Goal: Communication & Community: Answer question/provide support

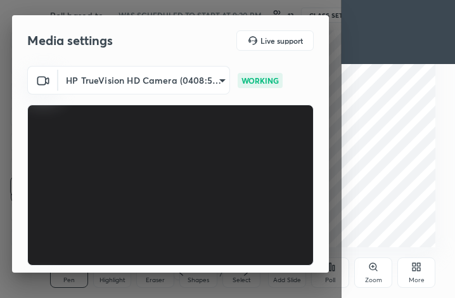
scroll to position [118, 0]
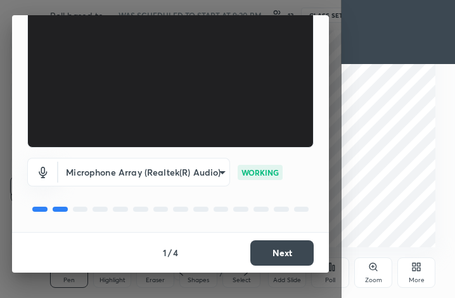
click at [294, 256] on button "Next" at bounding box center [281, 252] width 63 height 25
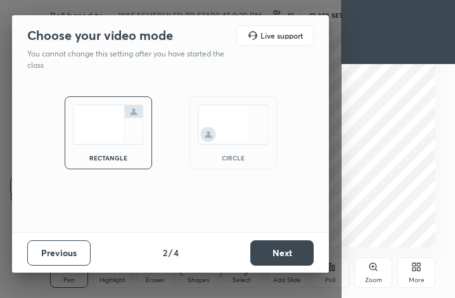
scroll to position [0, 0]
click at [294, 256] on button "Next" at bounding box center [281, 252] width 63 height 25
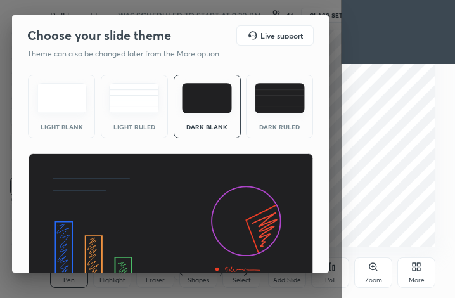
click at [278, 94] on img at bounding box center [280, 98] width 50 height 30
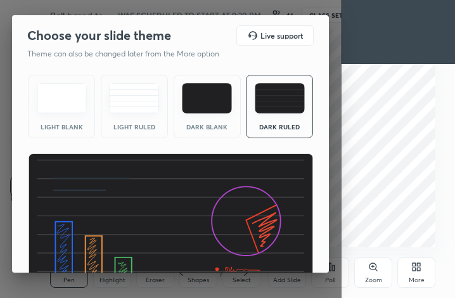
scroll to position [82, 0]
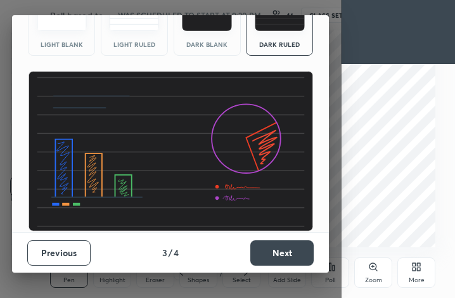
click at [292, 245] on button "Next" at bounding box center [281, 252] width 63 height 25
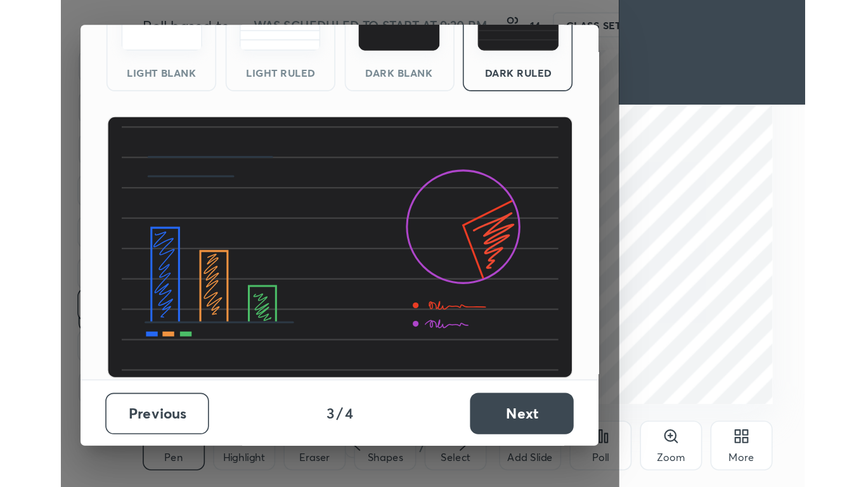
scroll to position [0, 0]
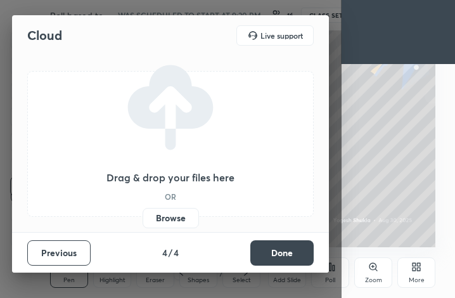
click at [293, 249] on button "Done" at bounding box center [281, 252] width 63 height 25
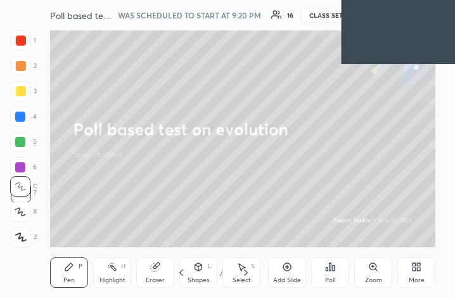
click at [410, 268] on div "More" at bounding box center [416, 272] width 38 height 30
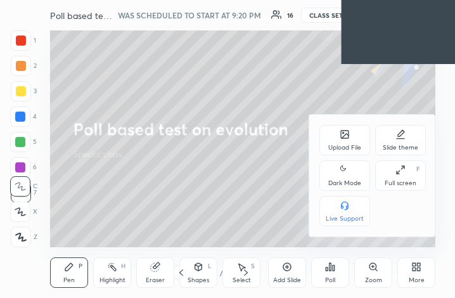
click at [396, 178] on div "Full screen F" at bounding box center [400, 175] width 51 height 30
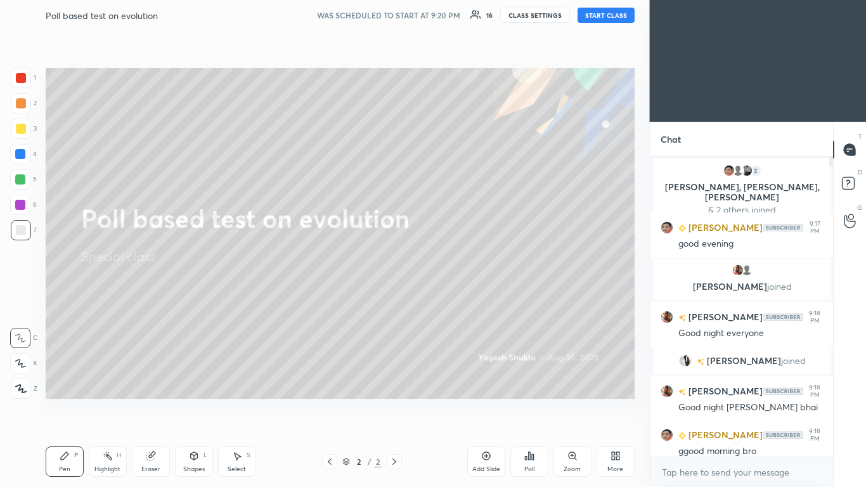
click at [455, 16] on button "START CLASS" at bounding box center [606, 15] width 57 height 15
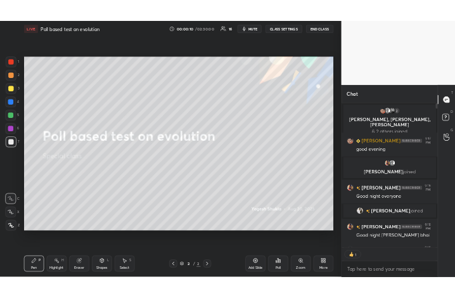
scroll to position [270, 179]
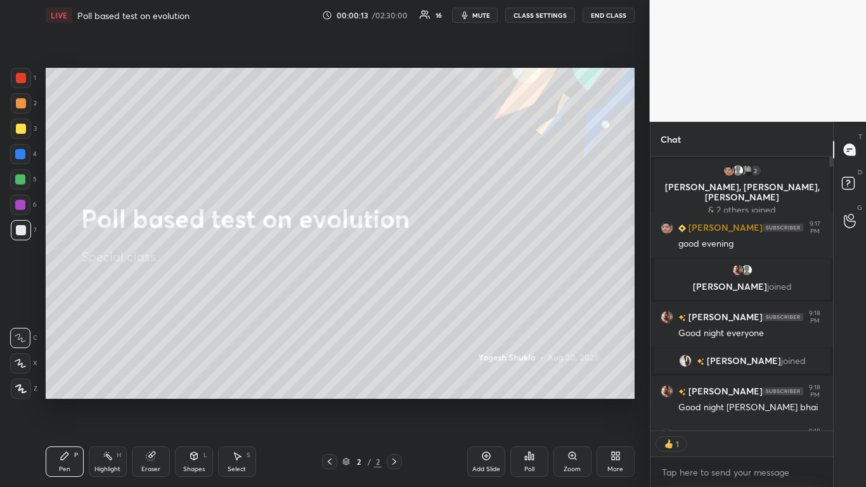
click at [455, 297] on div "More" at bounding box center [616, 461] width 38 height 30
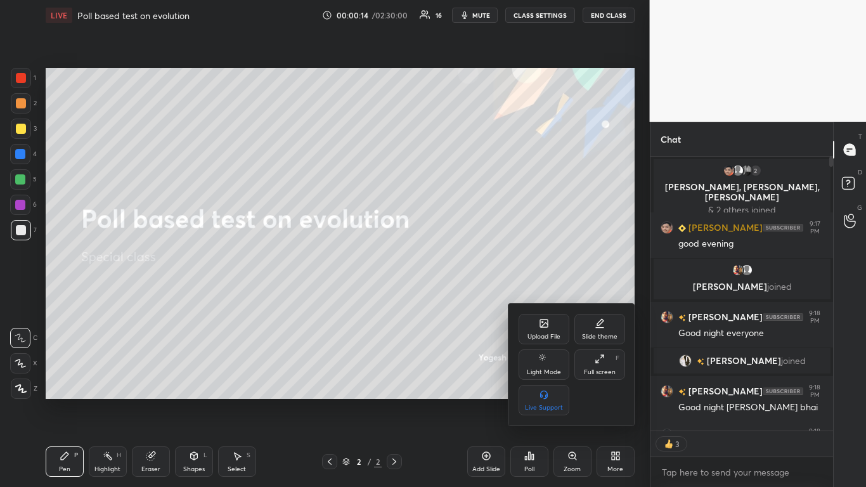
click at [455, 297] on icon at bounding box center [600, 359] width 10 height 10
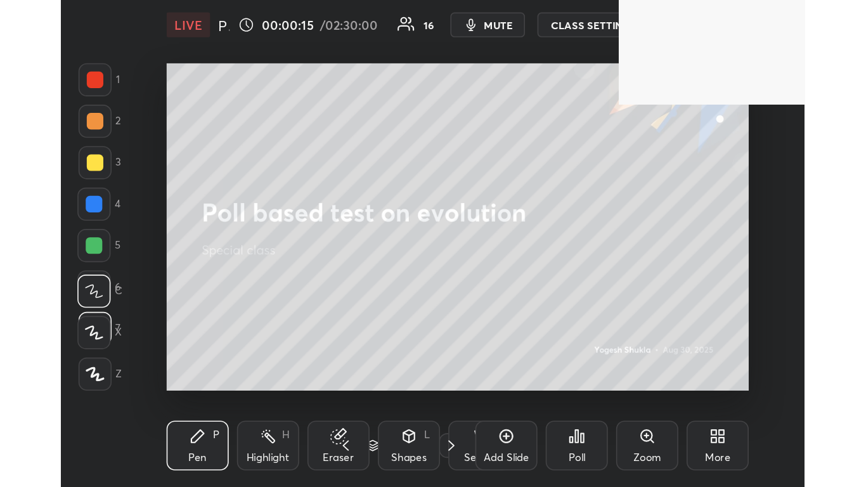
scroll to position [217, 404]
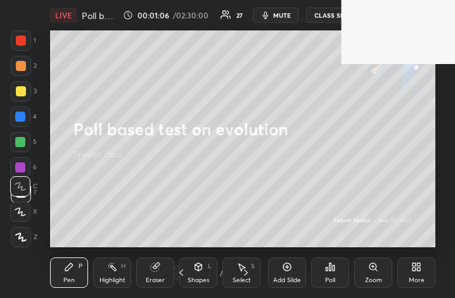
click at [418, 273] on div "More" at bounding box center [416, 272] width 38 height 30
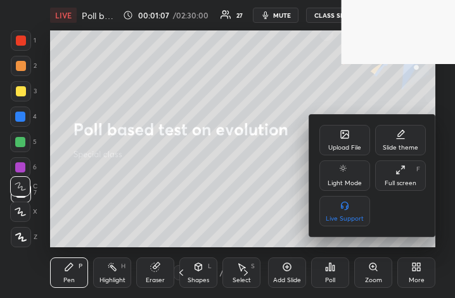
click at [400, 177] on div "Full screen F" at bounding box center [400, 175] width 51 height 30
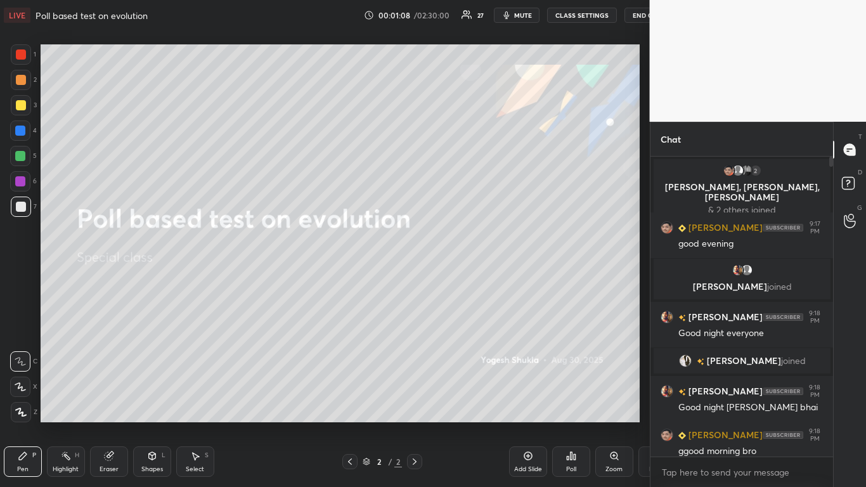
scroll to position [62989, 62735]
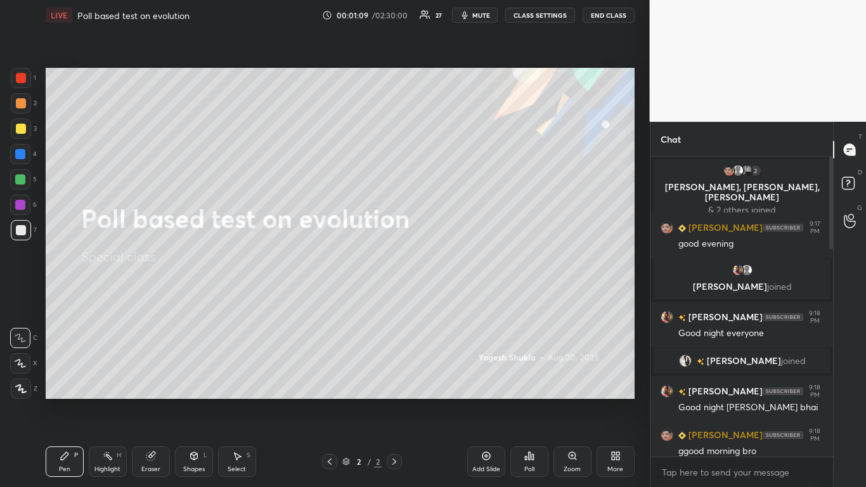
click at [455, 297] on div "More" at bounding box center [616, 461] width 38 height 30
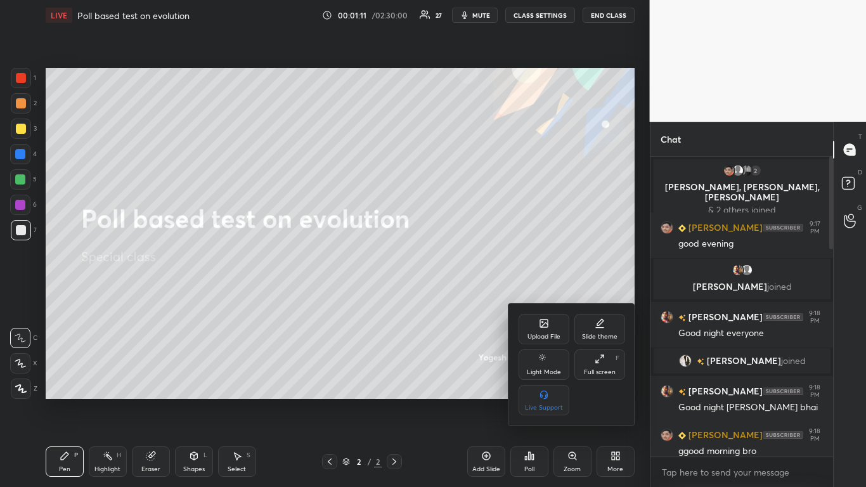
click at [455, 297] on div "Upload File" at bounding box center [543, 336] width 33 height 6
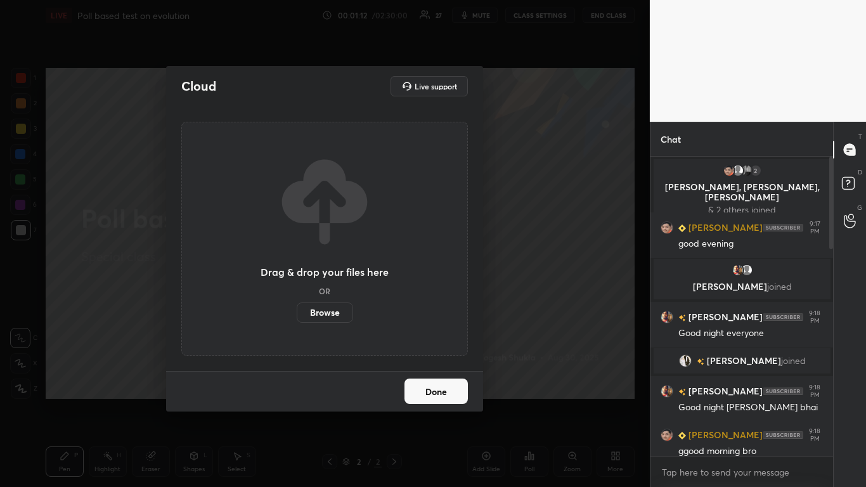
click at [332, 297] on label "Browse" at bounding box center [325, 312] width 56 height 20
click at [297, 297] on input "Browse" at bounding box center [297, 312] width 0 height 20
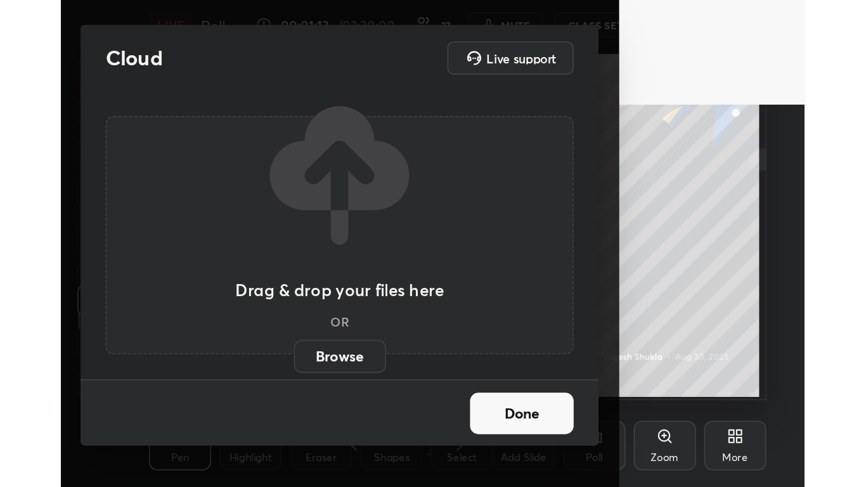
scroll to position [217, 404]
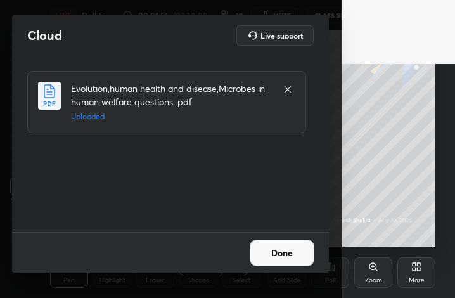
click at [271, 253] on button "Done" at bounding box center [281, 252] width 63 height 25
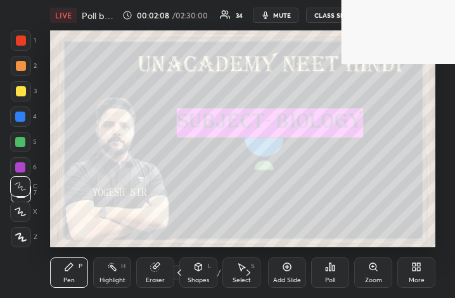
click at [415, 264] on icon at bounding box center [414, 264] width 3 height 3
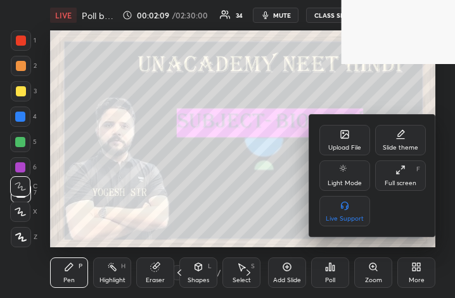
click at [404, 180] on div "Full screen" at bounding box center [401, 183] width 32 height 6
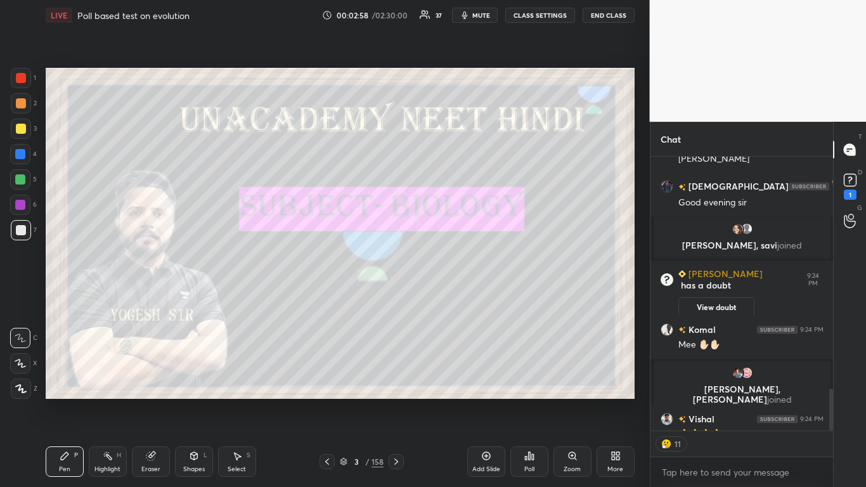
scroll to position [1528, 0]
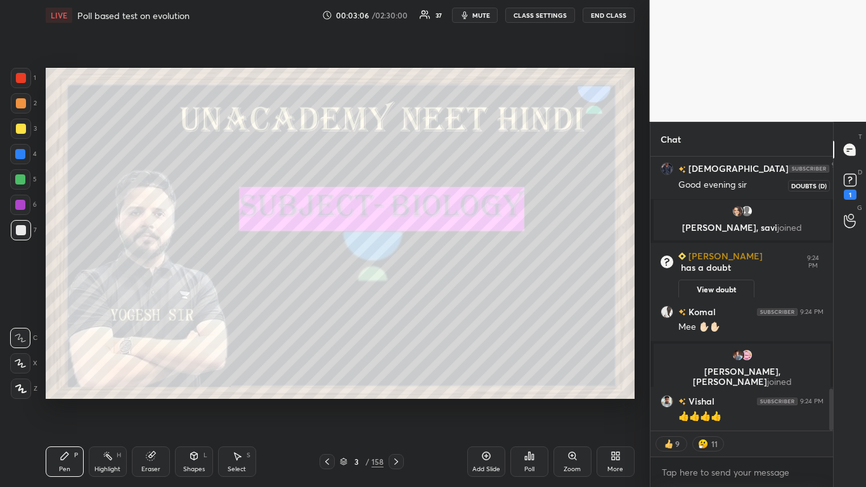
click at [455, 178] on icon at bounding box center [850, 179] width 4 height 5
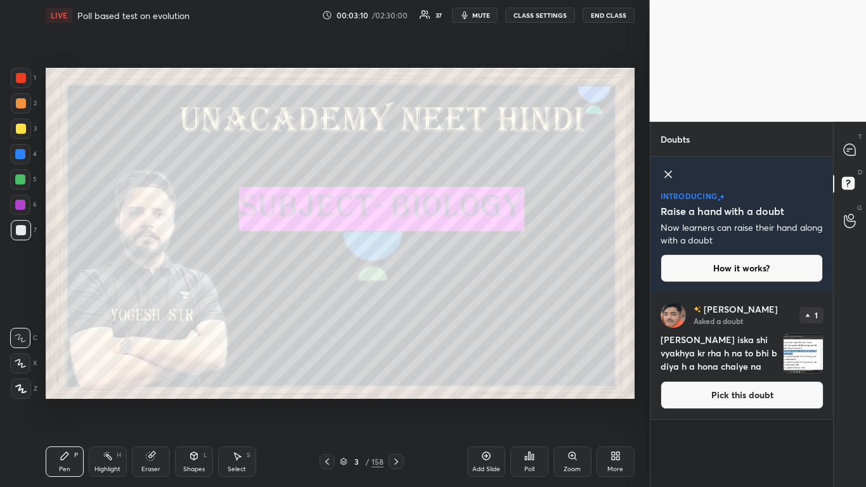
click at [455, 297] on button "Pick this doubt" at bounding box center [742, 395] width 163 height 28
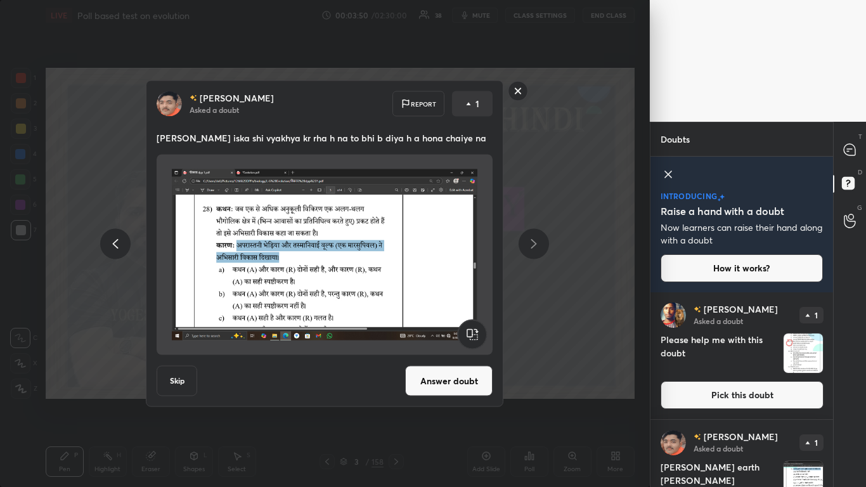
click at [455, 297] on button "Answer doubt" at bounding box center [448, 381] width 87 height 30
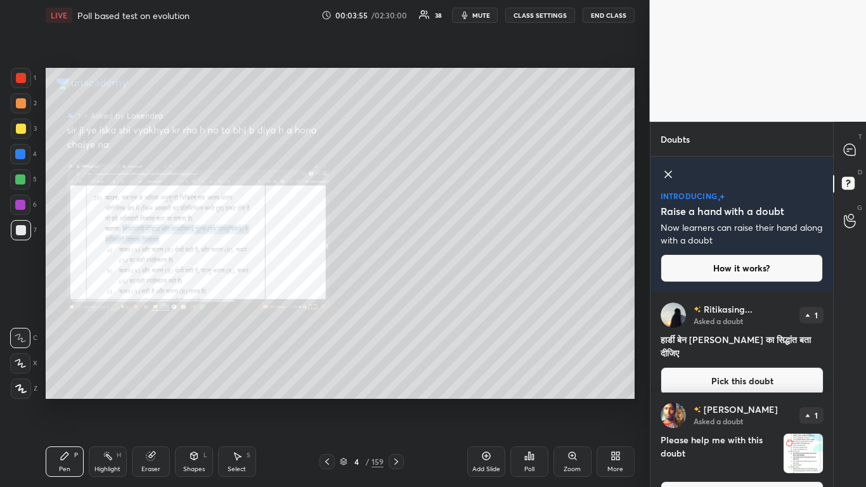
click at [19, 152] on div at bounding box center [20, 154] width 10 height 10
click at [455, 148] on icon at bounding box center [849, 149] width 11 height 11
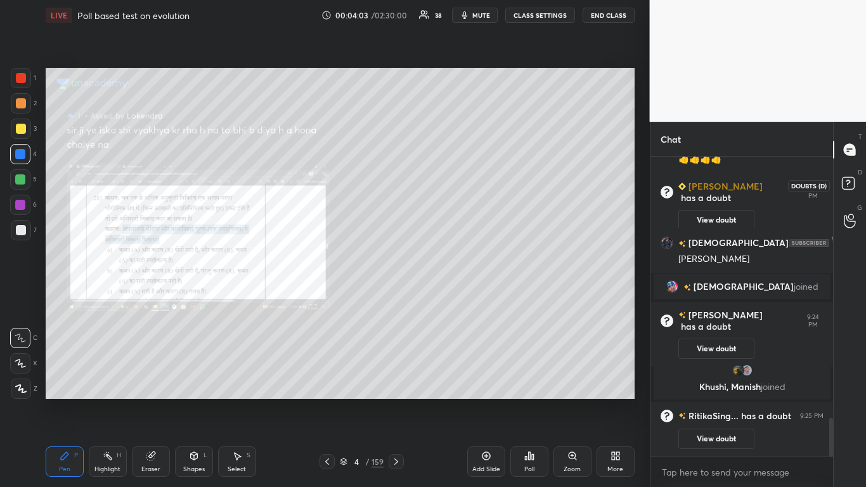
scroll to position [2012, 0]
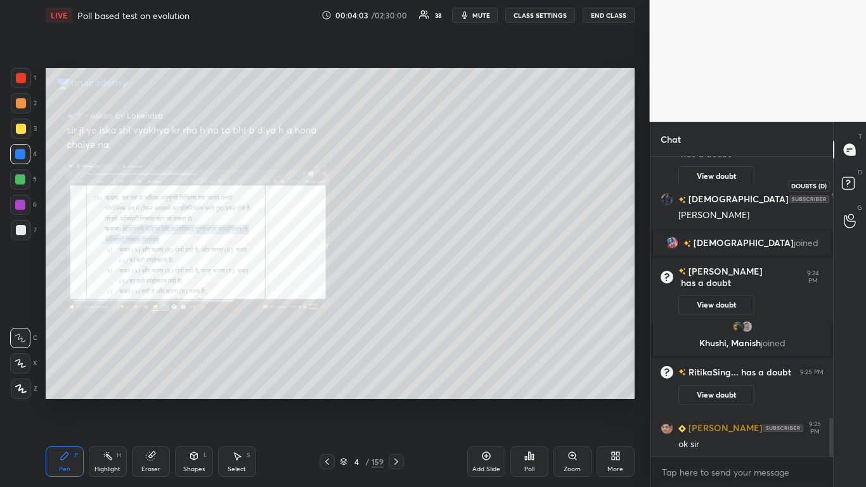
click at [455, 184] on rect at bounding box center [848, 184] width 12 height 12
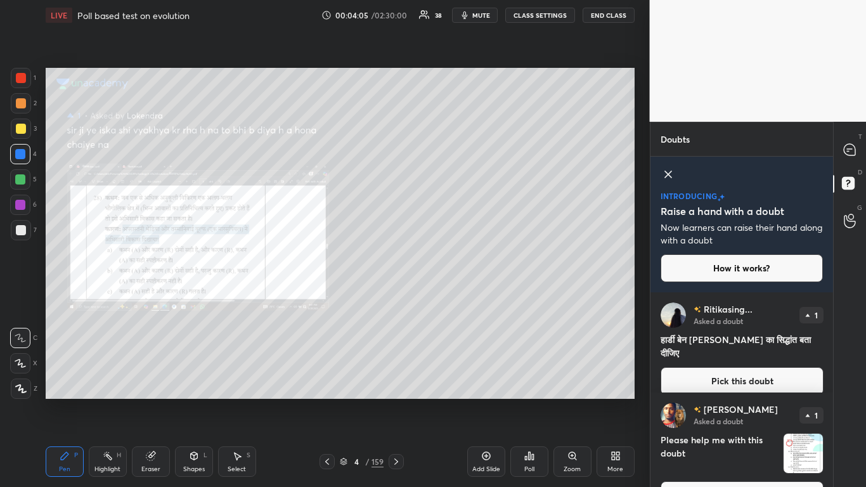
scroll to position [186, 0]
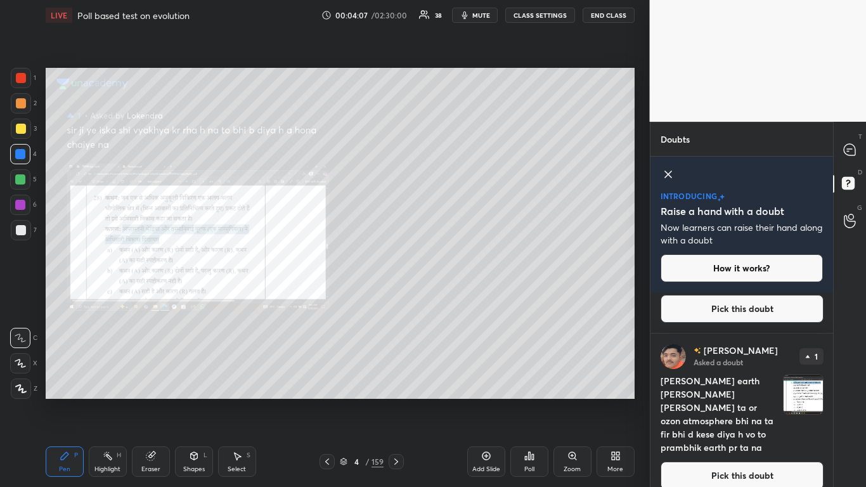
click at [455, 297] on button "Pick this doubt" at bounding box center [742, 476] width 163 height 28
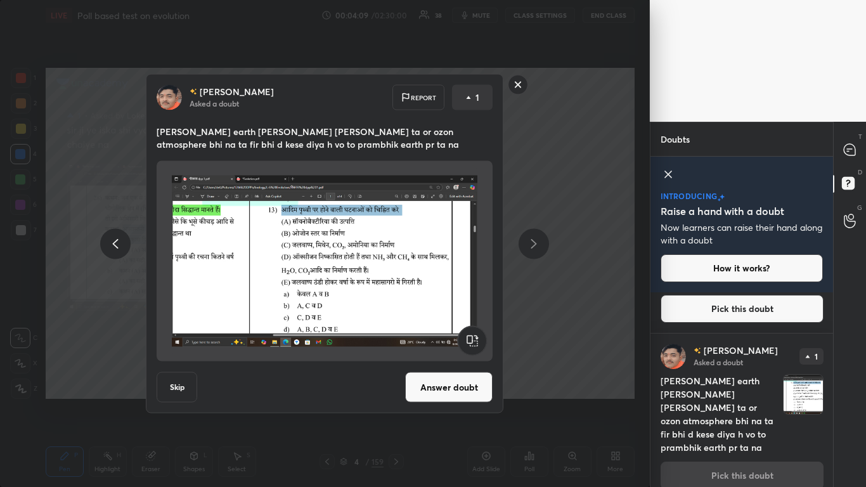
click at [455, 297] on button "Answer doubt" at bounding box center [448, 387] width 87 height 30
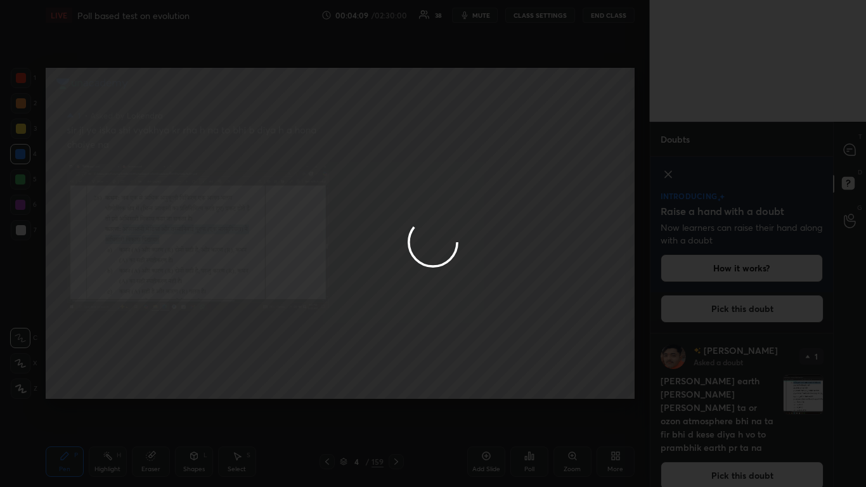
scroll to position [0, 0]
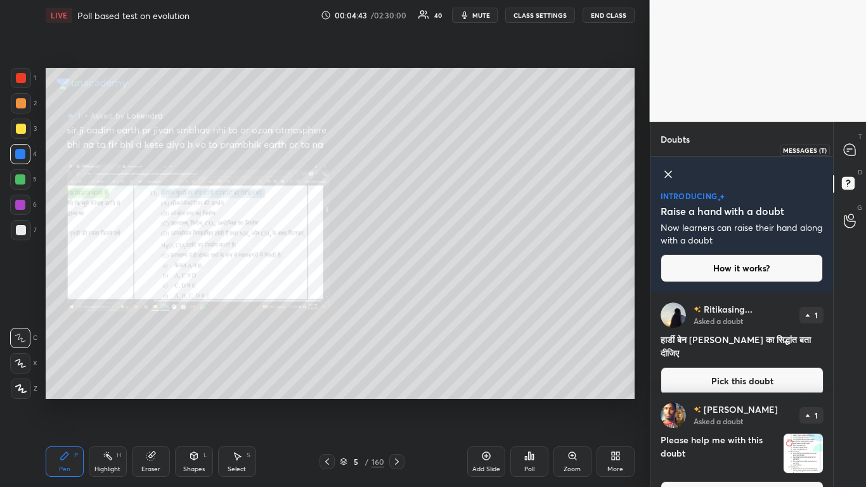
click at [455, 149] on icon at bounding box center [849, 149] width 5 height 0
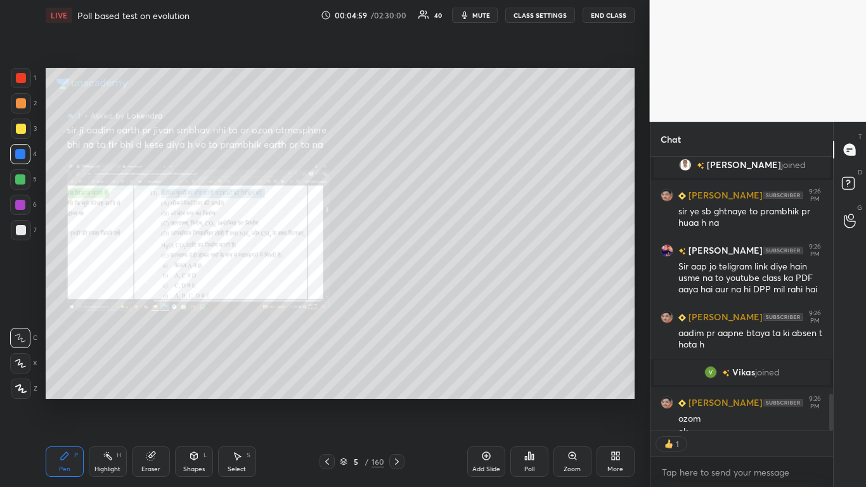
scroll to position [270, 179]
click at [455, 186] on rect at bounding box center [848, 184] width 12 height 12
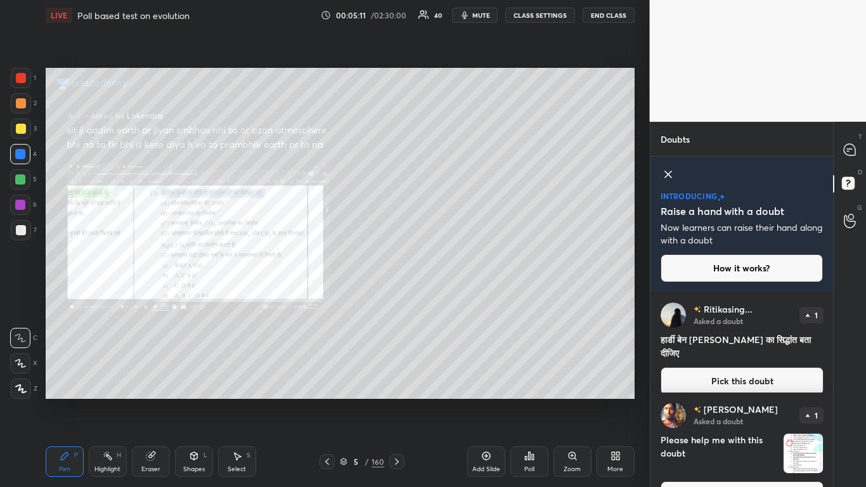
scroll to position [33, 0]
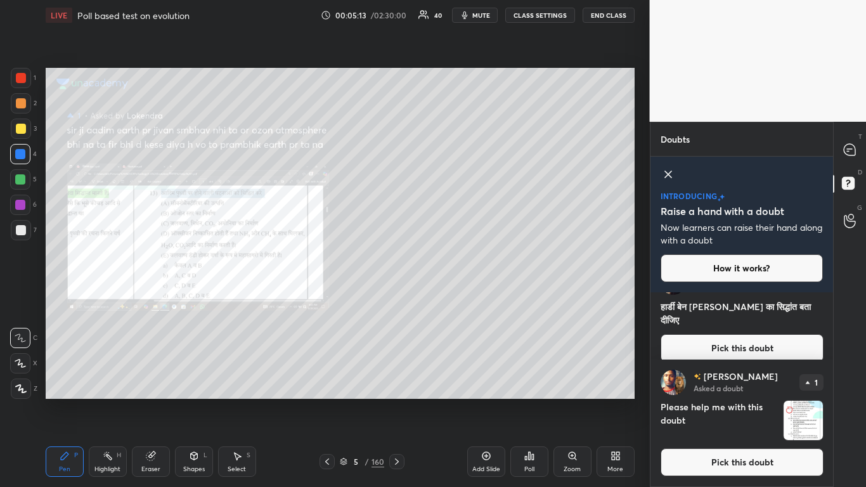
click at [455, 297] on button "Pick this doubt" at bounding box center [742, 462] width 163 height 28
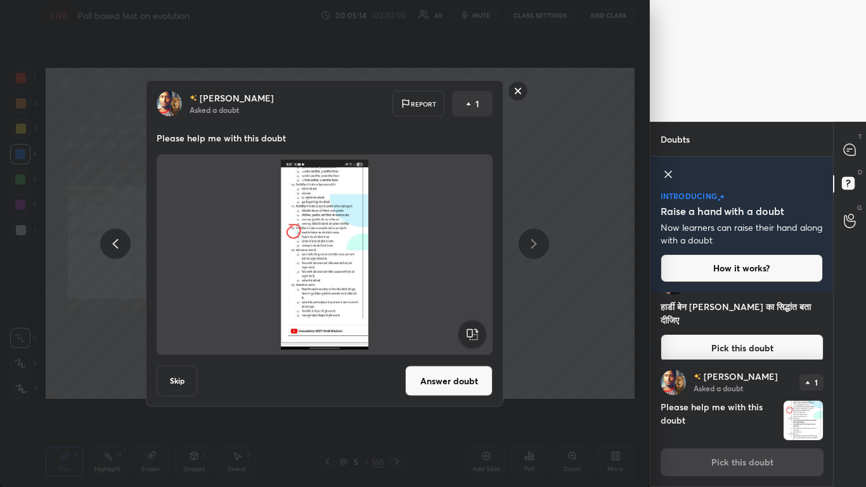
click at [436, 297] on button "Answer doubt" at bounding box center [448, 381] width 87 height 30
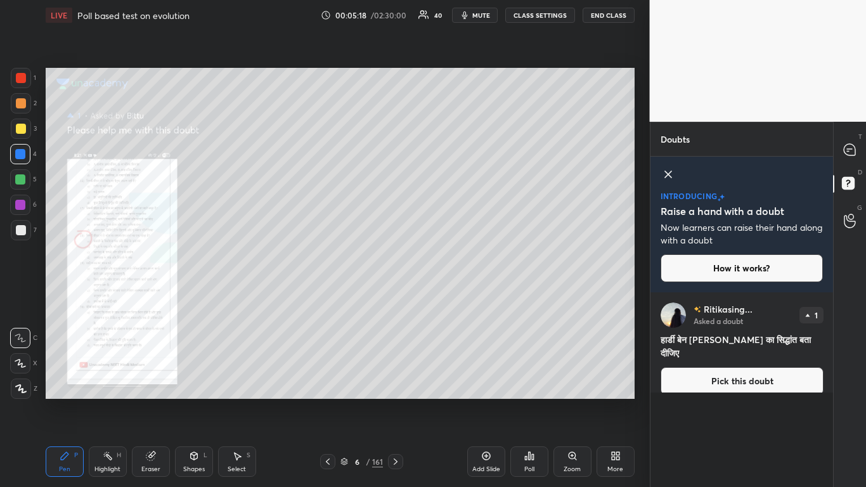
click at [455, 297] on div "Zoom" at bounding box center [572, 461] width 38 height 30
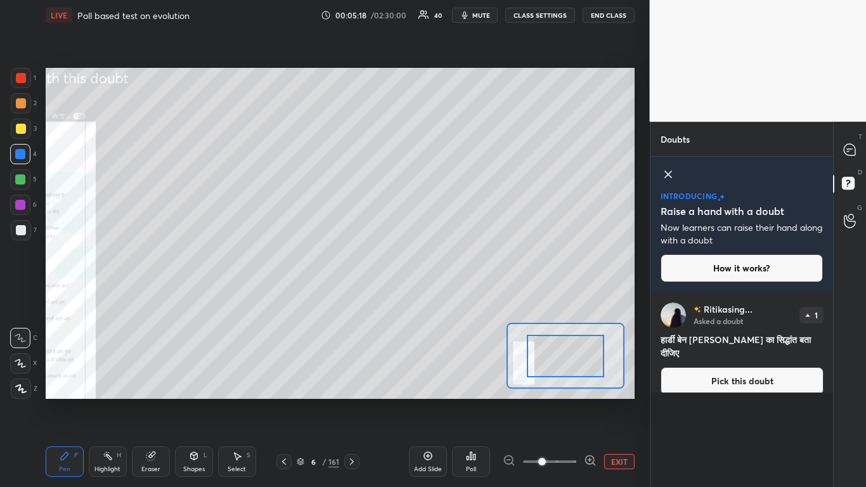
click at [455, 297] on span at bounding box center [549, 461] width 53 height 19
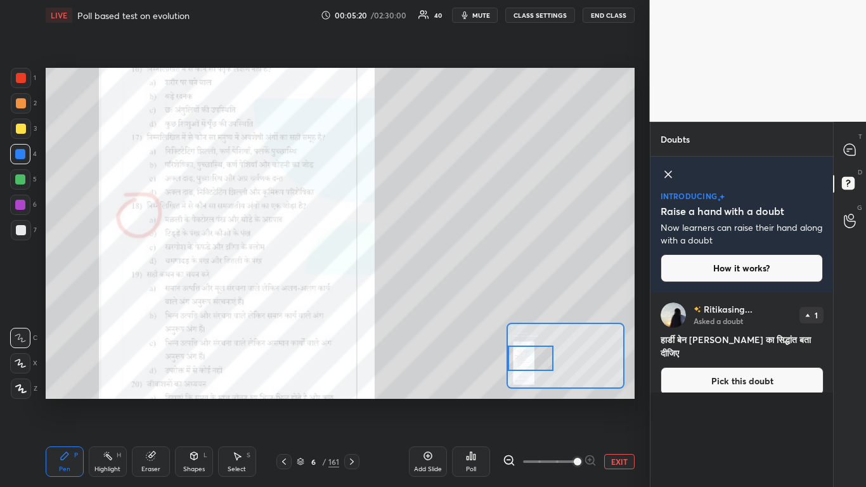
drag, startPoint x: 563, startPoint y: 357, endPoint x: 523, endPoint y: 359, distance: 40.0
click at [455, 297] on div at bounding box center [531, 358] width 46 height 25
click at [455, 297] on button "Pick this doubt" at bounding box center [742, 381] width 163 height 28
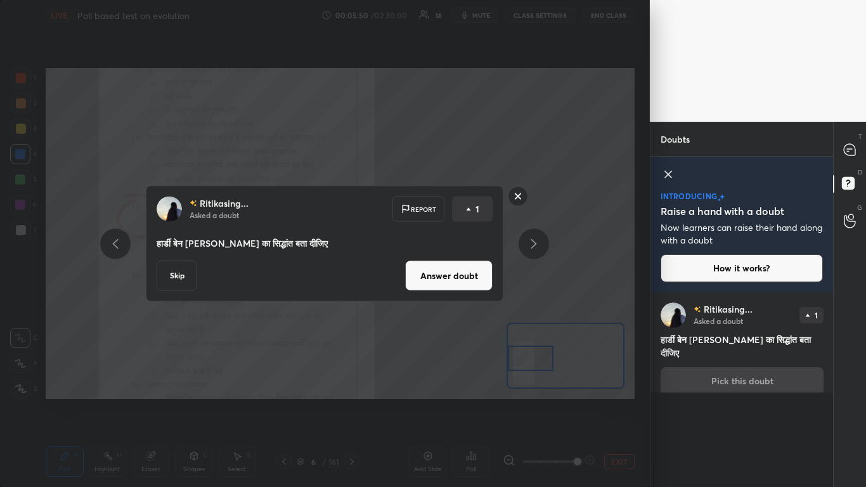
click at [455, 275] on button "Answer doubt" at bounding box center [448, 276] width 87 height 30
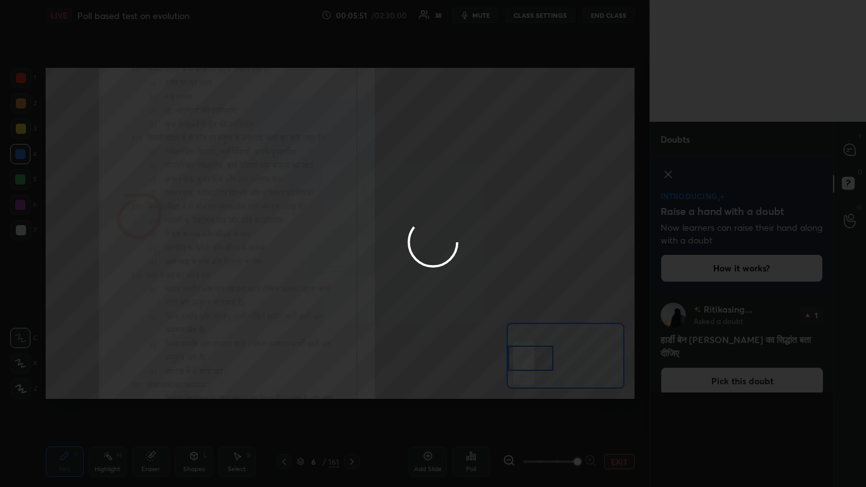
drag, startPoint x: 16, startPoint y: 232, endPoint x: 19, endPoint y: 212, distance: 20.4
click at [19, 231] on div at bounding box center [433, 243] width 866 height 487
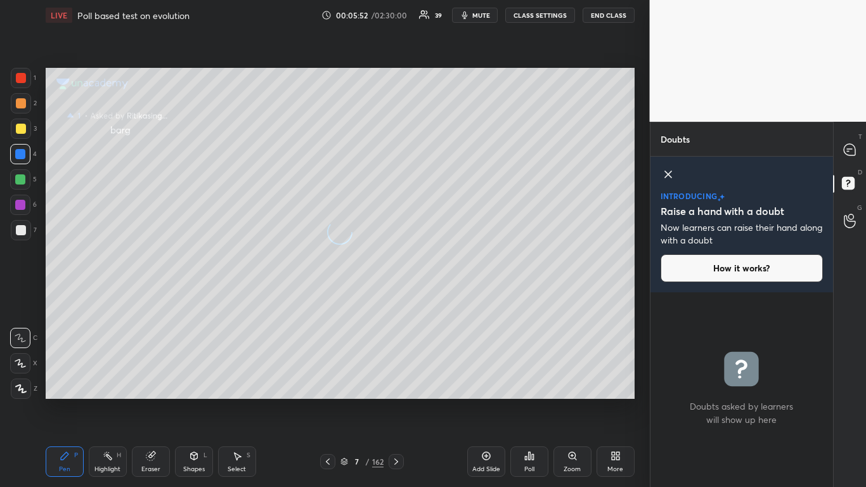
click at [23, 127] on div at bounding box center [21, 129] width 10 height 10
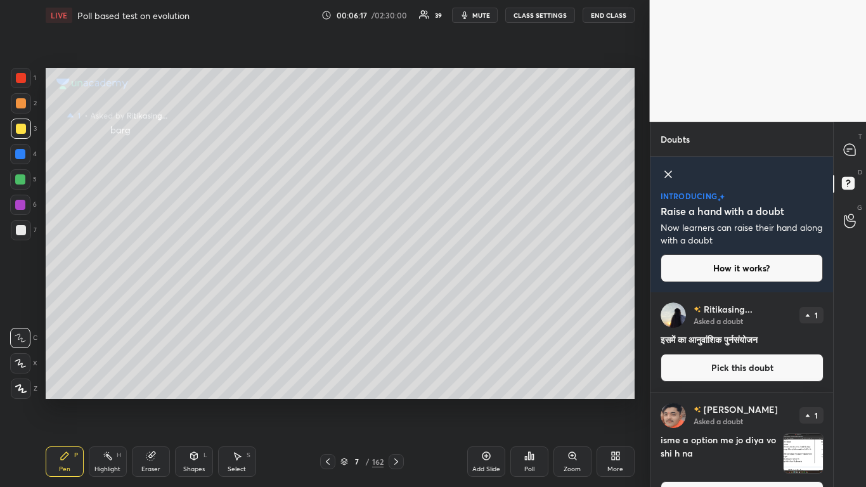
click at [455, 297] on button "Pick this doubt" at bounding box center [742, 368] width 163 height 28
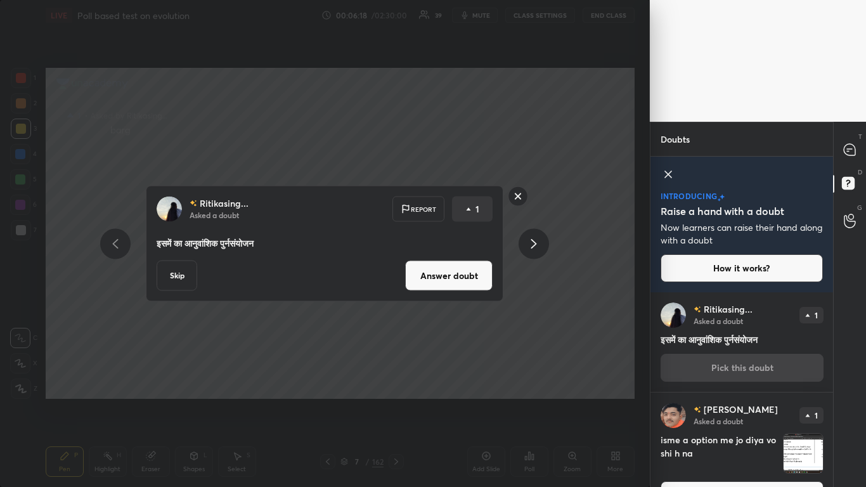
click at [455, 277] on button "Answer doubt" at bounding box center [448, 276] width 87 height 30
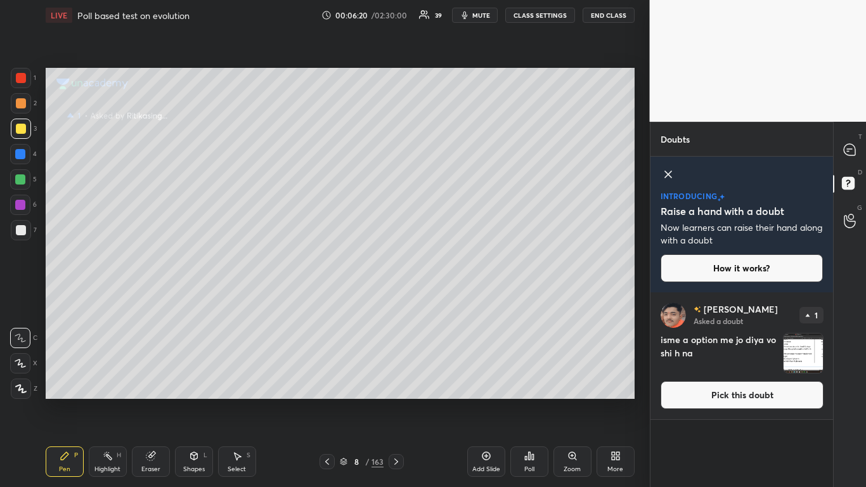
click at [455, 297] on button "Pick this doubt" at bounding box center [742, 395] width 163 height 28
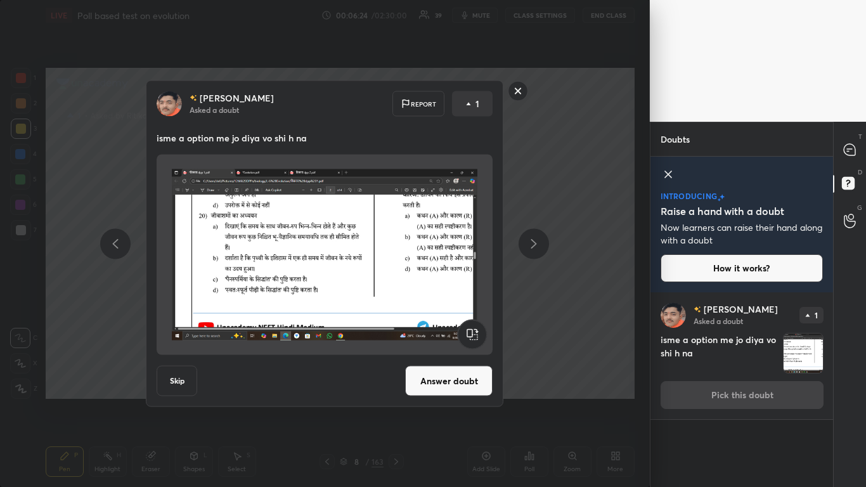
click at [443, 297] on button "Answer doubt" at bounding box center [448, 381] width 87 height 30
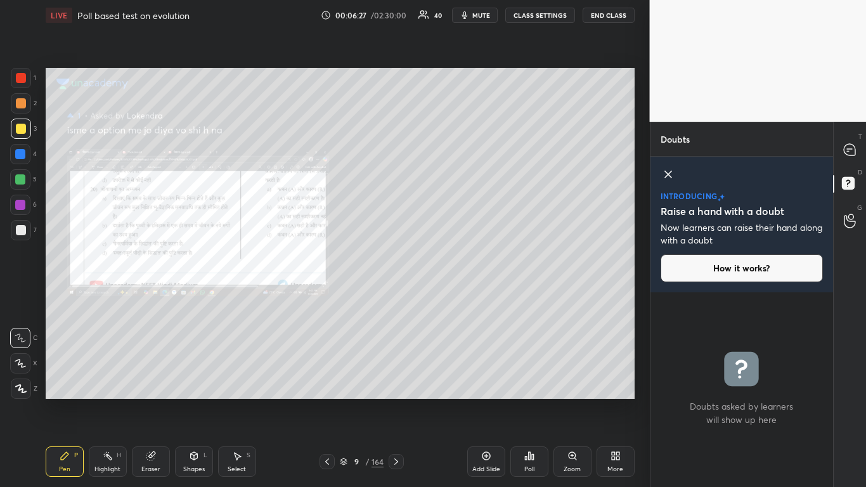
click at [455, 297] on div "Zoom" at bounding box center [572, 461] width 38 height 30
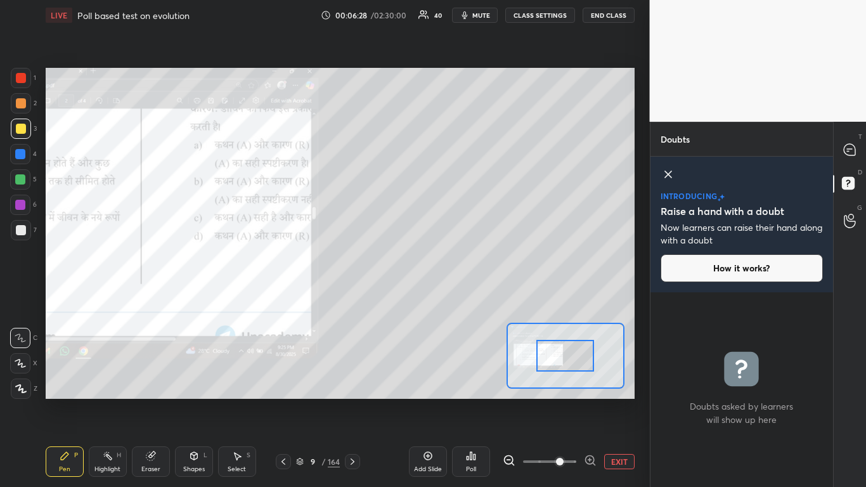
click at [455, 297] on span at bounding box center [549, 461] width 53 height 19
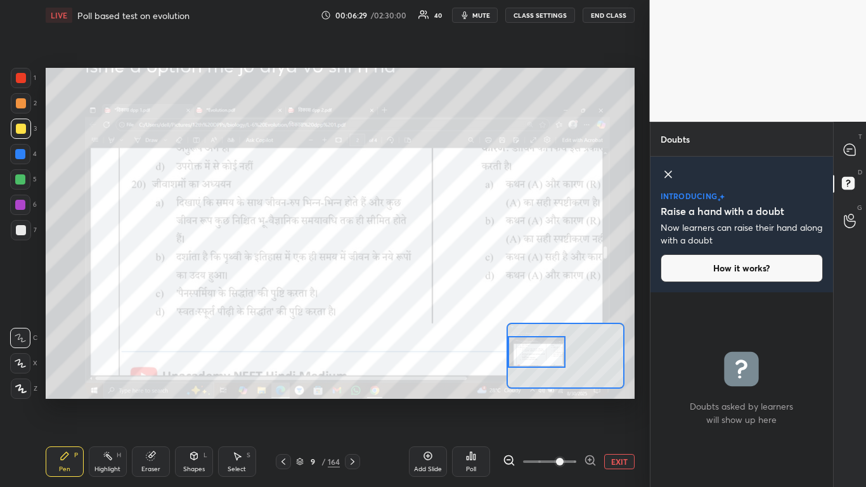
drag, startPoint x: 562, startPoint y: 353, endPoint x: 531, endPoint y: 346, distance: 32.0
click at [455, 297] on div at bounding box center [537, 352] width 58 height 32
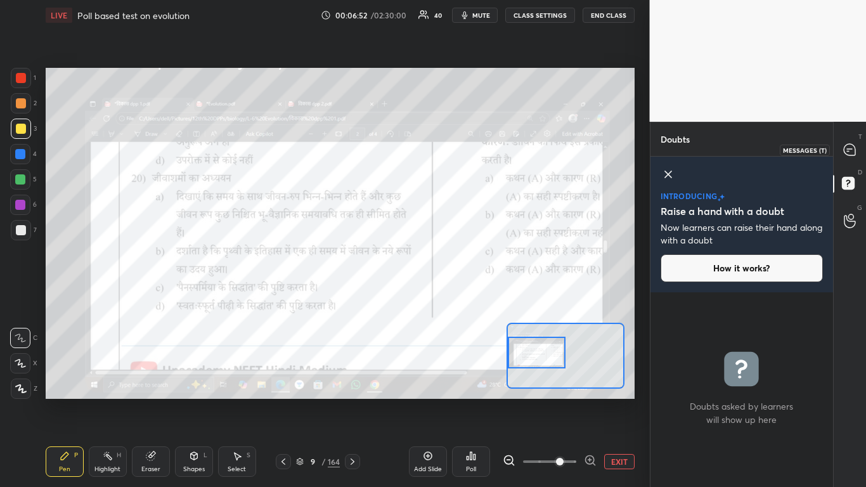
click at [455, 150] on icon at bounding box center [849, 149] width 11 height 11
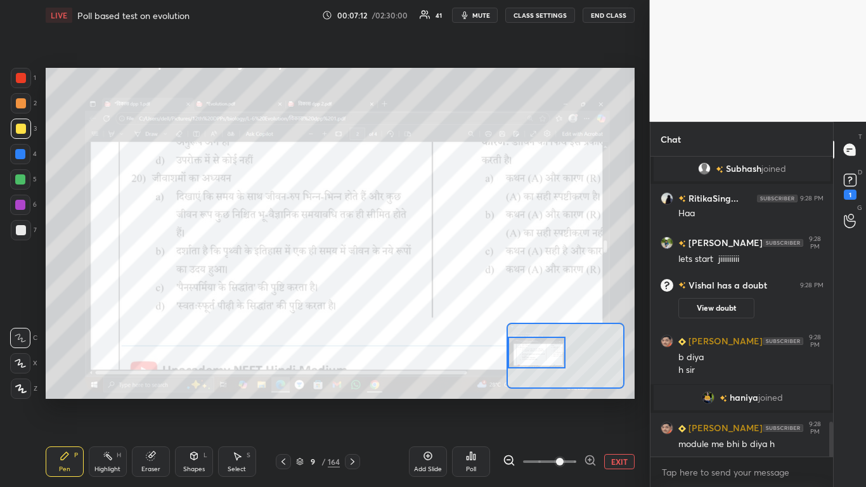
scroll to position [2337, 0]
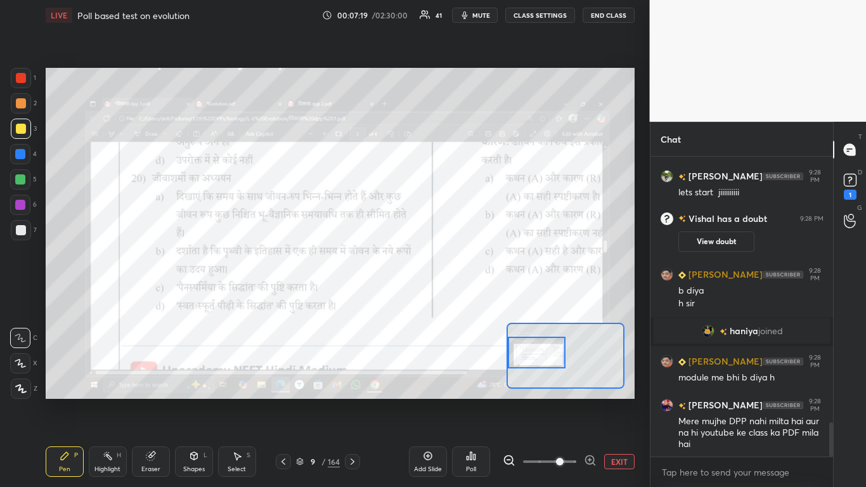
click at [20, 157] on div at bounding box center [20, 154] width 10 height 10
click at [455, 181] on rect at bounding box center [850, 180] width 12 height 12
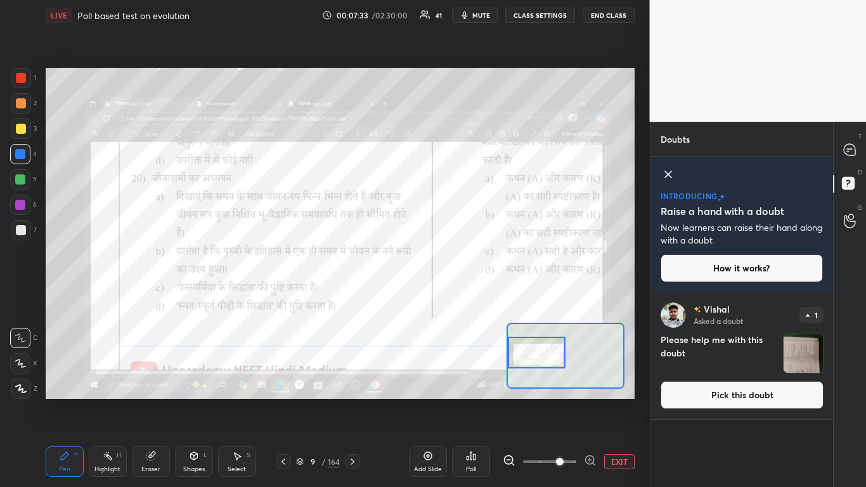
click at [455, 297] on button "Pick this doubt" at bounding box center [742, 395] width 163 height 28
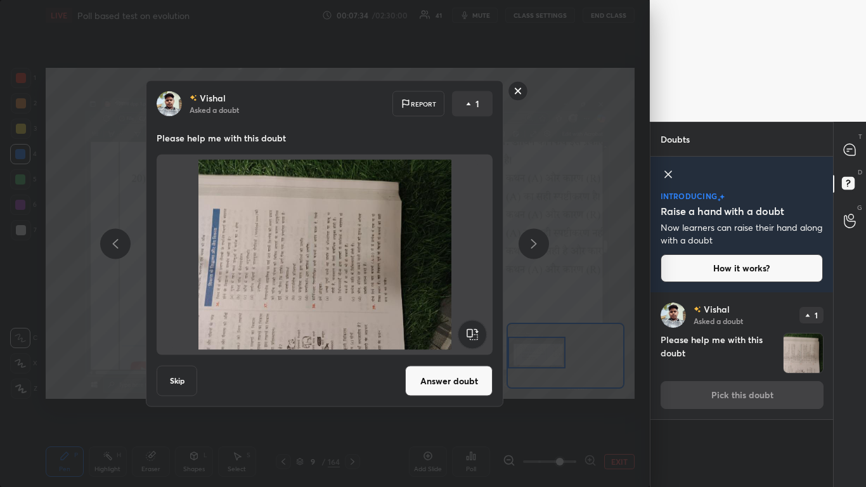
click at [455, 297] on rect at bounding box center [472, 334] width 29 height 29
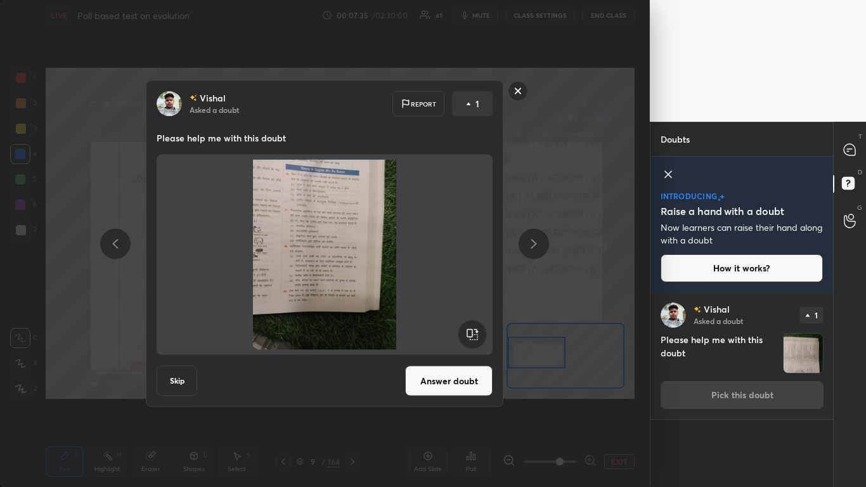
click at [439, 297] on button "Answer doubt" at bounding box center [448, 381] width 87 height 30
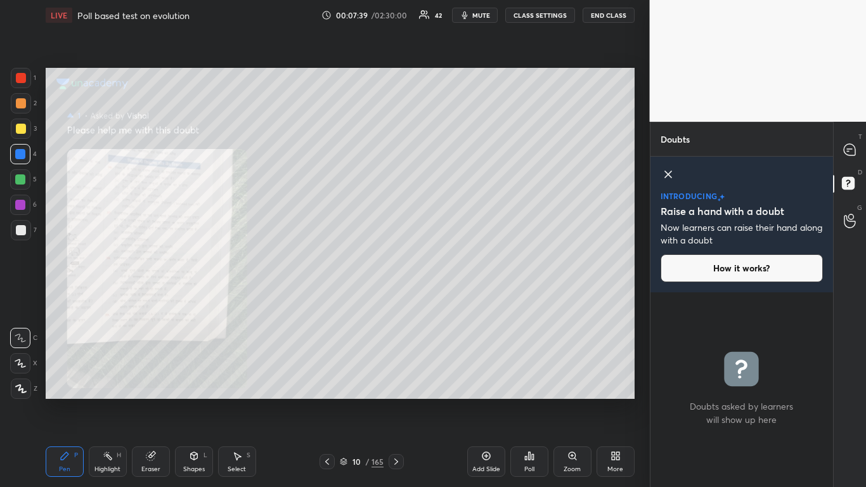
click at [455, 297] on div "Zoom" at bounding box center [572, 461] width 38 height 30
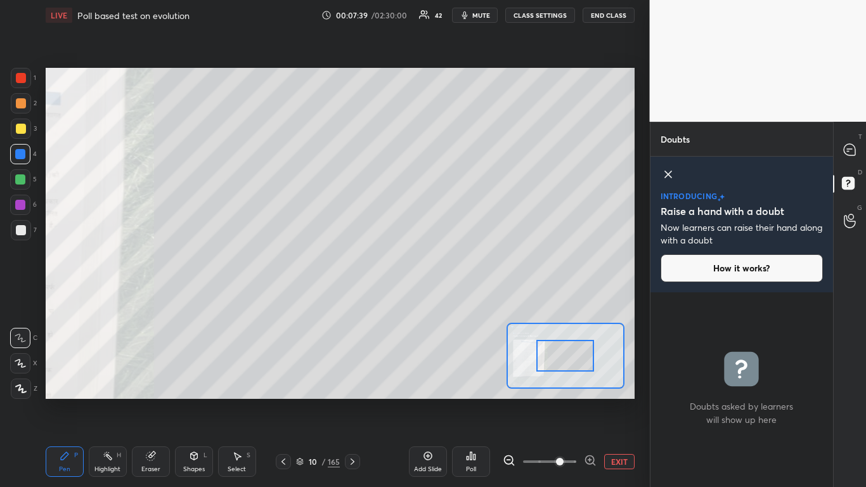
click at [455, 297] on span at bounding box center [549, 461] width 53 height 19
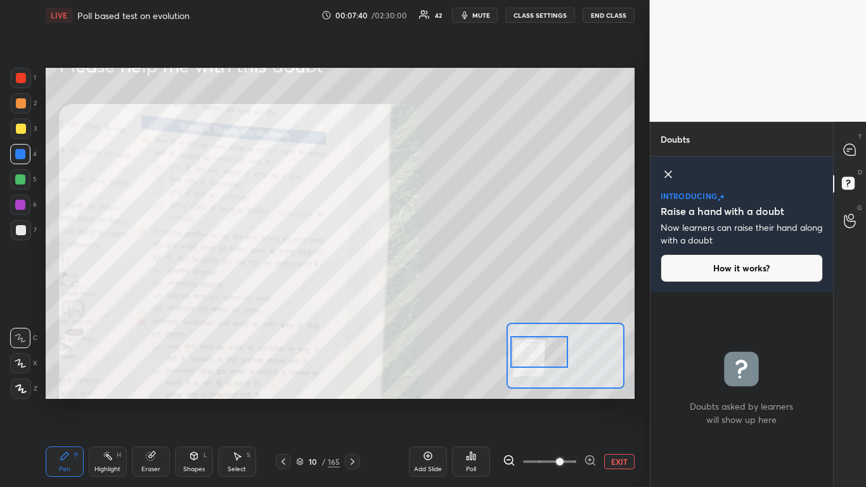
drag, startPoint x: 563, startPoint y: 359, endPoint x: 538, endPoint y: 357, distance: 25.5
click at [455, 297] on div at bounding box center [539, 352] width 58 height 32
click at [455, 153] on icon at bounding box center [849, 149] width 11 height 11
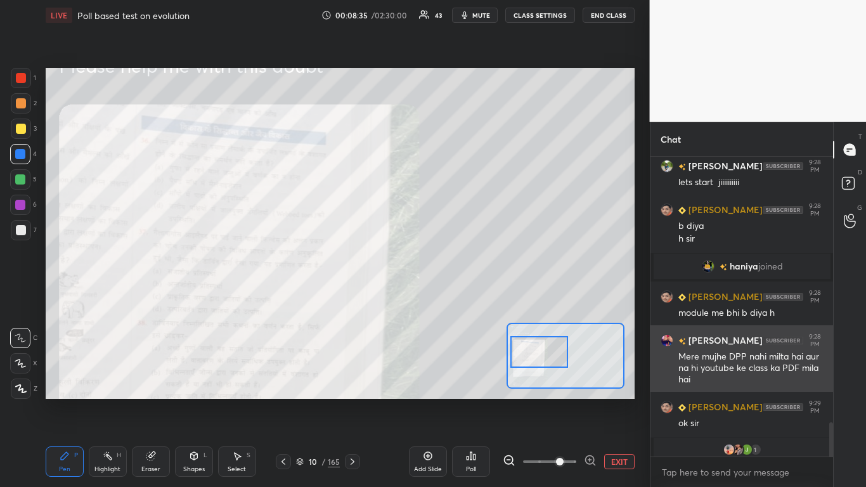
scroll to position [2620, 0]
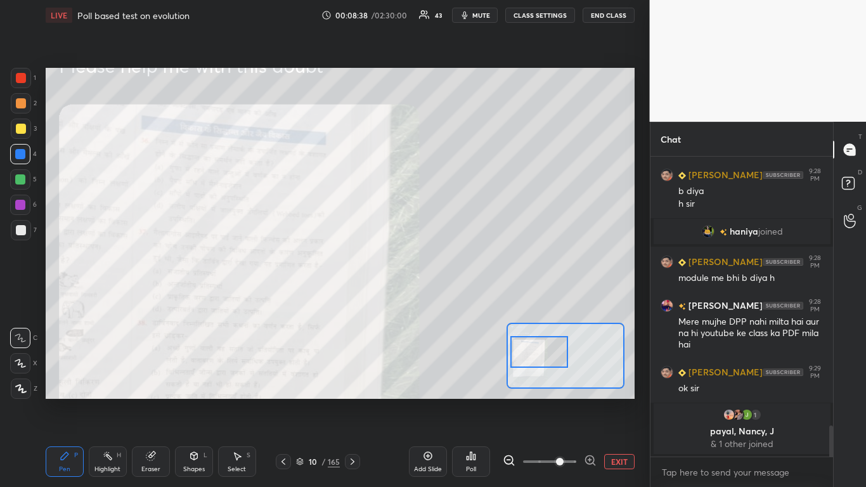
click at [351, 297] on icon at bounding box center [352, 461] width 10 height 10
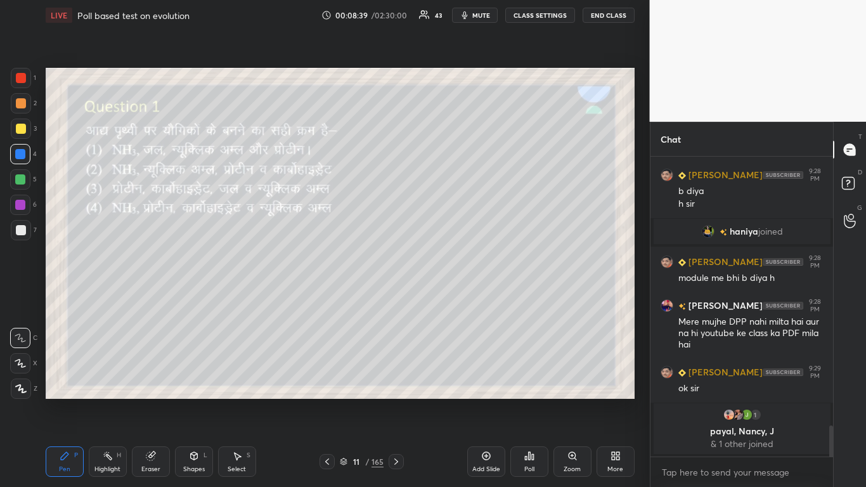
click at [20, 128] on div at bounding box center [21, 129] width 10 height 10
click at [455, 297] on icon at bounding box center [533, 457] width 2 height 6
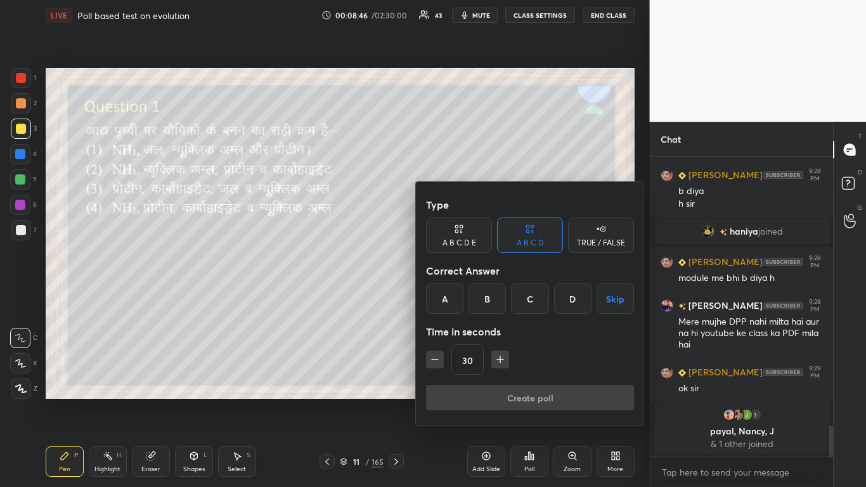
scroll to position [2664, 0]
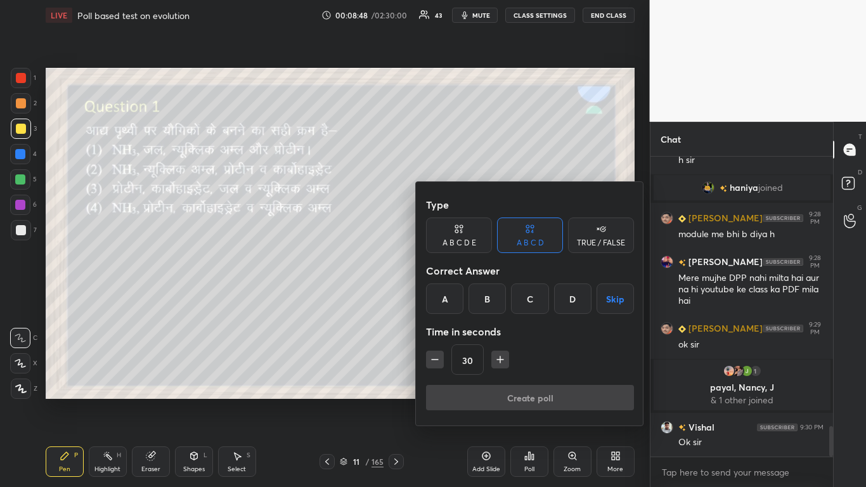
click at [444, 297] on div "A" at bounding box center [444, 298] width 37 height 30
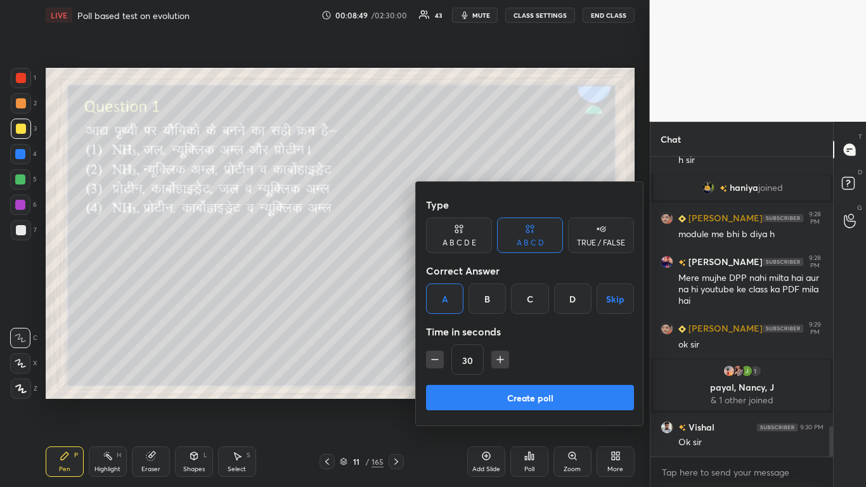
click at [455, 297] on button "Create poll" at bounding box center [530, 397] width 208 height 25
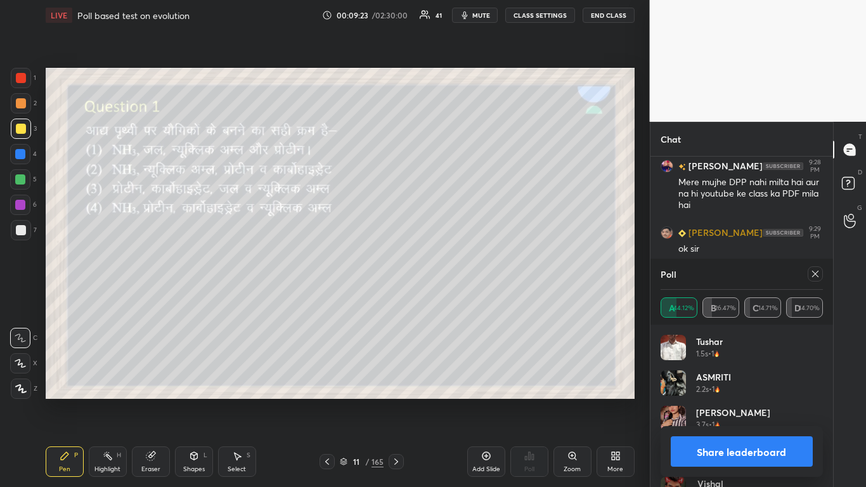
scroll to position [2775, 0]
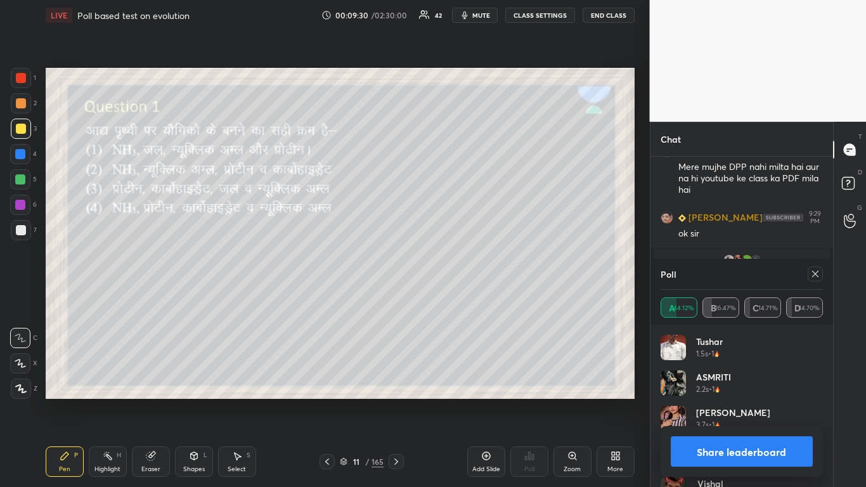
click at [399, 297] on icon at bounding box center [396, 461] width 10 height 10
click at [455, 271] on icon at bounding box center [815, 274] width 10 height 10
type textarea "x"
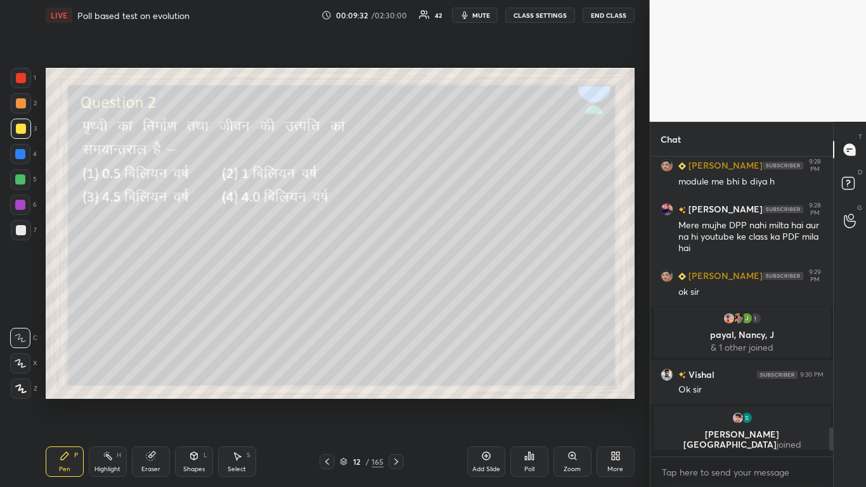
scroll to position [2709, 0]
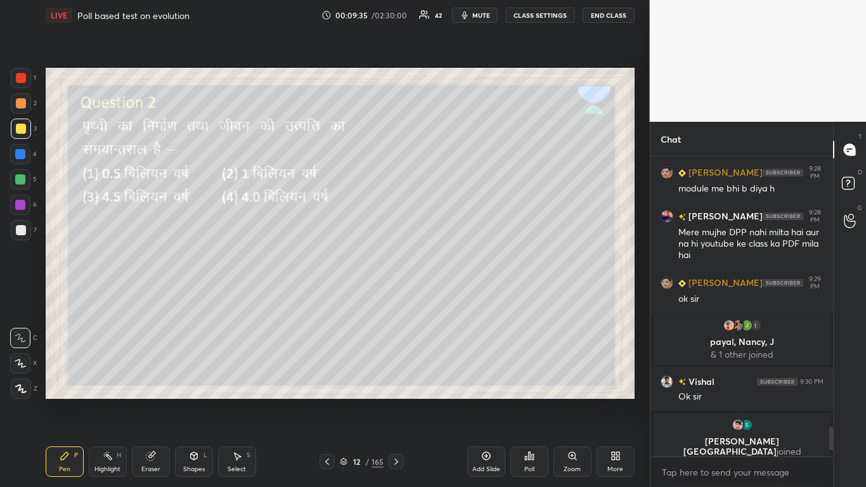
click at [455, 297] on div "Poll" at bounding box center [529, 469] width 10 height 6
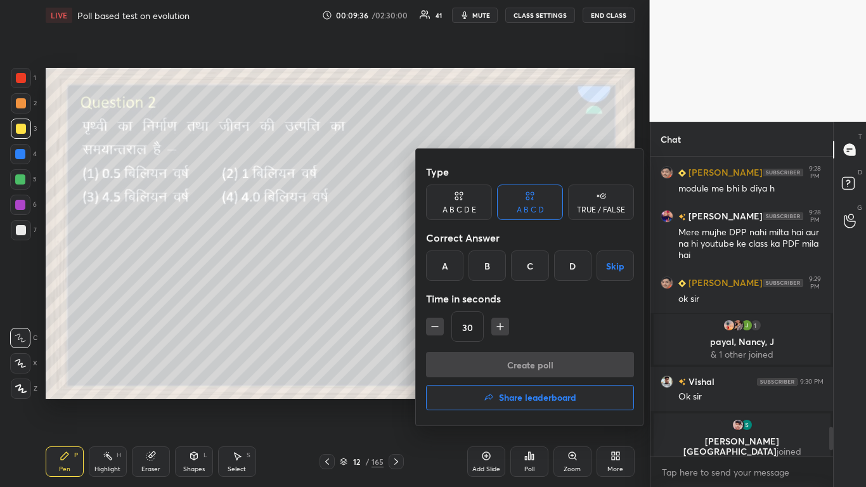
click at [445, 263] on div "A" at bounding box center [444, 265] width 37 height 30
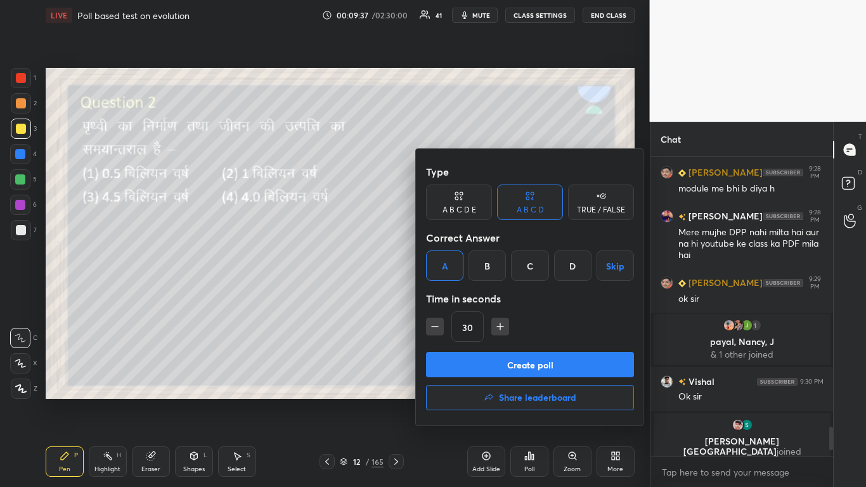
drag, startPoint x: 504, startPoint y: 320, endPoint x: 498, endPoint y: 328, distance: 10.4
click at [455, 297] on button "button" at bounding box center [500, 327] width 18 height 18
type input "45"
click at [455, 297] on button "Create poll" at bounding box center [530, 364] width 208 height 25
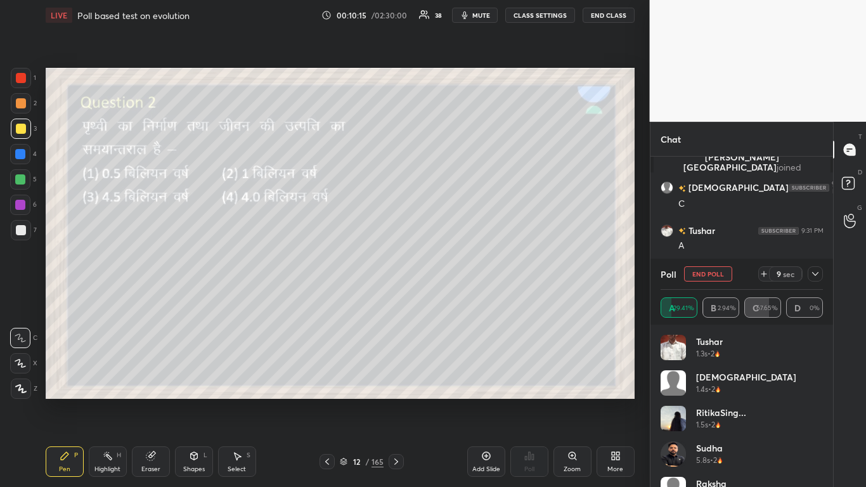
scroll to position [2632, 0]
click at [455, 271] on button "End Poll" at bounding box center [708, 273] width 48 height 15
type textarea "x"
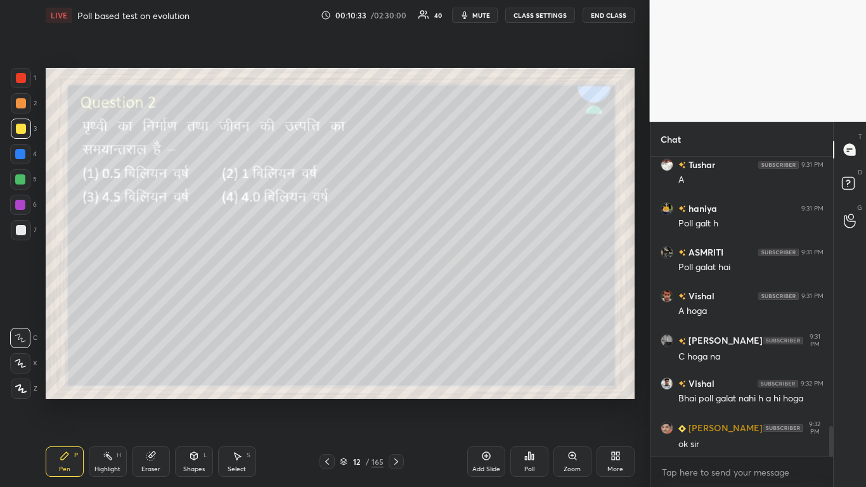
scroll to position [2698, 0]
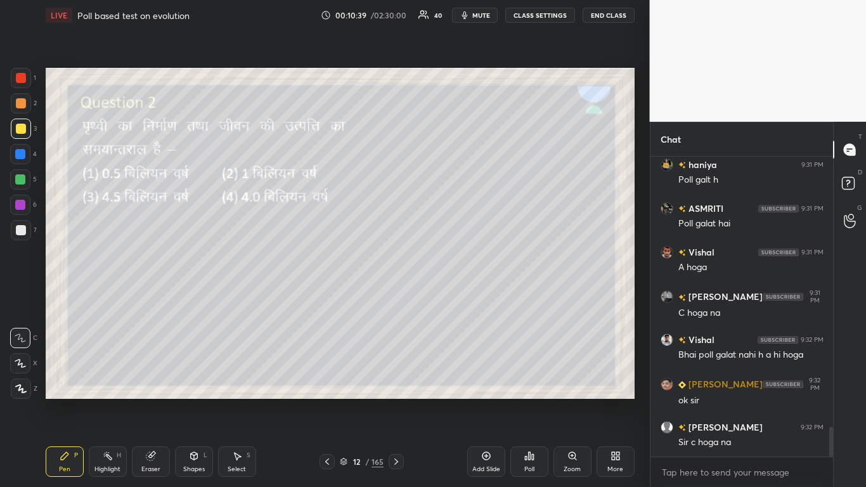
click at [396, 297] on icon at bounding box center [396, 461] width 10 height 10
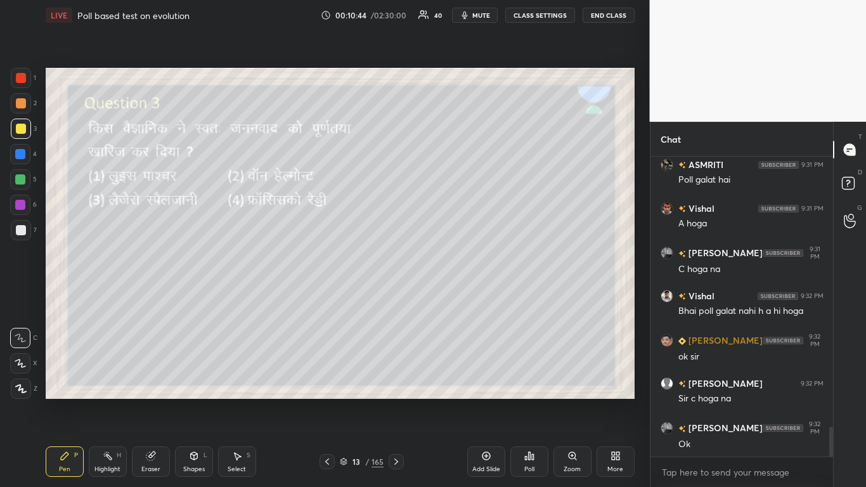
click at [455, 297] on icon at bounding box center [529, 456] width 10 height 10
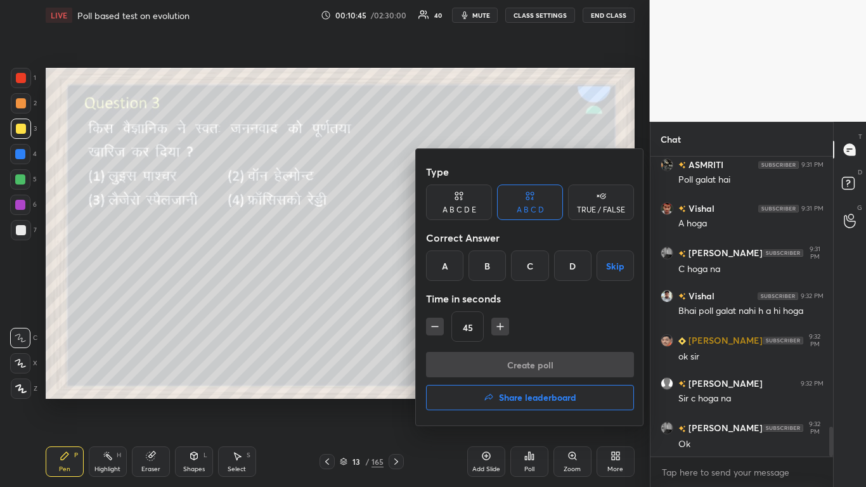
click at [442, 265] on div "A" at bounding box center [444, 265] width 37 height 30
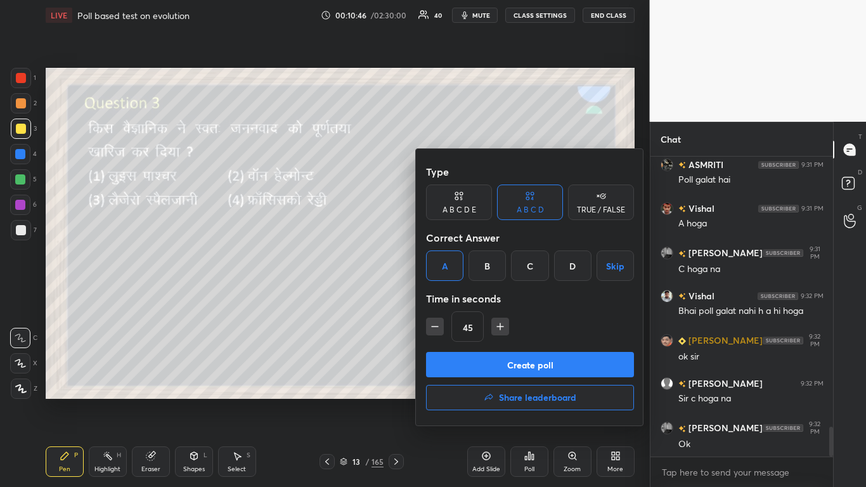
click at [430, 297] on icon "button" at bounding box center [435, 326] width 13 height 13
type input "30"
click at [455, 297] on button "Create poll" at bounding box center [530, 364] width 208 height 25
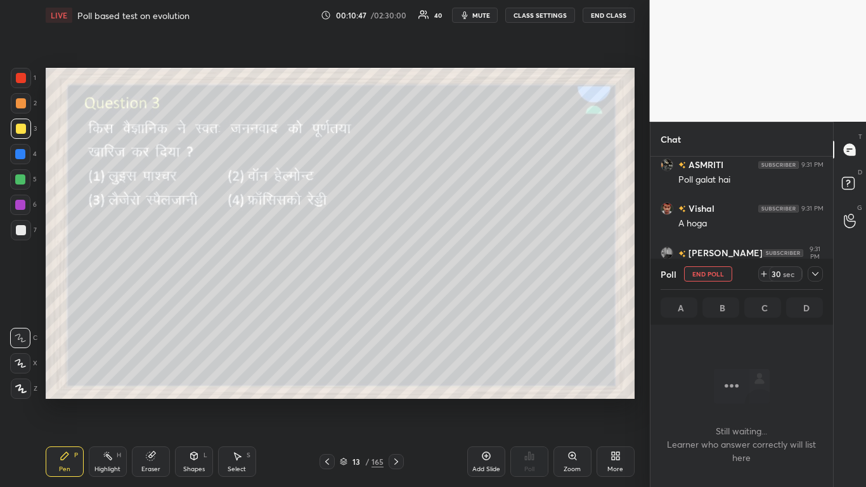
scroll to position [124, 179]
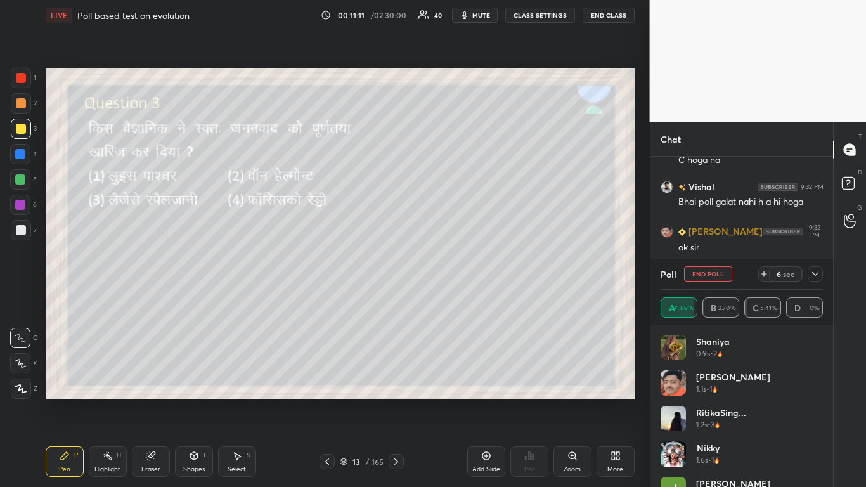
click at [455, 273] on button "End Poll" at bounding box center [708, 273] width 48 height 15
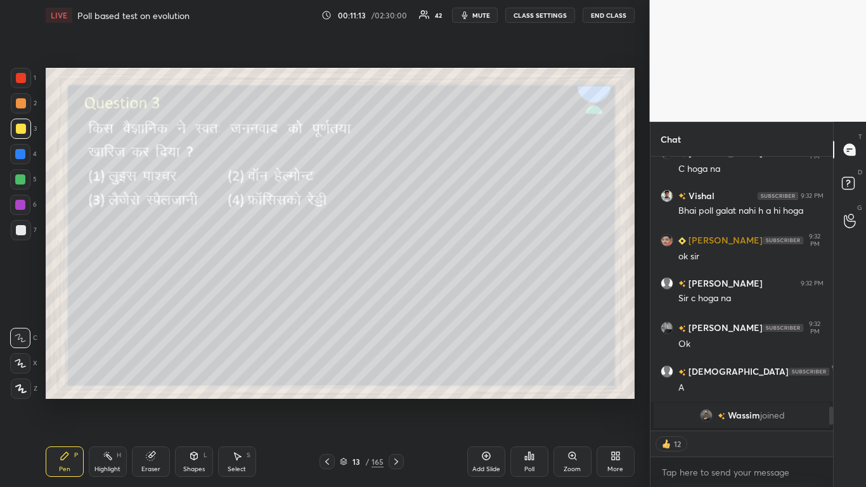
click at [397, 297] on icon at bounding box center [396, 461] width 4 height 6
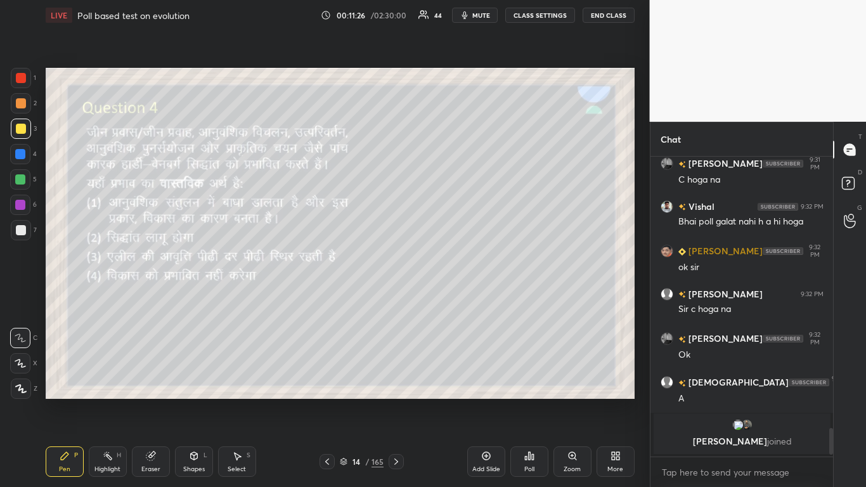
click at [455, 297] on div "Poll" at bounding box center [529, 461] width 38 height 30
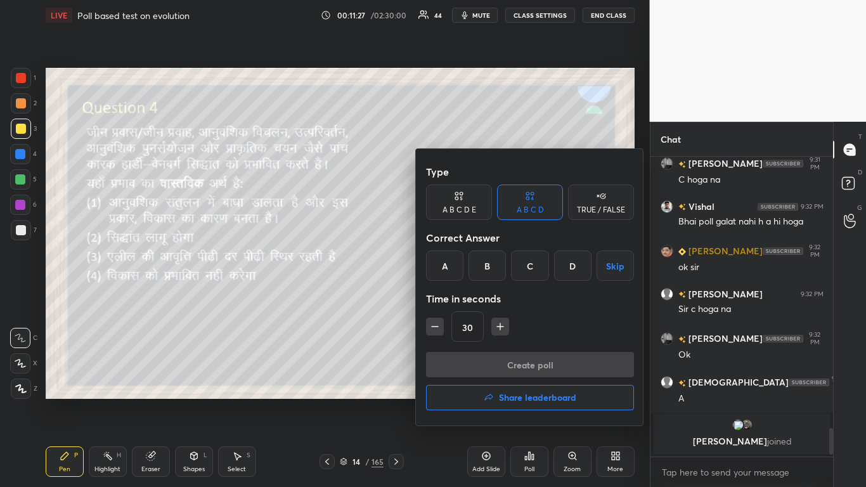
click at [447, 265] on div "A" at bounding box center [444, 265] width 37 height 30
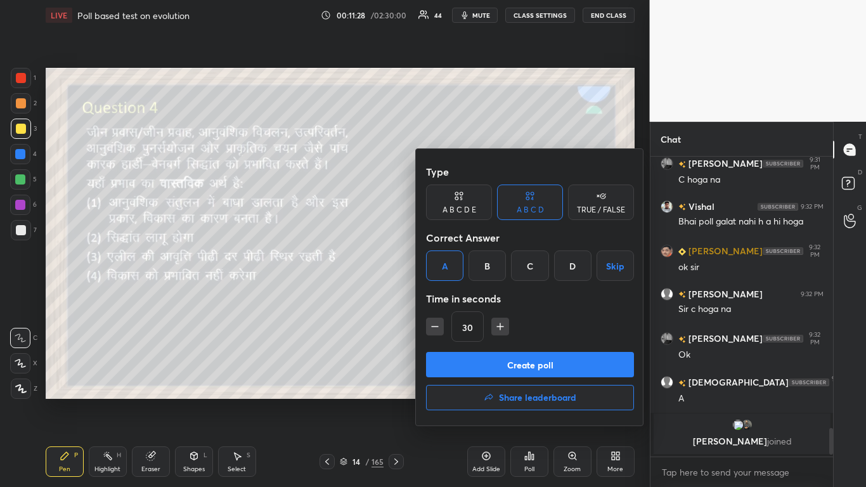
click at [455, 297] on button "Create poll" at bounding box center [530, 364] width 208 height 25
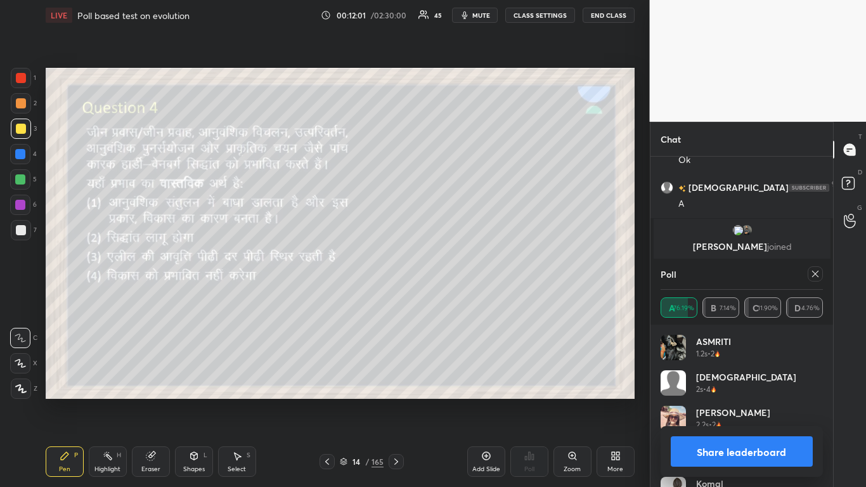
scroll to position [2869, 0]
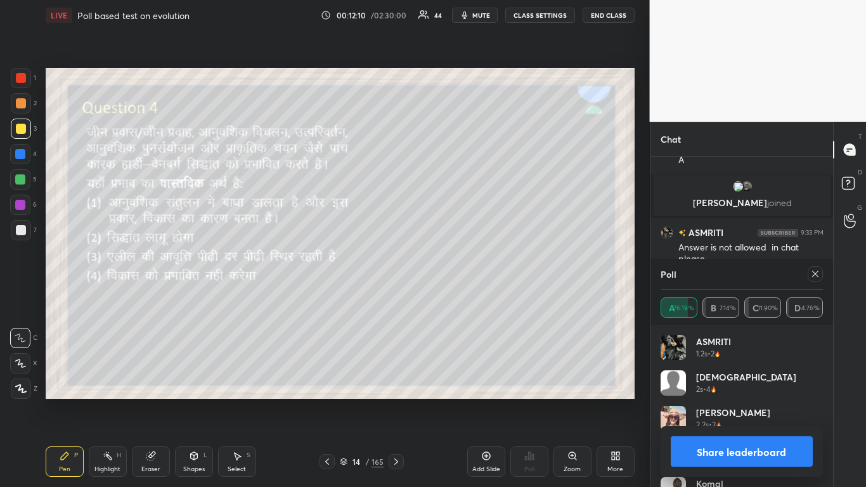
click at [455, 272] on icon at bounding box center [815, 274] width 10 height 10
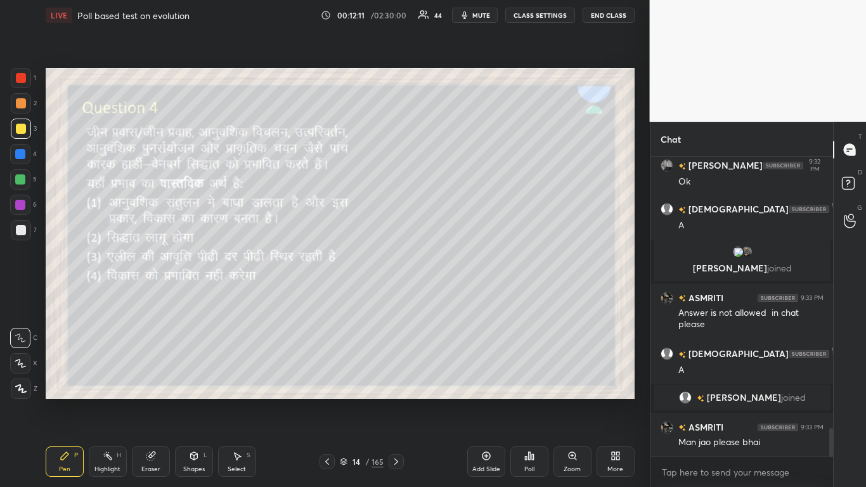
scroll to position [2847, 0]
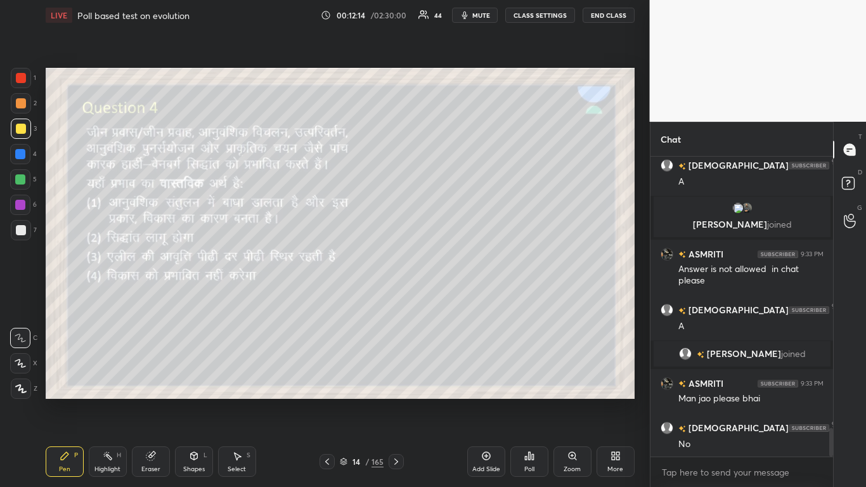
click at [397, 297] on icon at bounding box center [396, 461] width 10 height 10
click at [455, 297] on div "Poll" at bounding box center [529, 469] width 10 height 6
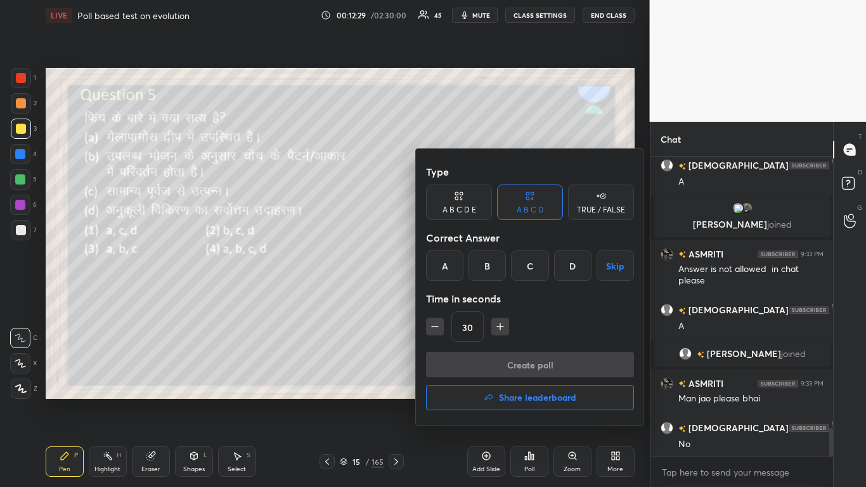
scroll to position [2877, 0]
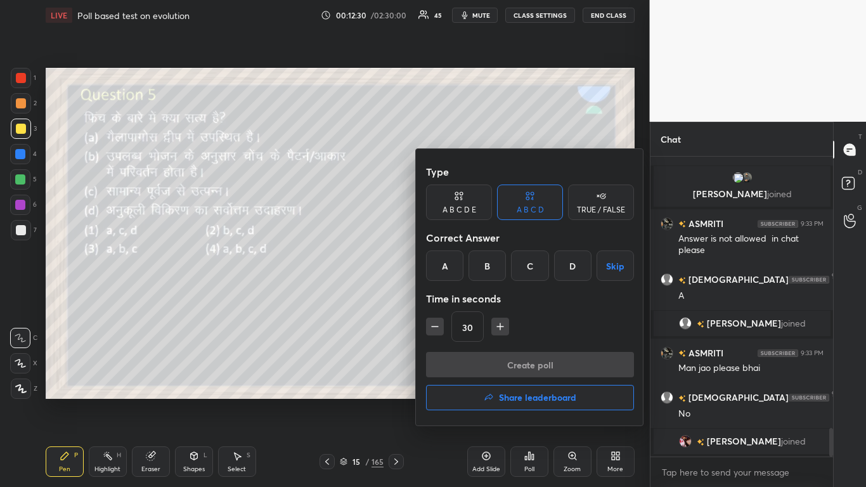
click at [455, 265] on div "D" at bounding box center [572, 265] width 37 height 30
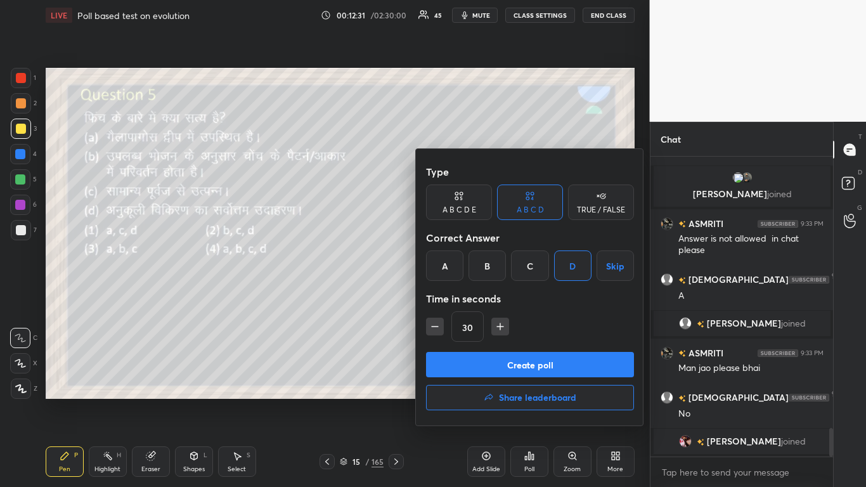
click at [455, 297] on button "Create poll" at bounding box center [530, 364] width 208 height 25
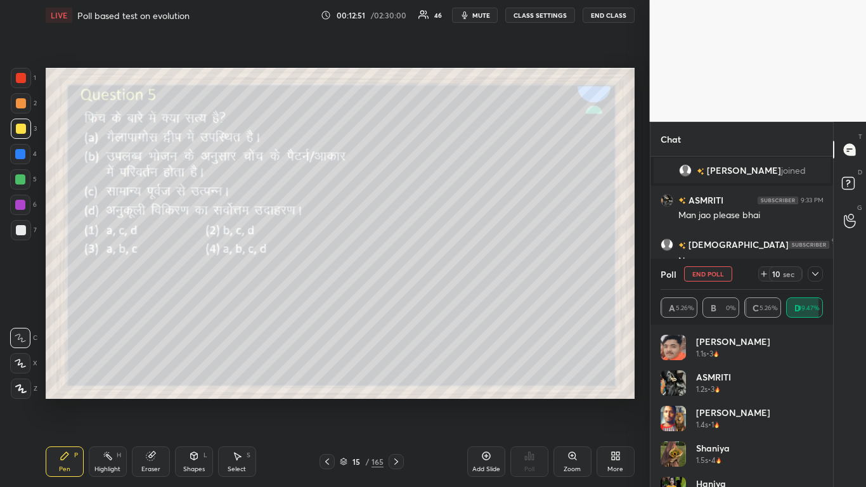
scroll to position [3036, 0]
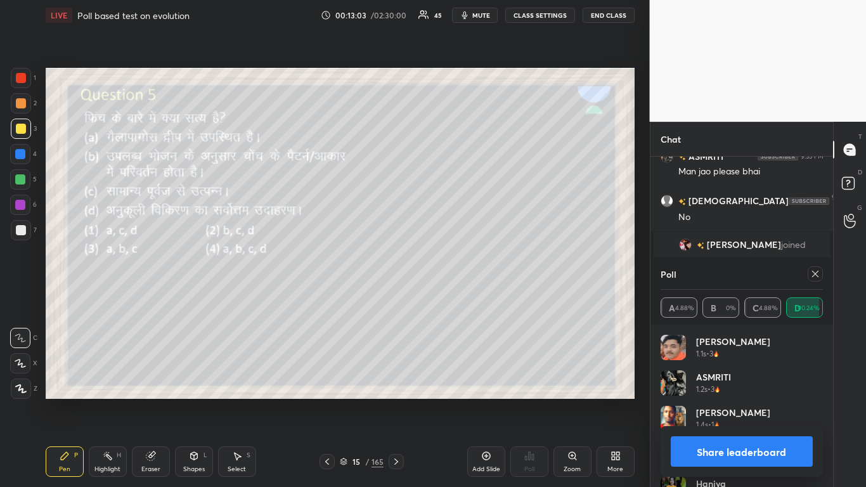
click at [455, 267] on div at bounding box center [815, 273] width 15 height 15
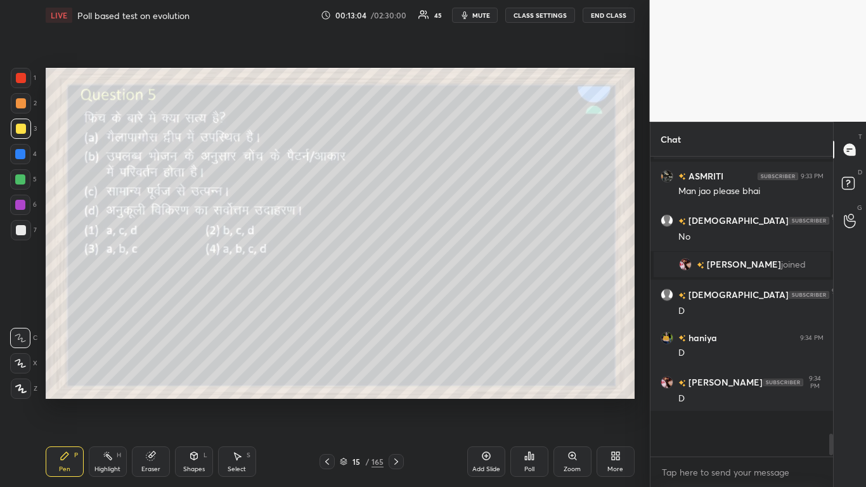
scroll to position [289, 179]
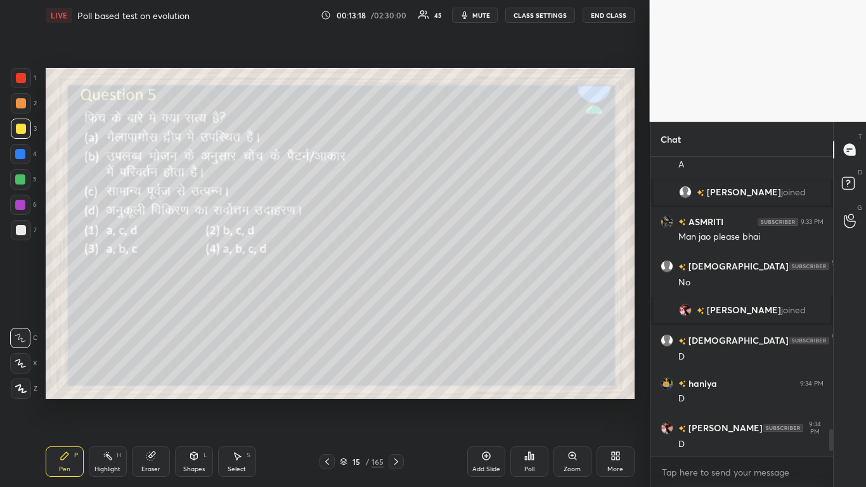
click at [396, 297] on icon at bounding box center [396, 461] width 10 height 10
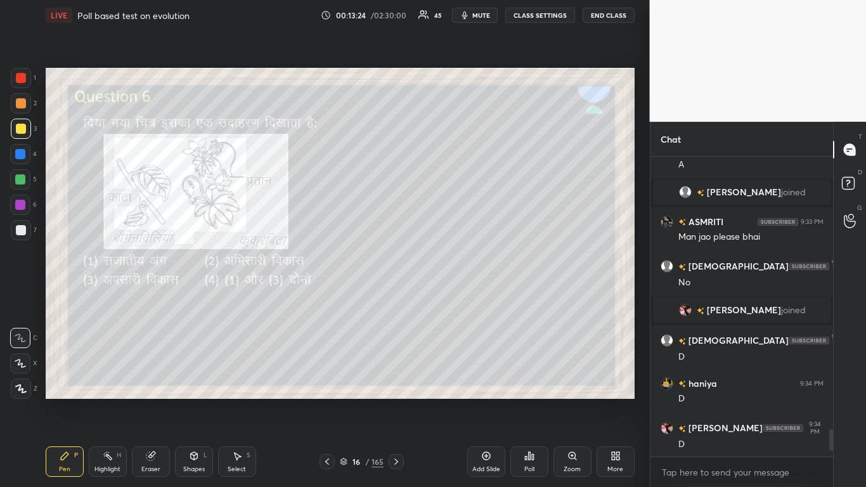
click at [455, 297] on div "Poll" at bounding box center [529, 461] width 38 height 30
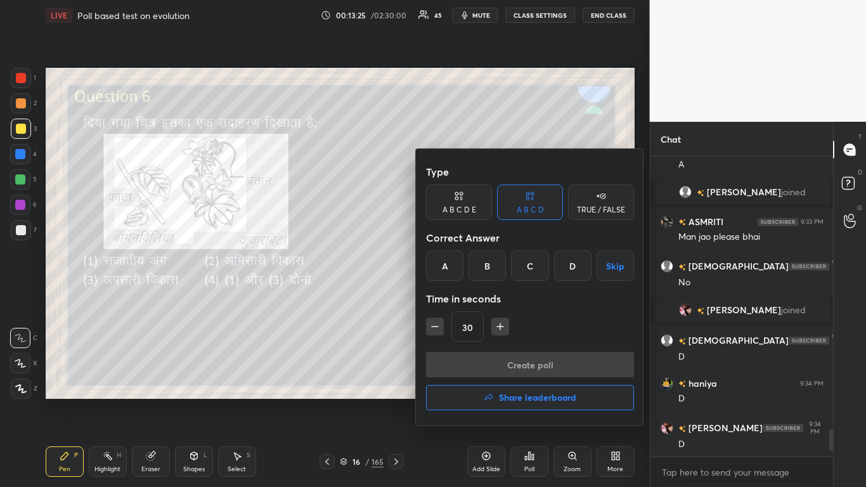
click at [455, 266] on div "C" at bounding box center [529, 265] width 37 height 30
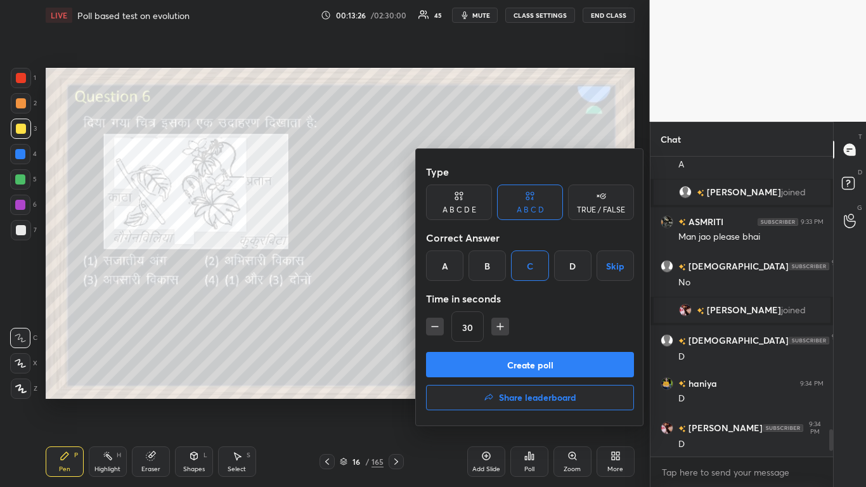
click at [455, 269] on div "D" at bounding box center [572, 265] width 37 height 30
click at [455, 297] on button "Create poll" at bounding box center [530, 364] width 208 height 25
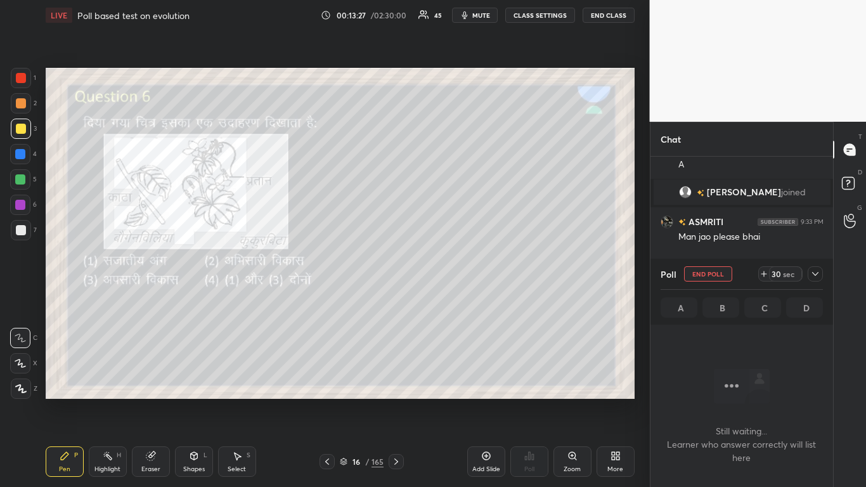
scroll to position [236, 179]
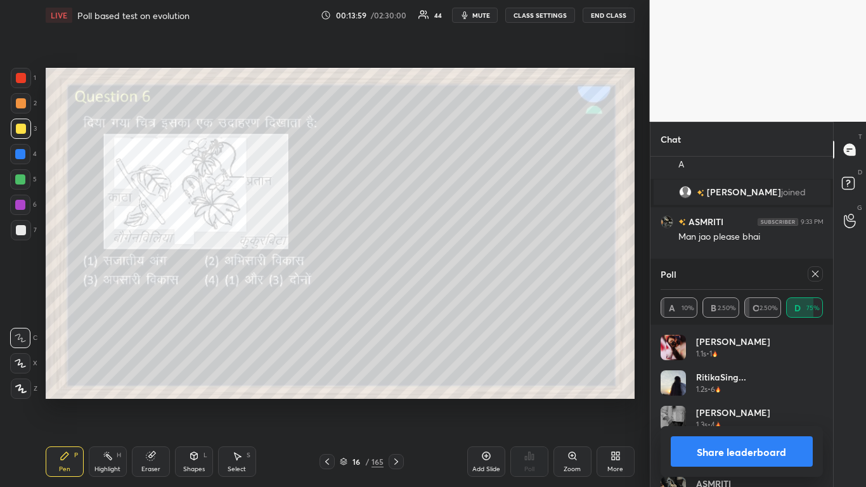
click at [455, 271] on icon at bounding box center [815, 274] width 10 height 10
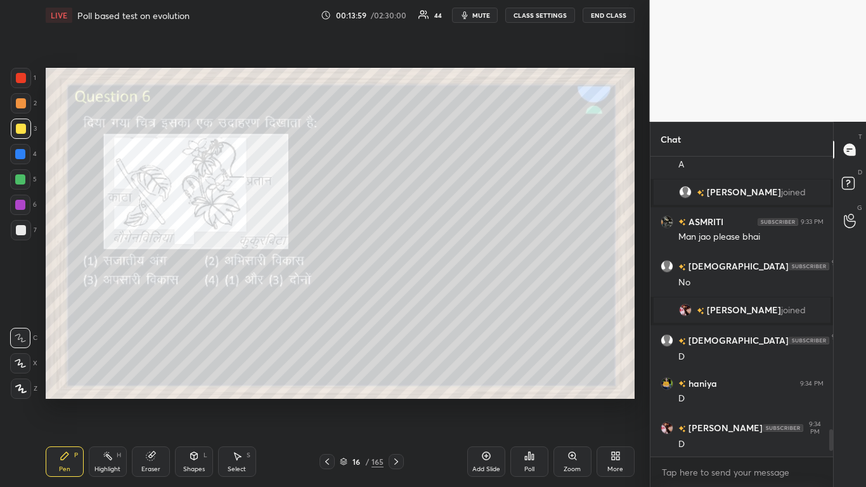
scroll to position [4, 4]
click at [399, 297] on icon at bounding box center [396, 461] width 10 height 10
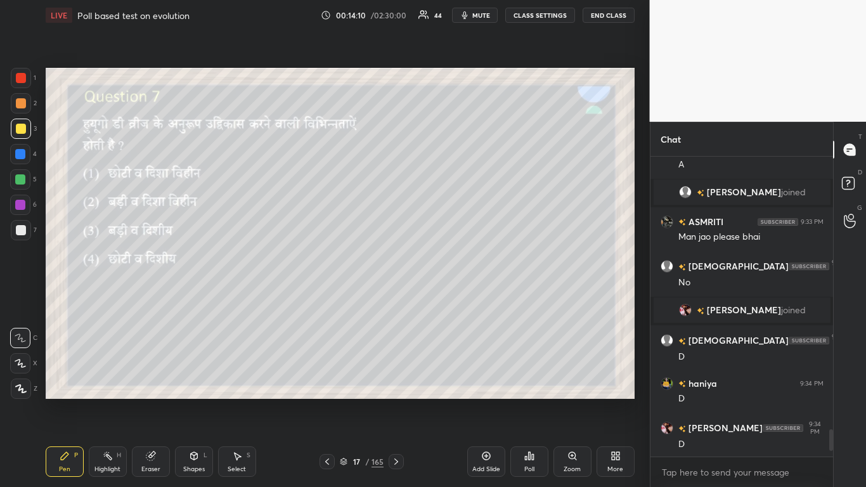
click at [455, 297] on div "Poll" at bounding box center [529, 461] width 38 height 30
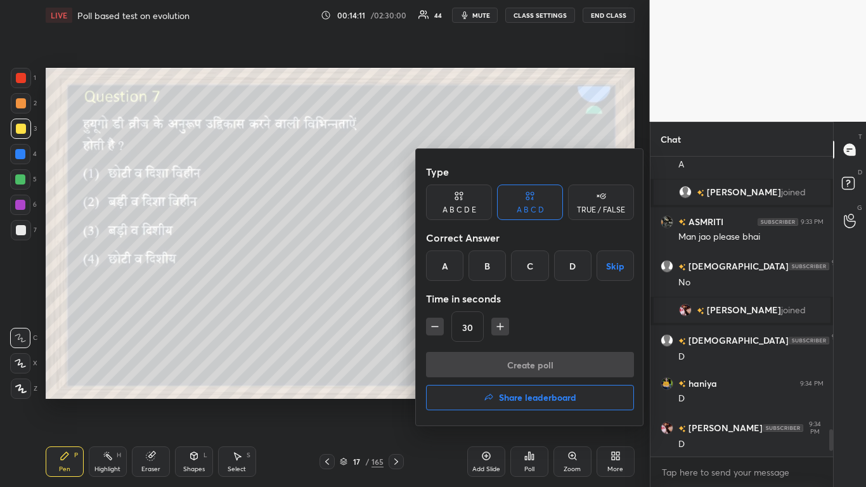
click at [455, 268] on div "B" at bounding box center [486, 265] width 37 height 30
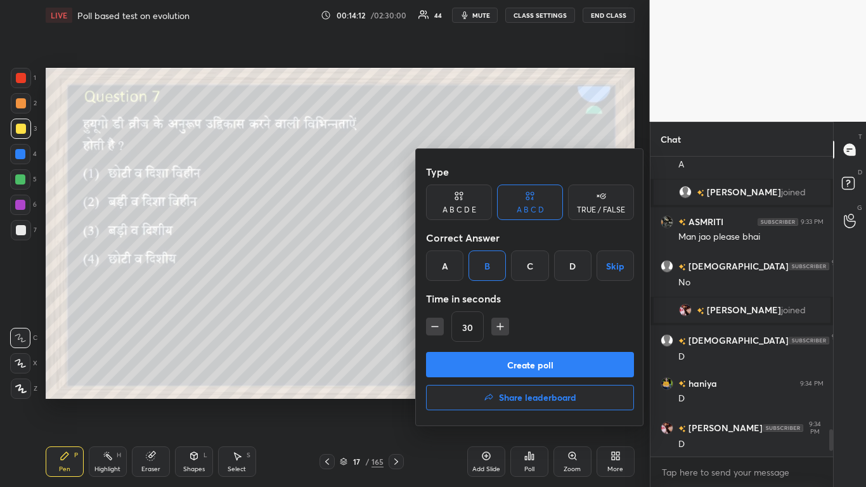
click at [455, 297] on button "Create poll" at bounding box center [530, 364] width 208 height 25
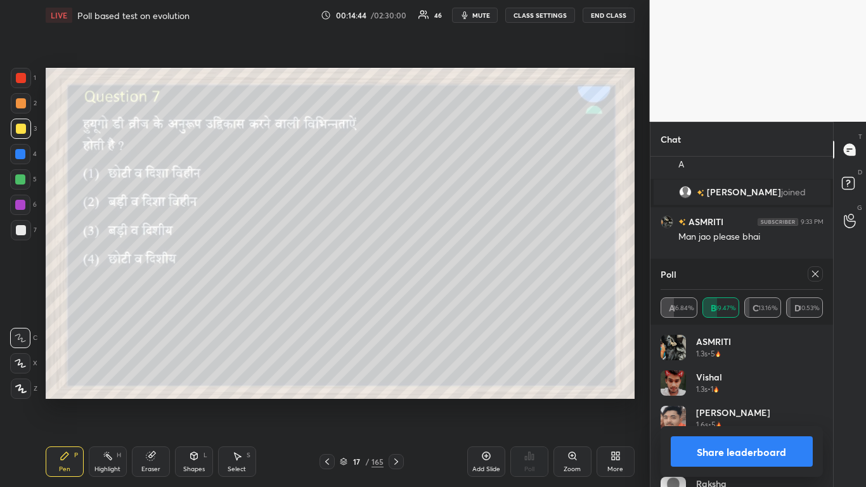
scroll to position [3080, 0]
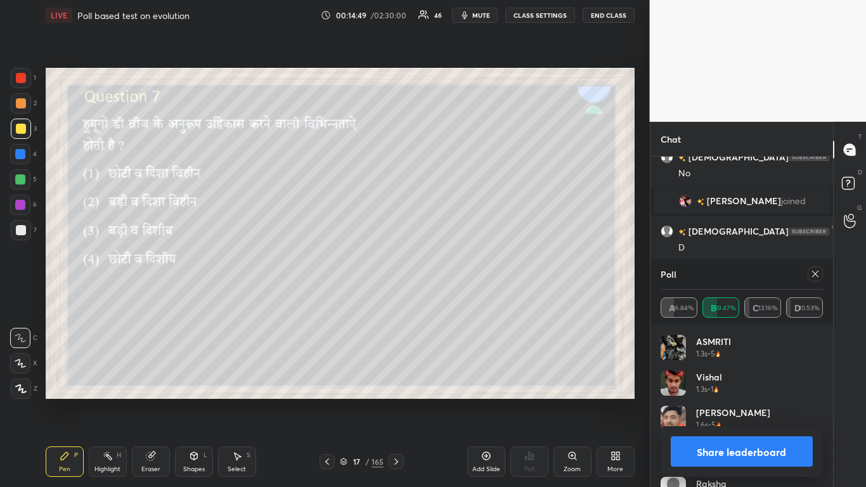
click at [455, 274] on icon at bounding box center [815, 274] width 10 height 10
type textarea "x"
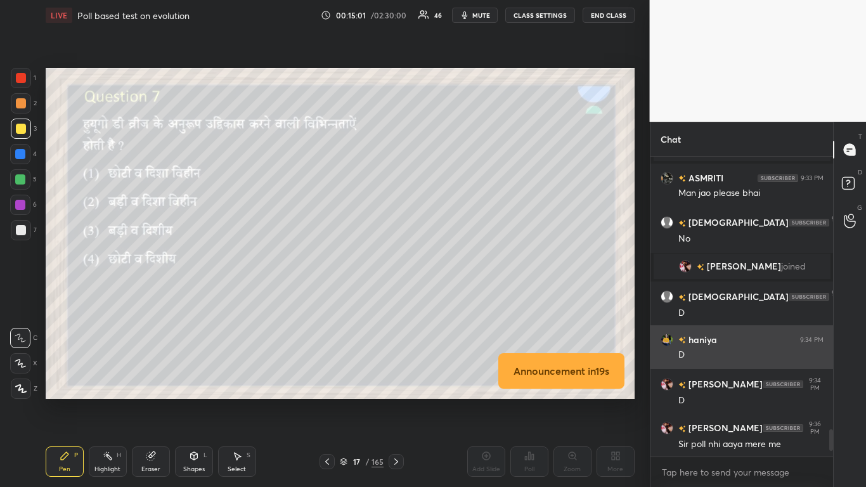
scroll to position [3045, 0]
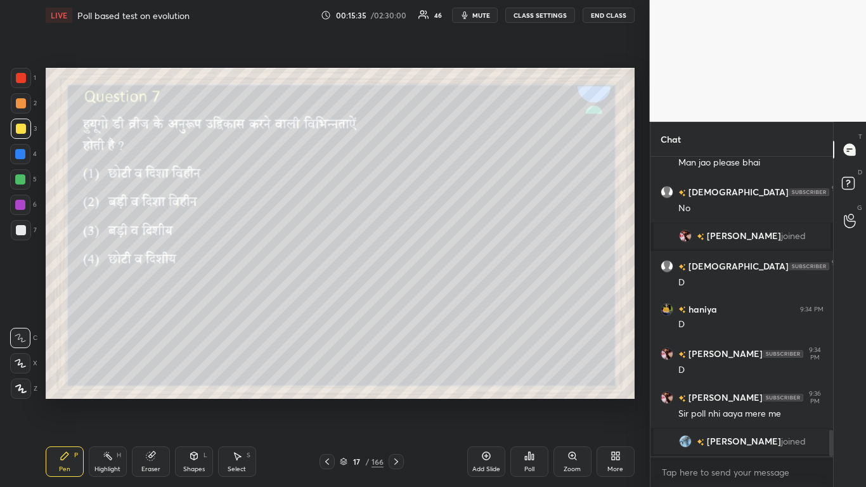
click at [399, 297] on icon at bounding box center [396, 461] width 10 height 10
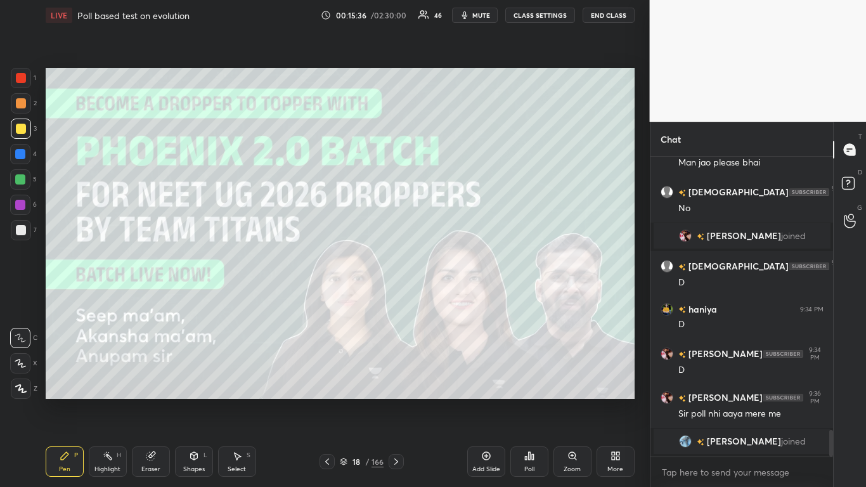
click at [396, 297] on icon at bounding box center [396, 461] width 10 height 10
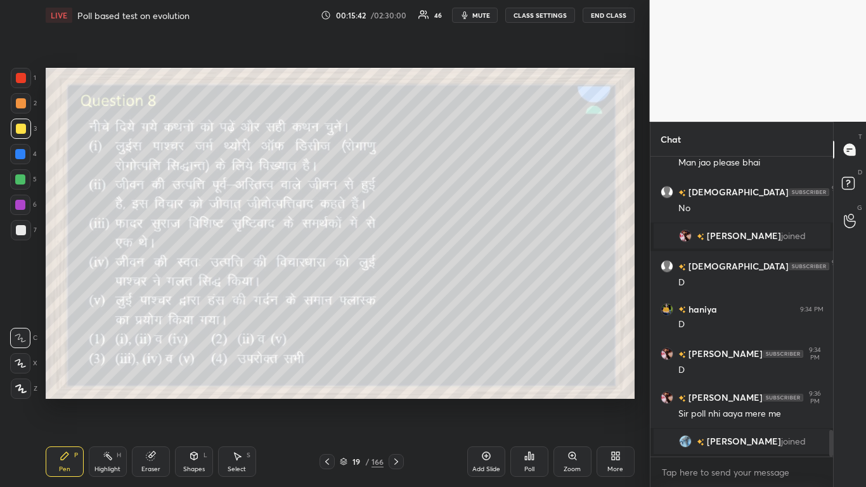
scroll to position [3060, 0]
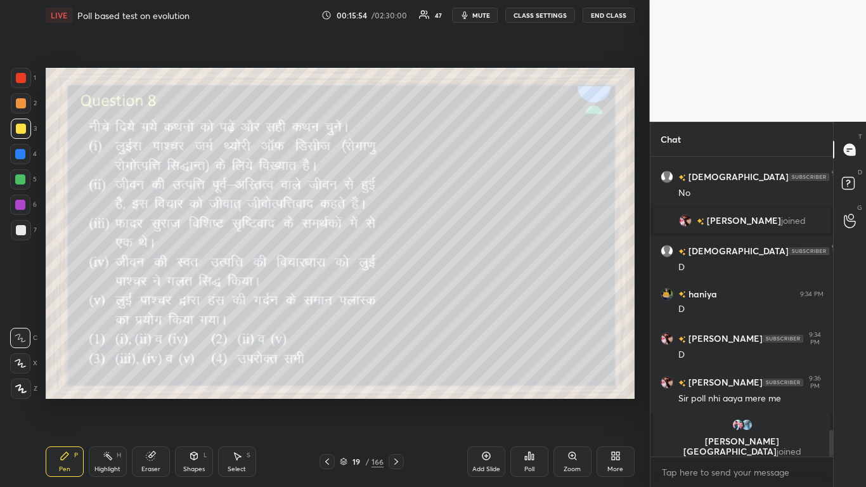
click at [455, 297] on div "Poll" at bounding box center [529, 469] width 10 height 6
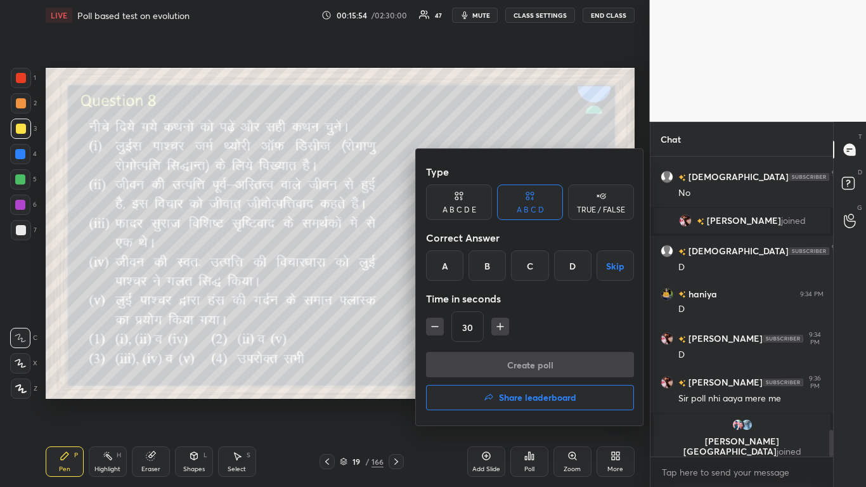
click at [455, 262] on div "D" at bounding box center [572, 265] width 37 height 30
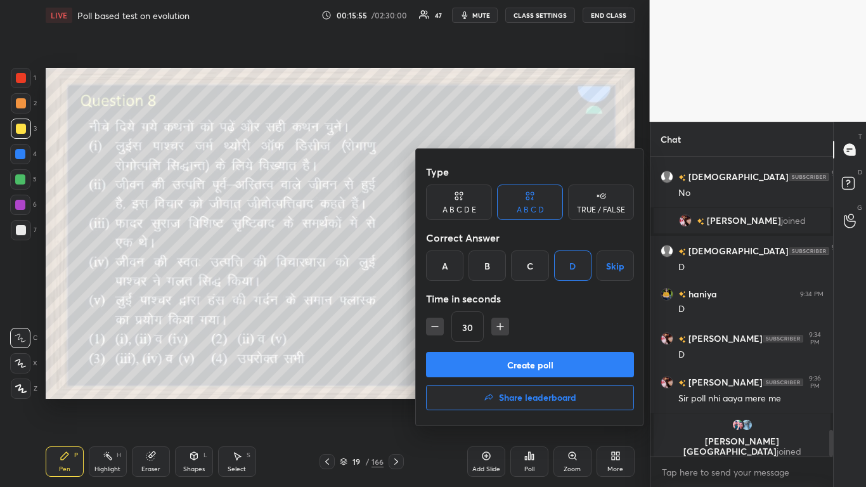
click at [455, 297] on icon "button" at bounding box center [500, 326] width 13 height 13
type input "45"
click at [455, 297] on button "Create poll" at bounding box center [530, 364] width 208 height 25
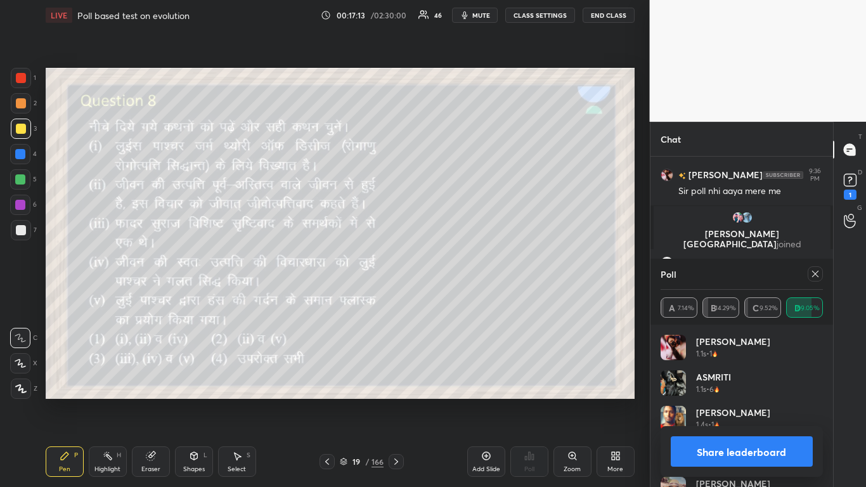
scroll to position [3251, 0]
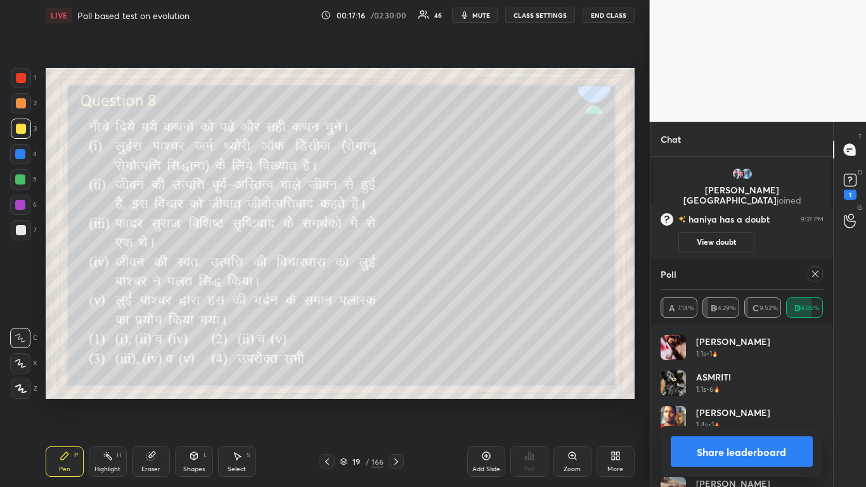
click at [455, 273] on icon at bounding box center [815, 274] width 10 height 10
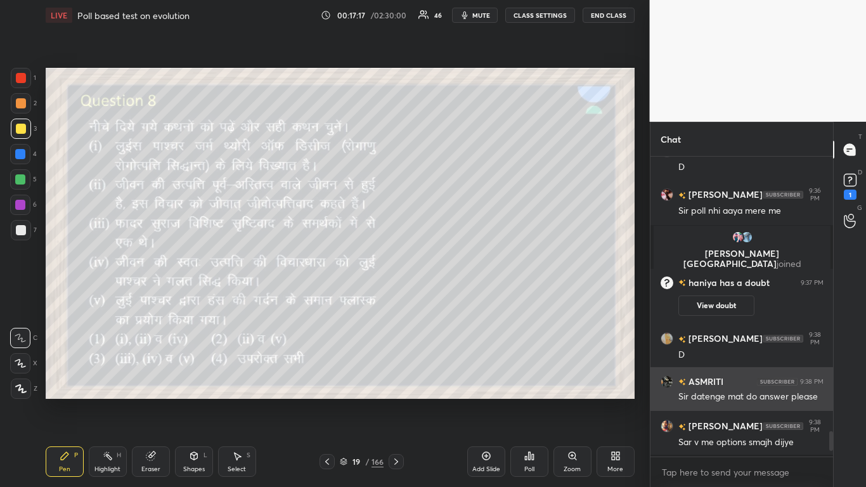
scroll to position [3186, 0]
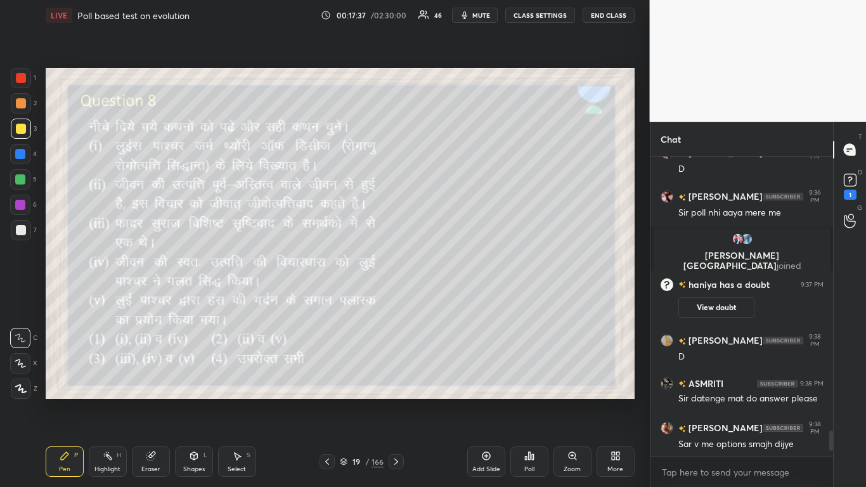
click at [396, 297] on icon at bounding box center [396, 461] width 10 height 10
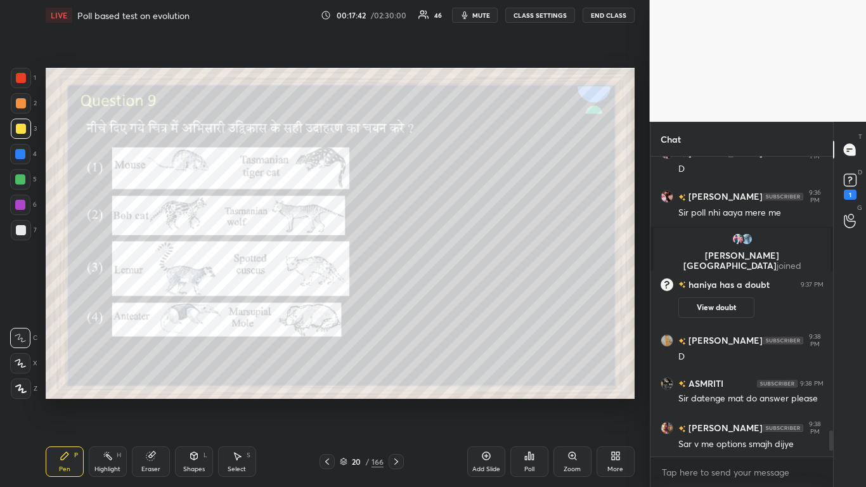
click at [23, 176] on div at bounding box center [20, 179] width 10 height 10
type textarea "x"
click at [455, 297] on div "Poll" at bounding box center [529, 461] width 38 height 30
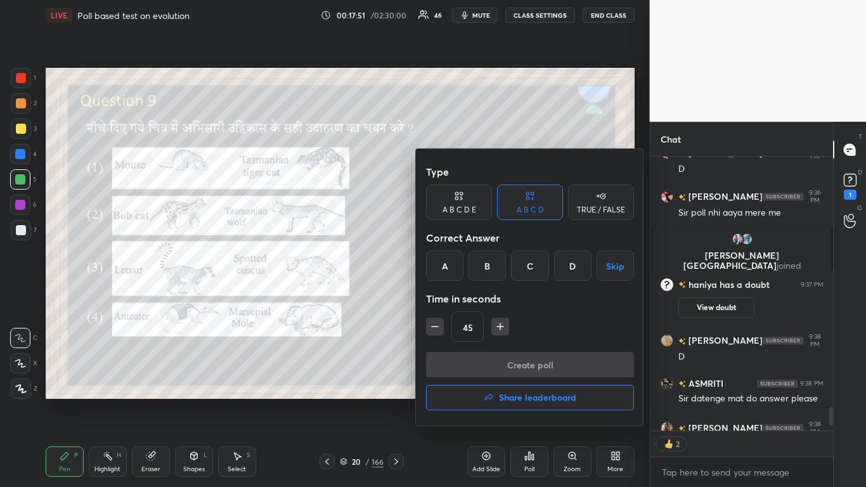
click at [455, 263] on div "C" at bounding box center [529, 265] width 37 height 30
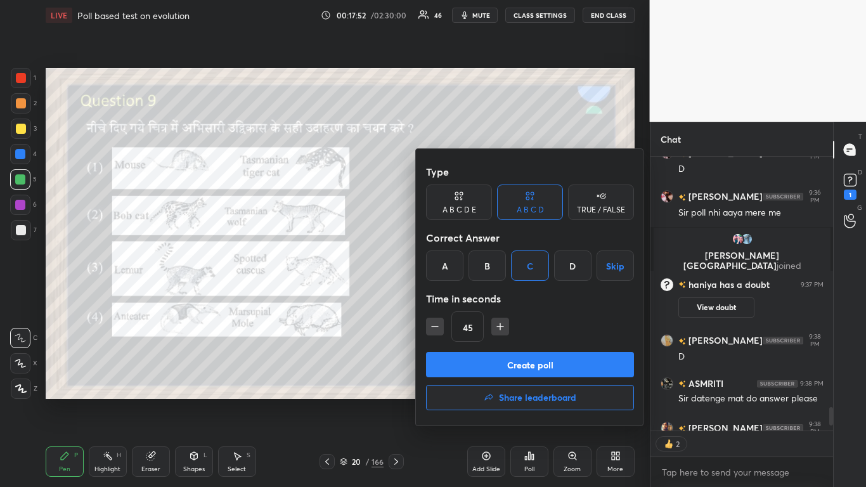
click at [425, 297] on div "Type A B C D E A B C D TRUE / FALSE Correct Answer A B C D Skip Time in seconds…" at bounding box center [530, 287] width 228 height 276
click at [432, 297] on icon "button" at bounding box center [435, 326] width 6 height 0
type input "30"
click at [455, 297] on button "Create poll" at bounding box center [530, 364] width 208 height 25
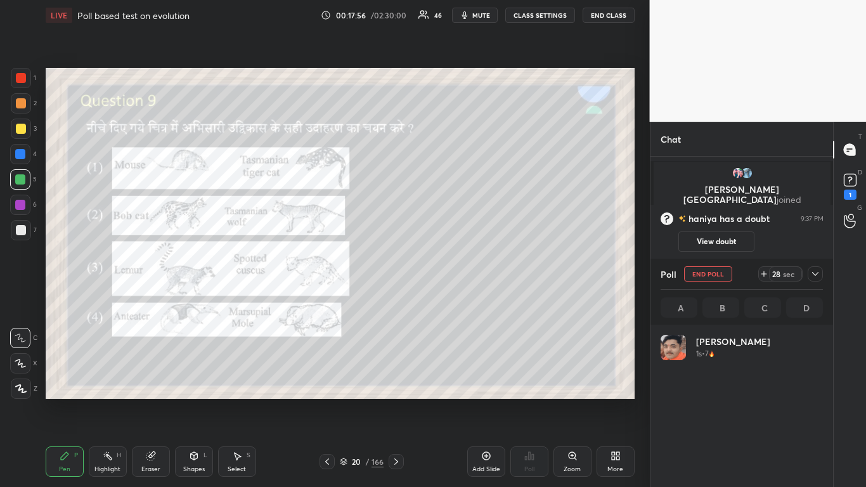
scroll to position [148, 158]
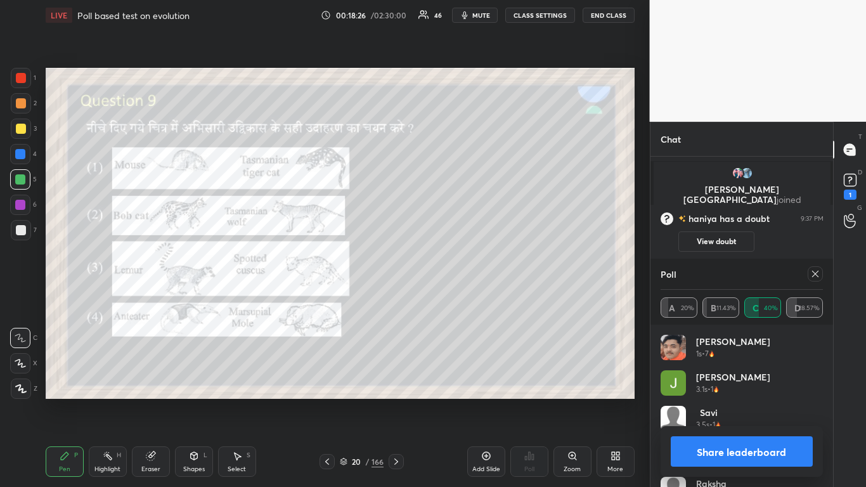
click at [455, 271] on icon at bounding box center [815, 274] width 10 height 10
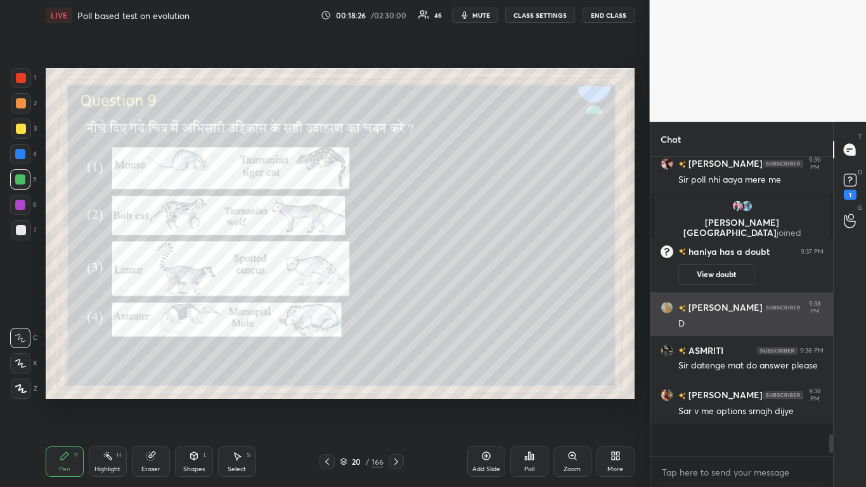
scroll to position [4, 4]
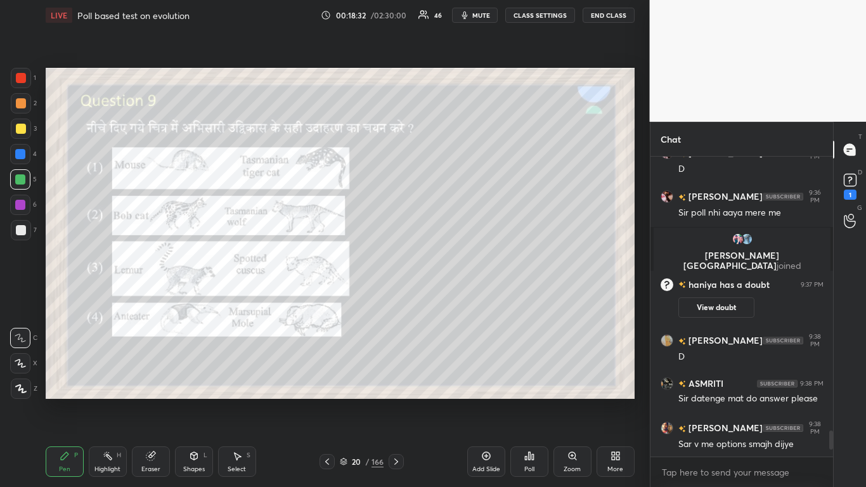
click at [331, 297] on icon at bounding box center [327, 461] width 10 height 10
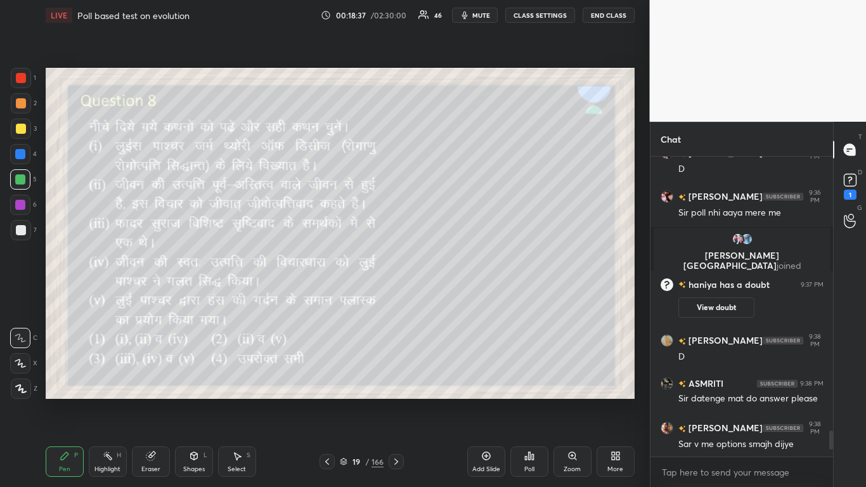
click at [396, 297] on icon at bounding box center [396, 461] width 10 height 10
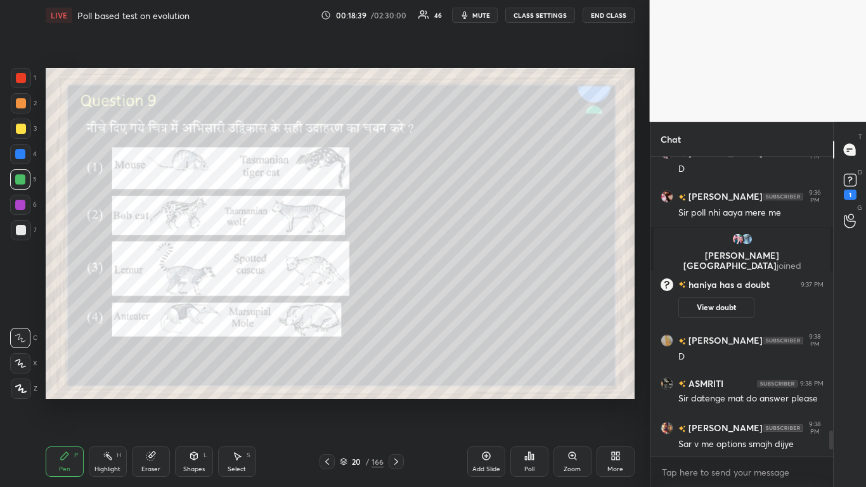
click at [397, 297] on icon at bounding box center [396, 461] width 10 height 10
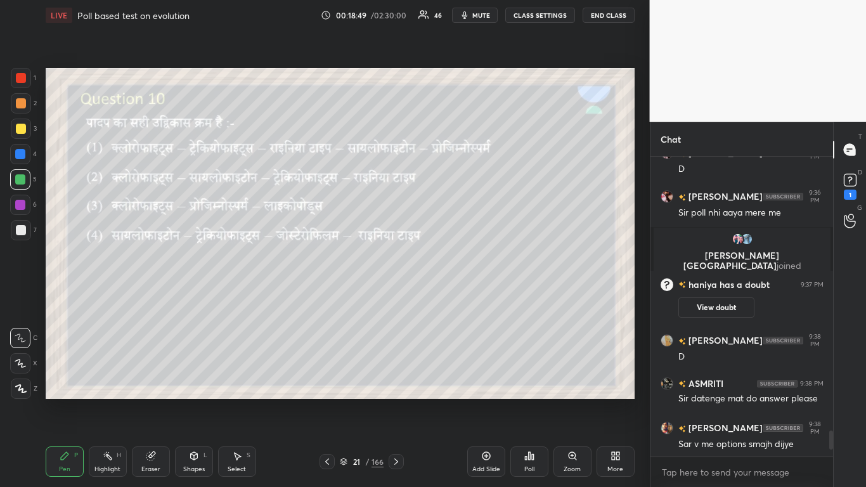
click at [455, 297] on div "Poll" at bounding box center [529, 469] width 10 height 6
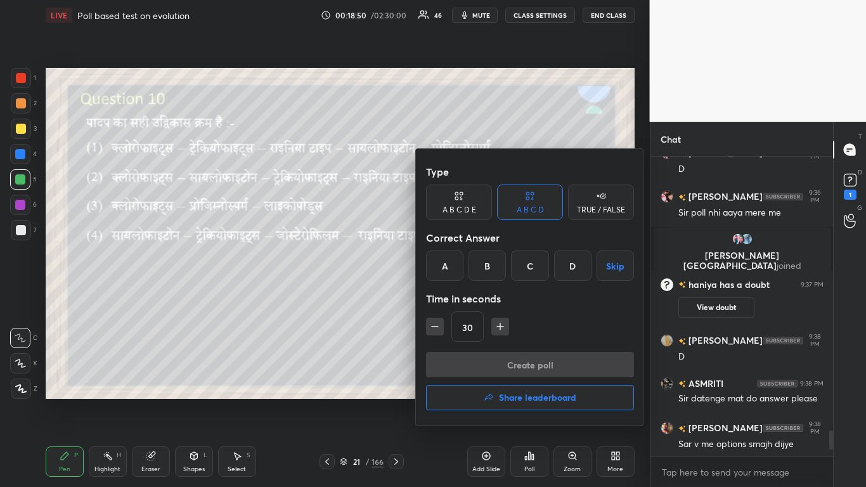
click at [444, 262] on div "A" at bounding box center [444, 265] width 37 height 30
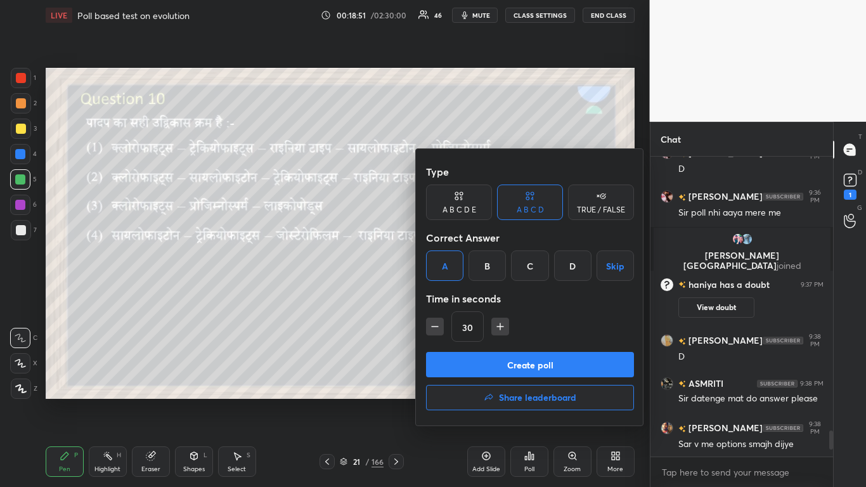
click at [455, 297] on button "Create poll" at bounding box center [530, 364] width 208 height 25
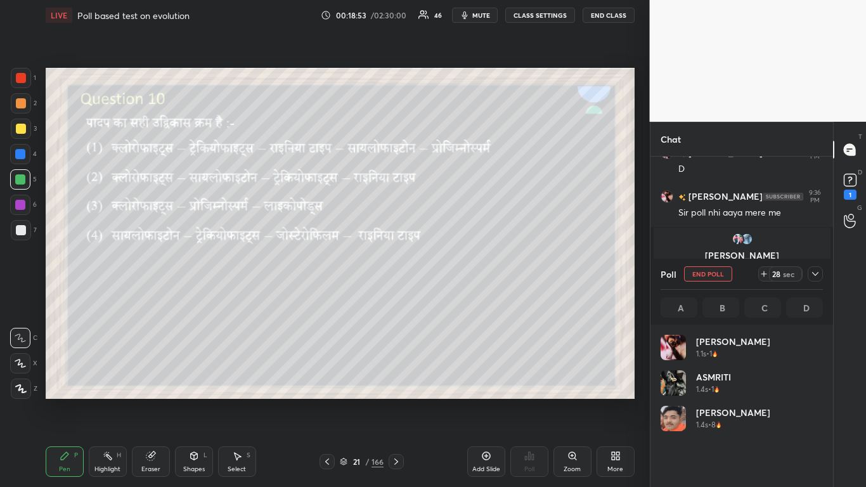
scroll to position [148, 158]
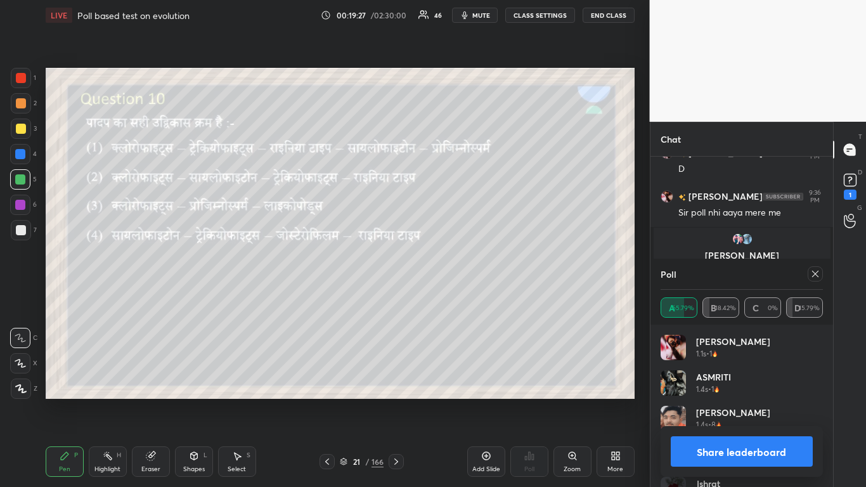
click at [455, 271] on icon at bounding box center [815, 274] width 10 height 10
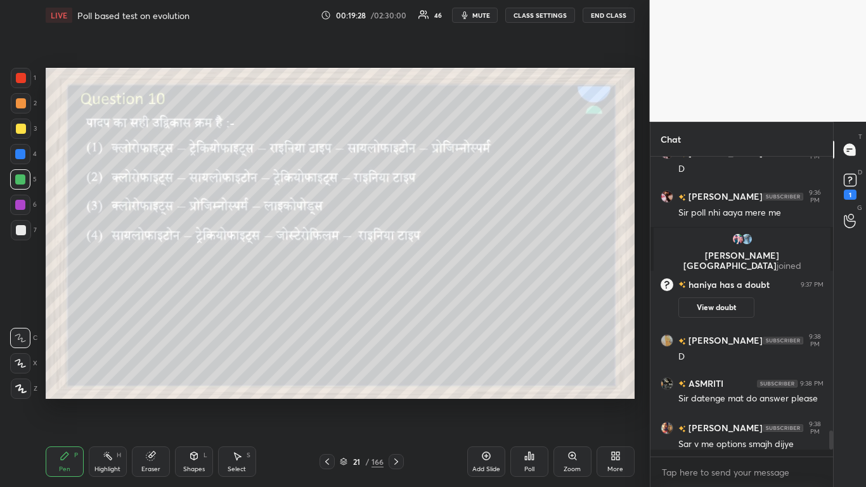
scroll to position [190, 179]
click at [399, 297] on icon at bounding box center [396, 461] width 10 height 10
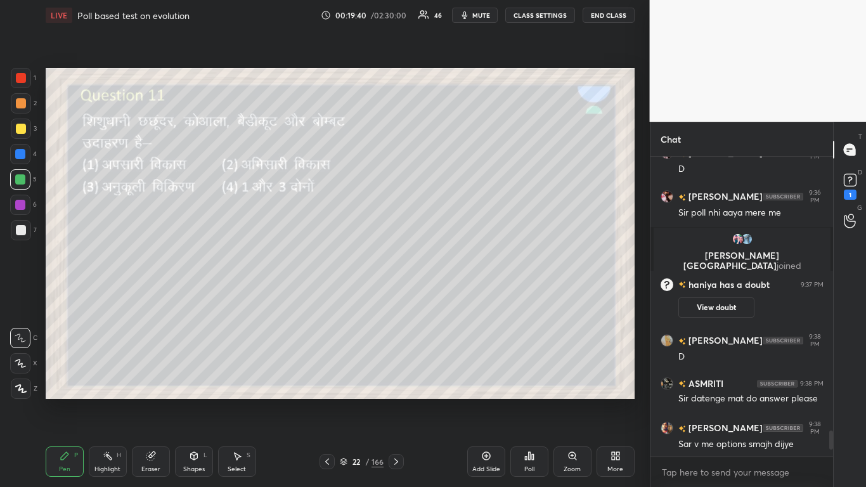
click at [455, 297] on div "Poll" at bounding box center [529, 461] width 38 height 30
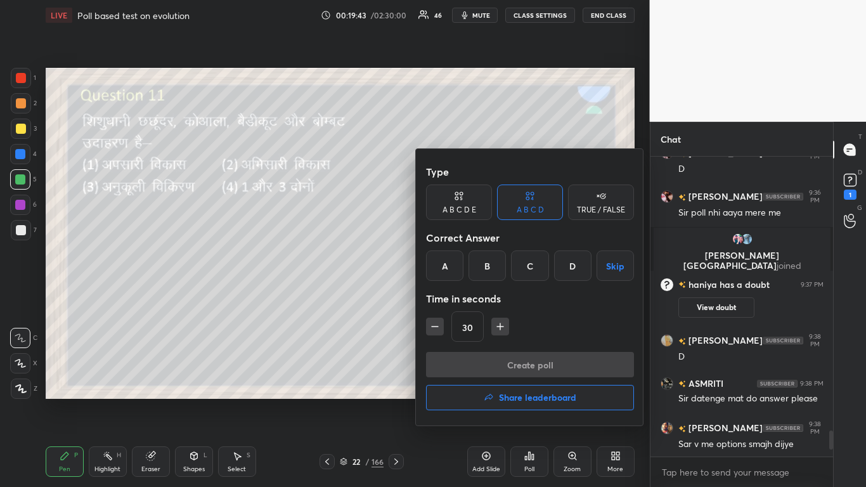
click at [455, 268] on div "D" at bounding box center [572, 265] width 37 height 30
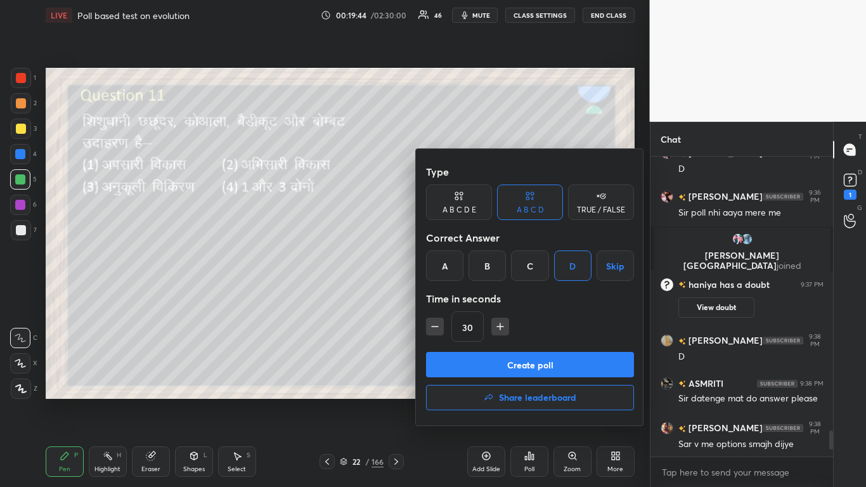
click at [455, 297] on button "Create poll" at bounding box center [530, 364] width 208 height 25
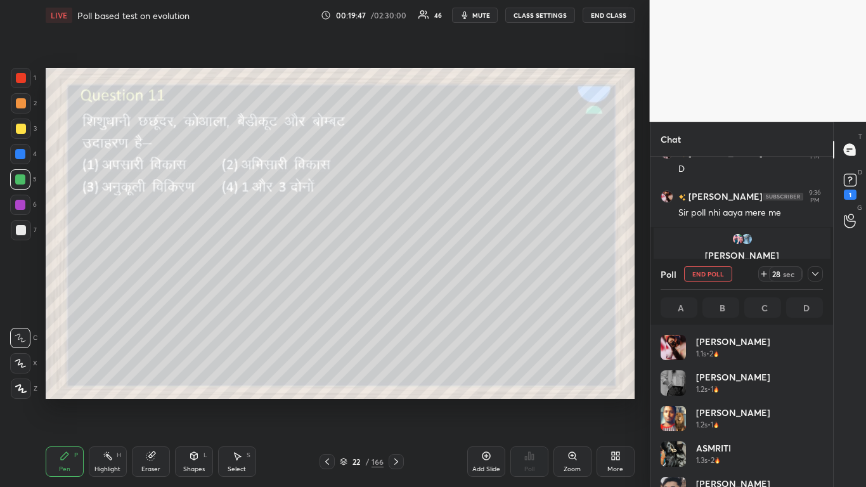
scroll to position [148, 158]
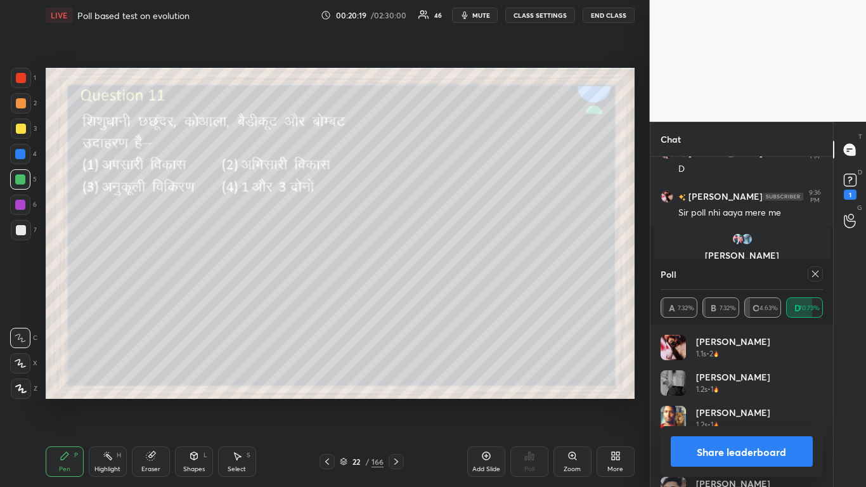
click at [455, 273] on icon at bounding box center [815, 274] width 10 height 10
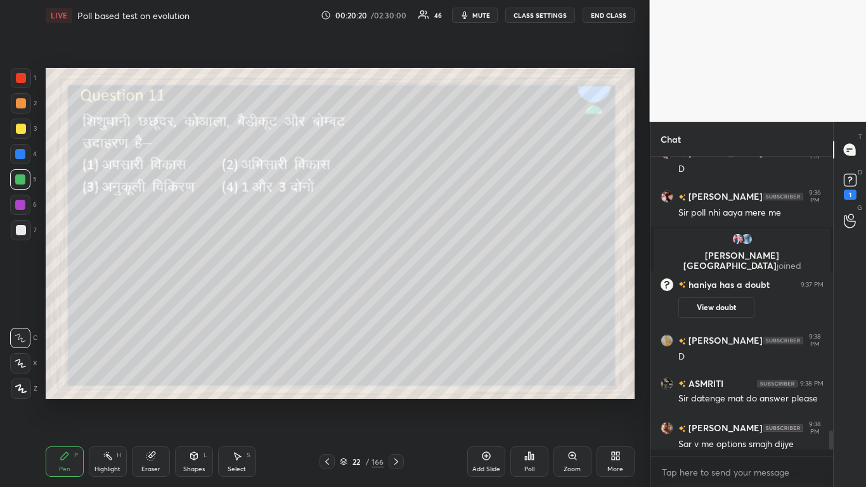
scroll to position [190, 179]
click at [398, 297] on icon at bounding box center [396, 461] width 10 height 10
click at [455, 297] on div "Poll" at bounding box center [529, 461] width 38 height 30
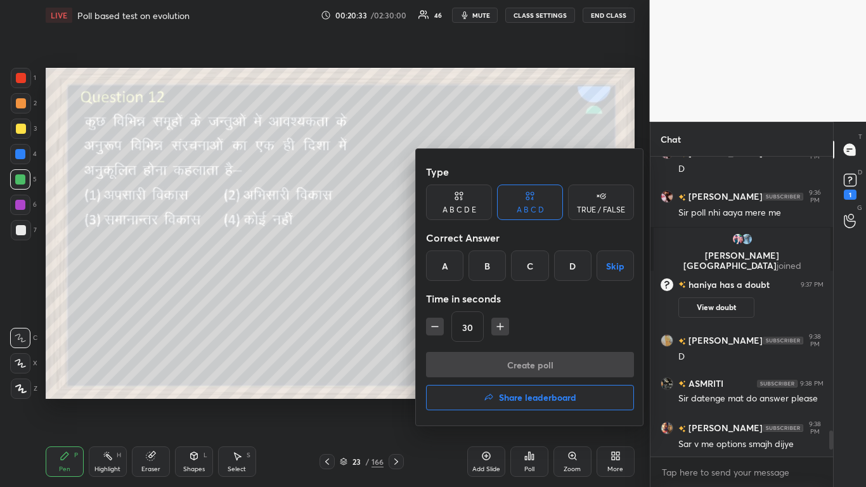
drag, startPoint x: 485, startPoint y: 266, endPoint x: 481, endPoint y: 297, distance: 31.4
click at [455, 267] on div "B" at bounding box center [486, 265] width 37 height 30
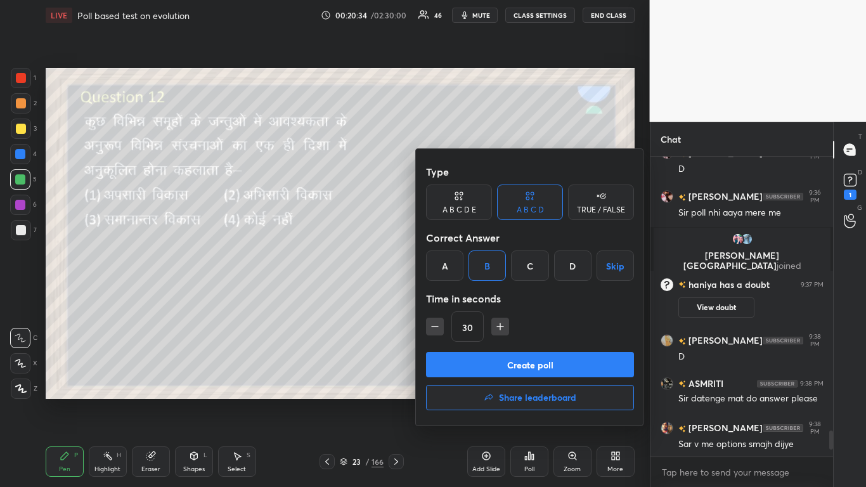
click at [455, 297] on button "Create poll" at bounding box center [530, 364] width 208 height 25
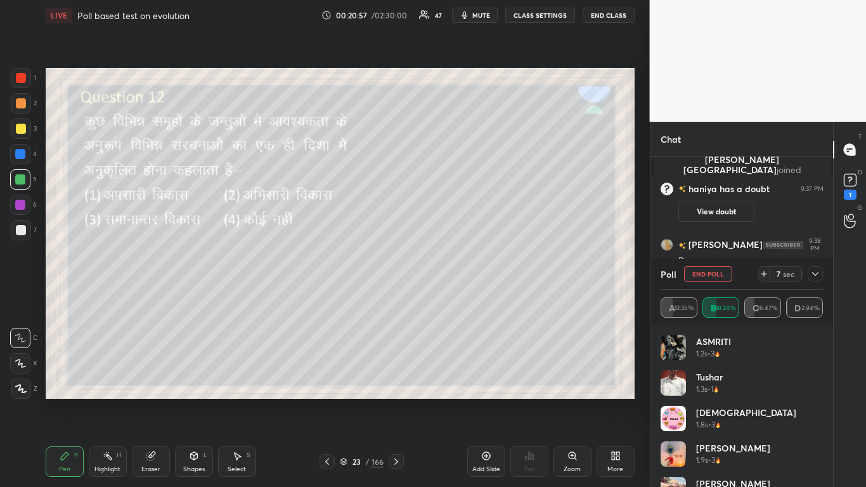
scroll to position [204, 179]
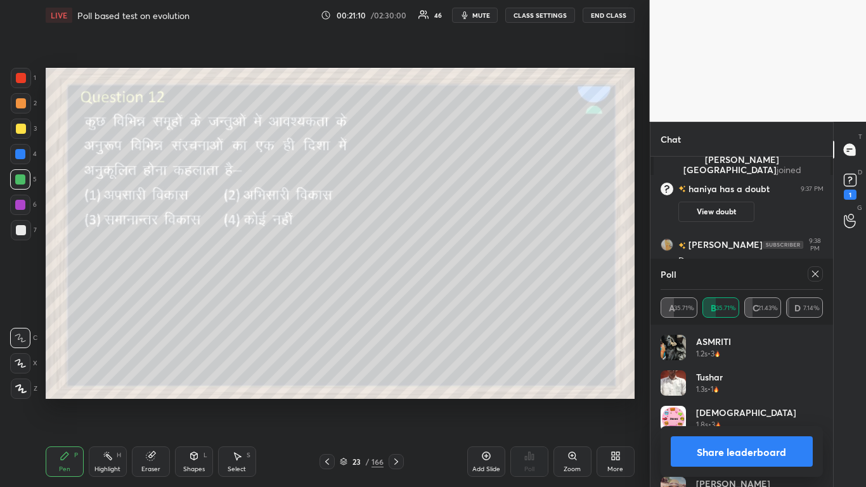
click at [455, 273] on icon at bounding box center [815, 274] width 10 height 10
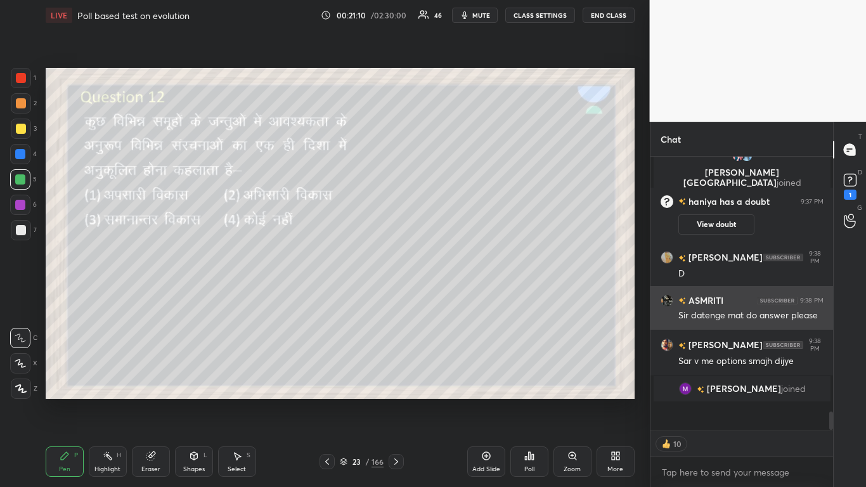
scroll to position [180, 179]
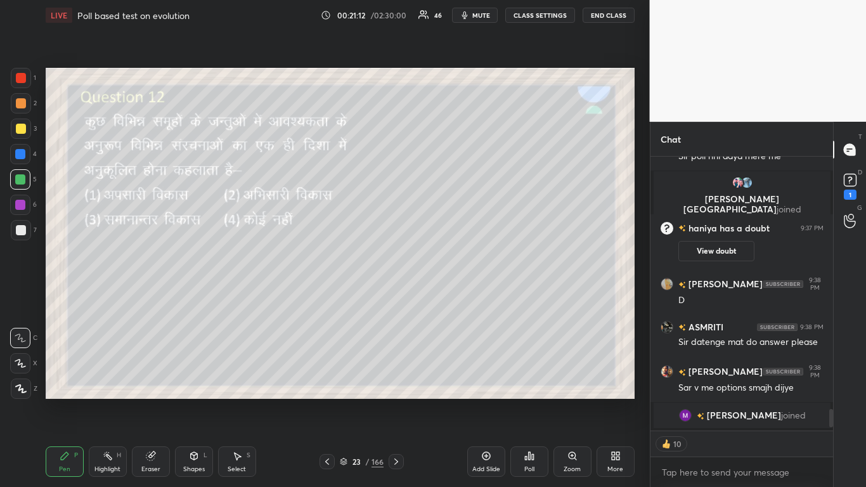
click at [399, 297] on icon at bounding box center [396, 461] width 10 height 10
click at [455, 297] on div "Poll" at bounding box center [529, 461] width 38 height 30
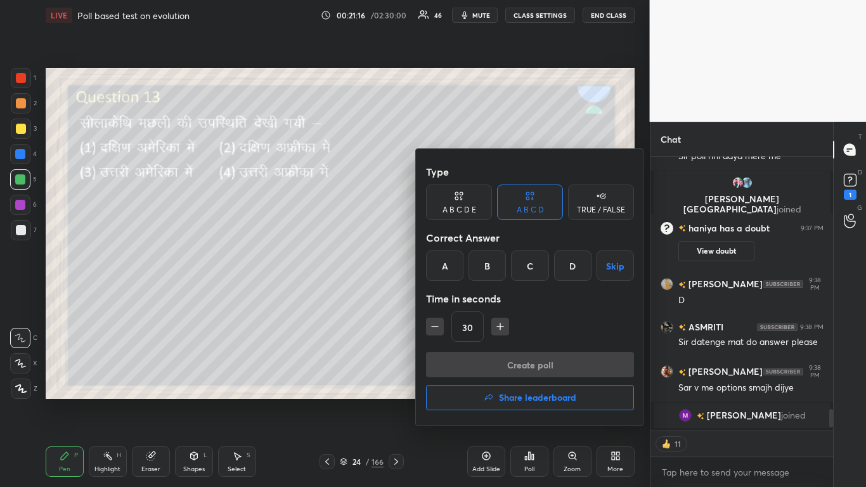
click at [455, 268] on div "B" at bounding box center [486, 265] width 37 height 30
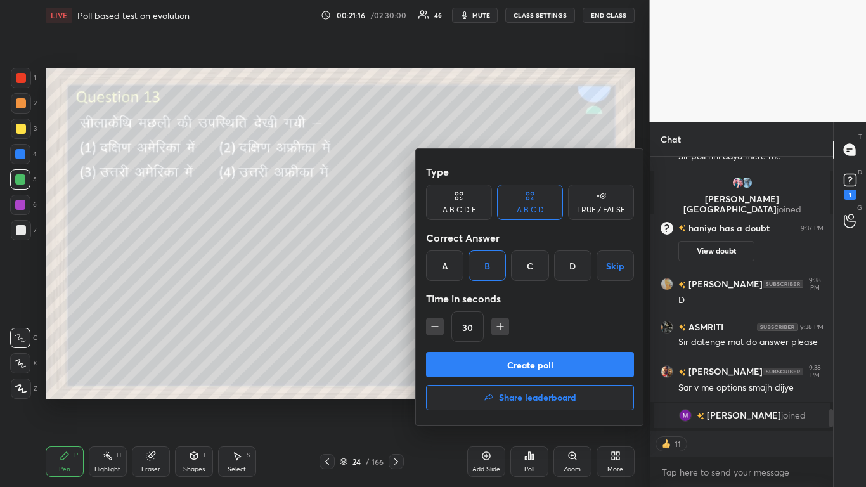
click at [455, 297] on button "Create poll" at bounding box center [530, 364] width 208 height 25
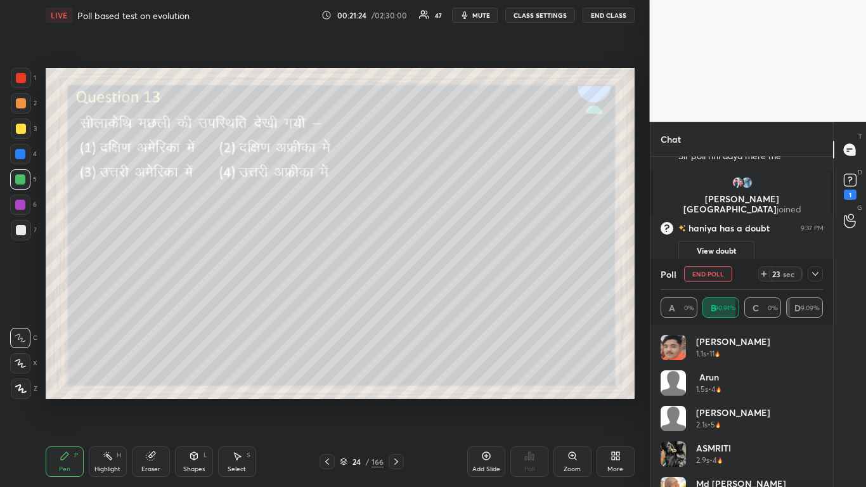
scroll to position [3282, 0]
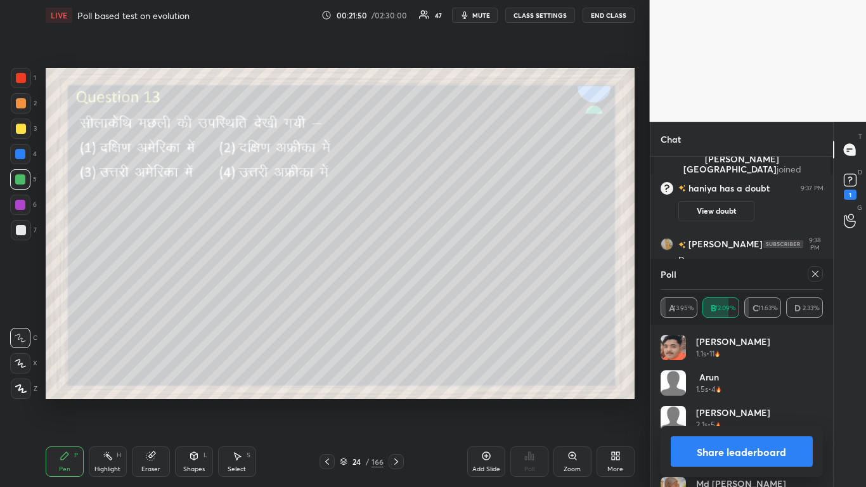
click at [455, 273] on icon at bounding box center [815, 274] width 10 height 10
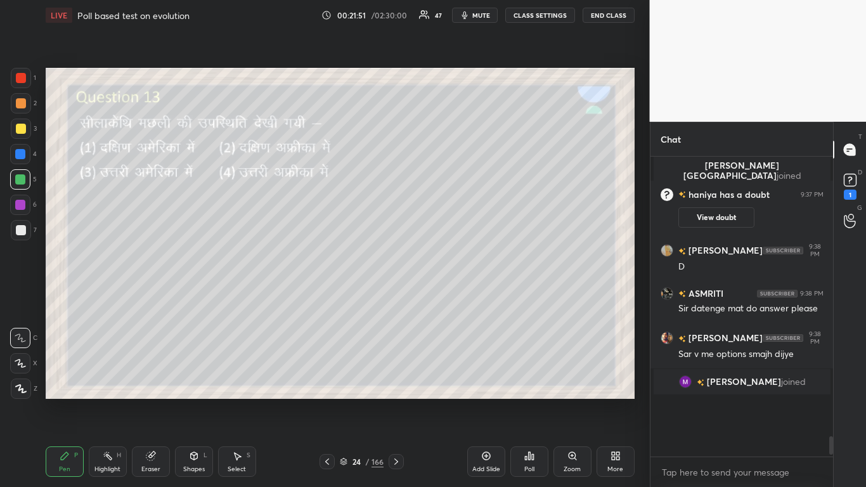
scroll to position [4, 4]
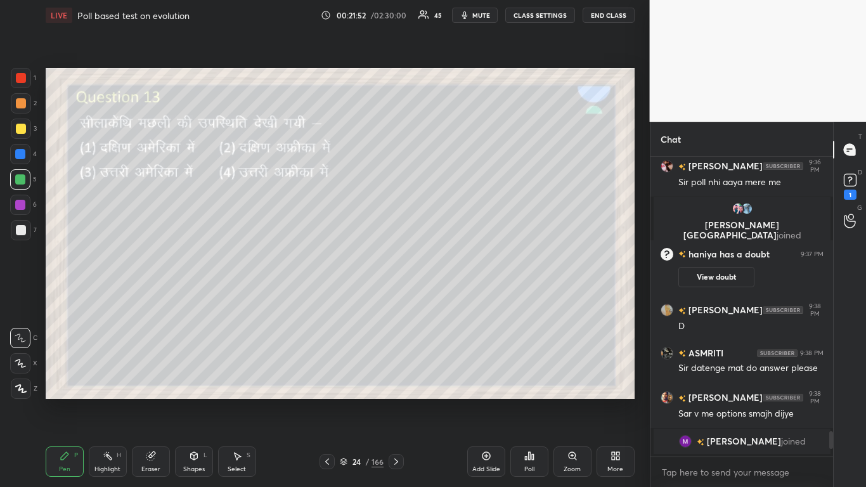
click at [399, 297] on icon at bounding box center [396, 461] width 10 height 10
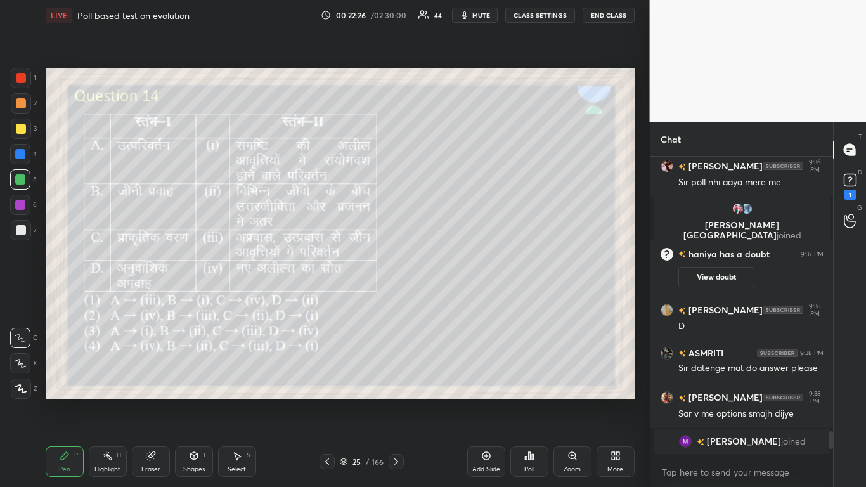
click at [455, 297] on div "Poll" at bounding box center [529, 469] width 10 height 6
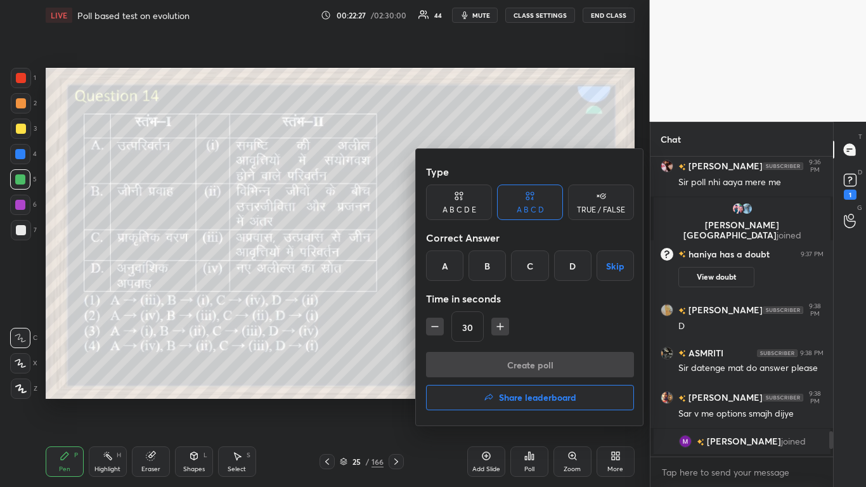
click at [455, 264] on div "B" at bounding box center [486, 265] width 37 height 30
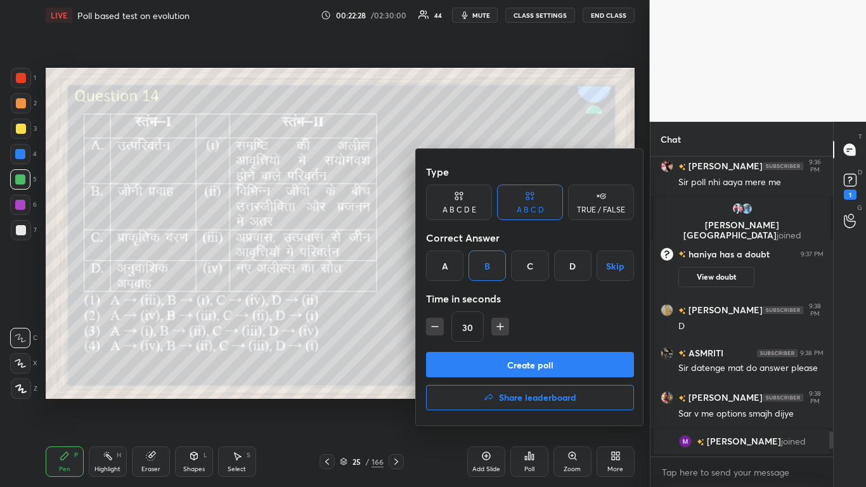
click at [455, 297] on button "Create poll" at bounding box center [530, 364] width 208 height 25
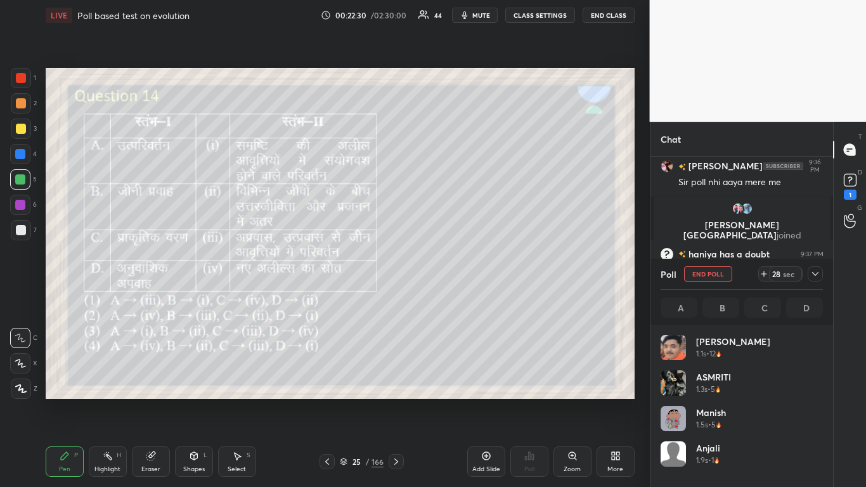
scroll to position [148, 158]
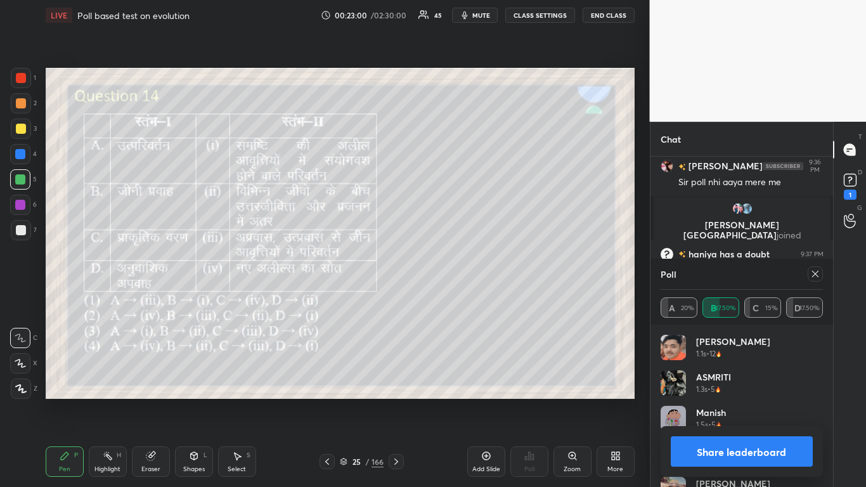
click at [455, 270] on icon at bounding box center [815, 274] width 10 height 10
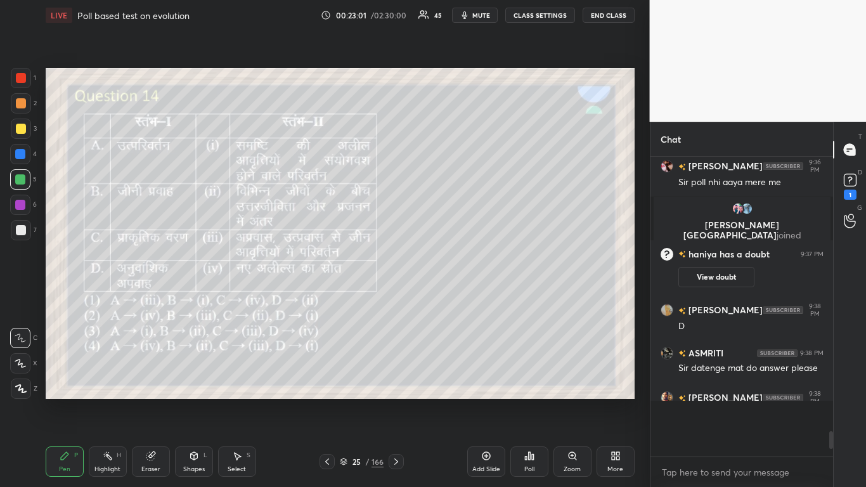
scroll to position [190, 179]
drag, startPoint x: 401, startPoint y: 463, endPoint x: 395, endPoint y: 458, distance: 7.2
click at [398, 297] on icon at bounding box center [396, 461] width 10 height 10
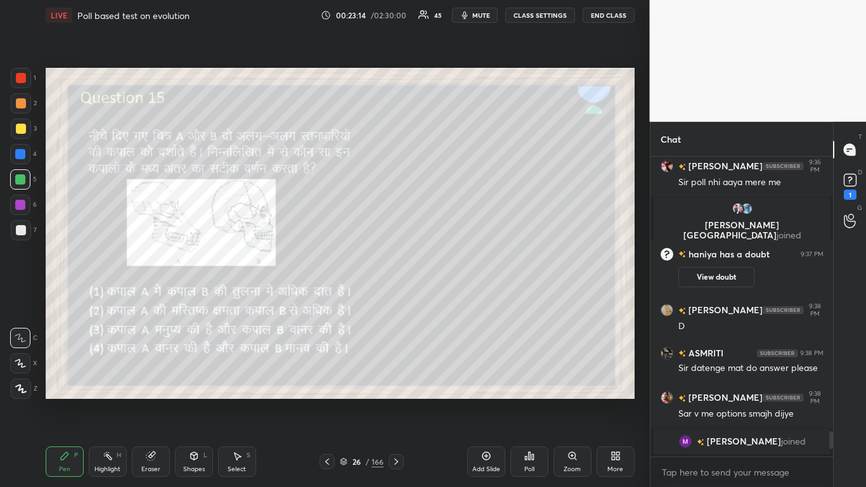
click at [396, 297] on icon at bounding box center [396, 461] width 10 height 10
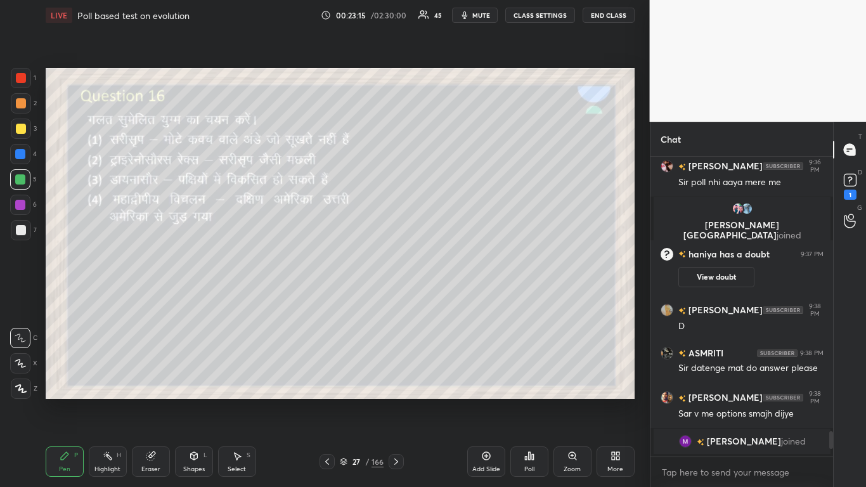
click at [323, 297] on icon at bounding box center [327, 461] width 10 height 10
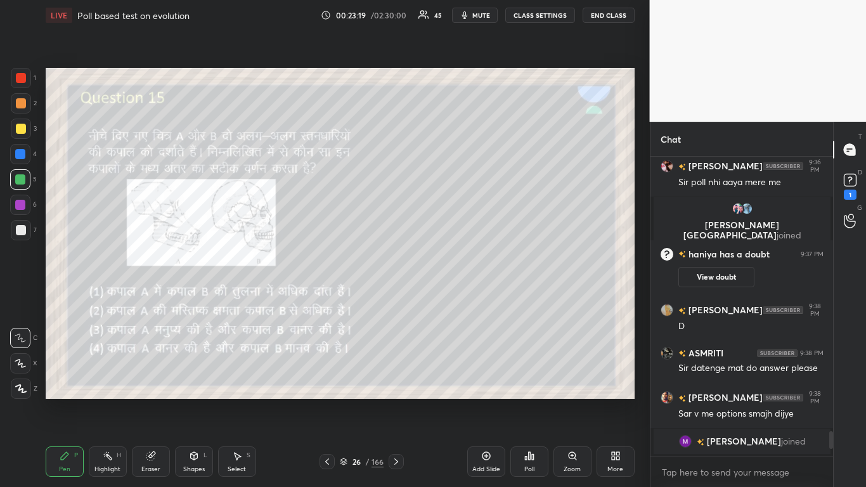
click at [398, 297] on icon at bounding box center [396, 461] width 10 height 10
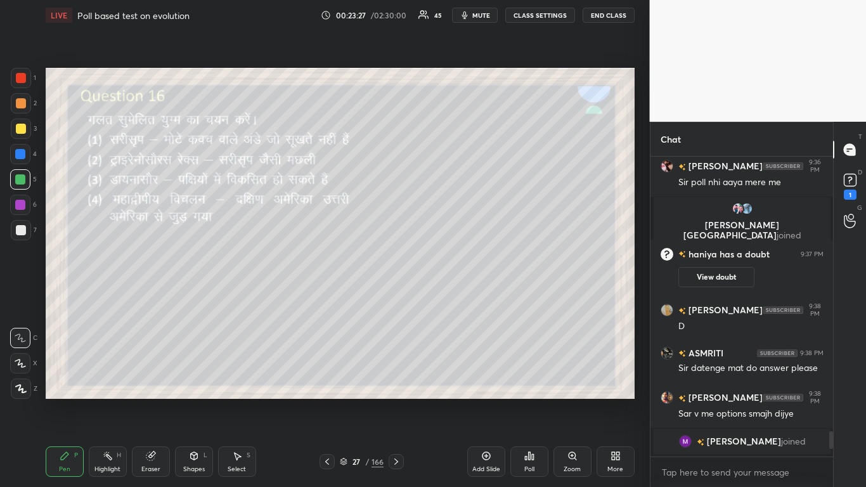
click at [455, 297] on div "Poll" at bounding box center [529, 469] width 10 height 6
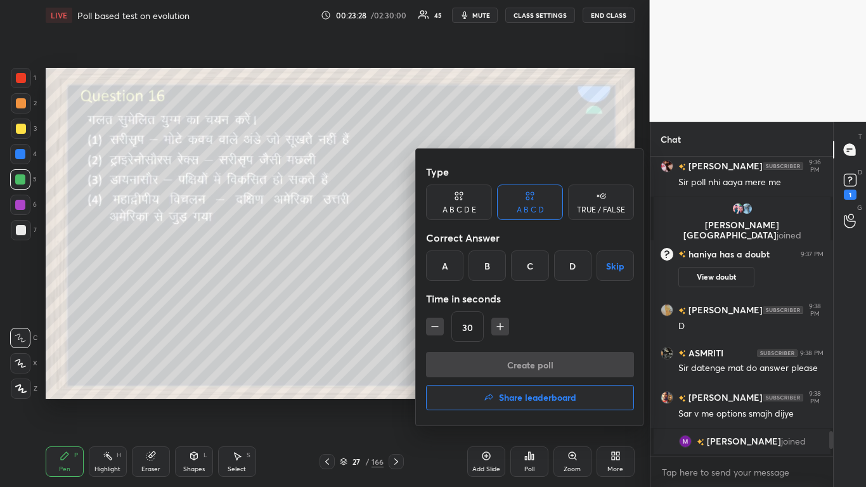
click at [455, 262] on div "B" at bounding box center [486, 265] width 37 height 30
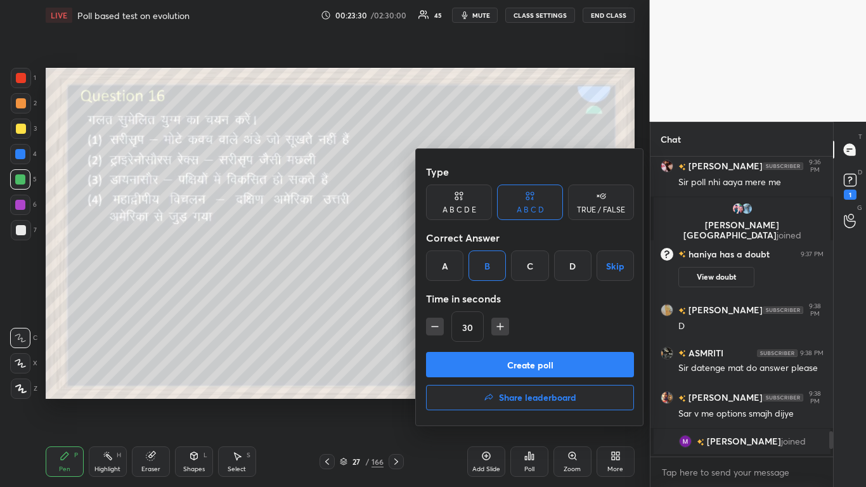
click at [455, 297] on button "Create poll" at bounding box center [530, 364] width 208 height 25
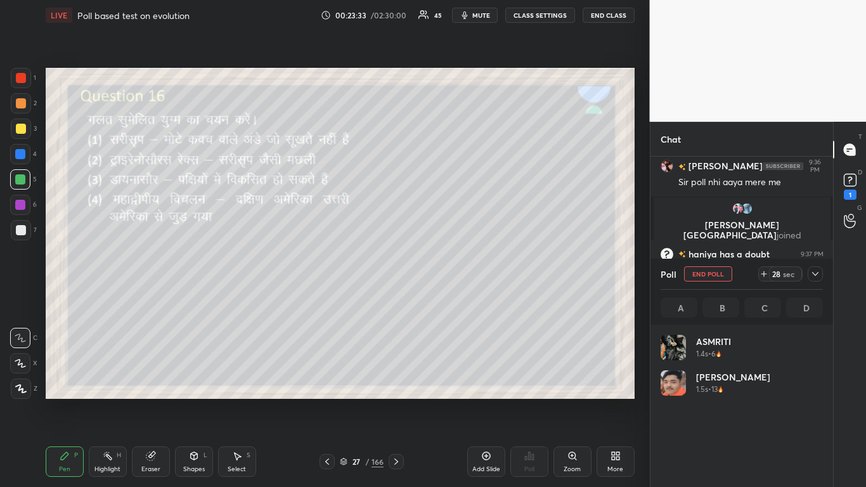
scroll to position [148, 158]
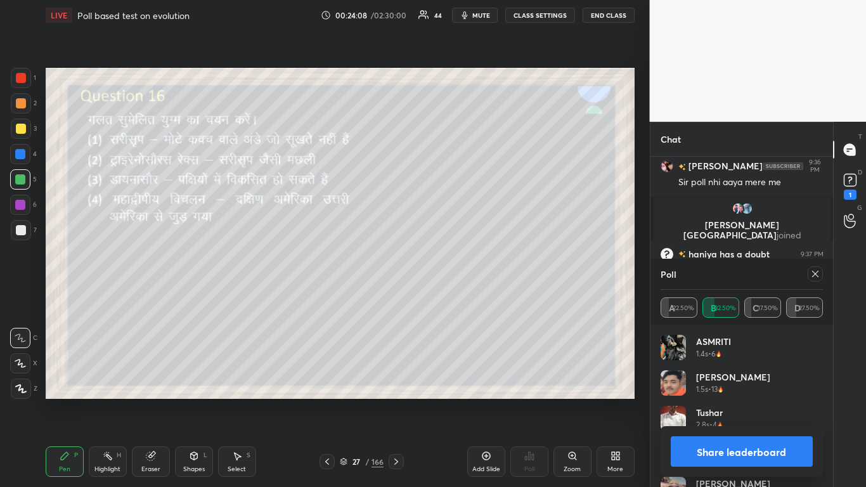
click at [455, 274] on icon at bounding box center [815, 274] width 10 height 10
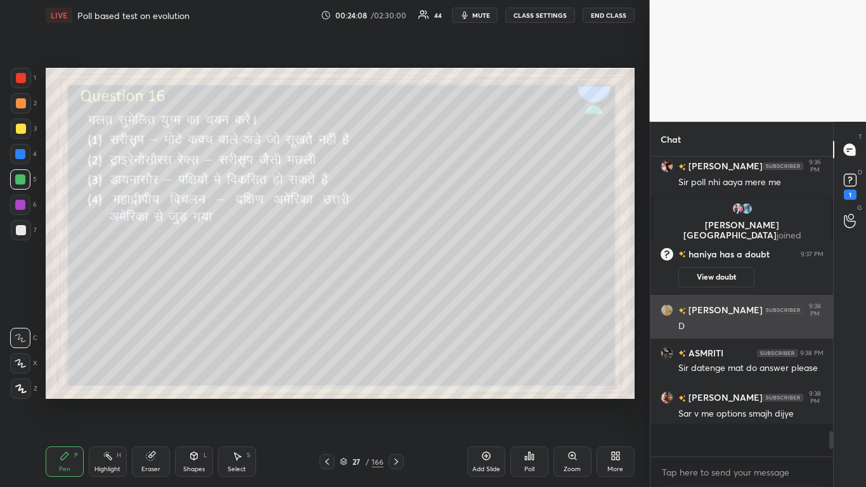
scroll to position [176, 179]
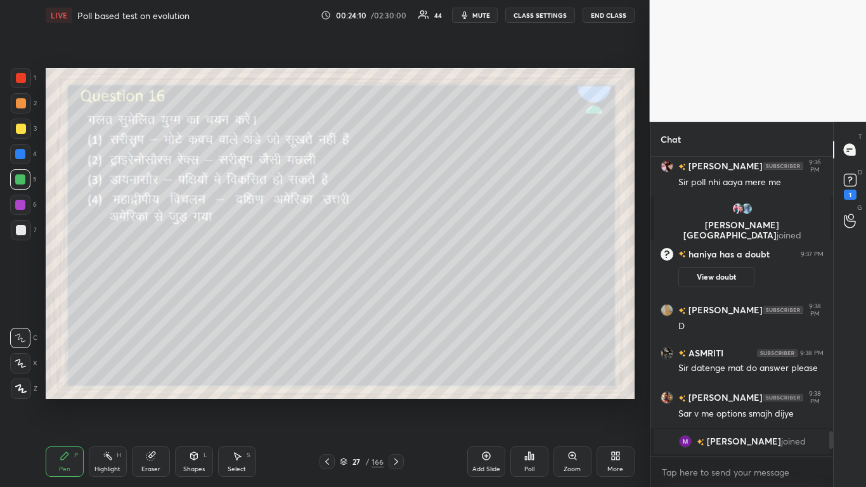
click at [397, 297] on icon at bounding box center [396, 461] width 10 height 10
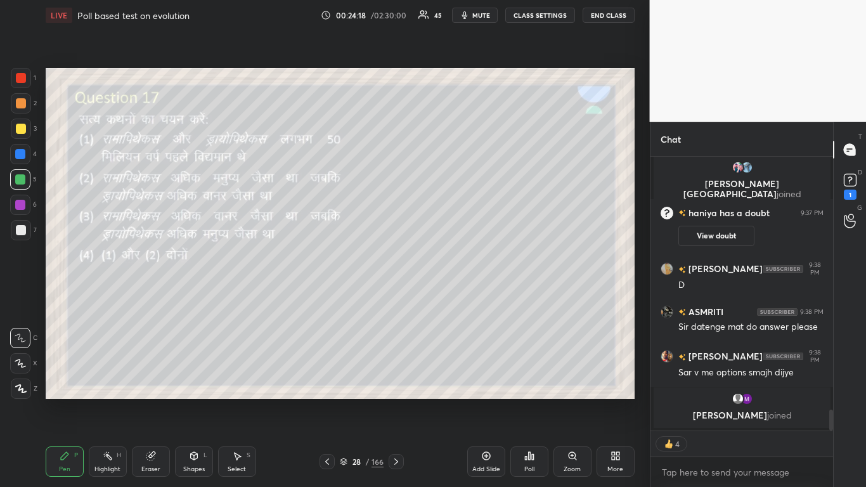
click at [397, 297] on icon at bounding box center [396, 461] width 10 height 10
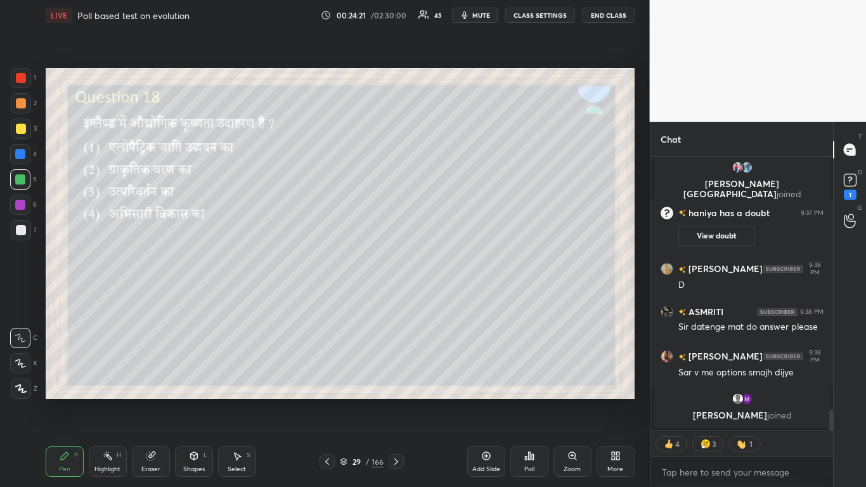
click at [455, 297] on div "Poll" at bounding box center [529, 461] width 38 height 30
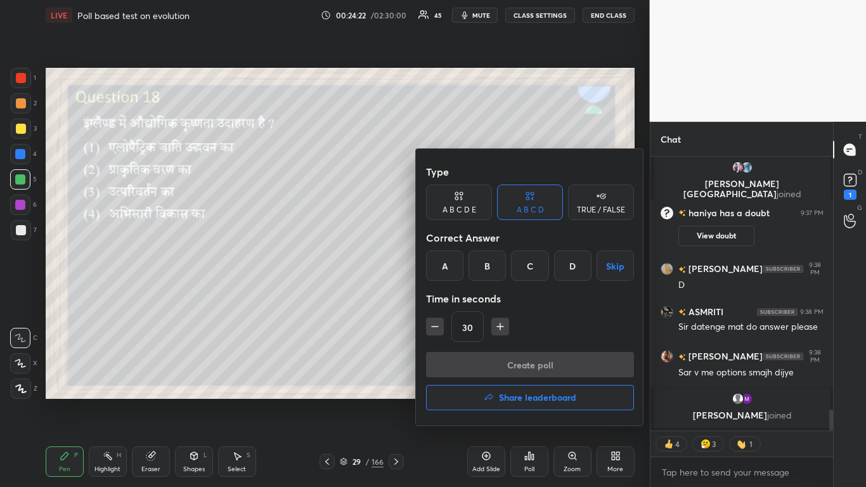
click at [455, 268] on div "B" at bounding box center [486, 265] width 37 height 30
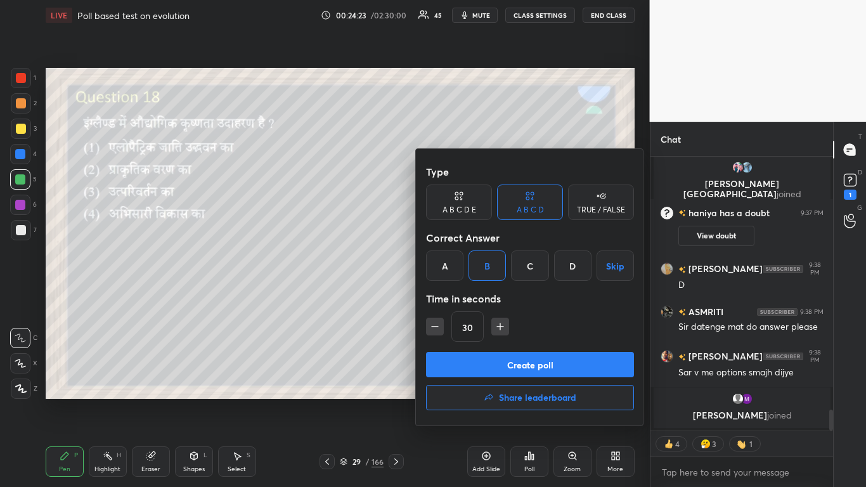
click at [455, 297] on button "Create poll" at bounding box center [530, 364] width 208 height 25
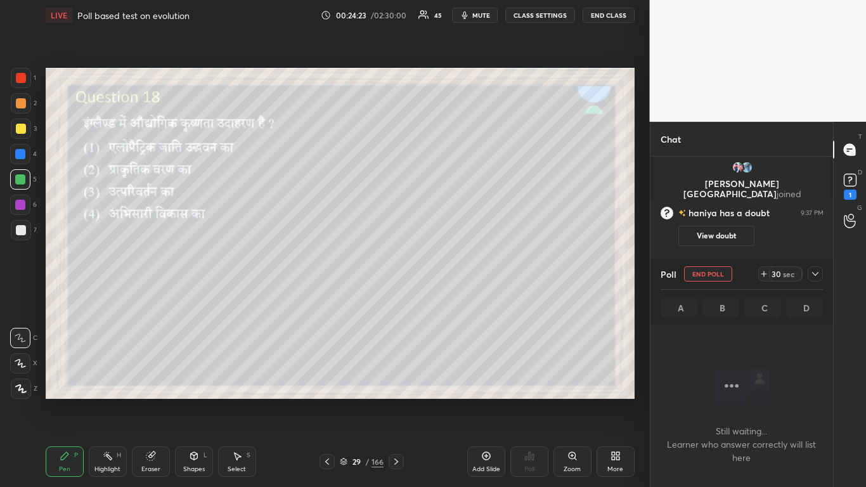
scroll to position [124, 179]
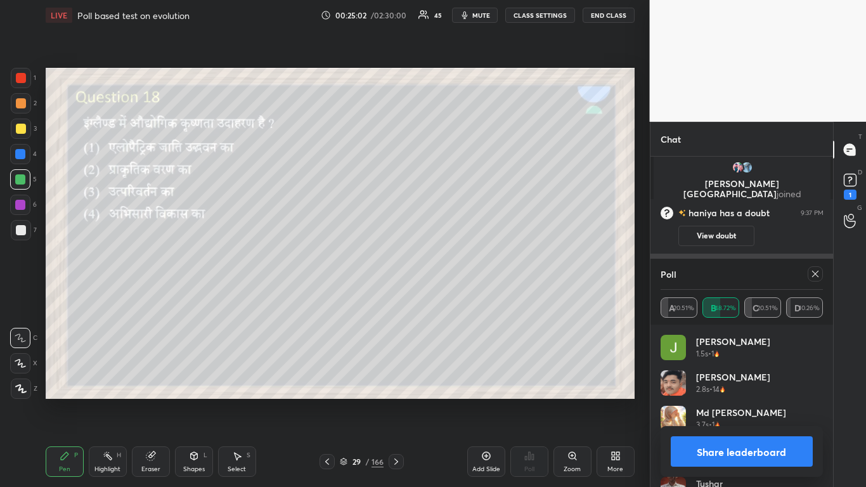
drag, startPoint x: 815, startPoint y: 272, endPoint x: 734, endPoint y: 289, distance: 82.3
click at [455, 273] on icon at bounding box center [815, 274] width 10 height 10
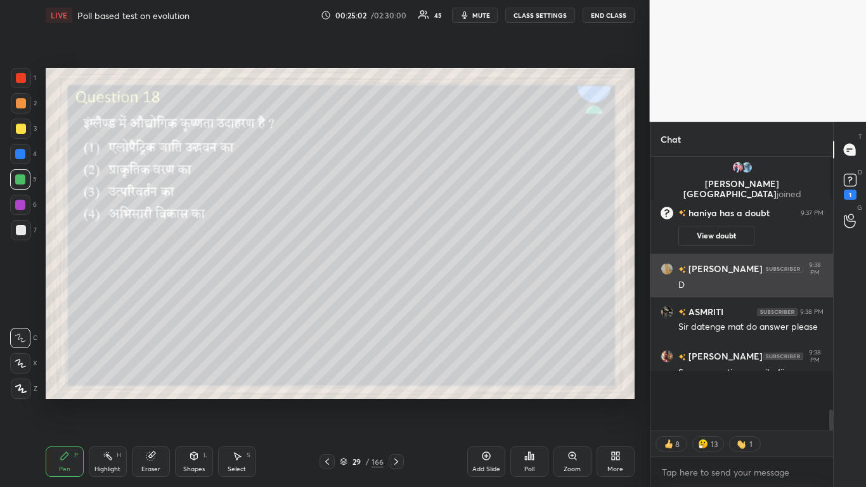
scroll to position [225, 179]
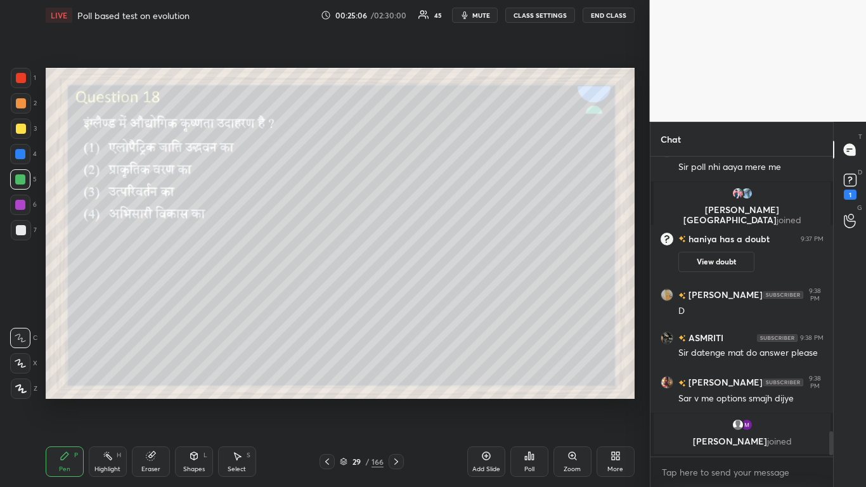
click at [396, 297] on icon at bounding box center [396, 461] width 10 height 10
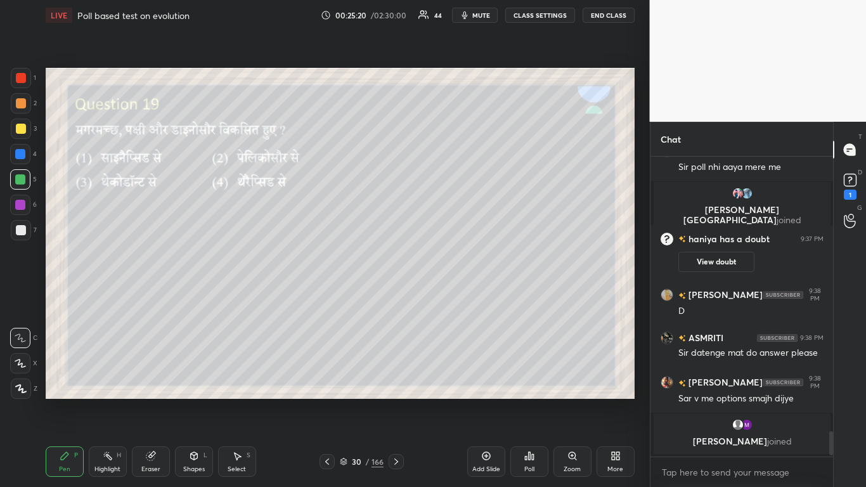
click at [455, 297] on div "Poll" at bounding box center [529, 461] width 38 height 30
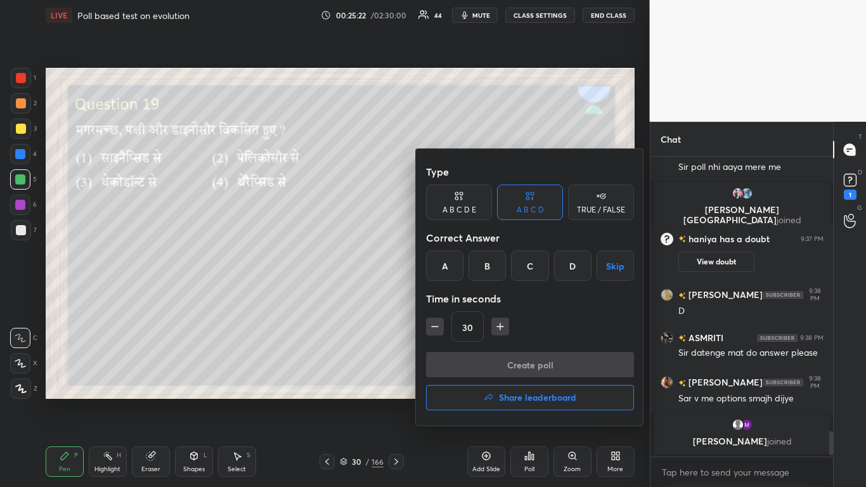
click at [455, 266] on div "C" at bounding box center [529, 265] width 37 height 30
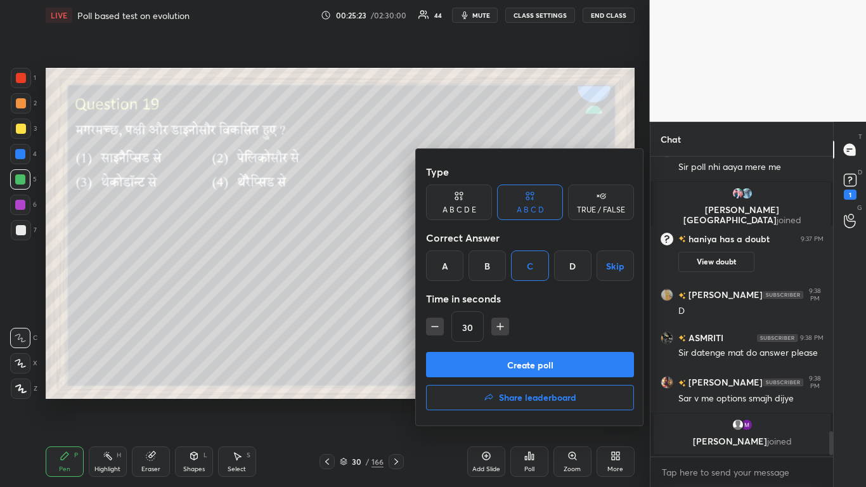
click at [455, 297] on button "Create poll" at bounding box center [530, 364] width 208 height 25
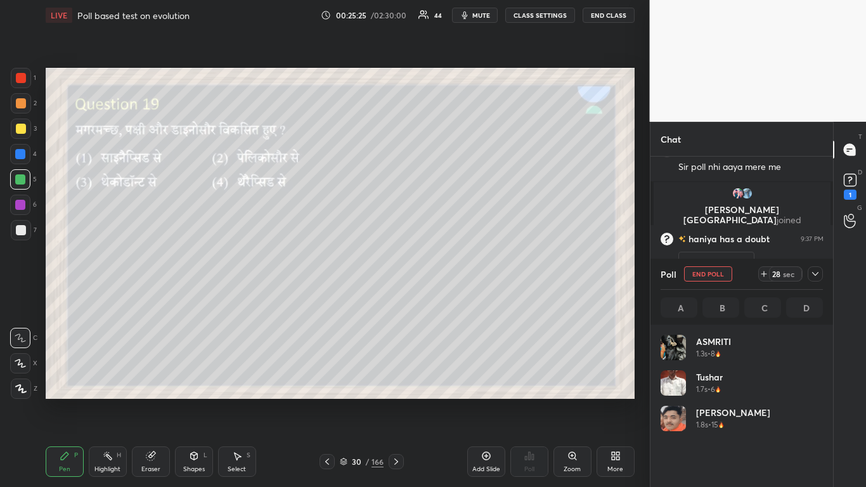
scroll to position [148, 158]
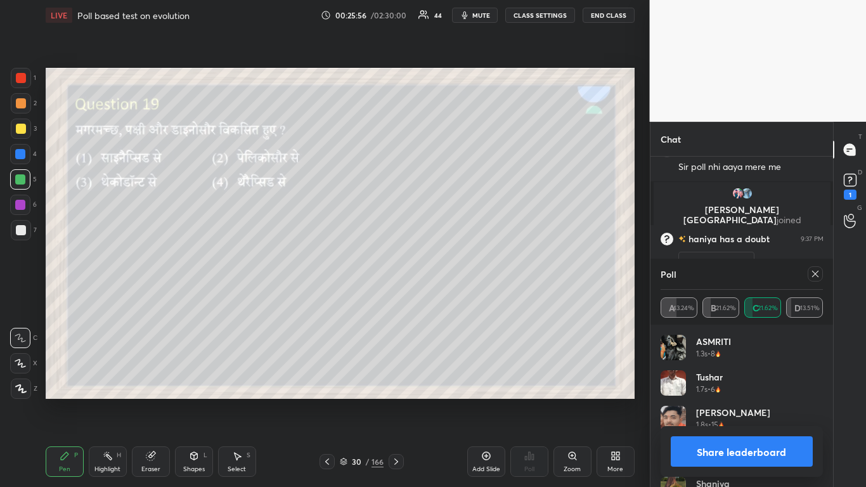
click at [455, 275] on icon at bounding box center [815, 274] width 10 height 10
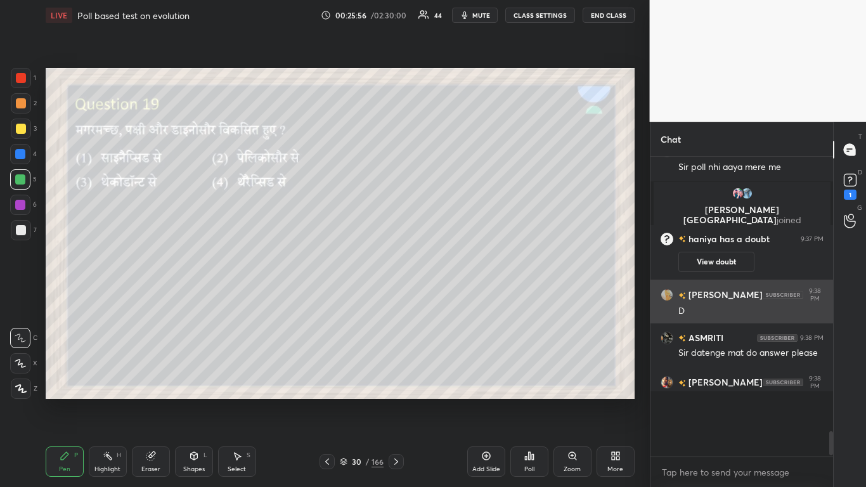
scroll to position [184, 179]
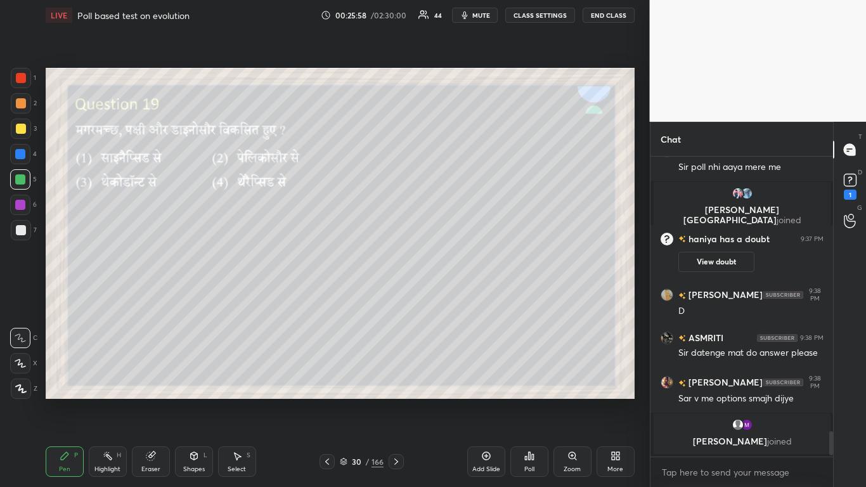
click at [396, 297] on icon at bounding box center [396, 461] width 10 height 10
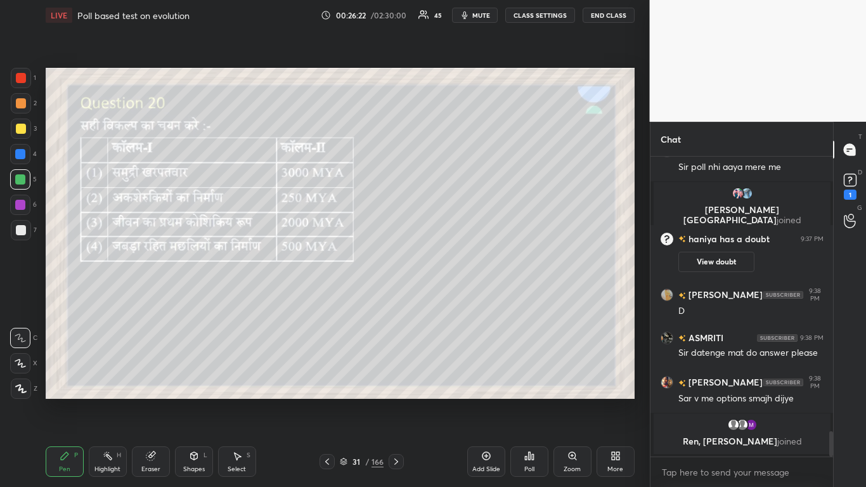
click at [455, 297] on div "Poll" at bounding box center [529, 461] width 38 height 30
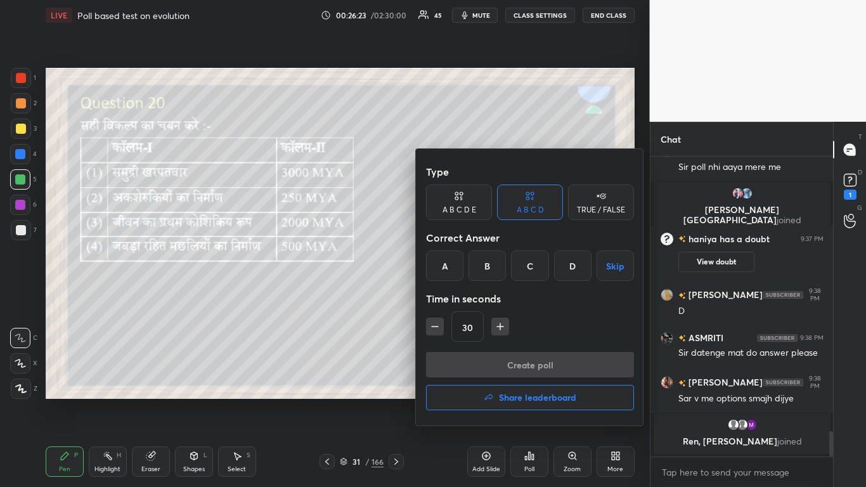
click at [455, 270] on div "C" at bounding box center [529, 265] width 37 height 30
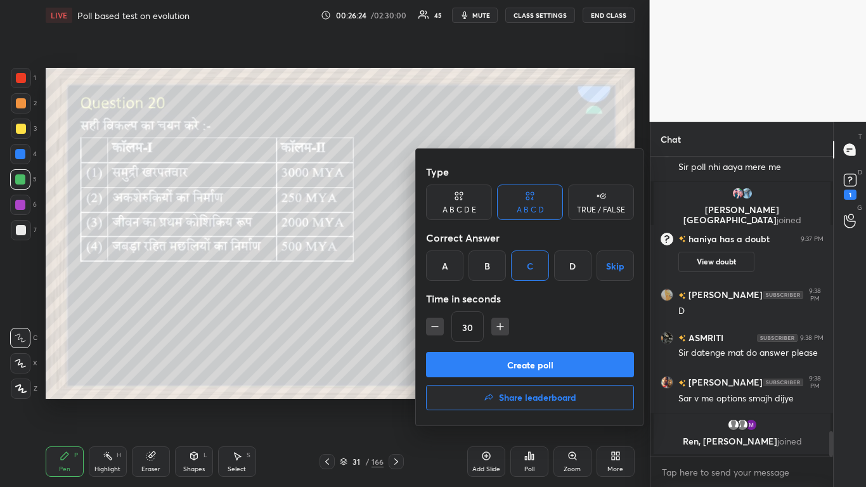
click at [455, 297] on button "Create poll" at bounding box center [530, 364] width 208 height 25
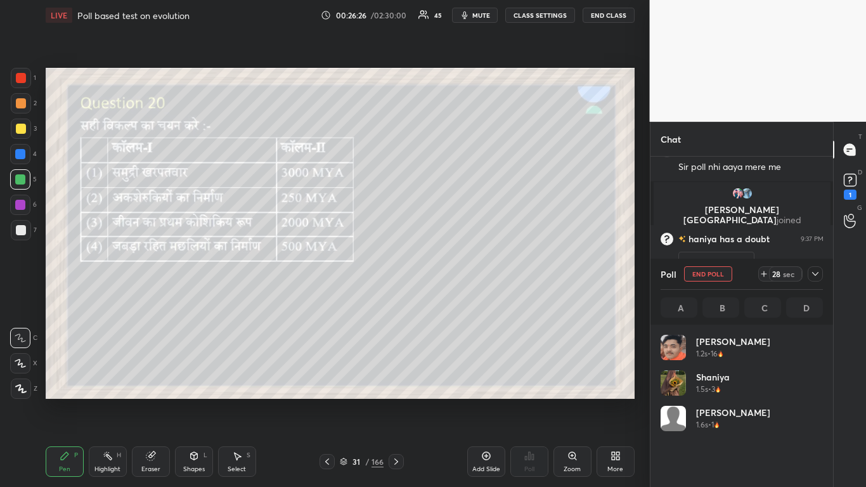
scroll to position [148, 158]
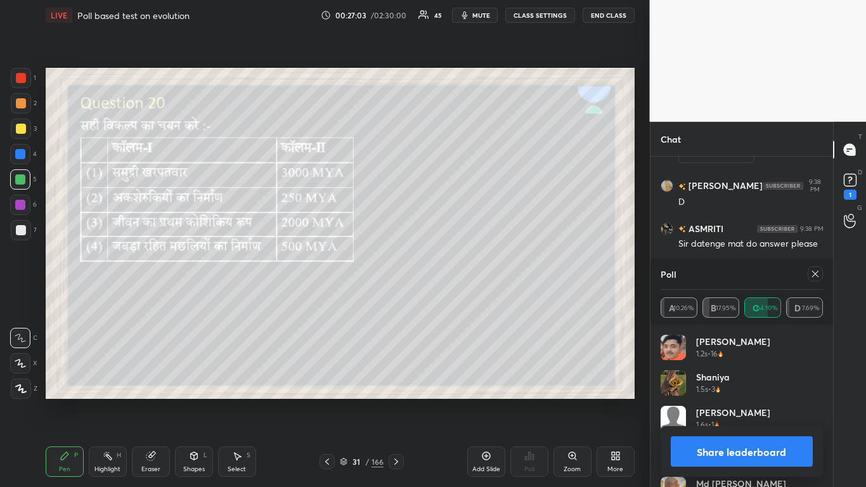
click at [455, 274] on icon at bounding box center [815, 274] width 10 height 10
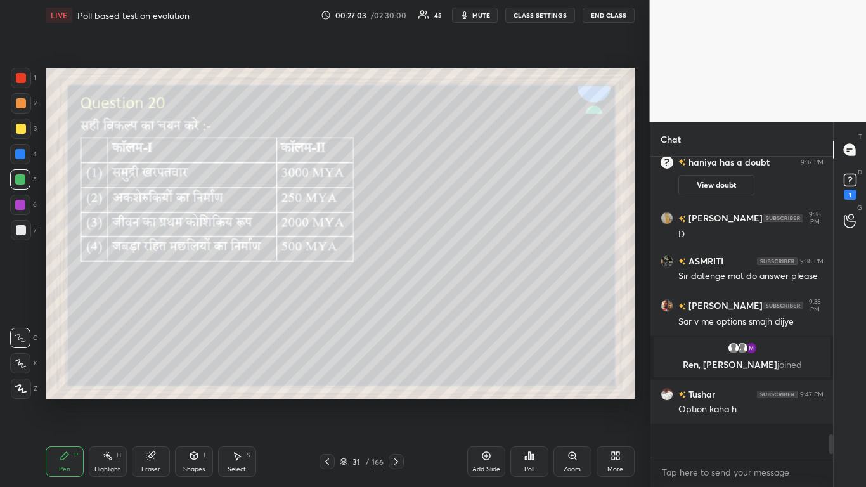
scroll to position [3230, 0]
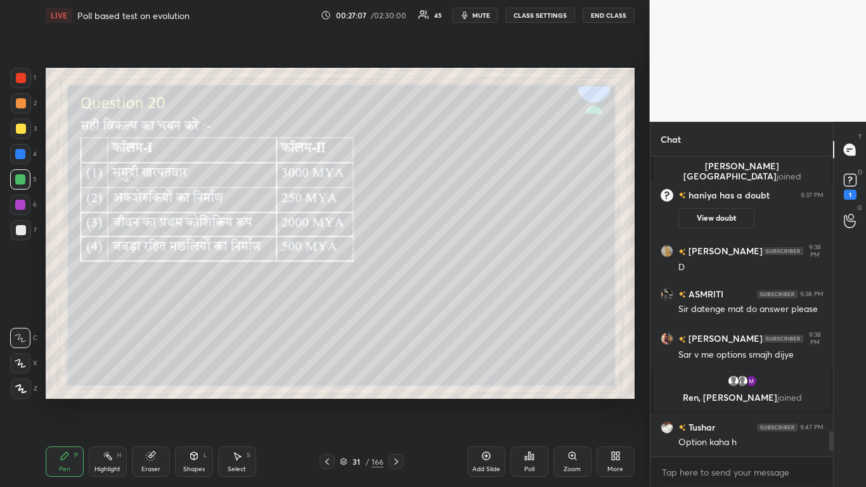
drag, startPoint x: 396, startPoint y: 462, endPoint x: 391, endPoint y: 458, distance: 6.5
click at [396, 297] on icon at bounding box center [396, 461] width 10 height 10
click at [455, 297] on div "Poll" at bounding box center [529, 469] width 10 height 6
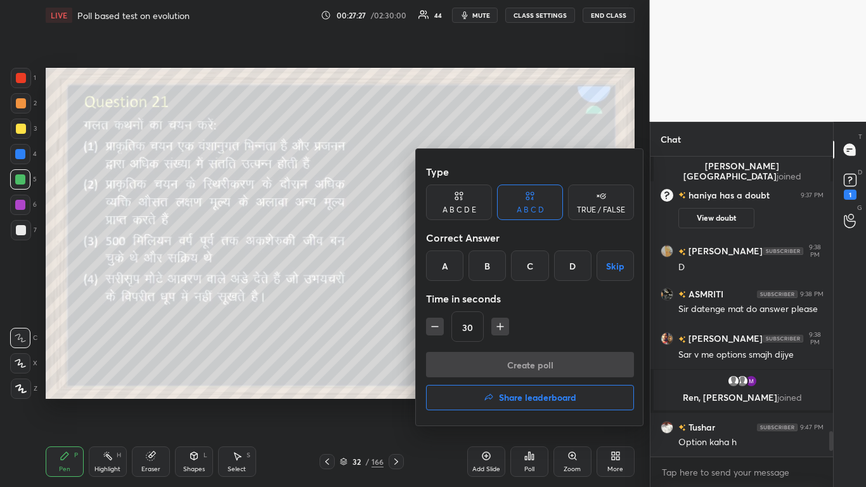
click at [455, 266] on div "B" at bounding box center [486, 265] width 37 height 30
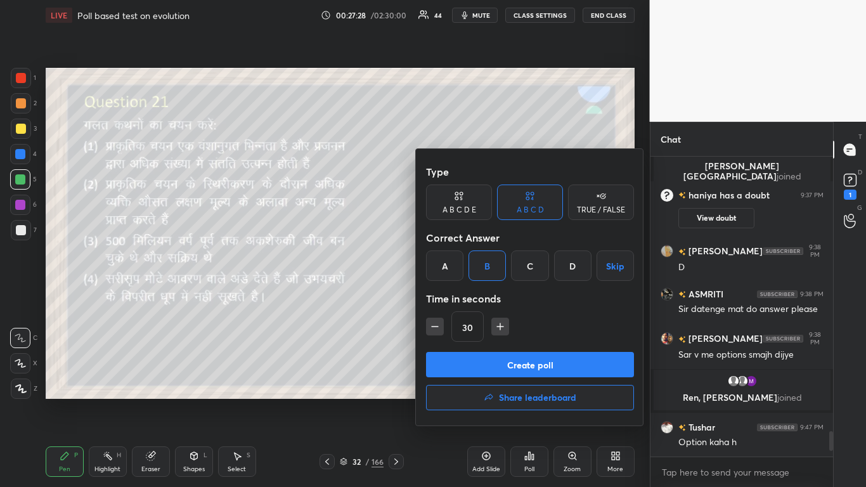
click at [455, 297] on button "Create poll" at bounding box center [530, 364] width 208 height 25
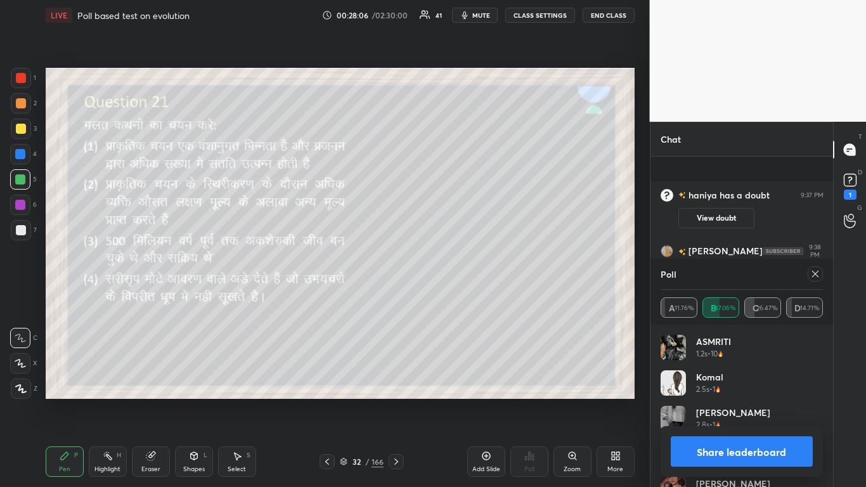
scroll to position [3336, 0]
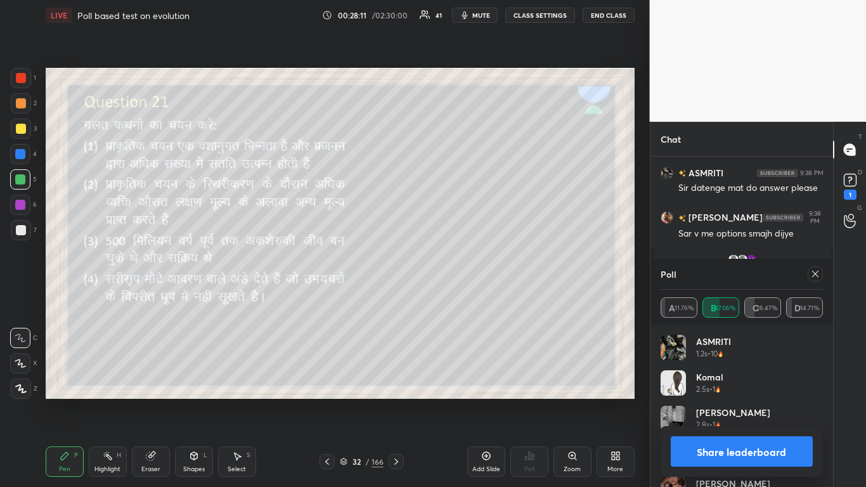
drag, startPoint x: 815, startPoint y: 275, endPoint x: 807, endPoint y: 276, distance: 8.3
click at [455, 274] on icon at bounding box center [815, 274] width 10 height 10
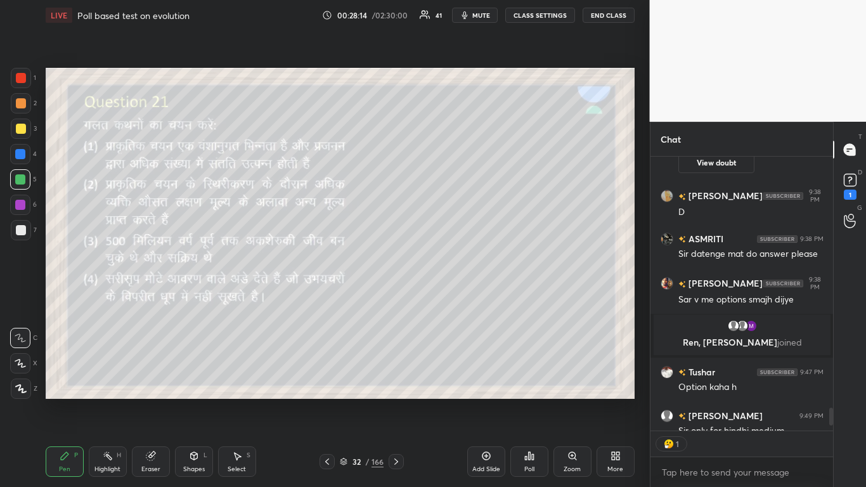
scroll to position [270, 179]
click at [397, 297] on icon at bounding box center [396, 461] width 10 height 10
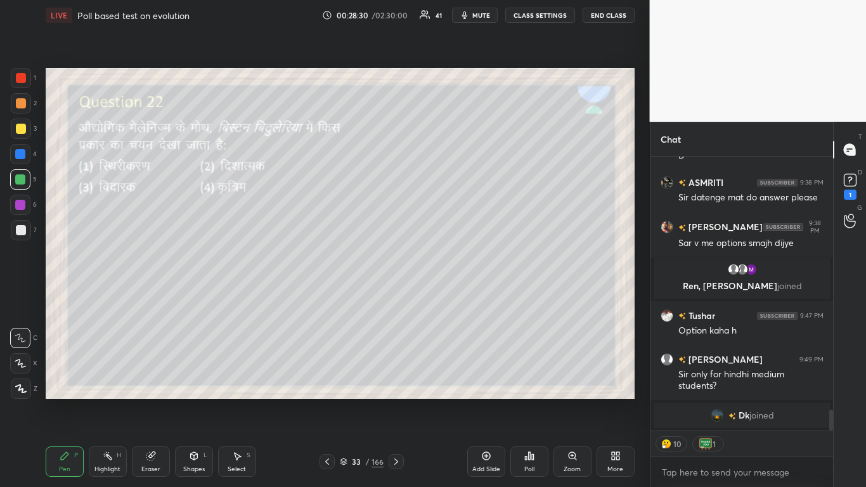
scroll to position [3300, 0]
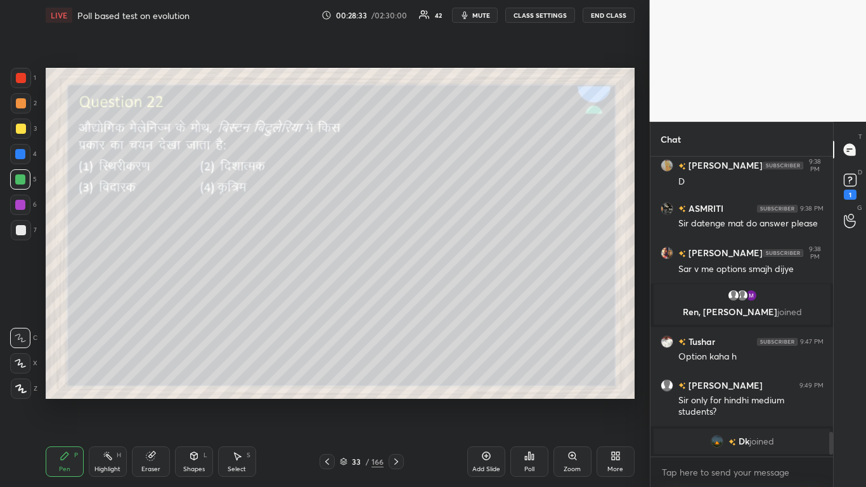
click at [455, 297] on div "Poll" at bounding box center [529, 461] width 38 height 30
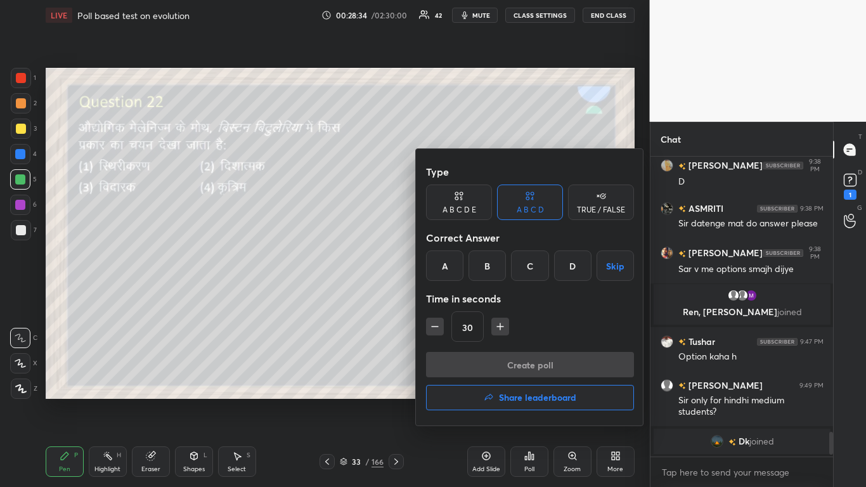
click at [455, 266] on div "B" at bounding box center [486, 265] width 37 height 30
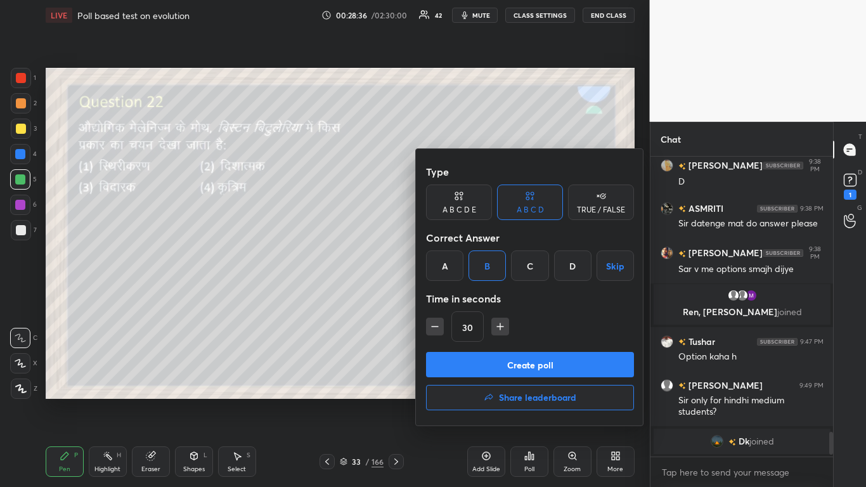
click at [455, 297] on button "Create poll" at bounding box center [530, 364] width 208 height 25
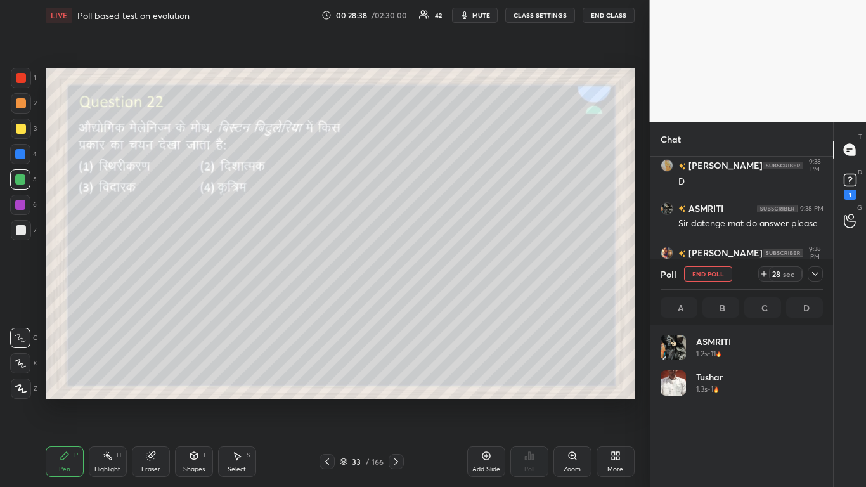
scroll to position [148, 158]
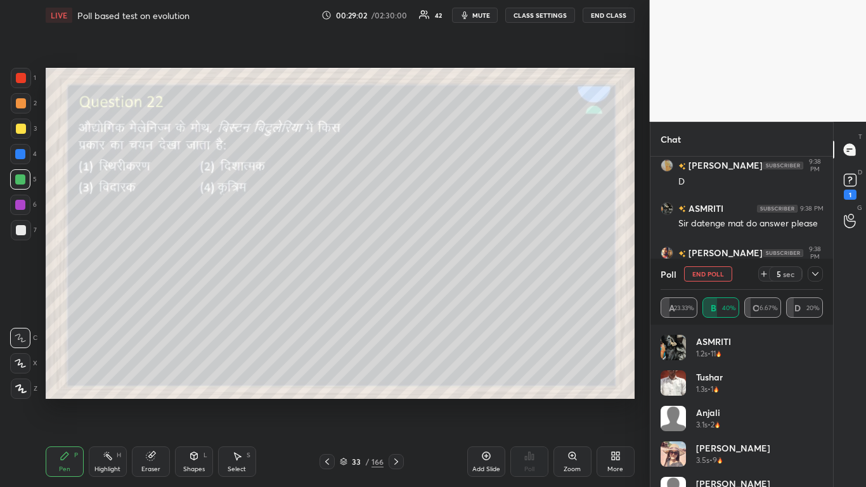
click at [455, 275] on button "End Poll" at bounding box center [708, 273] width 48 height 15
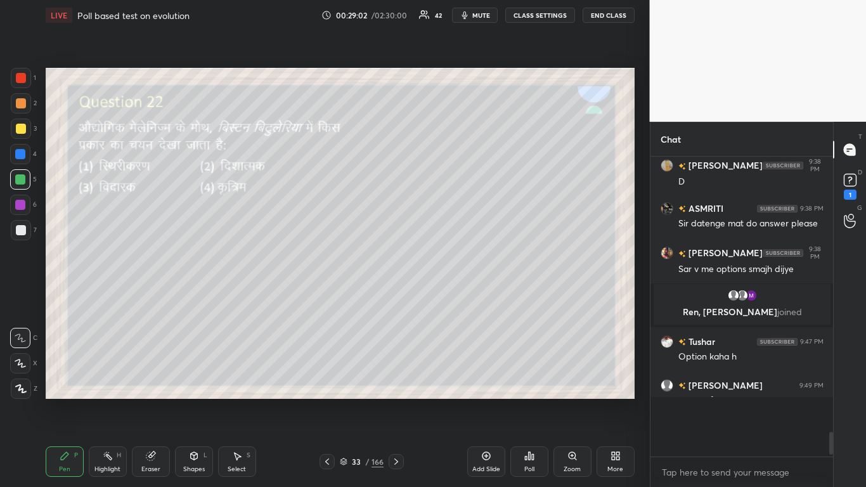
scroll to position [4, 4]
click at [394, 297] on icon at bounding box center [396, 461] width 10 height 10
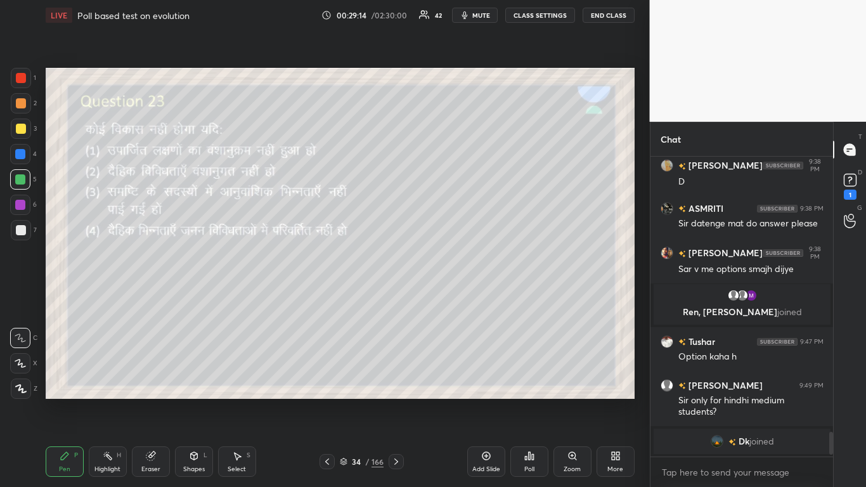
click at [455, 297] on div "Poll" at bounding box center [529, 461] width 38 height 30
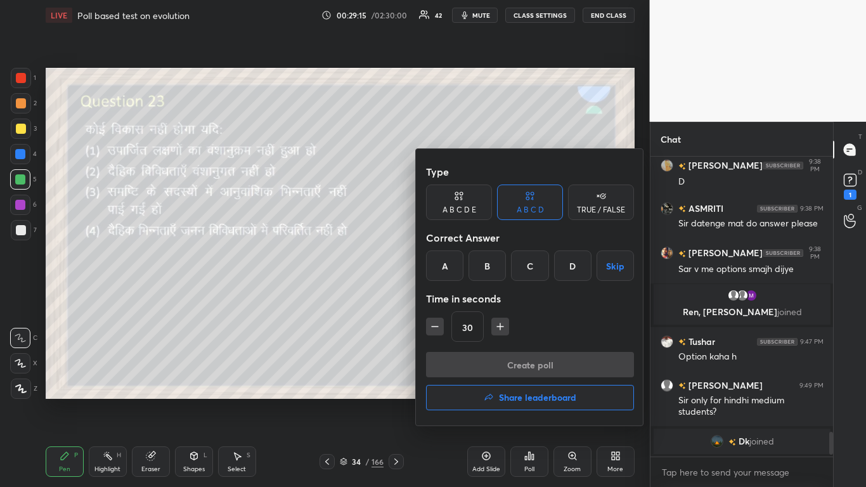
click at [455, 267] on div "C" at bounding box center [529, 265] width 37 height 30
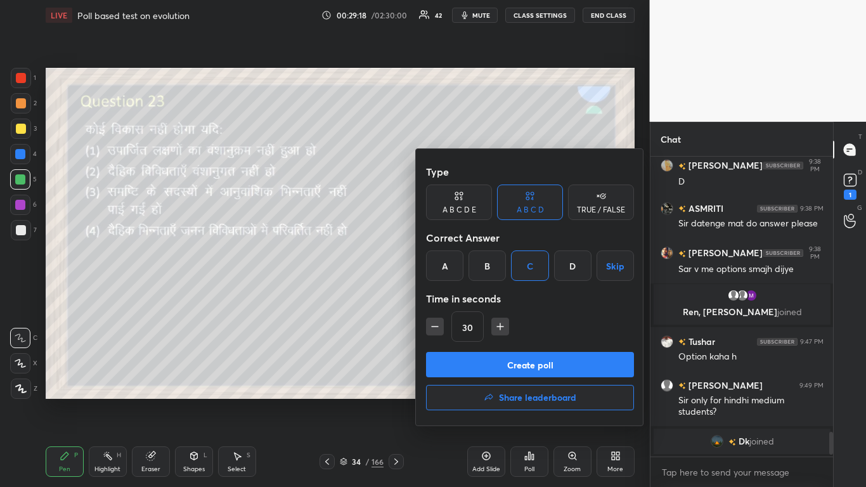
click at [455, 297] on button "Create poll" at bounding box center [530, 364] width 208 height 25
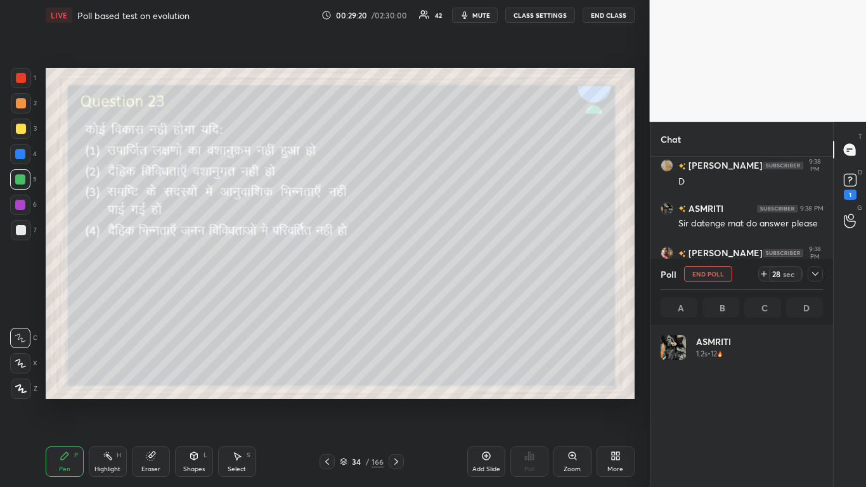
scroll to position [148, 158]
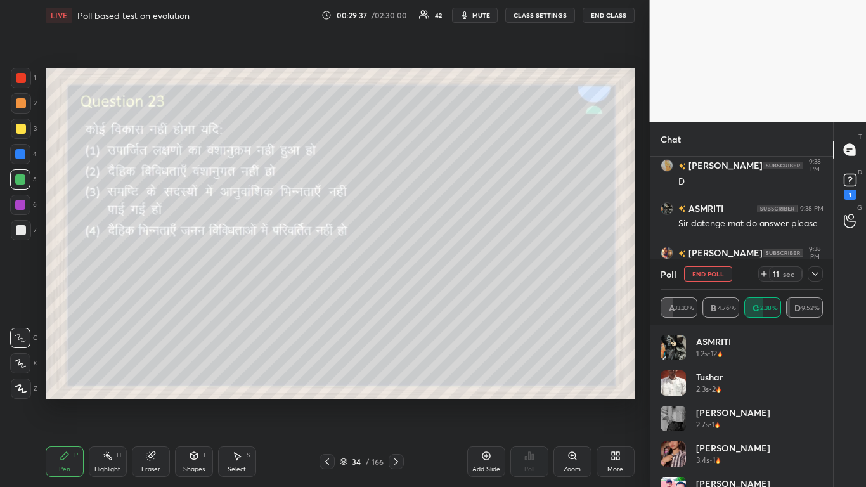
click at [455, 297] on div "Setting up your live class Poll for secs No correct answer Start poll" at bounding box center [340, 233] width 599 height 406
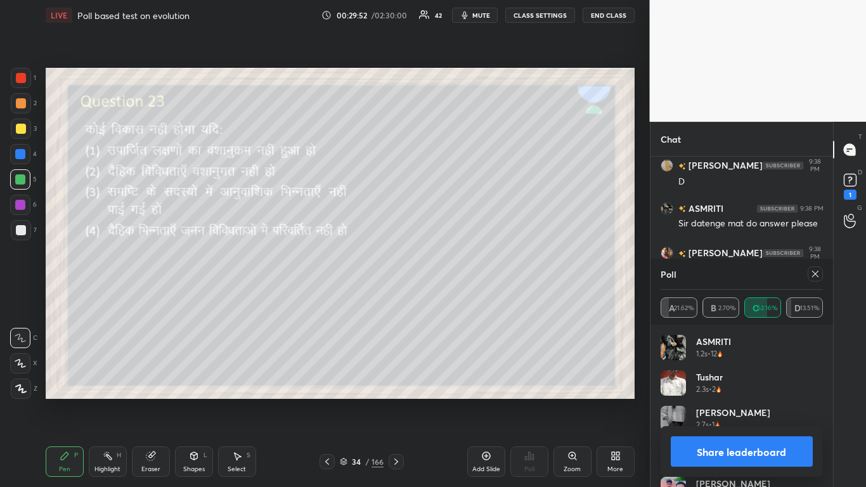
click at [455, 273] on icon at bounding box center [815, 274] width 6 height 6
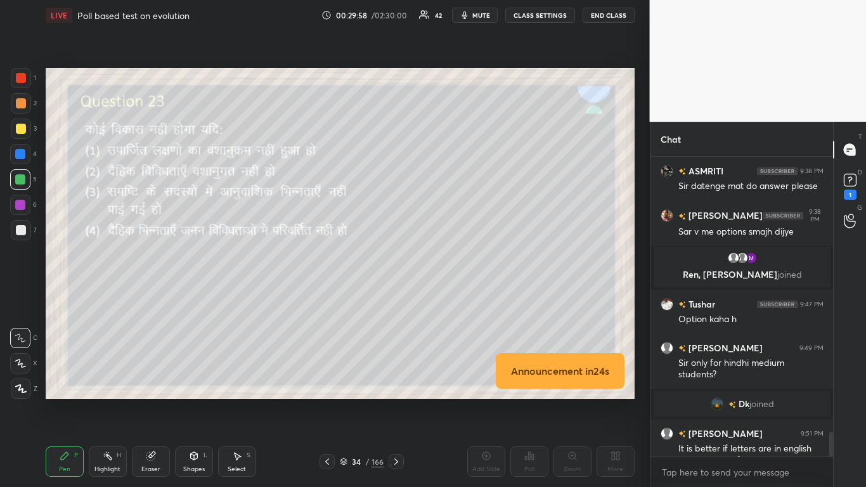
scroll to position [3318, 0]
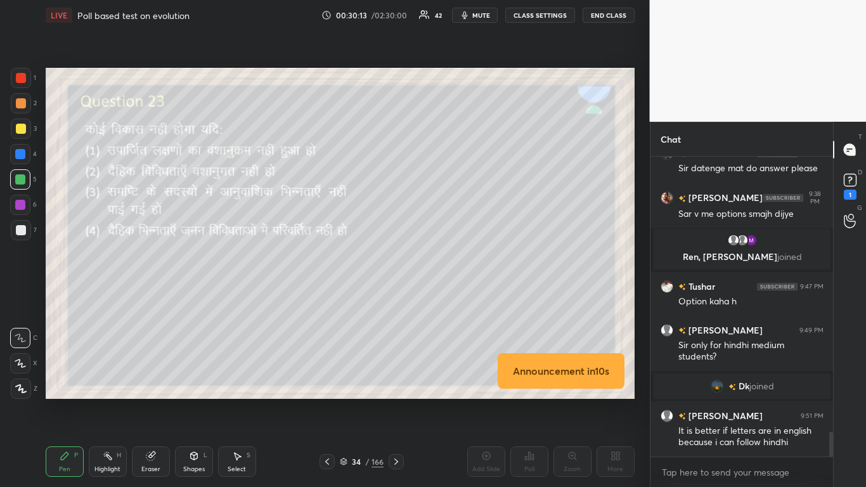
click at [21, 130] on div at bounding box center [21, 129] width 10 height 10
click at [20, 232] on div at bounding box center [21, 230] width 10 height 10
click at [20, 127] on div at bounding box center [21, 129] width 10 height 10
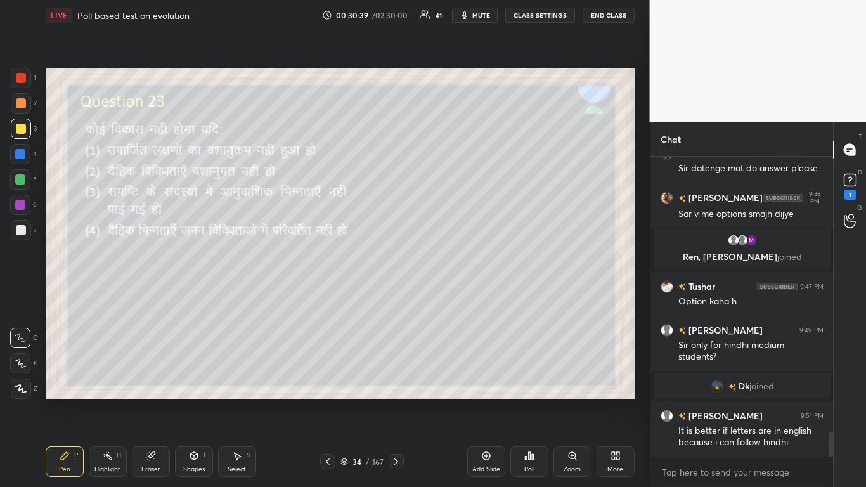
click at [394, 297] on icon at bounding box center [396, 461] width 10 height 10
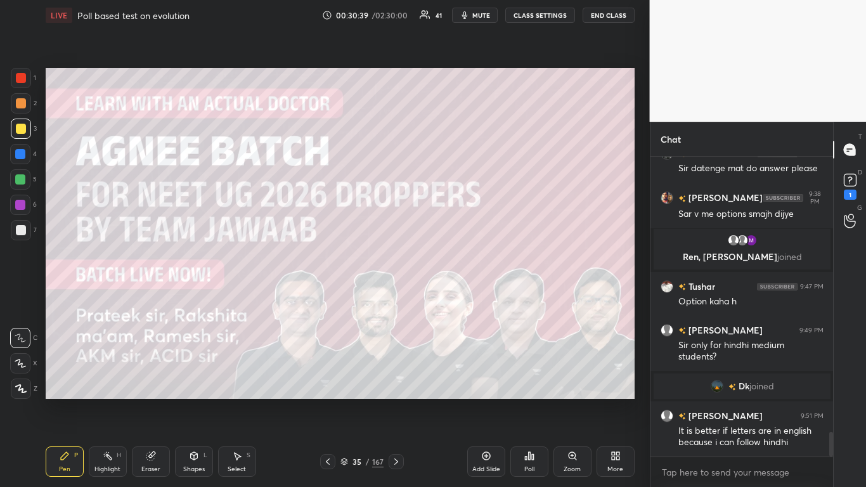
scroll to position [3349, 0]
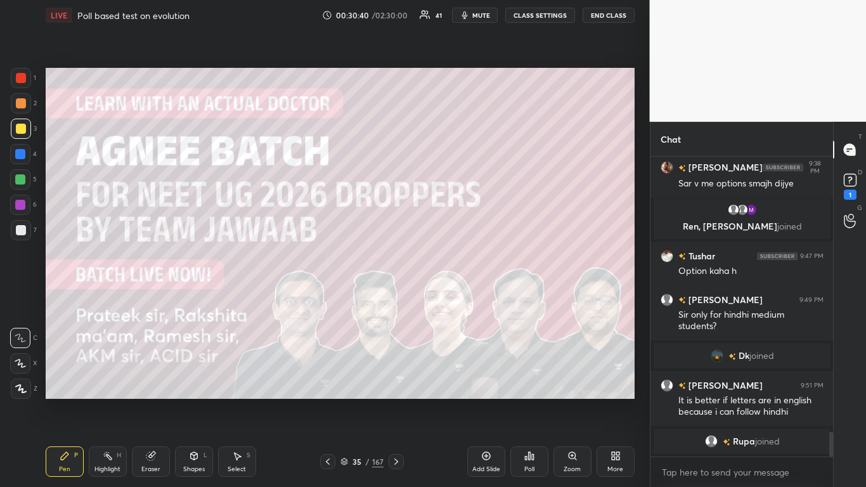
click at [394, 297] on icon at bounding box center [396, 461] width 10 height 10
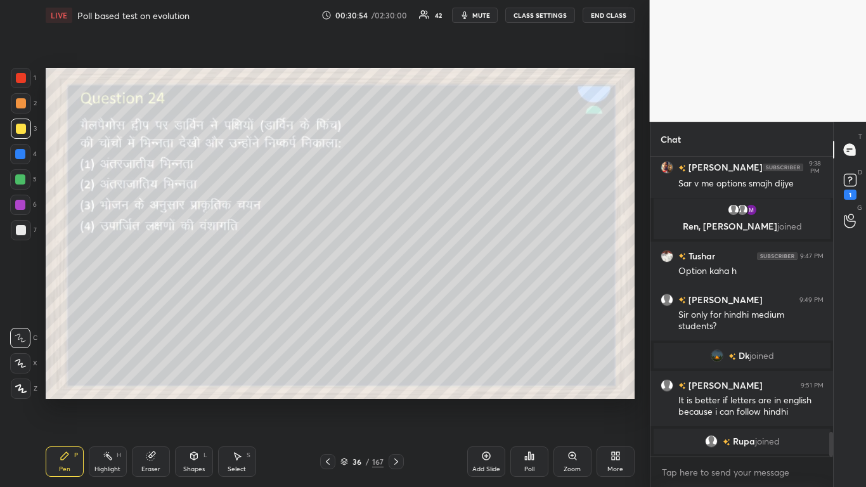
click at [455, 297] on icon at bounding box center [529, 456] width 10 height 10
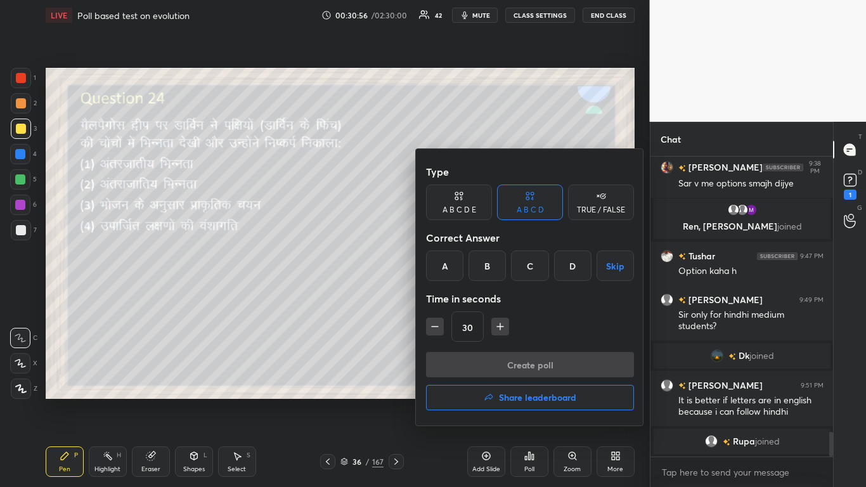
click at [455, 264] on div "C" at bounding box center [529, 265] width 37 height 30
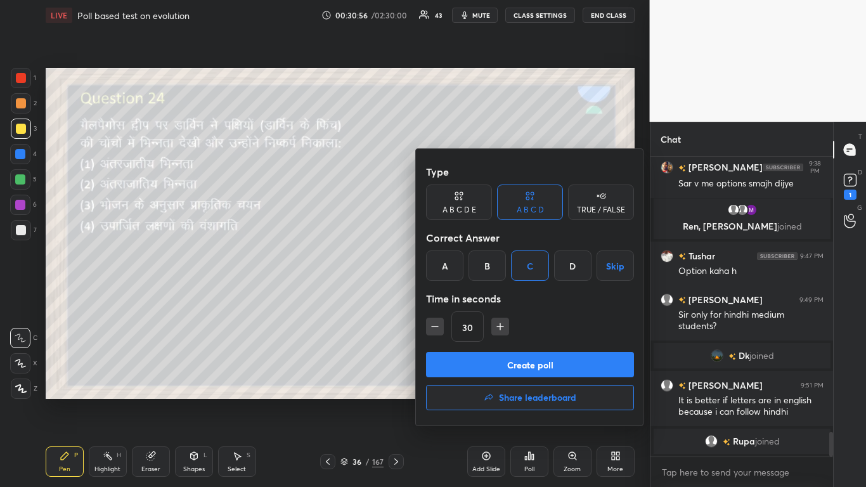
click at [455, 297] on button "Create poll" at bounding box center [530, 364] width 208 height 25
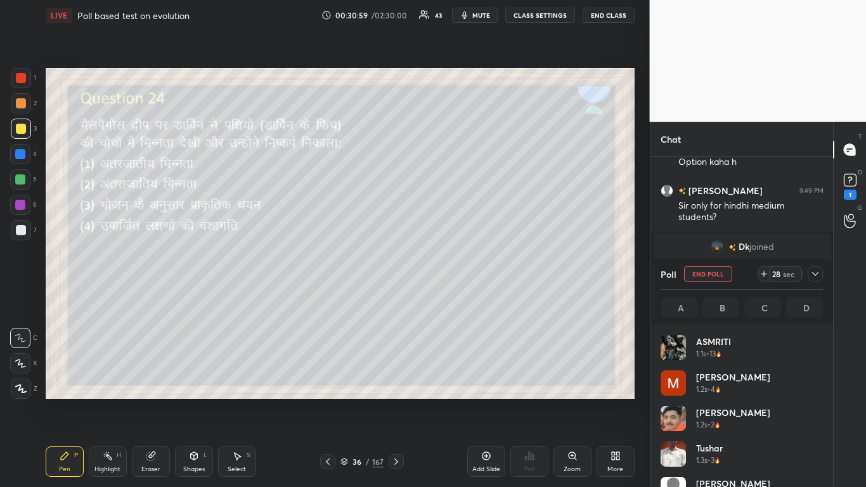
scroll to position [3435, 0]
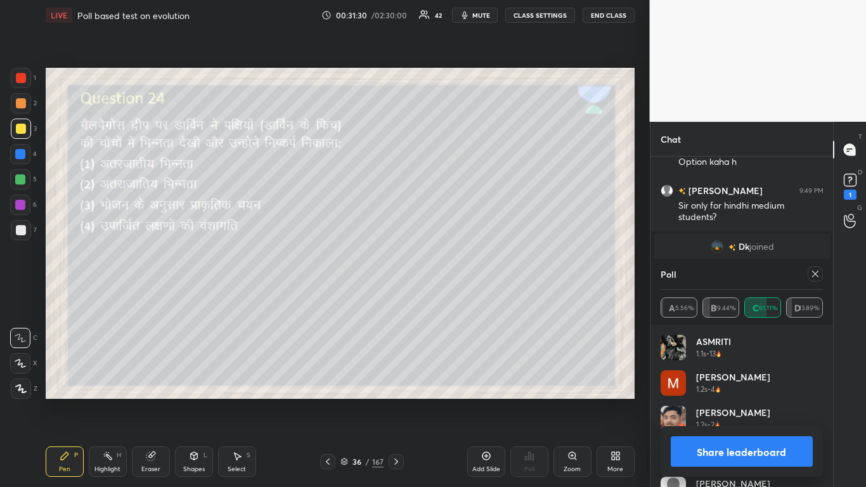
click at [455, 273] on icon at bounding box center [815, 274] width 10 height 10
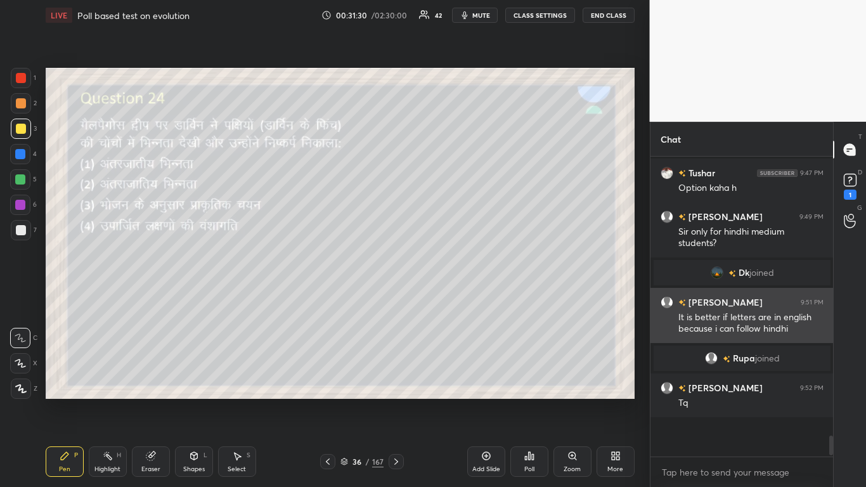
scroll to position [3376, 0]
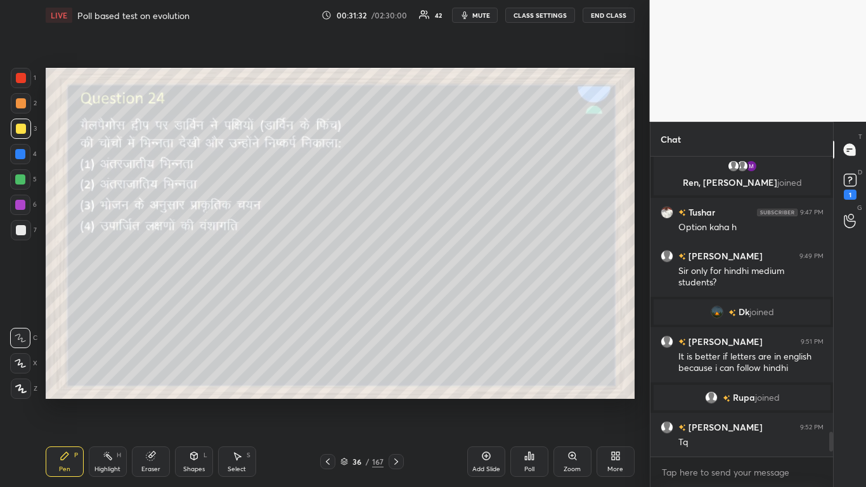
click at [397, 297] on icon at bounding box center [396, 461] width 10 height 10
click at [18, 124] on div at bounding box center [21, 129] width 10 height 10
click at [455, 297] on icon at bounding box center [529, 456] width 10 height 10
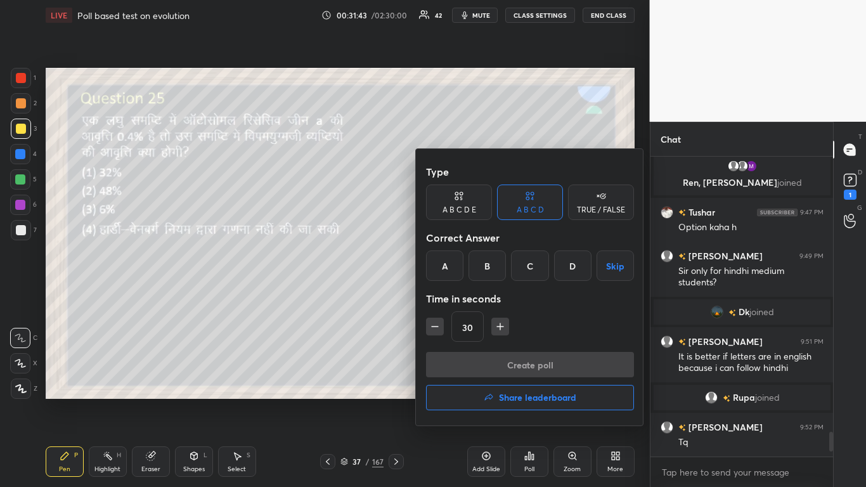
click at [333, 297] on div at bounding box center [433, 243] width 866 height 487
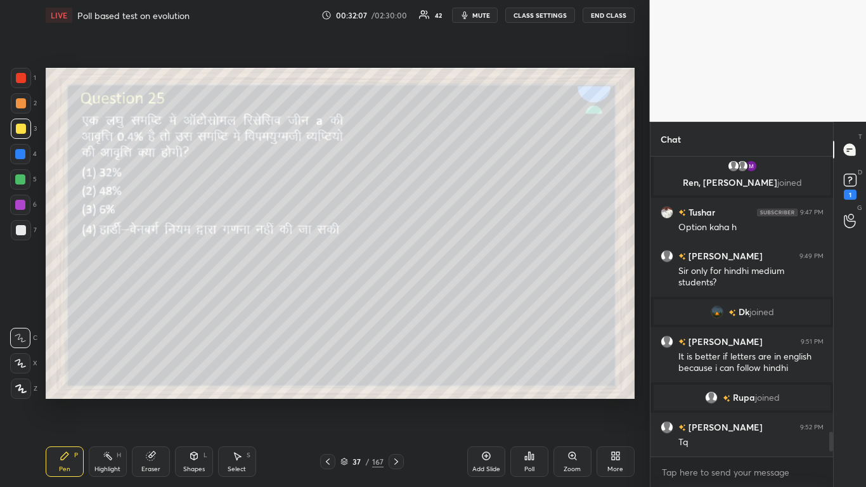
click at [455, 297] on div "Poll" at bounding box center [529, 461] width 38 height 30
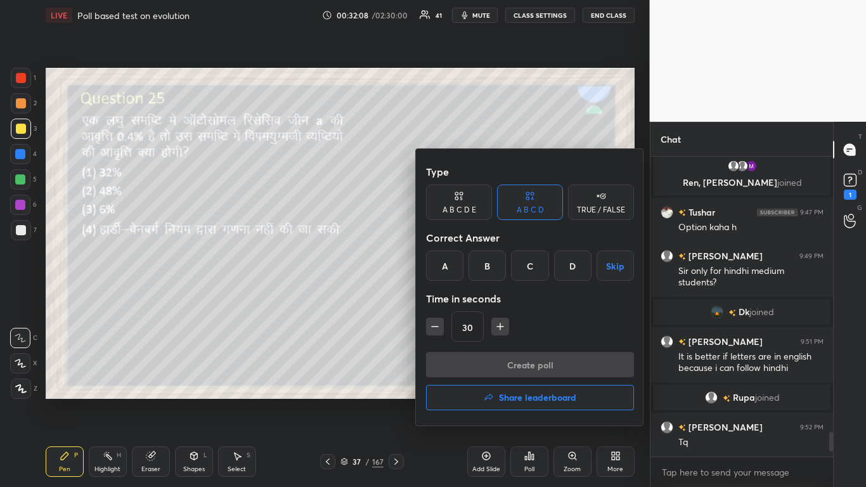
click at [455, 264] on div "D" at bounding box center [572, 265] width 37 height 30
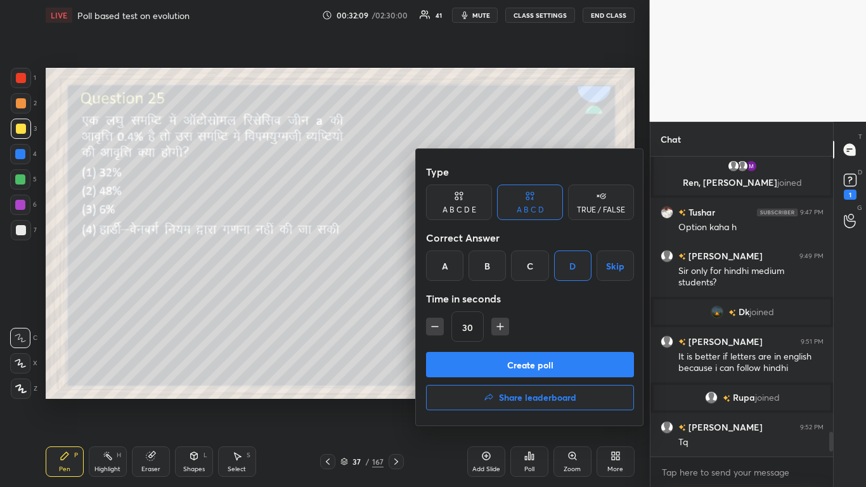
click at [455, 297] on button "Create poll" at bounding box center [530, 364] width 208 height 25
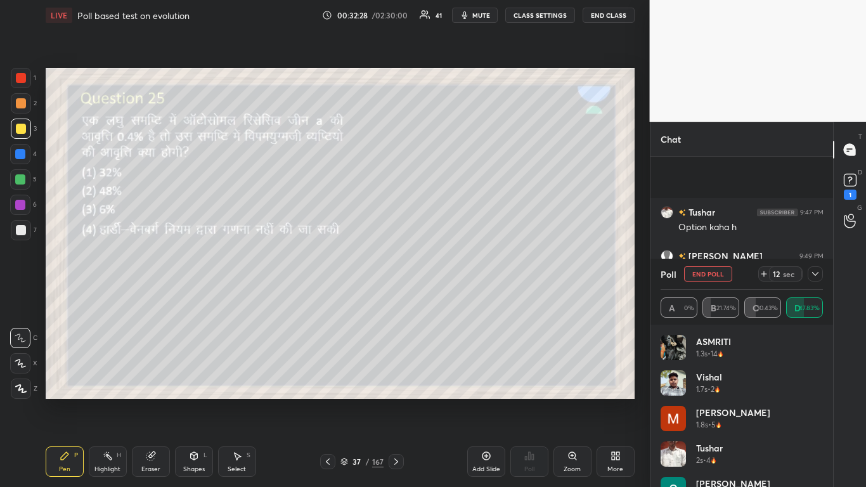
scroll to position [3478, 0]
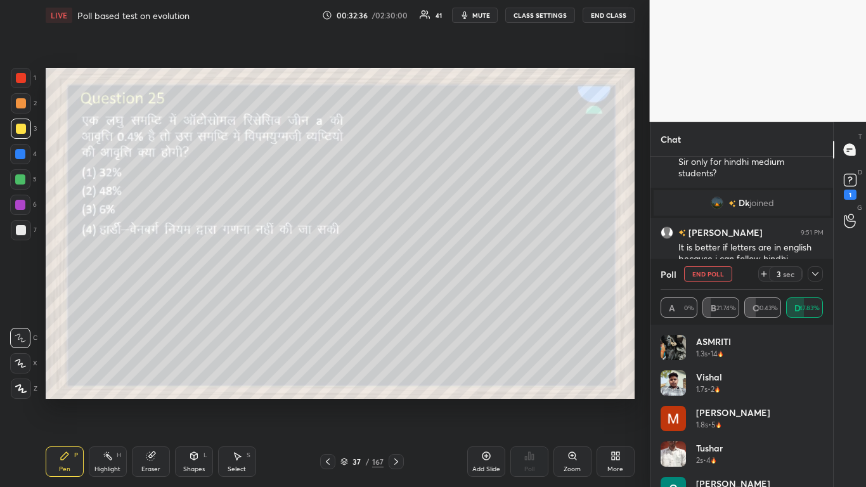
drag, startPoint x: 711, startPoint y: 269, endPoint x: 704, endPoint y: 273, distance: 7.7
click at [455, 269] on button "End Poll" at bounding box center [708, 273] width 48 height 15
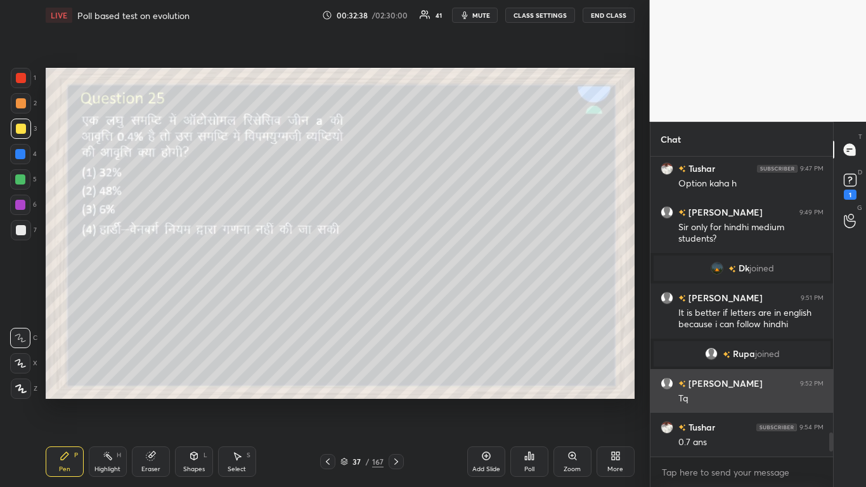
scroll to position [3457, 0]
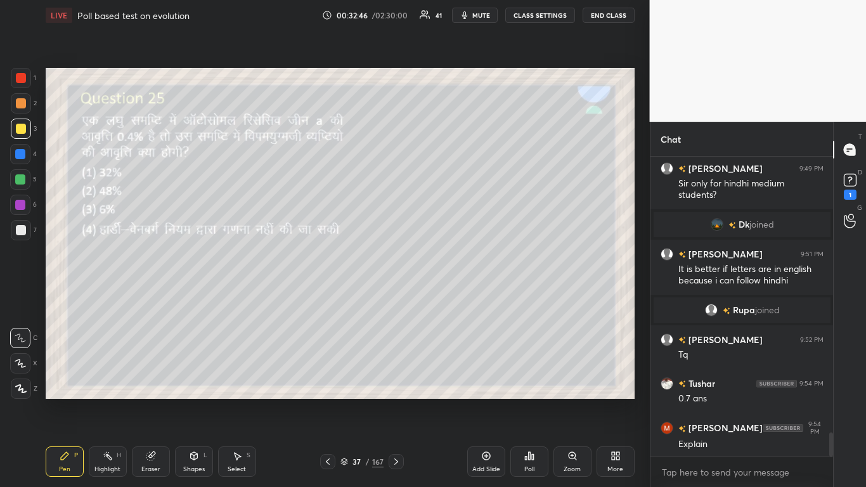
click at [20, 153] on div at bounding box center [20, 154] width 10 height 10
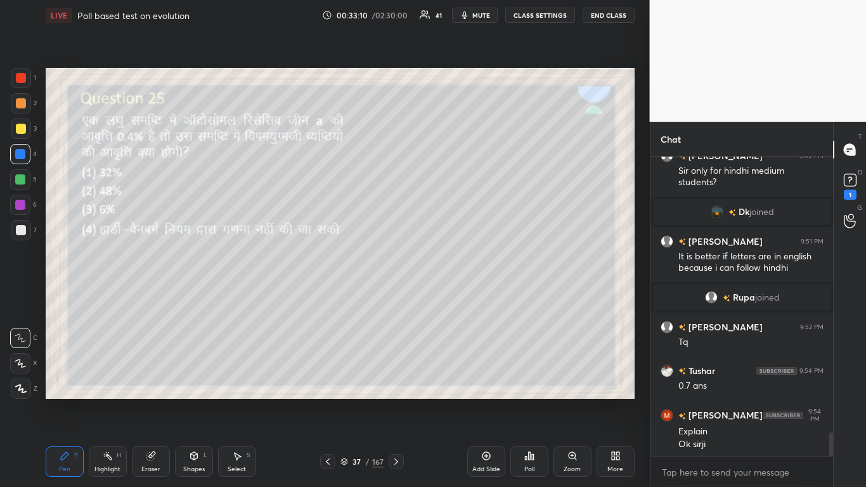
drag, startPoint x: 397, startPoint y: 464, endPoint x: 396, endPoint y: 454, distance: 10.2
click at [397, 297] on icon at bounding box center [396, 461] width 10 height 10
click at [455, 297] on div "Poll" at bounding box center [529, 469] width 10 height 6
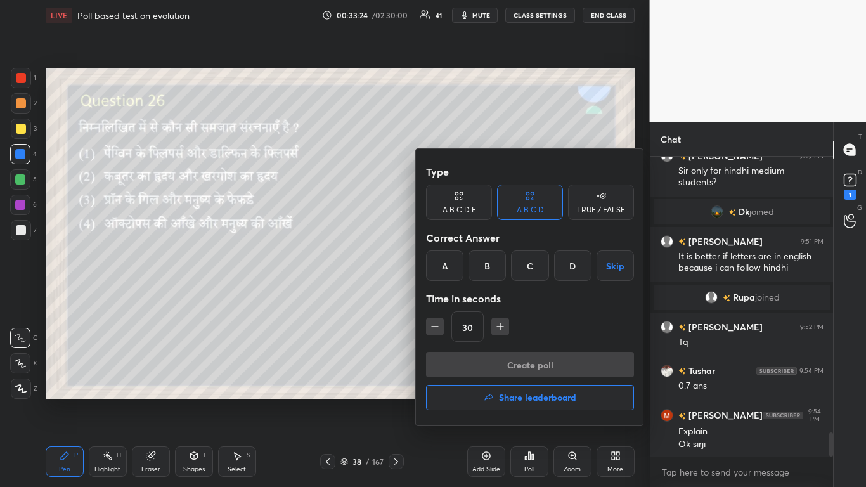
click at [455, 264] on div "B" at bounding box center [486, 265] width 37 height 30
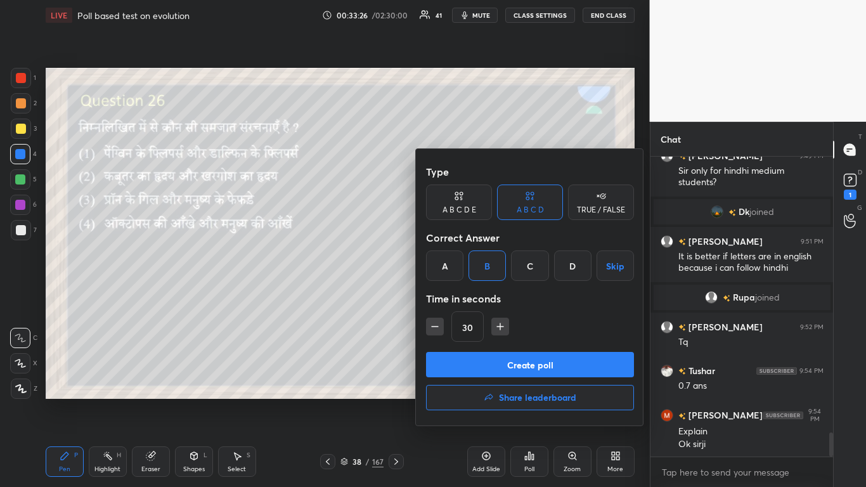
click at [455, 297] on button "Create poll" at bounding box center [530, 364] width 208 height 25
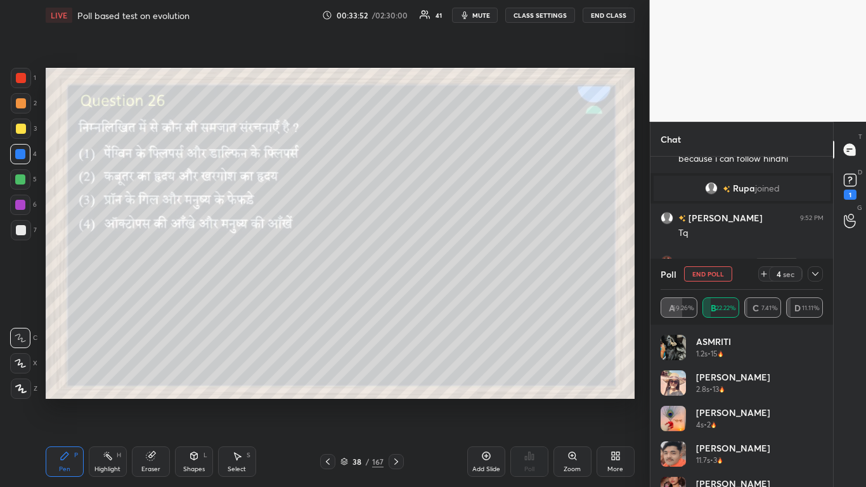
scroll to position [3591, 0]
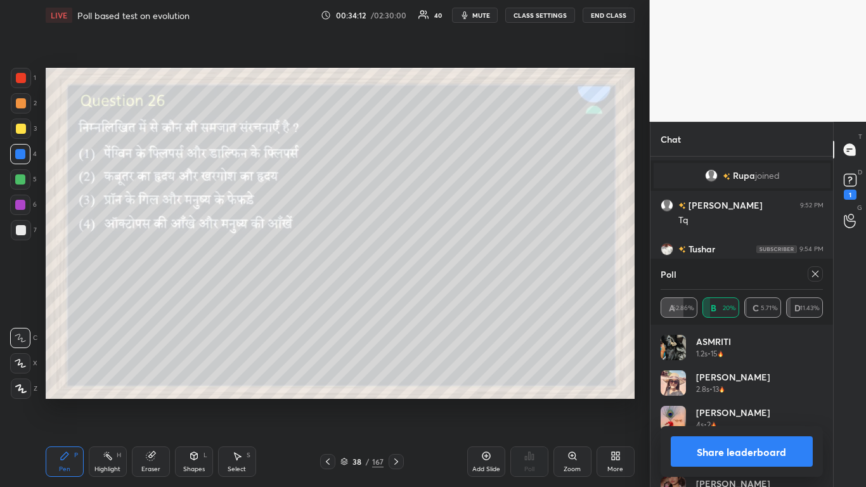
click at [455, 269] on icon at bounding box center [815, 274] width 10 height 10
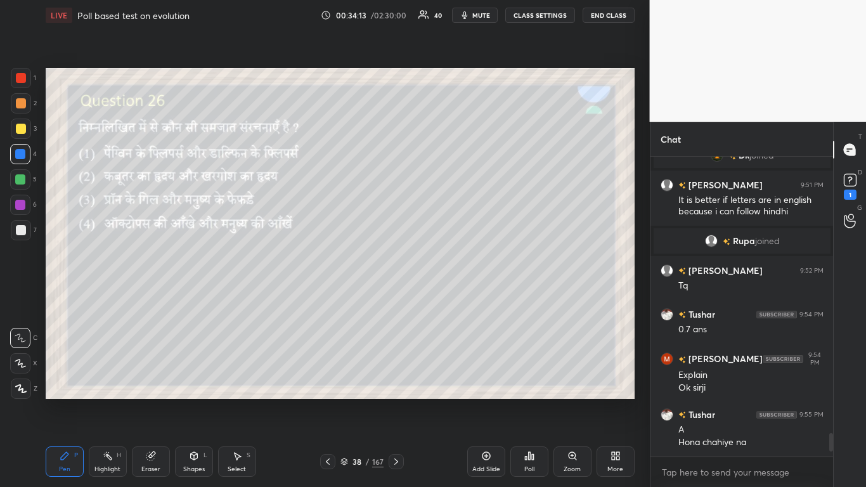
scroll to position [3526, 0]
click at [397, 297] on icon at bounding box center [396, 461] width 4 height 6
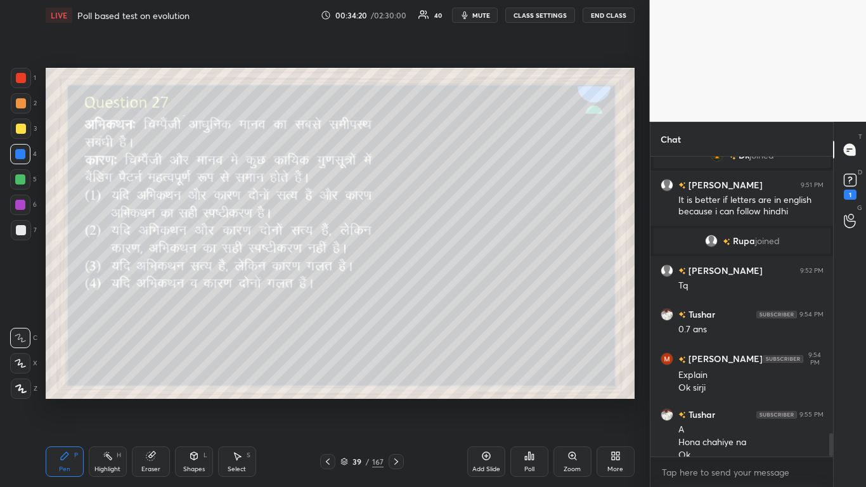
click at [395, 297] on icon at bounding box center [396, 461] width 10 height 10
click at [455, 297] on div "Poll" at bounding box center [529, 461] width 38 height 30
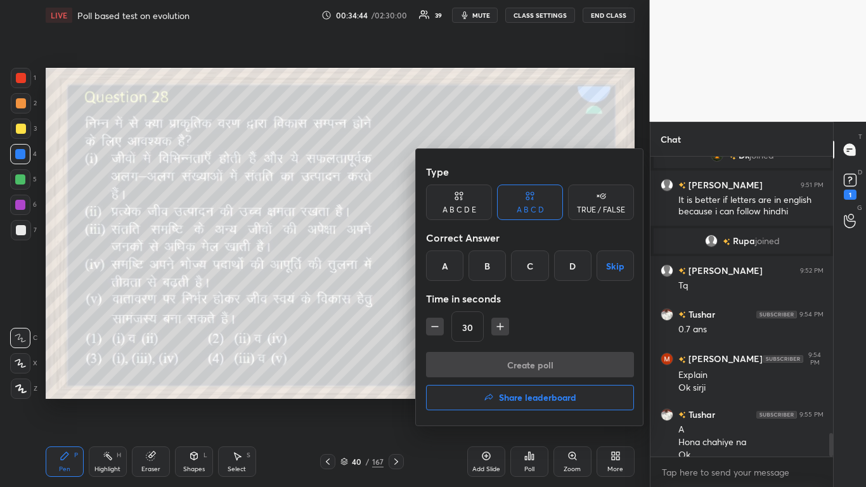
click at [443, 262] on div "A" at bounding box center [444, 265] width 37 height 30
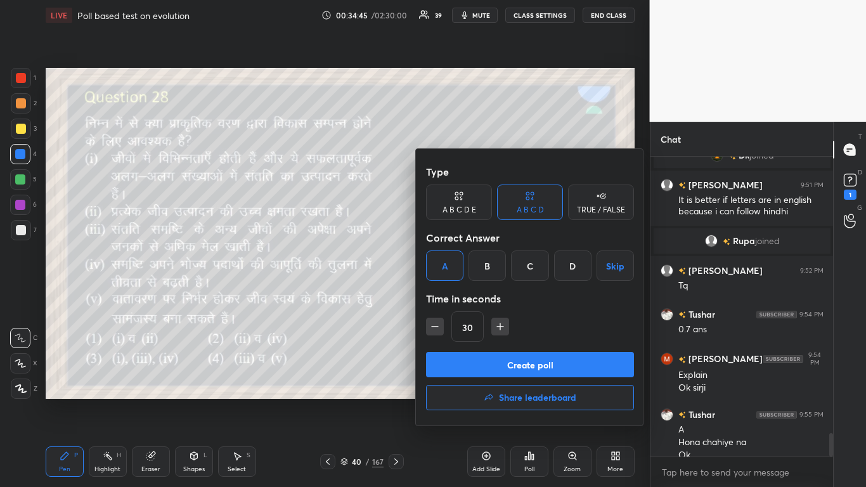
click at [455, 297] on button "Create poll" at bounding box center [530, 364] width 208 height 25
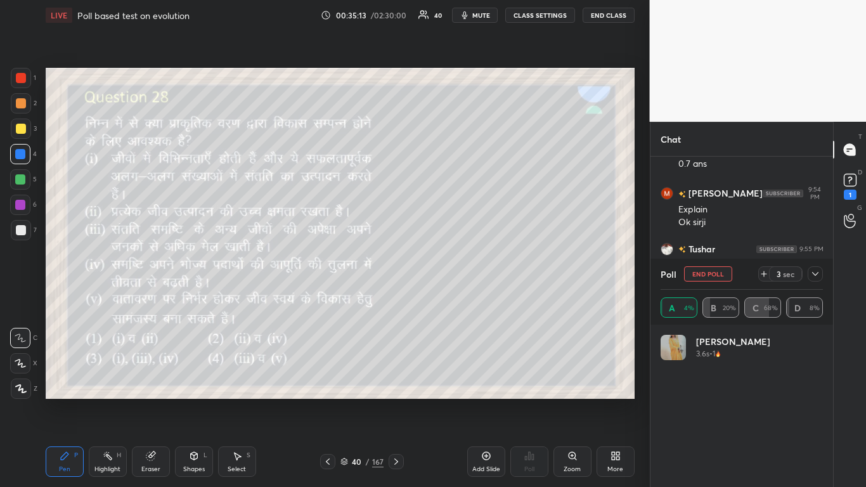
scroll to position [3735, 0]
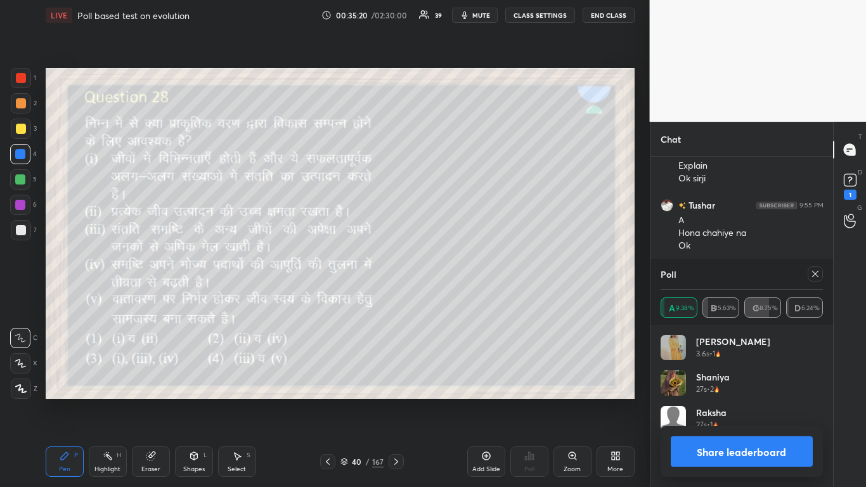
click at [455, 274] on icon at bounding box center [815, 274] width 10 height 10
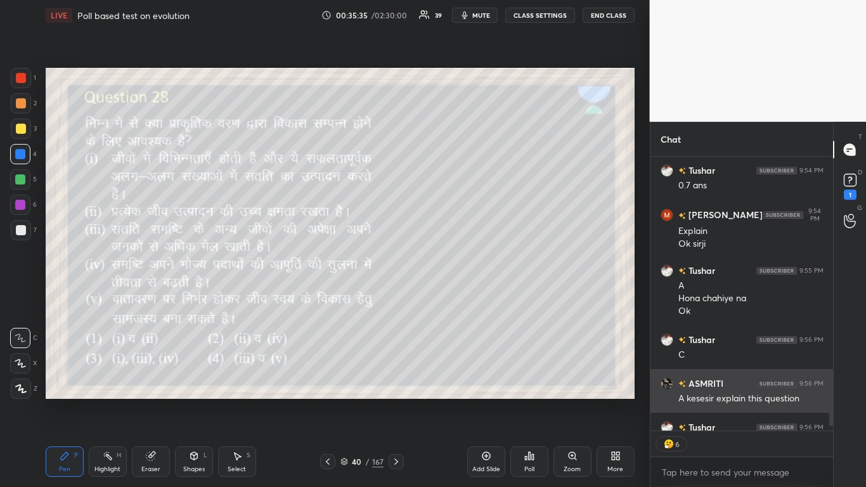
scroll to position [3740, 0]
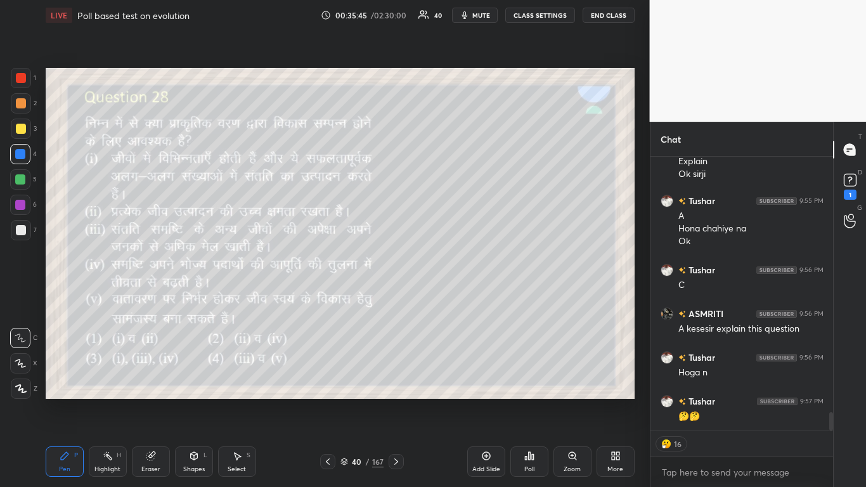
click at [396, 297] on icon at bounding box center [396, 461] width 10 height 10
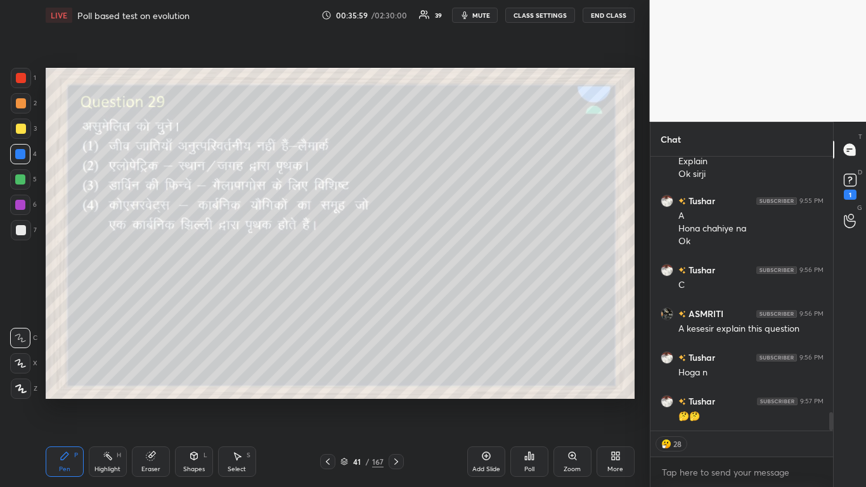
click at [455, 297] on div "Poll" at bounding box center [529, 469] width 10 height 6
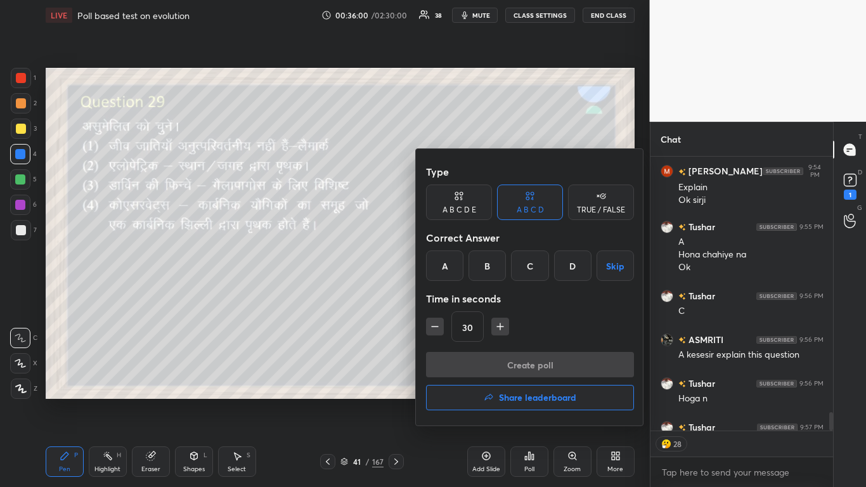
scroll to position [3714, 0]
click at [455, 273] on div "D" at bounding box center [572, 265] width 37 height 30
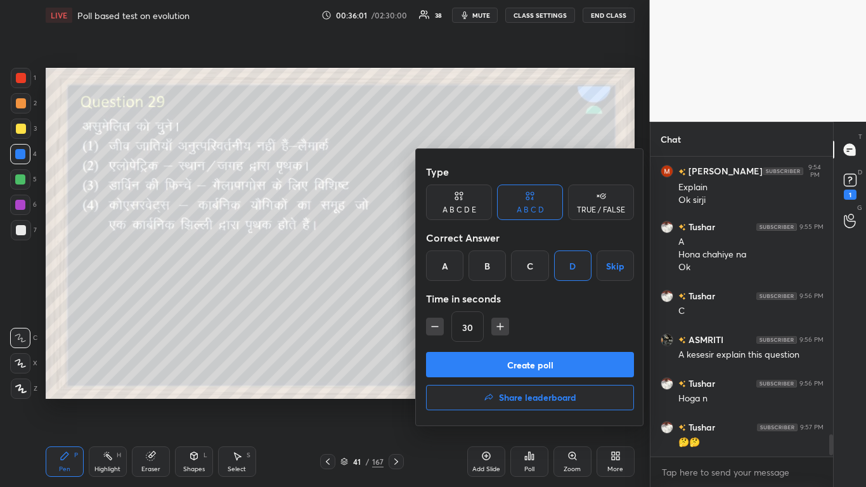
click at [455, 297] on button "Create poll" at bounding box center [530, 364] width 208 height 25
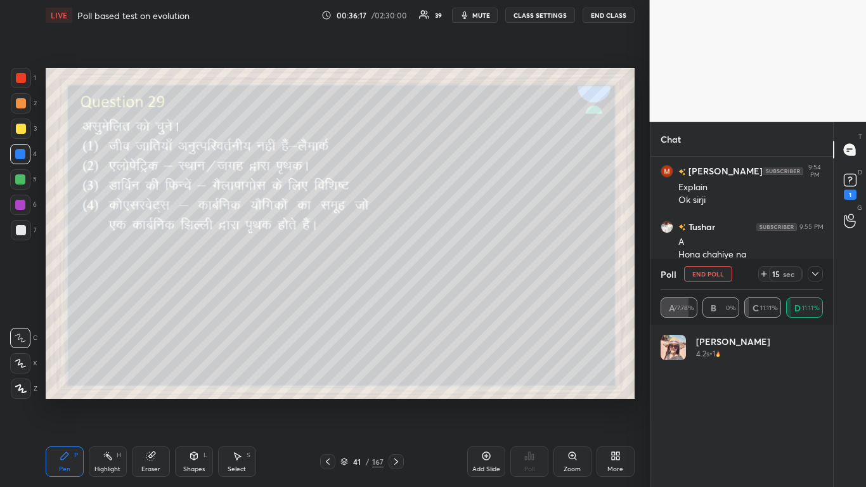
scroll to position [3834, 0]
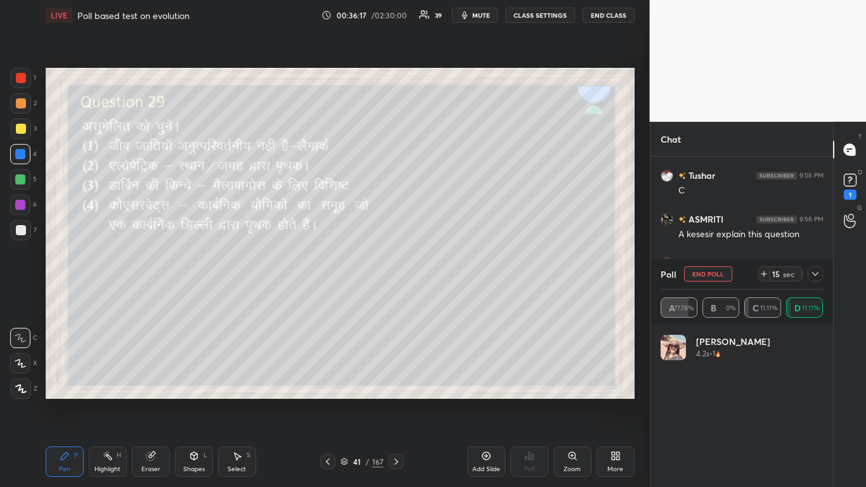
drag, startPoint x: 19, startPoint y: 126, endPoint x: 12, endPoint y: 126, distance: 7.0
click at [20, 127] on div at bounding box center [21, 129] width 10 height 10
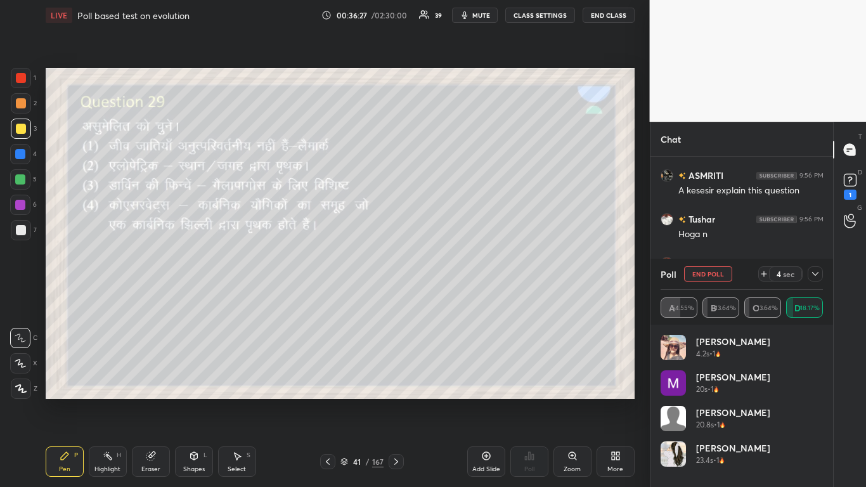
scroll to position [3922, 0]
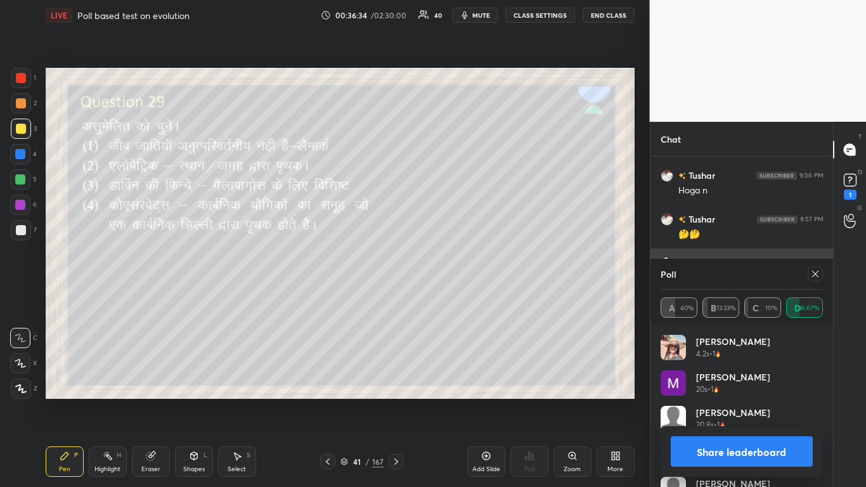
drag, startPoint x: 811, startPoint y: 276, endPoint x: 801, endPoint y: 285, distance: 13.5
click at [455, 276] on icon at bounding box center [815, 274] width 10 height 10
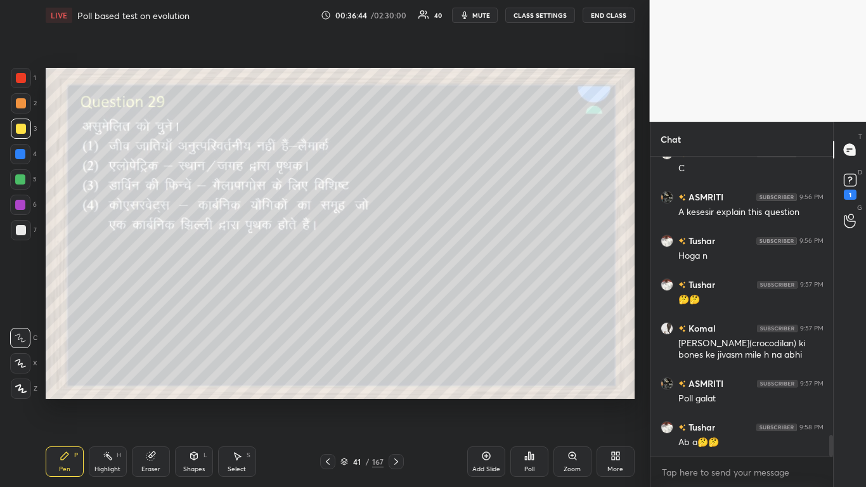
scroll to position [3900, 0]
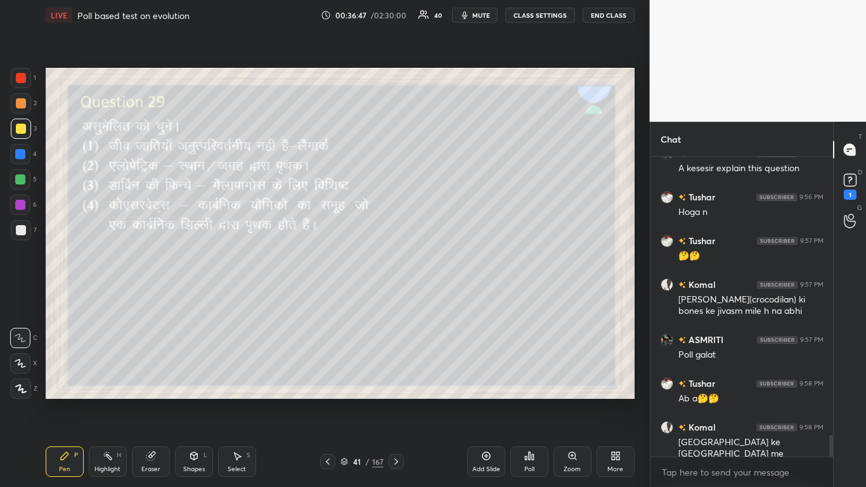
click at [394, 297] on icon at bounding box center [396, 461] width 10 height 10
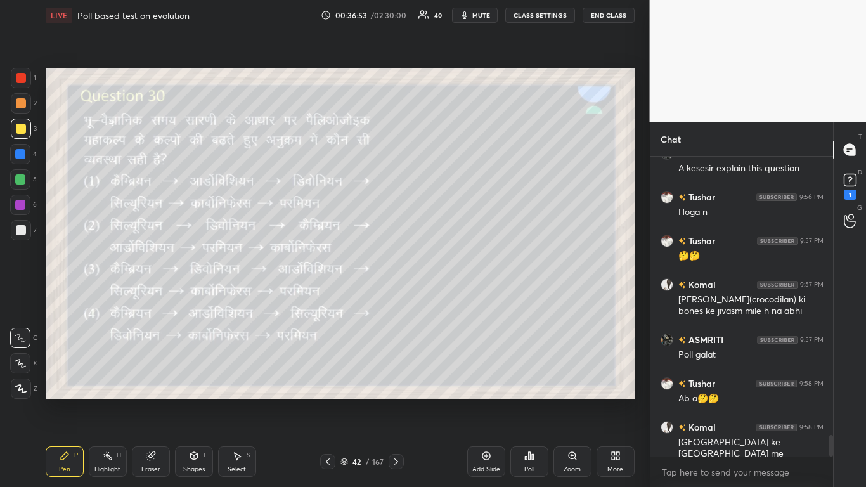
click at [455, 297] on div "Poll" at bounding box center [529, 469] width 10 height 6
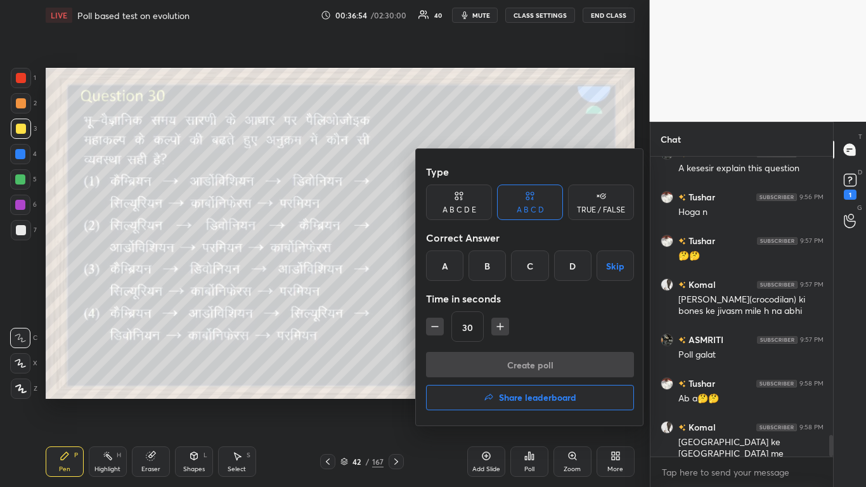
click at [455, 273] on div "D" at bounding box center [572, 265] width 37 height 30
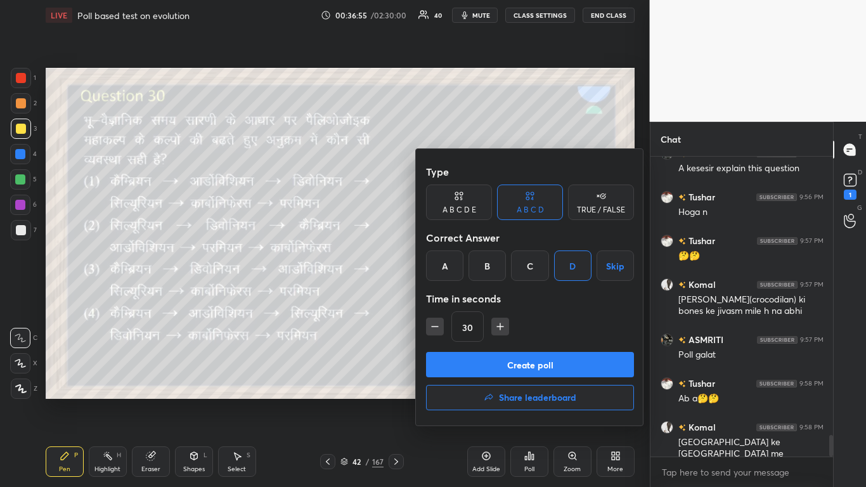
click at [455, 297] on button "Create poll" at bounding box center [530, 364] width 208 height 25
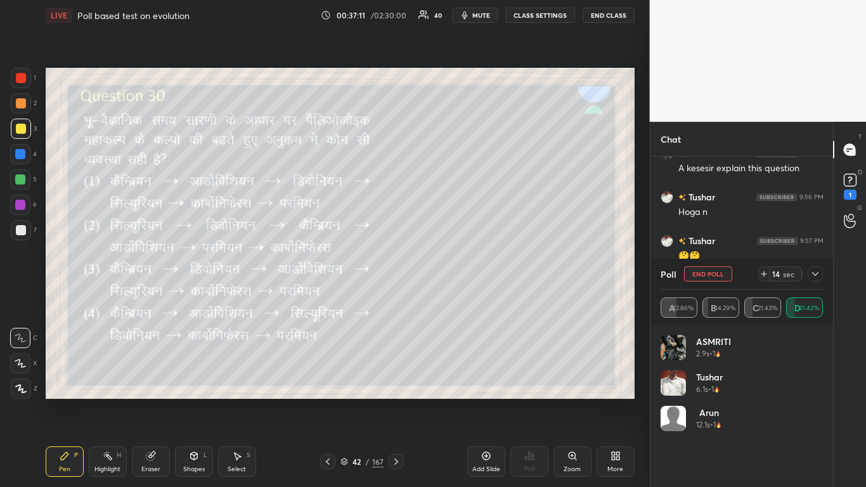
scroll to position [4009, 0]
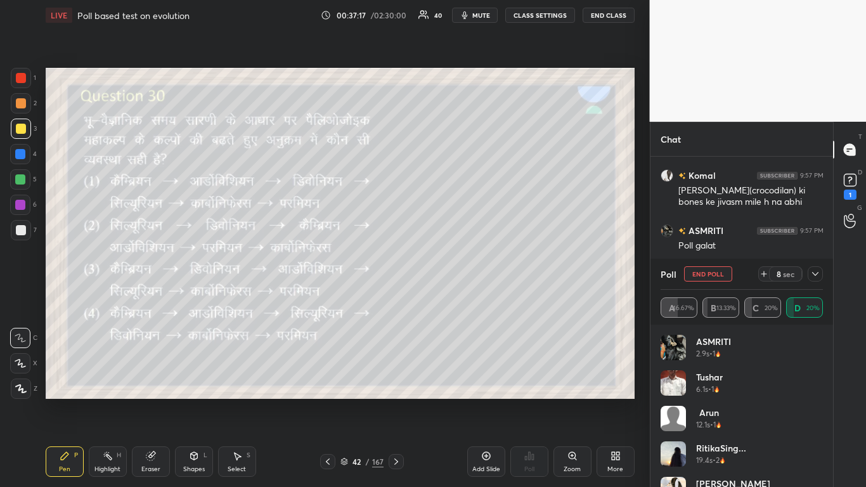
click at [455, 273] on button "End Poll" at bounding box center [708, 273] width 48 height 15
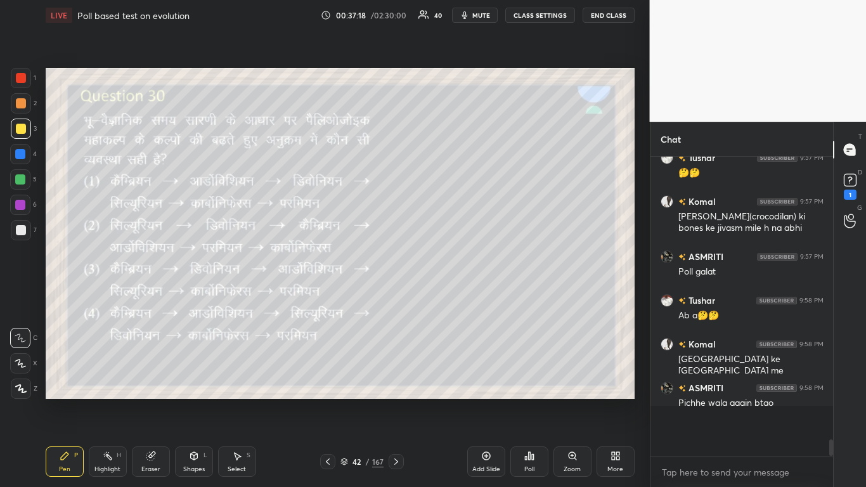
scroll to position [187, 179]
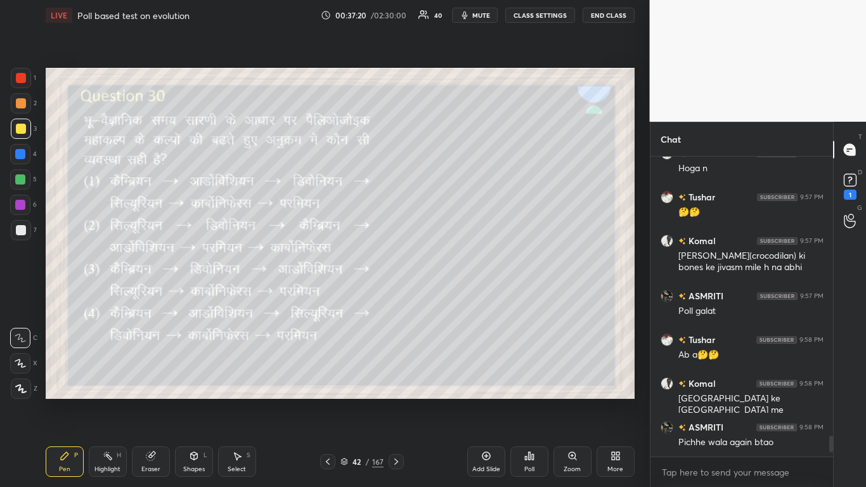
click at [325, 297] on icon at bounding box center [328, 461] width 10 height 10
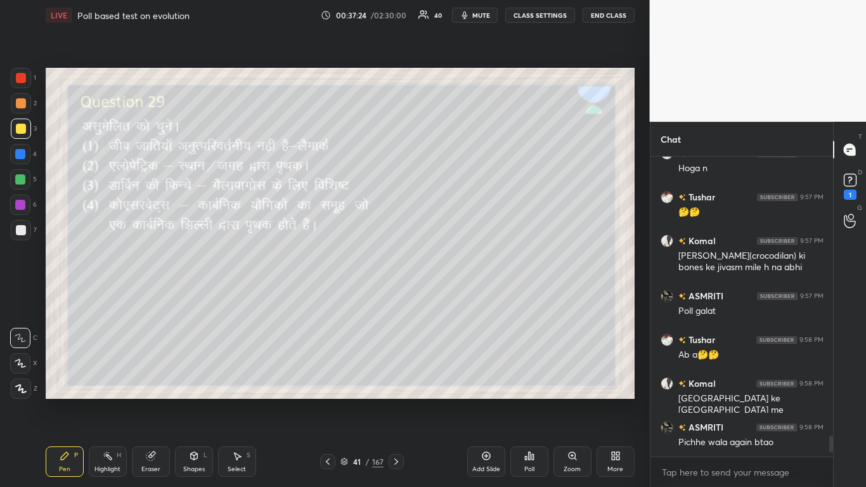
click at [18, 229] on div at bounding box center [21, 230] width 10 height 10
click at [17, 129] on div at bounding box center [21, 129] width 10 height 10
click at [396, 297] on icon at bounding box center [396, 461] width 4 height 6
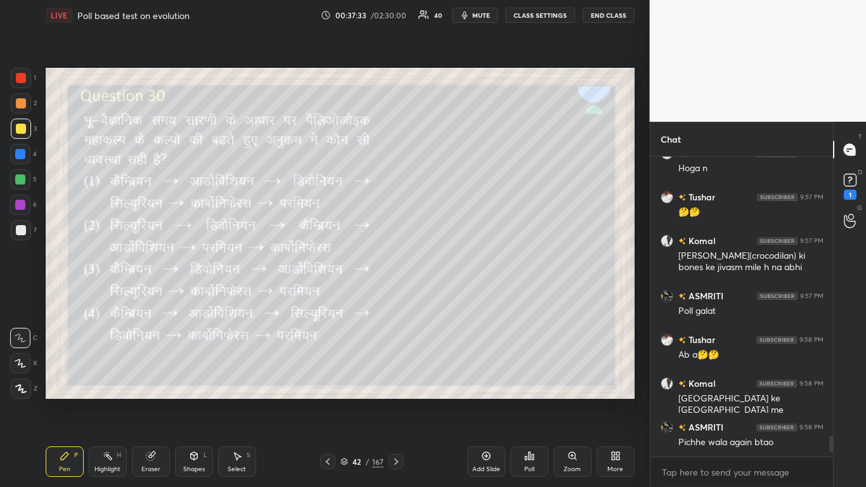
click at [396, 297] on icon at bounding box center [396, 461] width 10 height 10
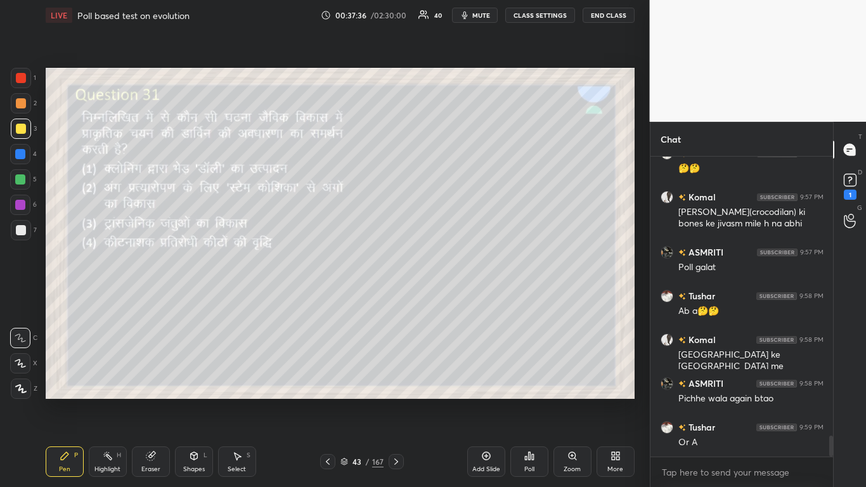
click at [327, 297] on icon at bounding box center [328, 461] width 10 height 10
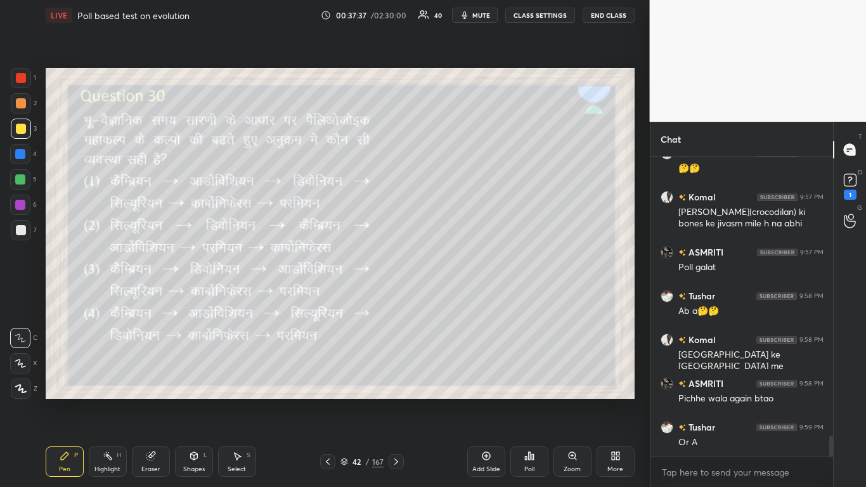
click at [328, 297] on icon at bounding box center [328, 461] width 10 height 10
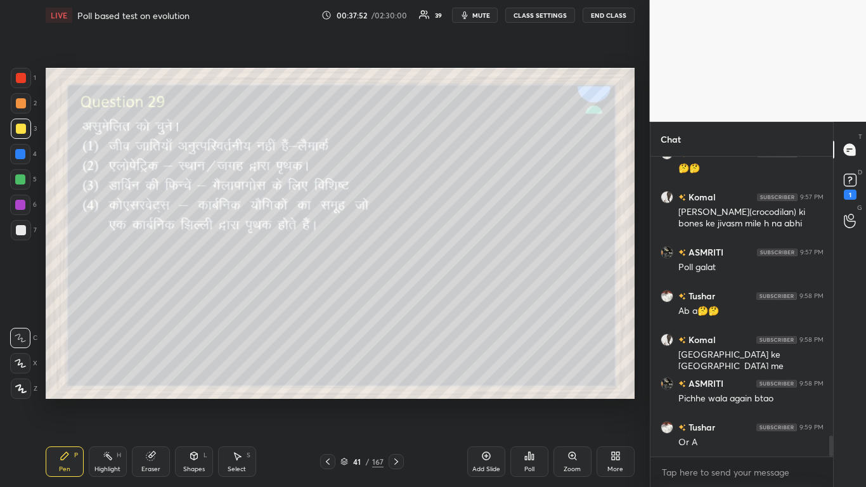
click at [396, 297] on icon at bounding box center [396, 461] width 10 height 10
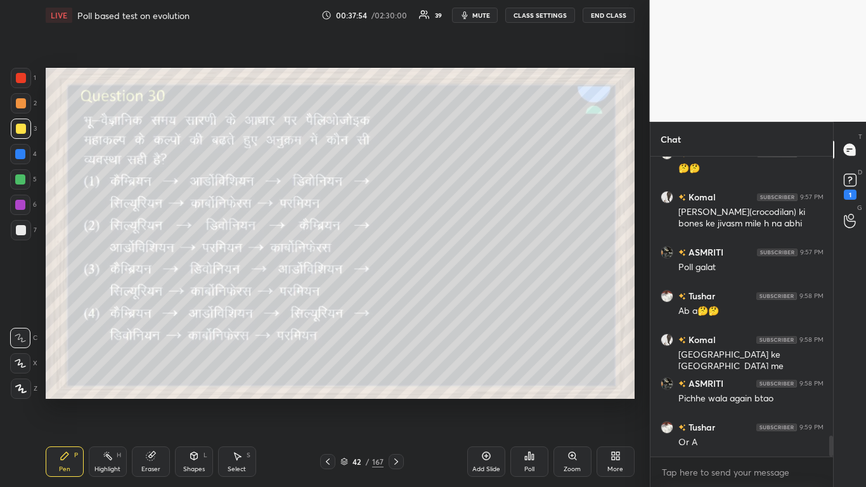
click at [394, 297] on icon at bounding box center [396, 461] width 10 height 10
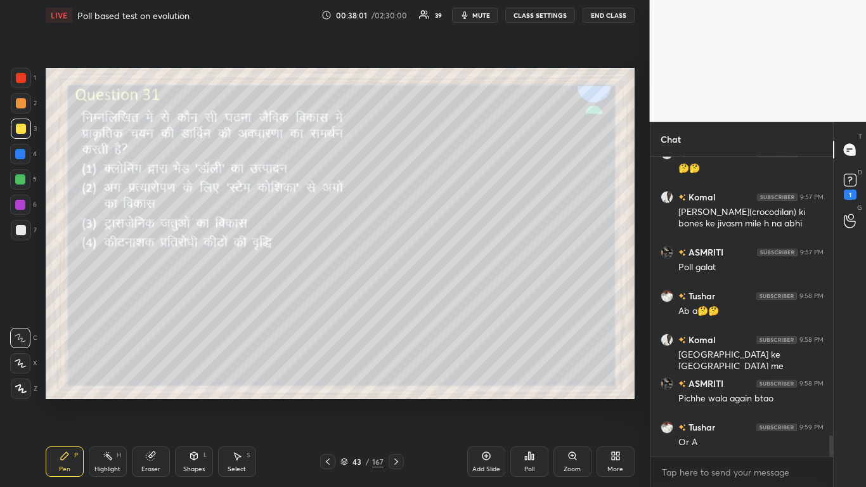
click at [455, 297] on icon at bounding box center [526, 457] width 2 height 3
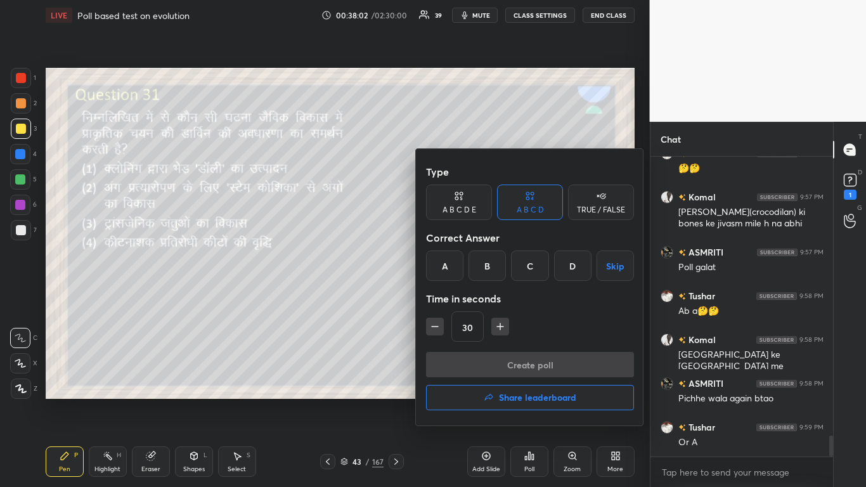
click at [455, 264] on div "D" at bounding box center [572, 265] width 37 height 30
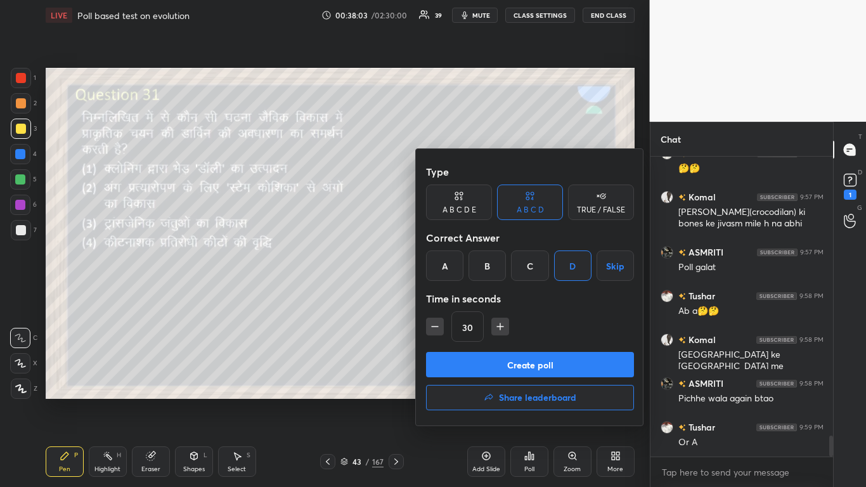
click at [455, 297] on button "Create poll" at bounding box center [530, 364] width 208 height 25
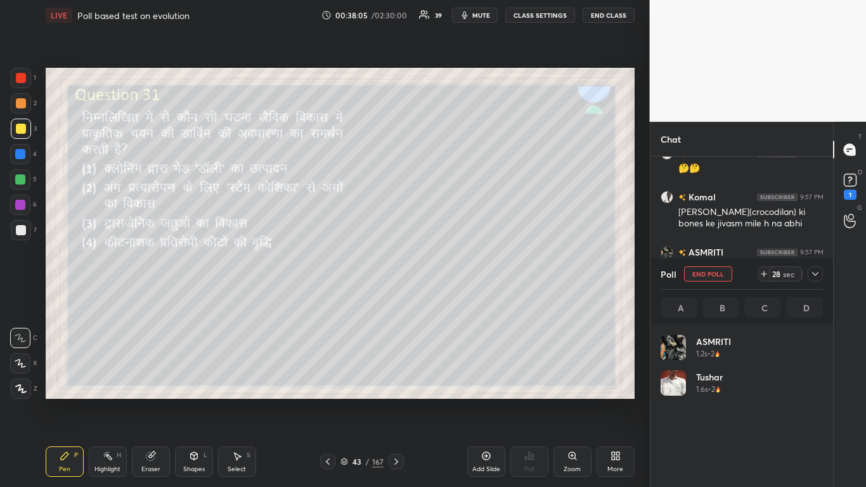
scroll to position [148, 158]
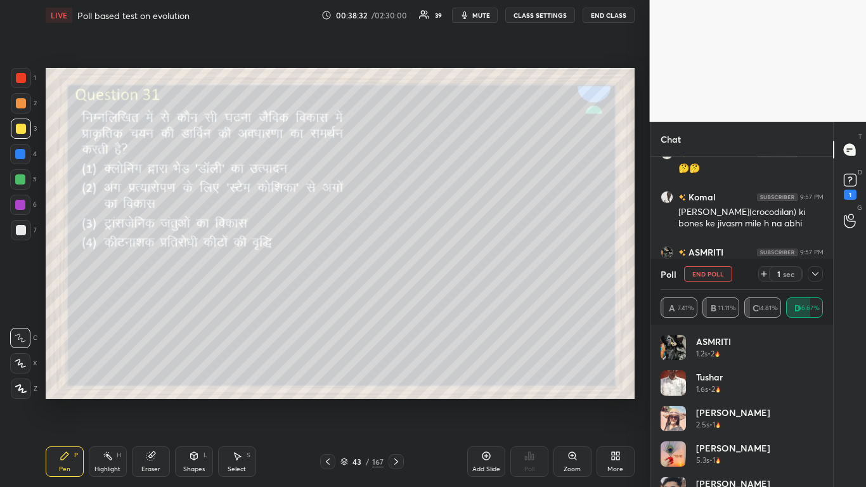
click at [455, 274] on button "End Poll" at bounding box center [708, 273] width 48 height 15
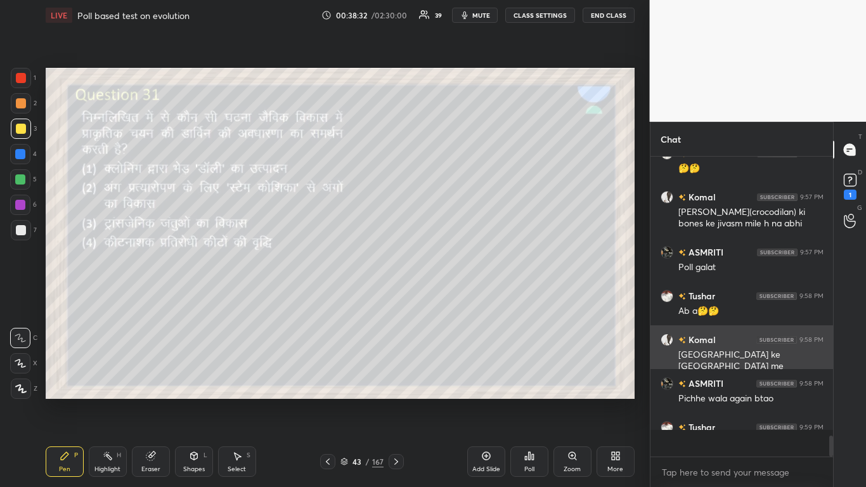
scroll to position [190, 179]
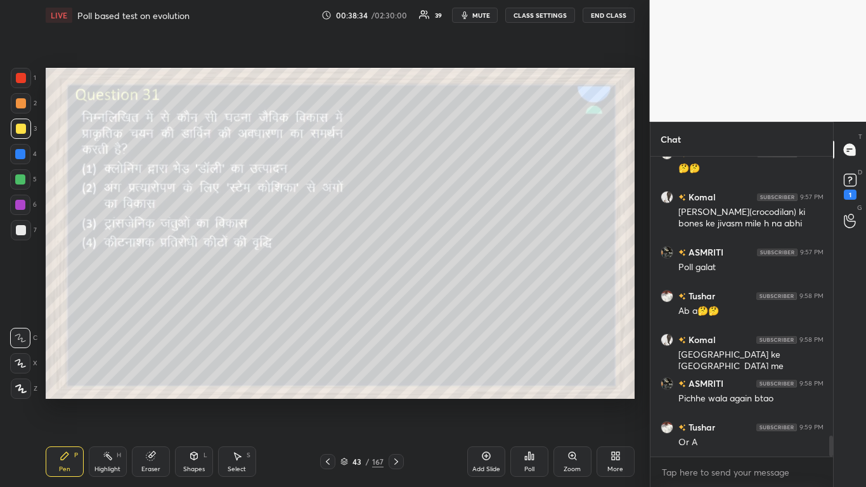
click at [396, 297] on icon at bounding box center [396, 461] width 10 height 10
click at [455, 297] on div "Poll" at bounding box center [529, 461] width 38 height 30
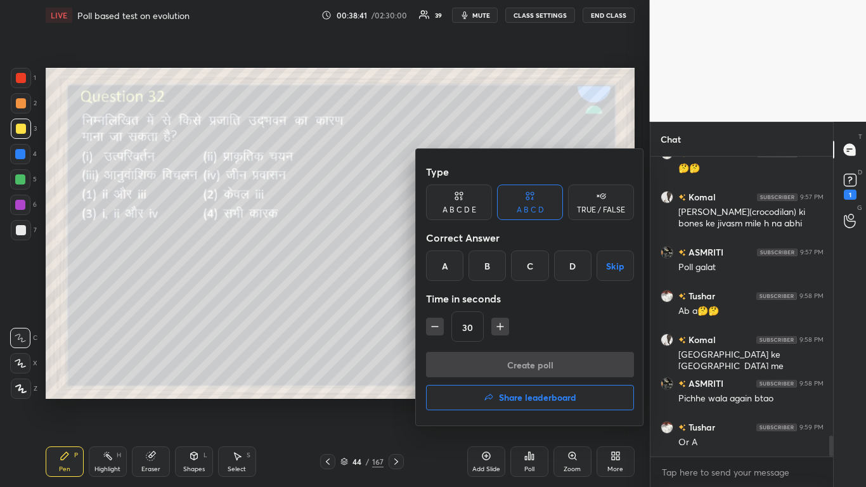
click at [455, 264] on div "D" at bounding box center [572, 265] width 37 height 30
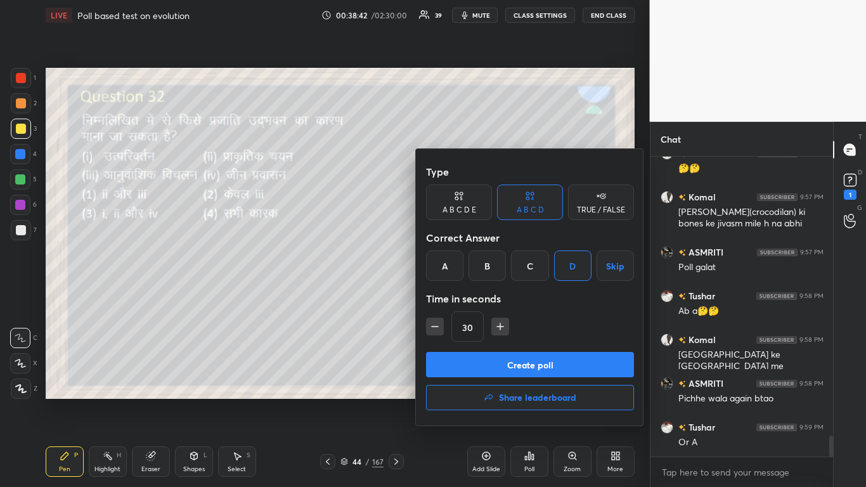
click at [455, 297] on button "Create poll" at bounding box center [530, 364] width 208 height 25
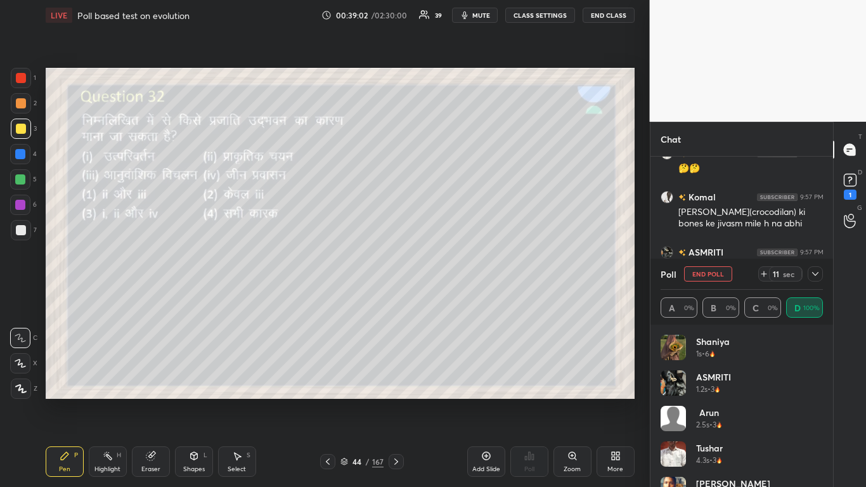
scroll to position [4097, 0]
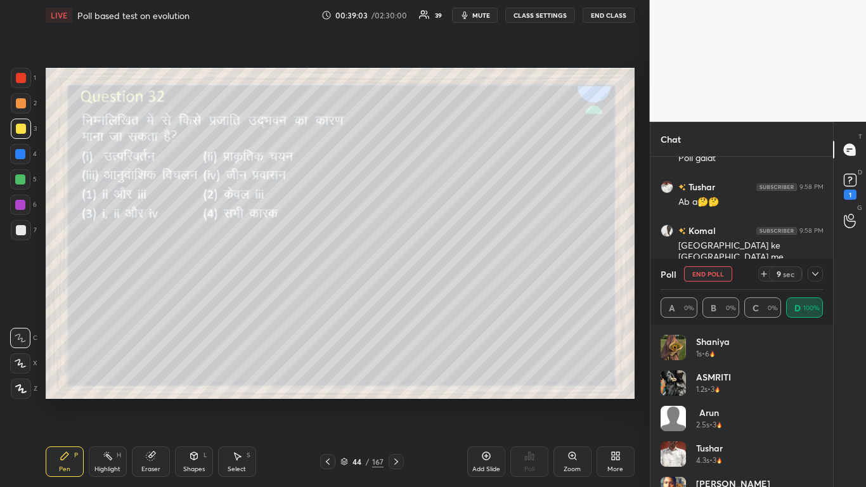
click at [455, 272] on button "End Poll" at bounding box center [708, 273] width 48 height 15
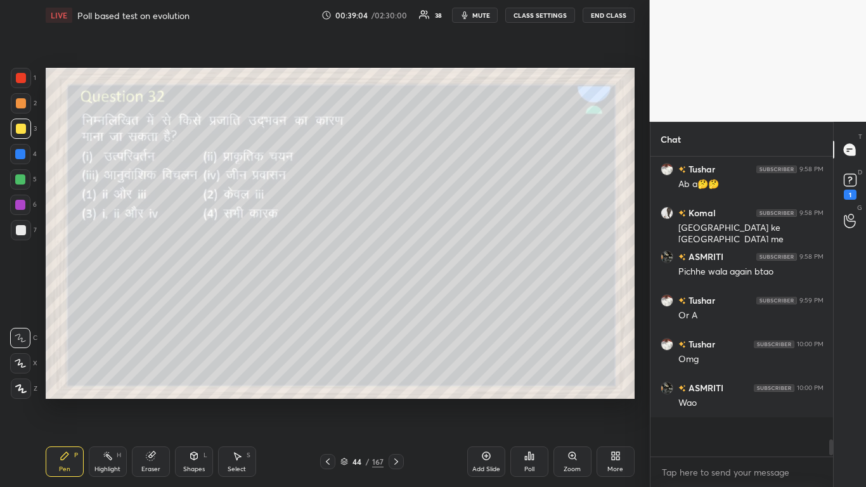
scroll to position [4, 4]
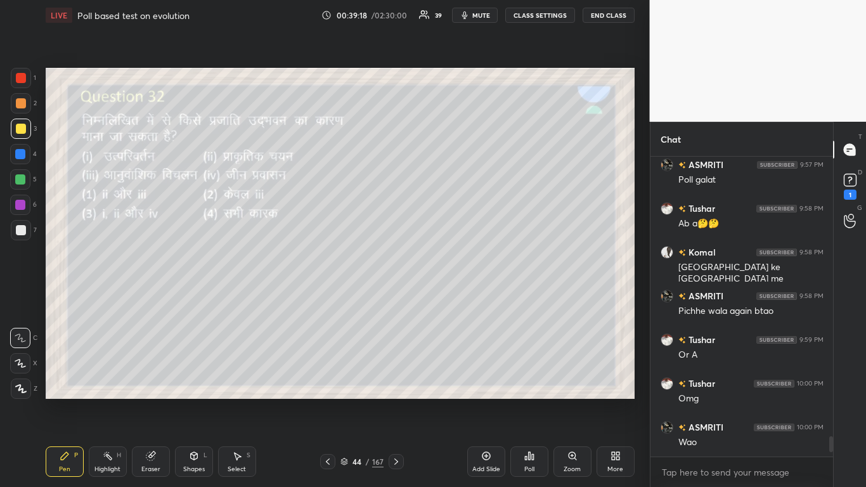
click at [396, 297] on icon at bounding box center [396, 461] width 10 height 10
click at [455, 297] on div "Poll" at bounding box center [529, 461] width 38 height 30
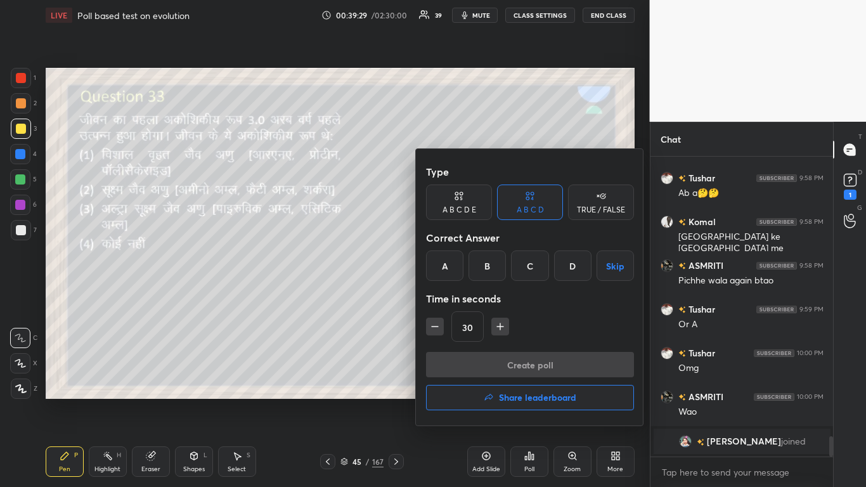
click at [448, 269] on div "A" at bounding box center [444, 265] width 37 height 30
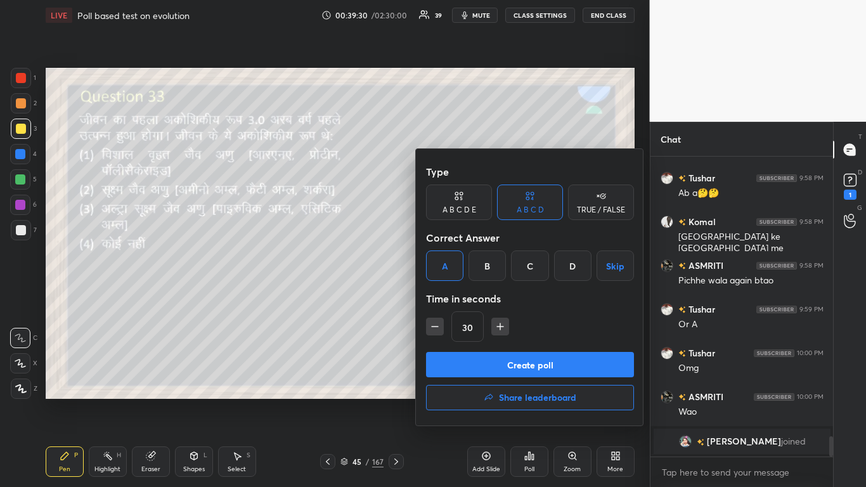
click at [455, 297] on button "Create poll" at bounding box center [530, 364] width 208 height 25
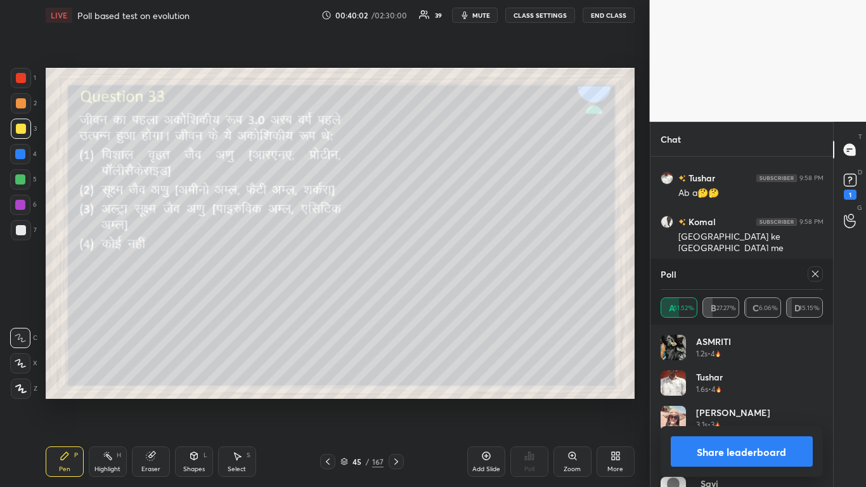
drag, startPoint x: 815, startPoint y: 274, endPoint x: 775, endPoint y: 286, distance: 41.5
click at [455, 274] on icon at bounding box center [815, 274] width 10 height 10
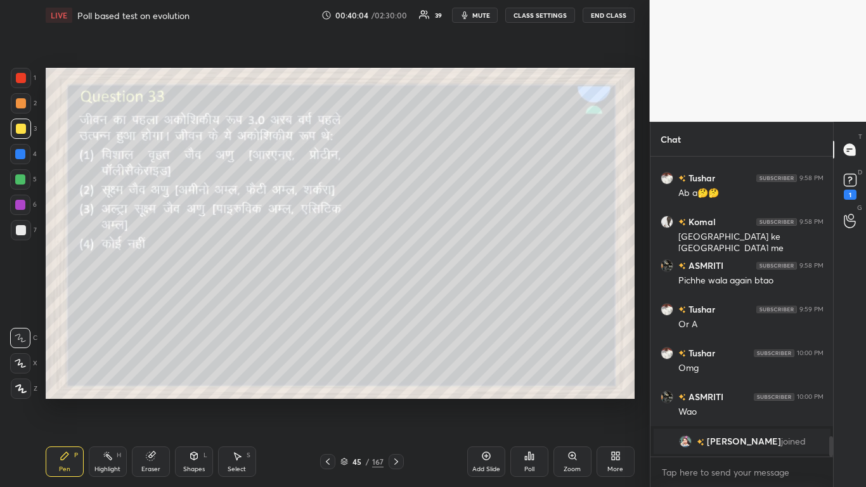
click at [394, 297] on icon at bounding box center [396, 461] width 10 height 10
click at [455, 297] on div "Poll" at bounding box center [529, 469] width 10 height 6
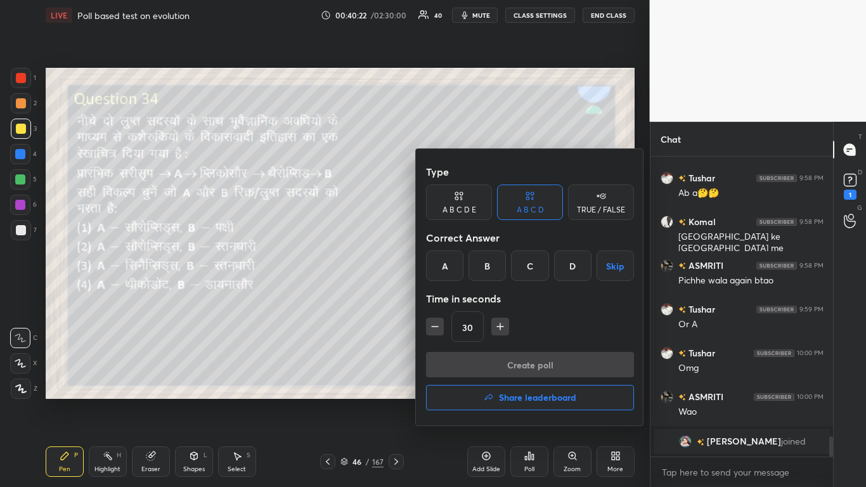
click at [455, 264] on div "C" at bounding box center [529, 265] width 37 height 30
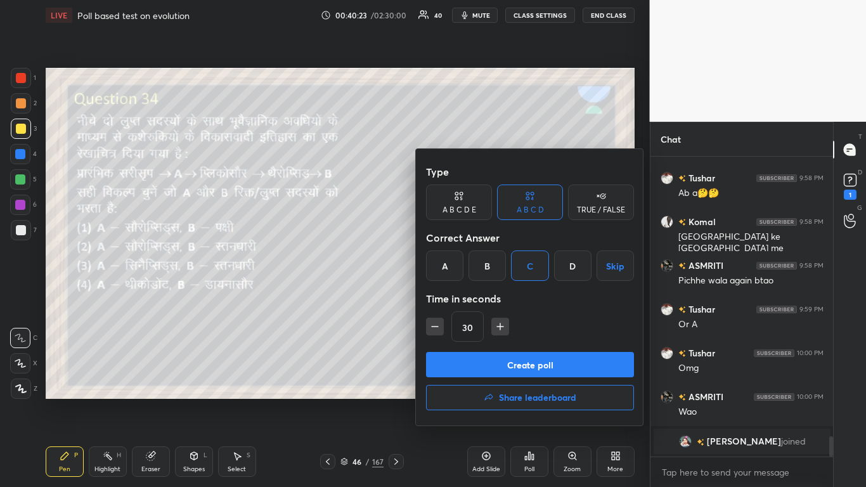
click at [455, 297] on button "Create poll" at bounding box center [530, 364] width 208 height 25
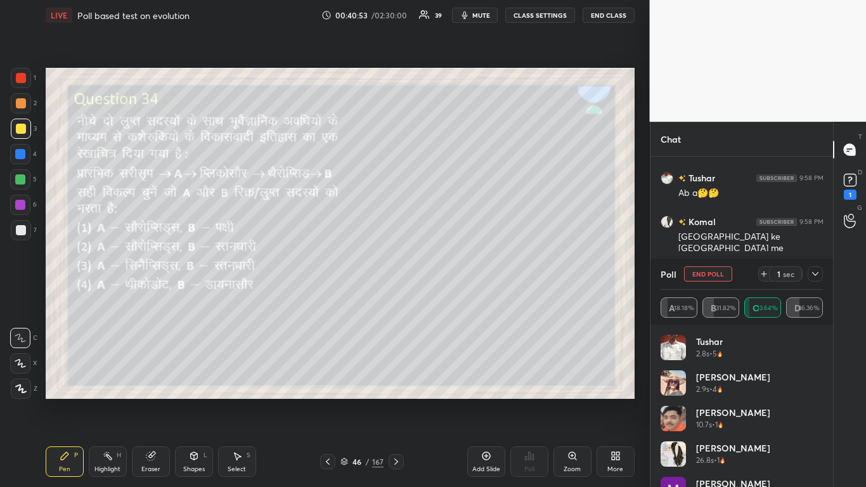
scroll to position [4011, 0]
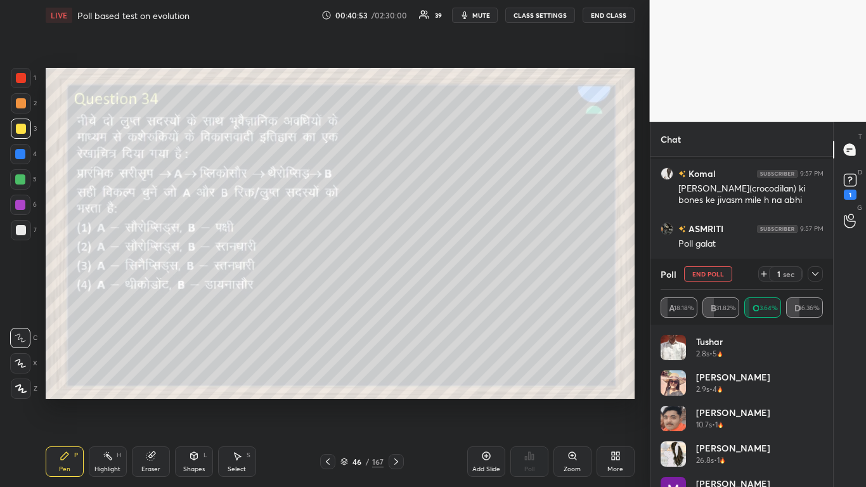
click at [455, 274] on button "End Poll" at bounding box center [708, 273] width 48 height 15
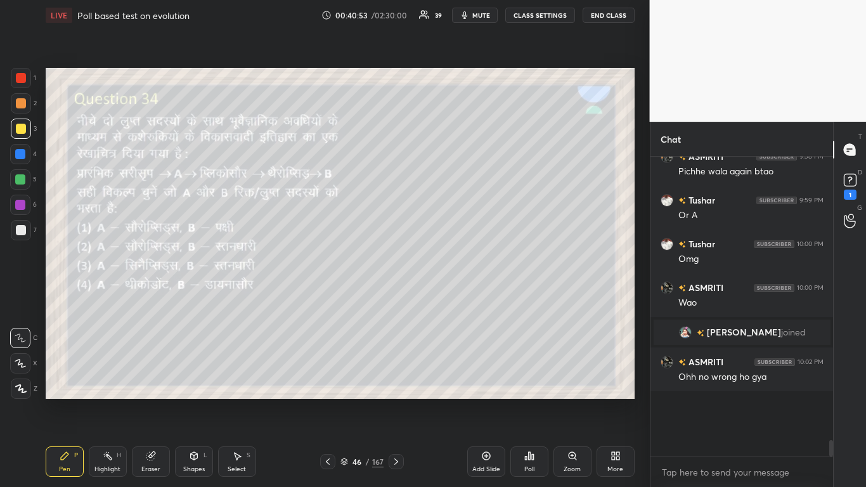
scroll to position [3991, 0]
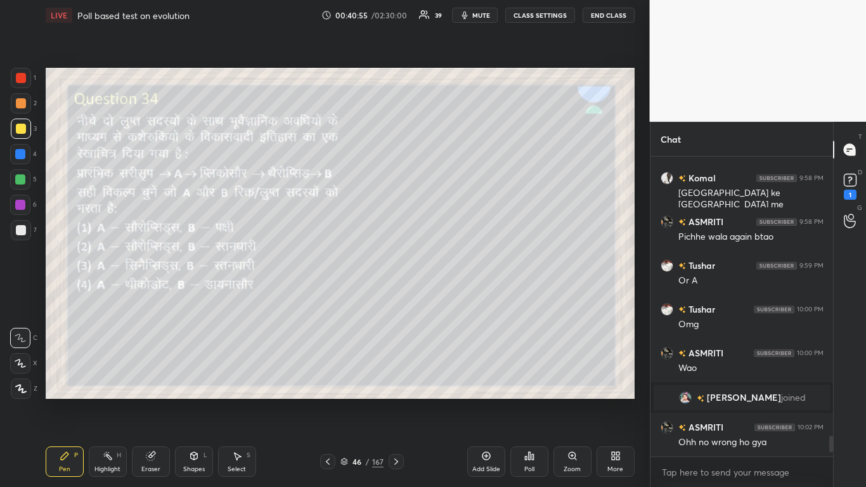
click at [455, 297] on div "Poll" at bounding box center [529, 469] width 10 height 6
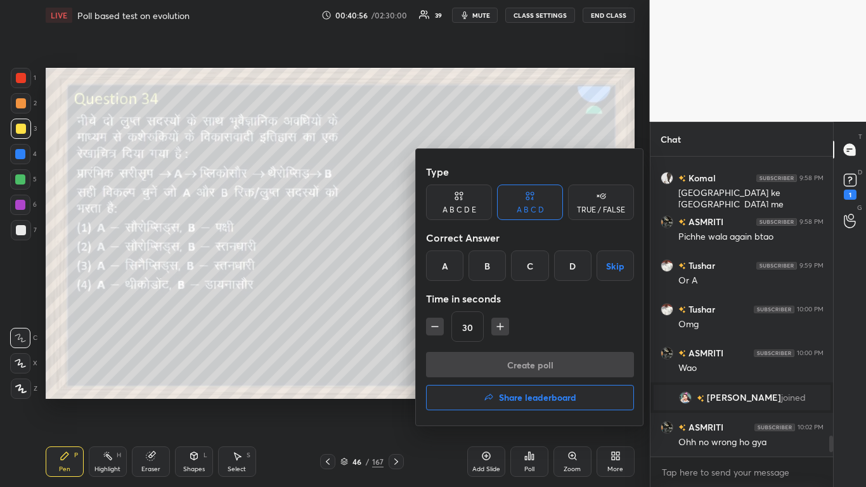
click at [455, 297] on h4 "Share leaderboard" at bounding box center [537, 397] width 77 height 9
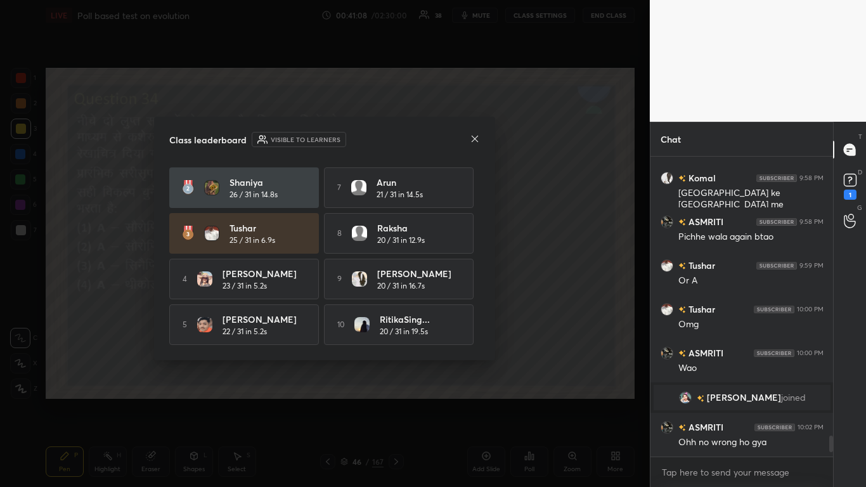
scroll to position [47, 0]
click at [455, 140] on icon at bounding box center [475, 139] width 10 height 10
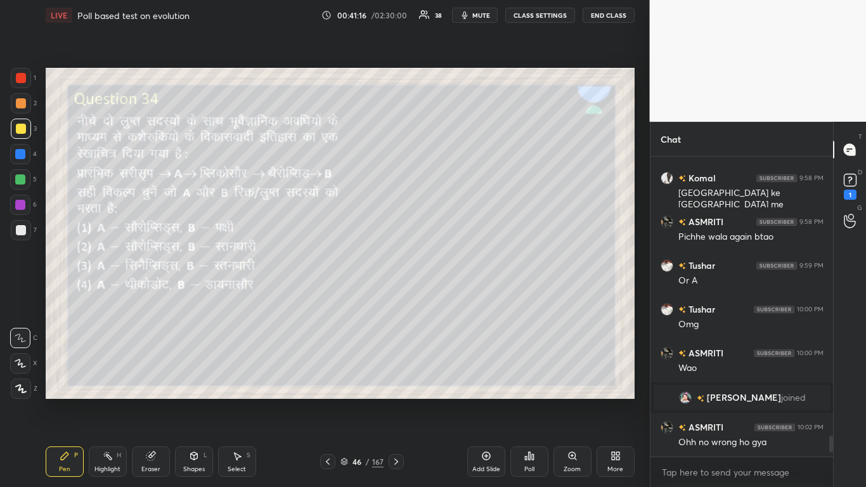
click at [15, 229] on div at bounding box center [21, 230] width 20 height 20
click at [17, 135] on div at bounding box center [21, 129] width 20 height 20
click at [16, 232] on div at bounding box center [21, 230] width 10 height 10
click at [15, 119] on div at bounding box center [21, 129] width 20 height 20
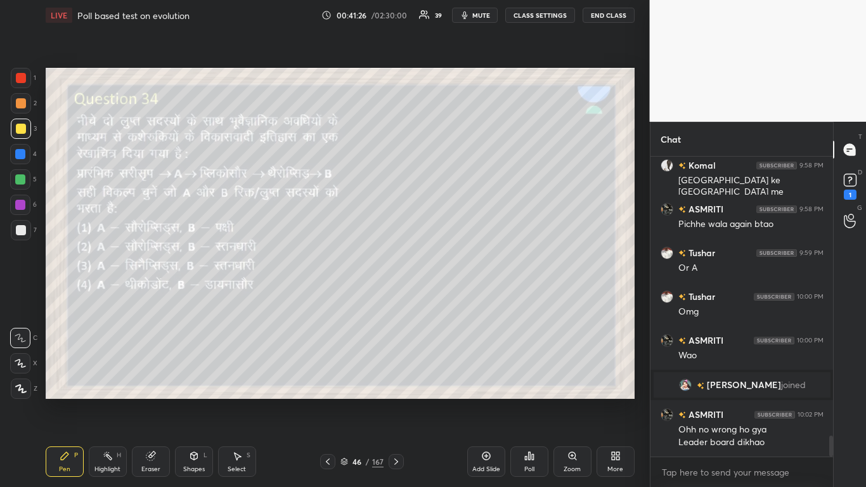
scroll to position [4002, 0]
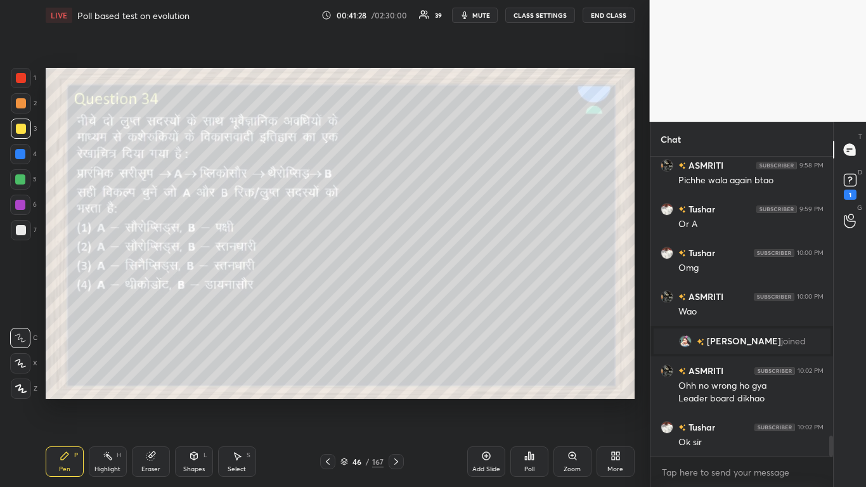
click at [455, 297] on div "Poll" at bounding box center [529, 461] width 38 height 30
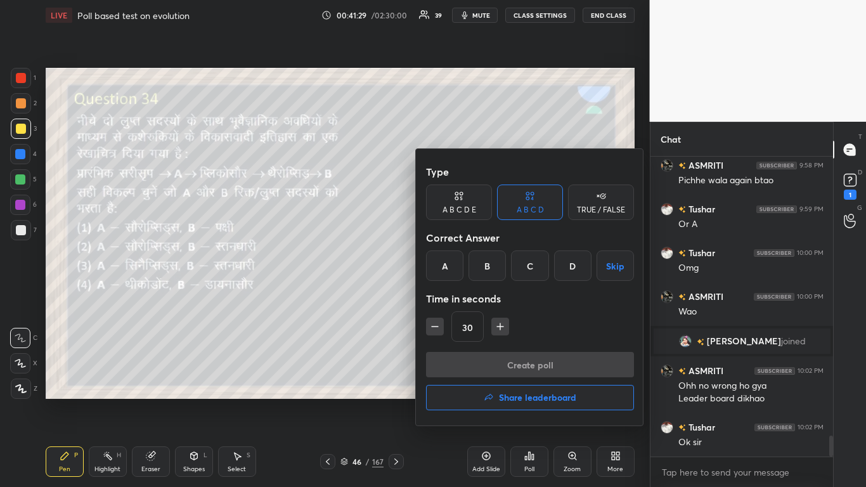
click at [455, 297] on h4 "Share leaderboard" at bounding box center [537, 397] width 77 height 9
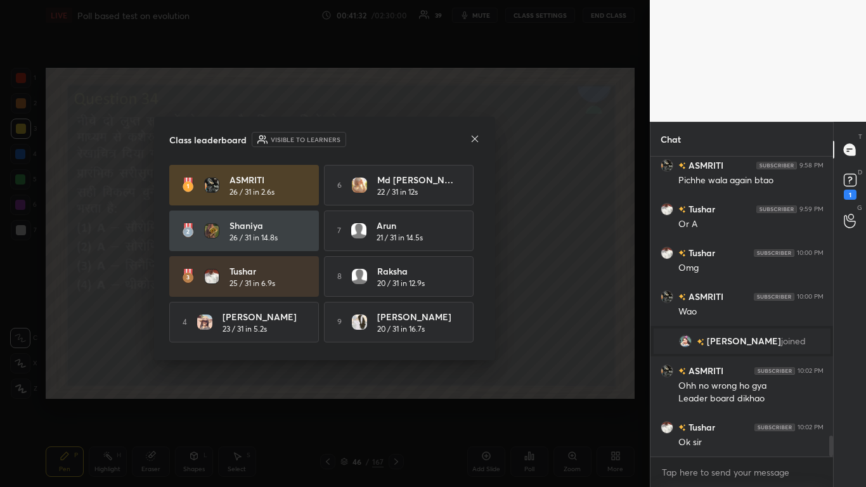
click at [455, 145] on div at bounding box center [475, 139] width 10 height 13
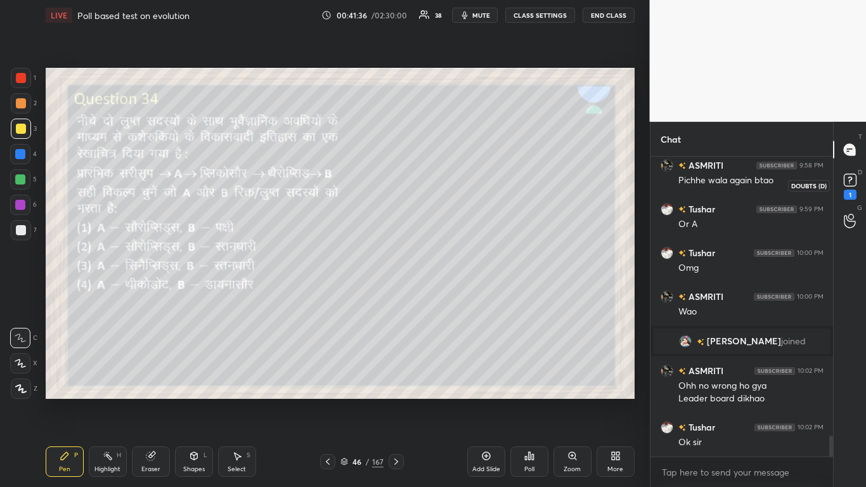
scroll to position [4046, 0]
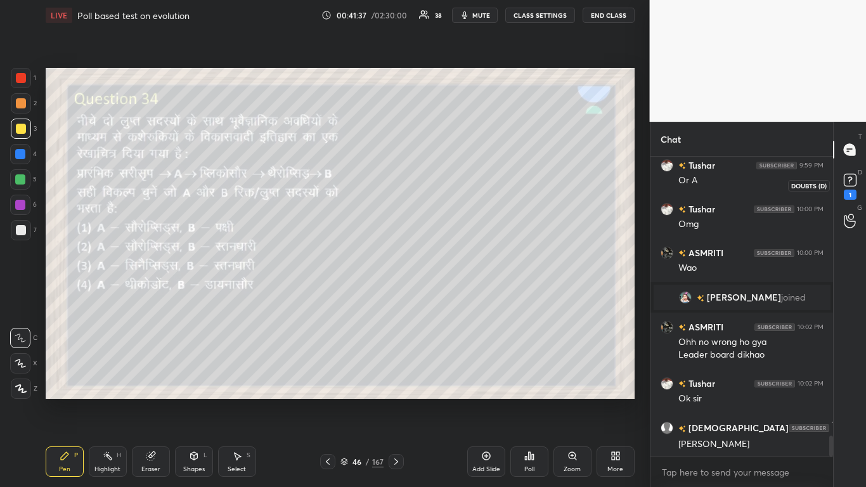
click at [455, 178] on icon at bounding box center [850, 179] width 4 height 5
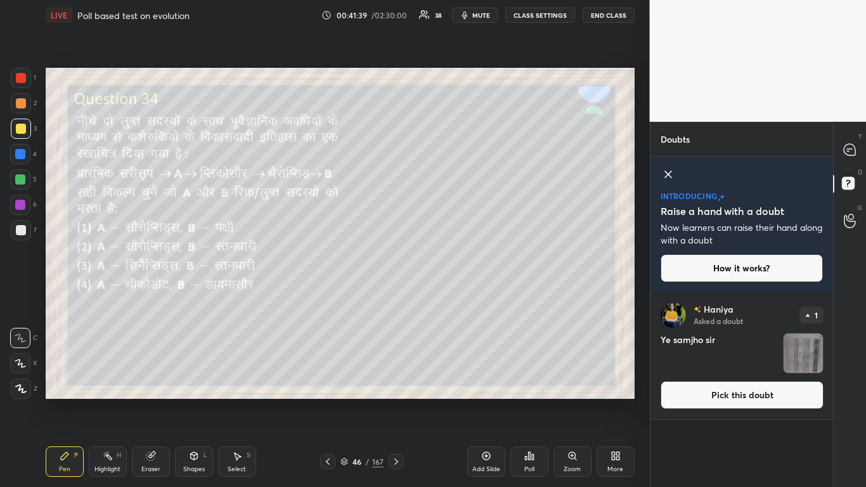
click at [455, 297] on button "Pick this doubt" at bounding box center [742, 395] width 163 height 28
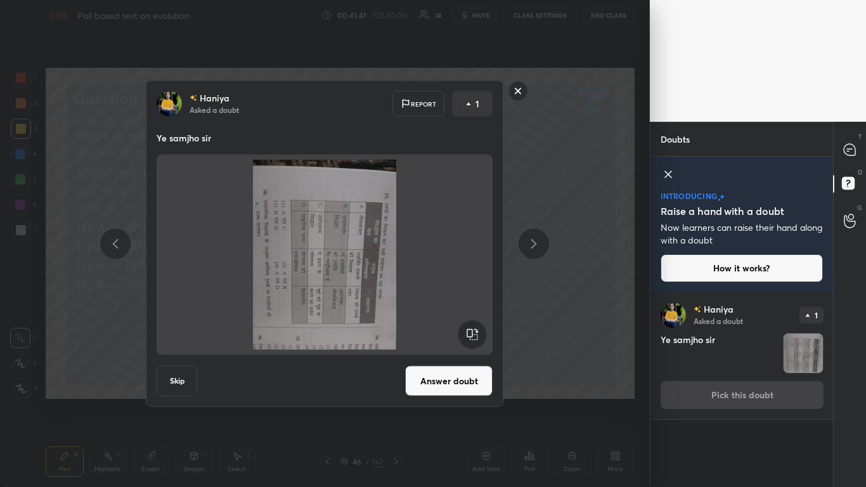
click at [455, 297] on rect at bounding box center [472, 334] width 29 height 29
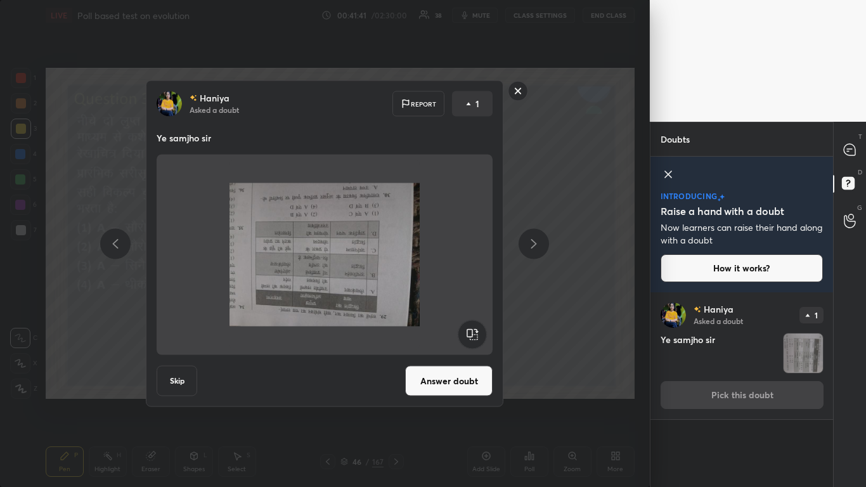
click at [455, 297] on rect at bounding box center [472, 334] width 29 height 29
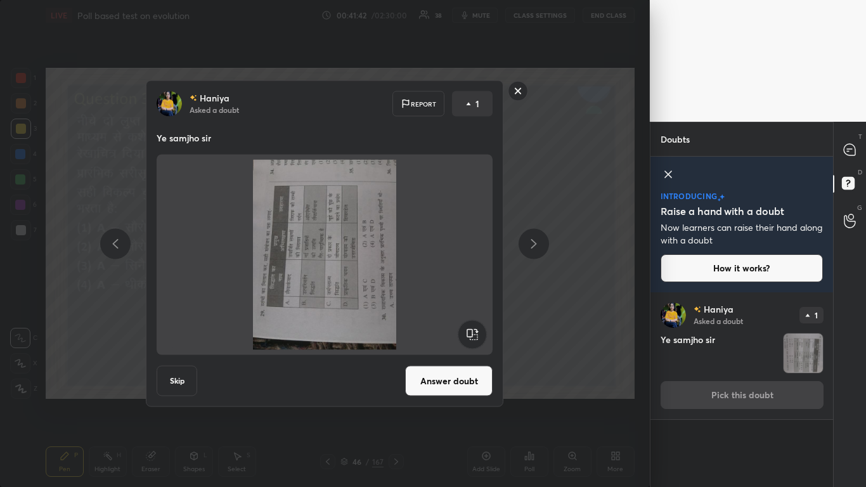
click at [455, 297] on rect at bounding box center [472, 334] width 29 height 29
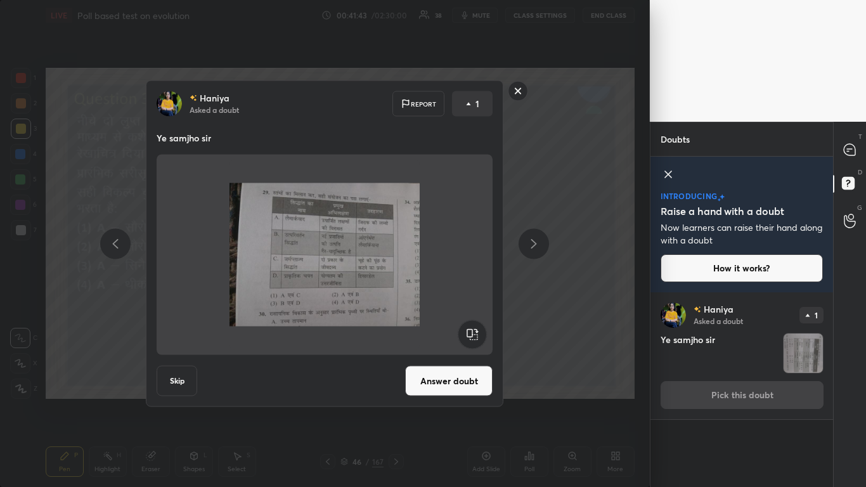
click at [455, 297] on button "Answer doubt" at bounding box center [448, 381] width 87 height 30
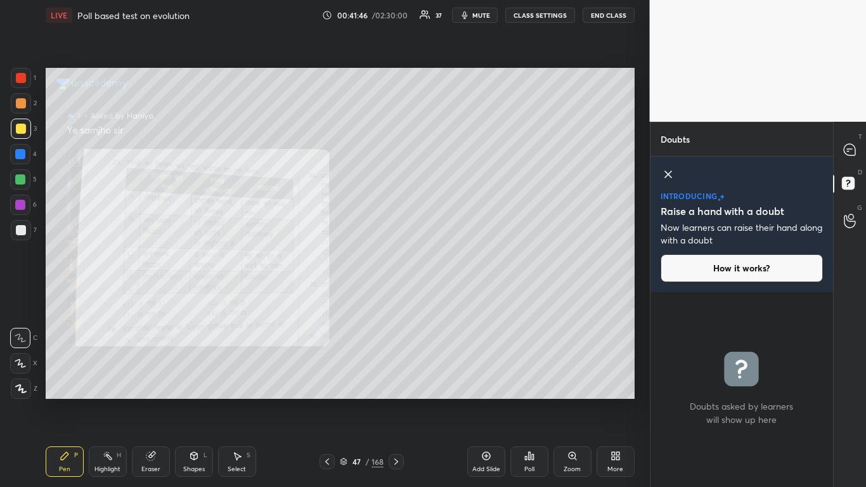
click at [455, 297] on div "Zoom" at bounding box center [572, 461] width 38 height 30
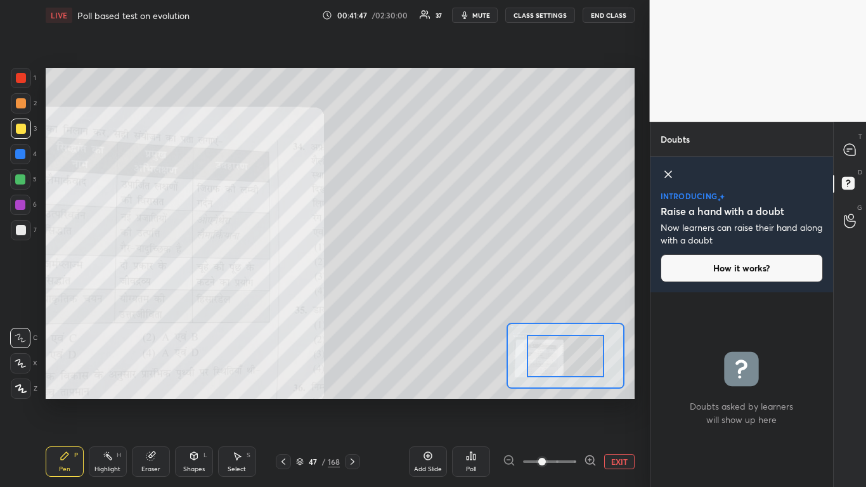
click at [455, 297] on span at bounding box center [549, 461] width 53 height 19
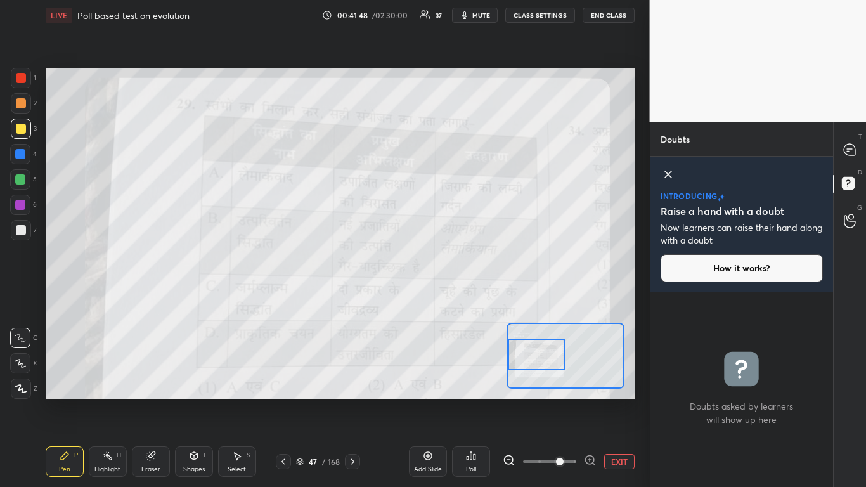
drag, startPoint x: 559, startPoint y: 359, endPoint x: 526, endPoint y: 358, distance: 32.4
click at [455, 297] on div at bounding box center [537, 355] width 58 height 32
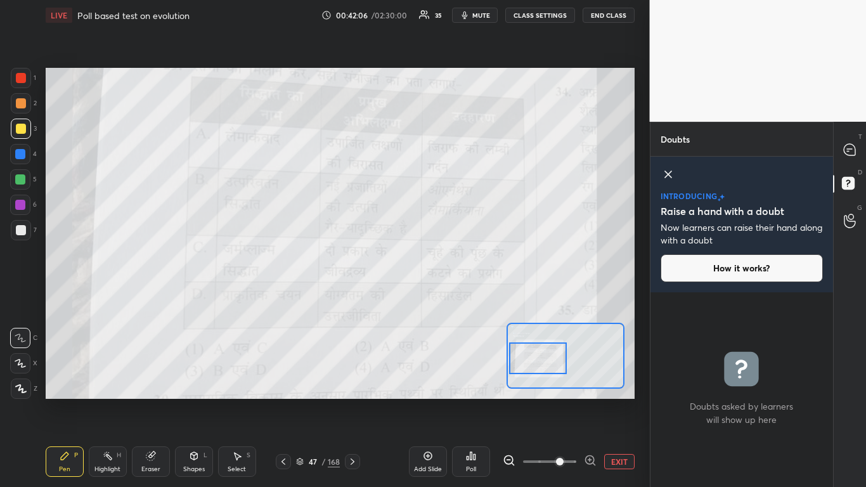
click at [455, 297] on div at bounding box center [538, 358] width 58 height 32
click at [455, 148] on icon at bounding box center [849, 149] width 11 height 11
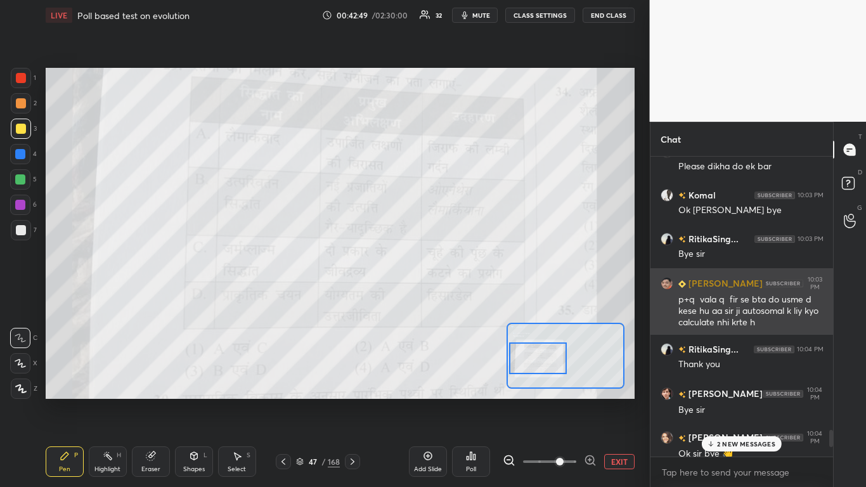
scroll to position [5060, 0]
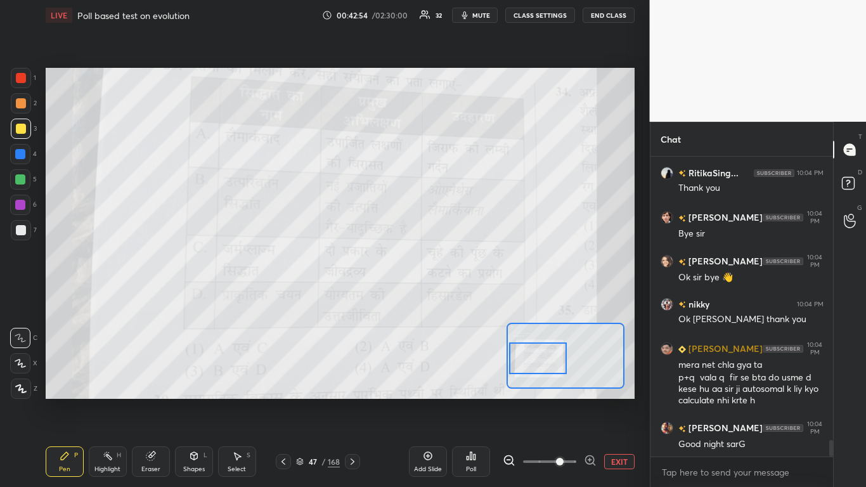
click at [21, 181] on div at bounding box center [20, 179] width 10 height 10
click at [22, 129] on div at bounding box center [21, 129] width 10 height 10
click at [20, 179] on div at bounding box center [20, 179] width 10 height 10
click at [18, 132] on div at bounding box center [21, 129] width 10 height 10
drag, startPoint x: 18, startPoint y: 202, endPoint x: 14, endPoint y: 195, distance: 7.9
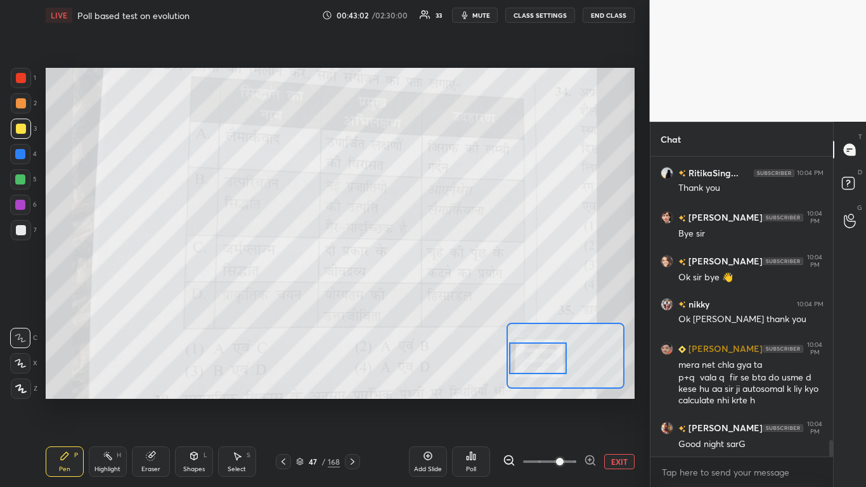
click at [18, 202] on div at bounding box center [20, 205] width 10 height 10
click at [19, 178] on div at bounding box center [20, 179] width 10 height 10
click at [16, 128] on div at bounding box center [21, 129] width 10 height 10
click at [21, 156] on div at bounding box center [20, 154] width 10 height 10
click at [18, 181] on div at bounding box center [20, 179] width 10 height 10
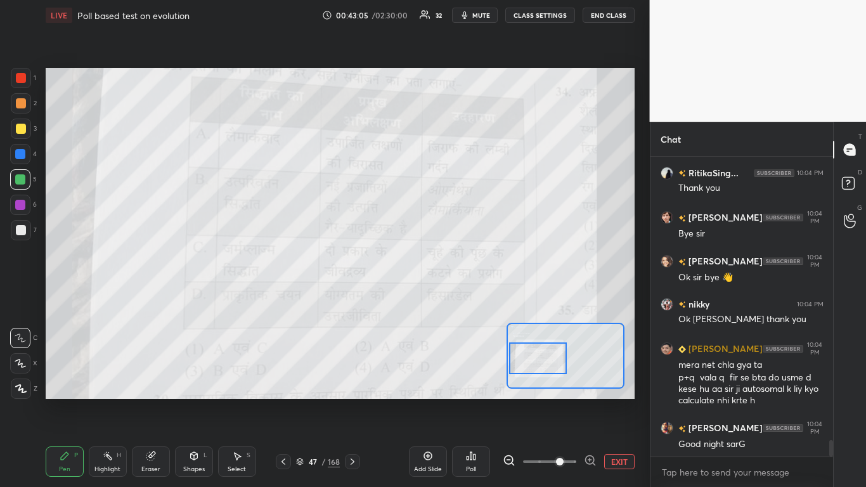
click at [18, 208] on div at bounding box center [20, 205] width 10 height 10
click at [22, 127] on div at bounding box center [21, 129] width 10 height 10
drag, startPoint x: 18, startPoint y: 229, endPoint x: 18, endPoint y: 222, distance: 7.0
click at [20, 226] on div at bounding box center [21, 230] width 10 height 10
click at [16, 134] on div at bounding box center [21, 129] width 20 height 20
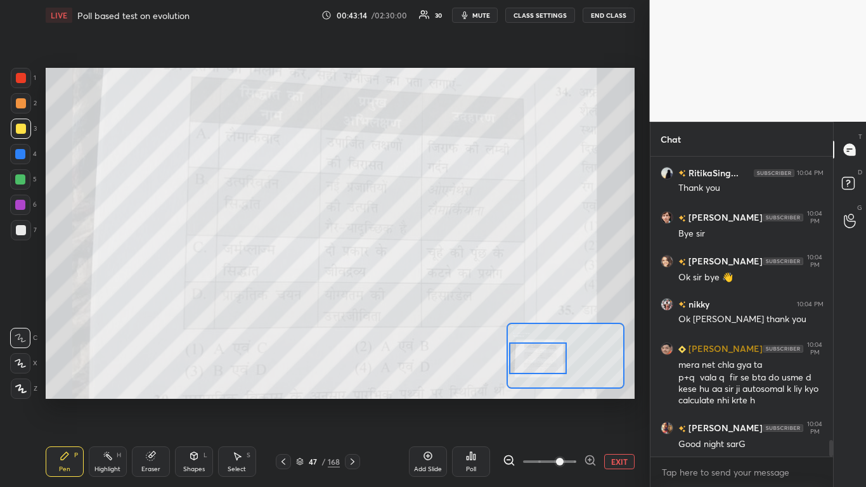
click at [455, 297] on button "EXIT" at bounding box center [619, 461] width 30 height 15
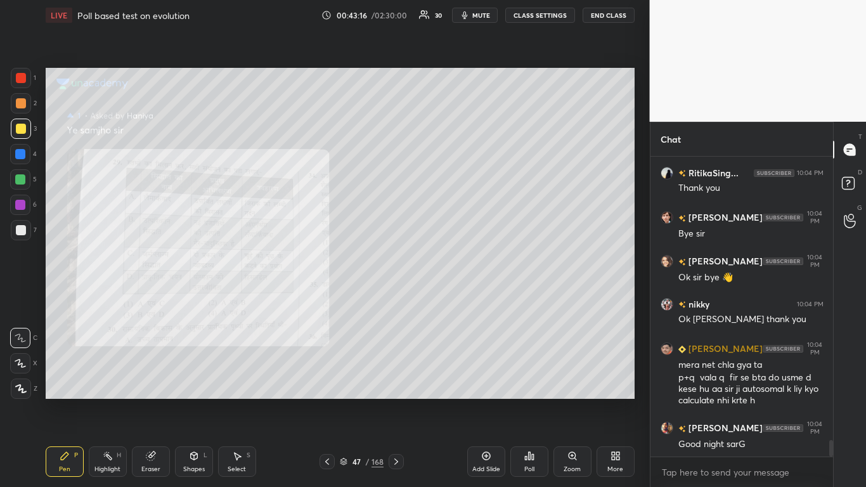
click at [18, 227] on div at bounding box center [21, 230] width 10 height 10
click at [19, 134] on div at bounding box center [21, 129] width 20 height 20
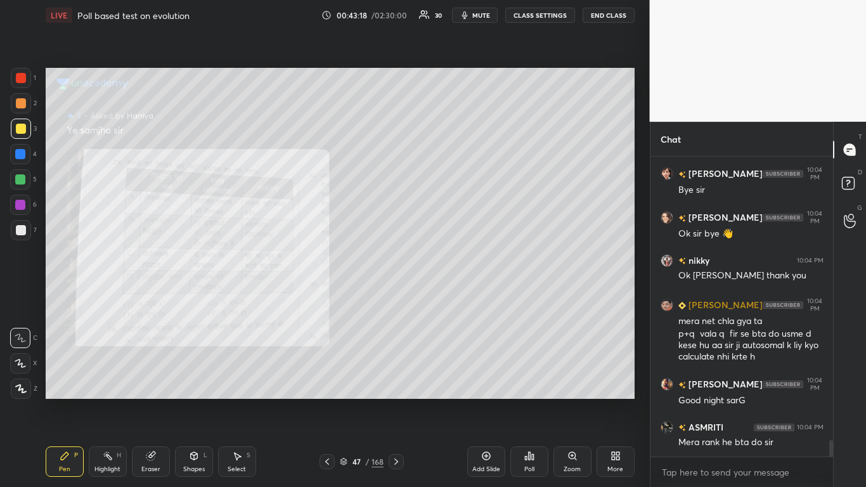
scroll to position [5147, 0]
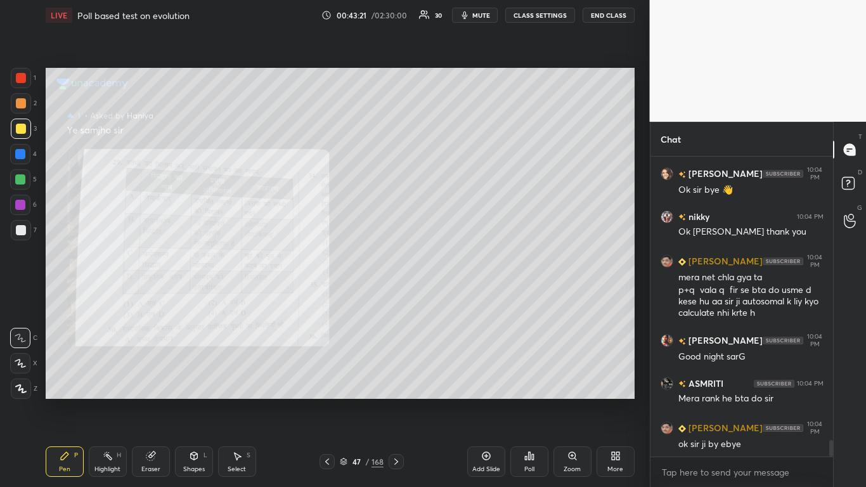
click at [22, 228] on div at bounding box center [21, 230] width 10 height 10
click at [21, 131] on div at bounding box center [21, 129] width 10 height 10
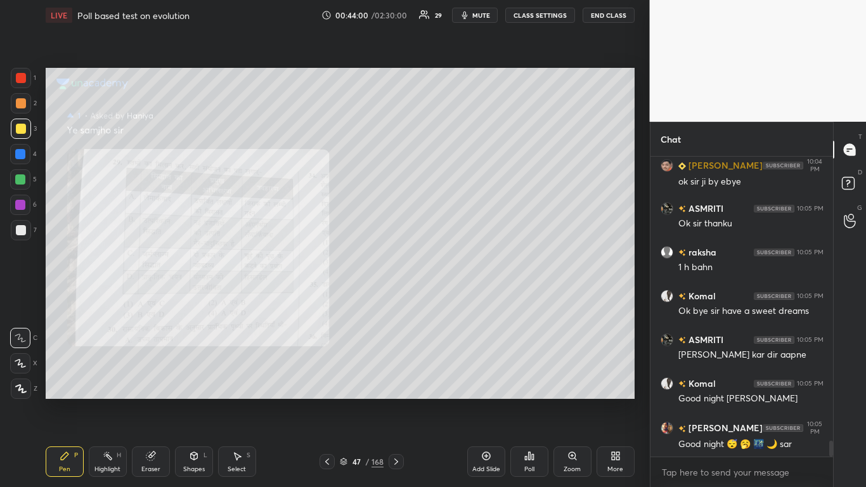
scroll to position [5453, 0]
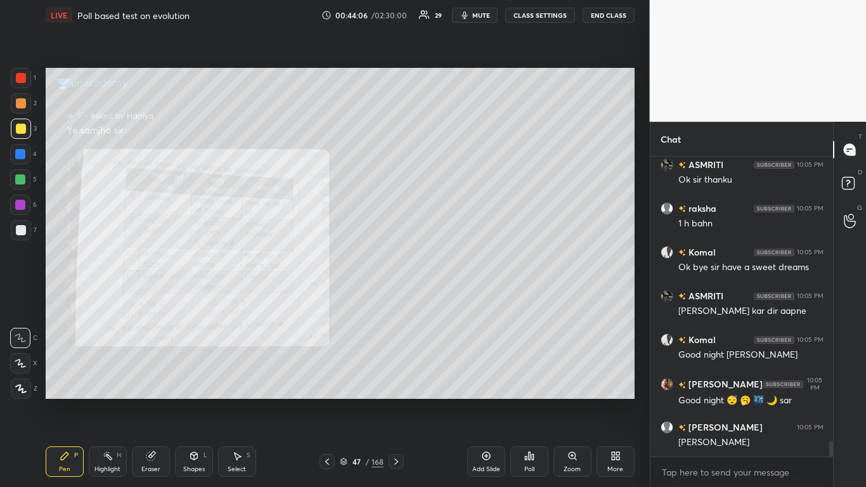
click at [11, 154] on div at bounding box center [20, 154] width 20 height 20
click at [23, 127] on div at bounding box center [21, 129] width 10 height 10
click at [21, 153] on div at bounding box center [20, 154] width 10 height 10
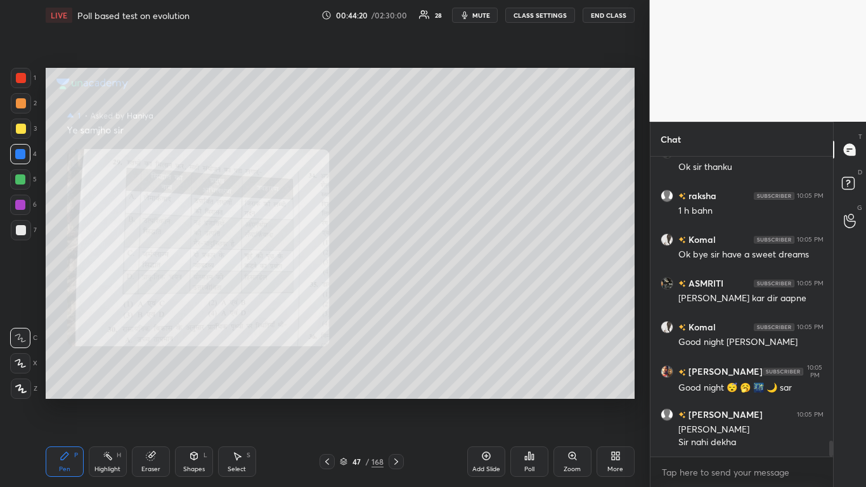
scroll to position [5510, 0]
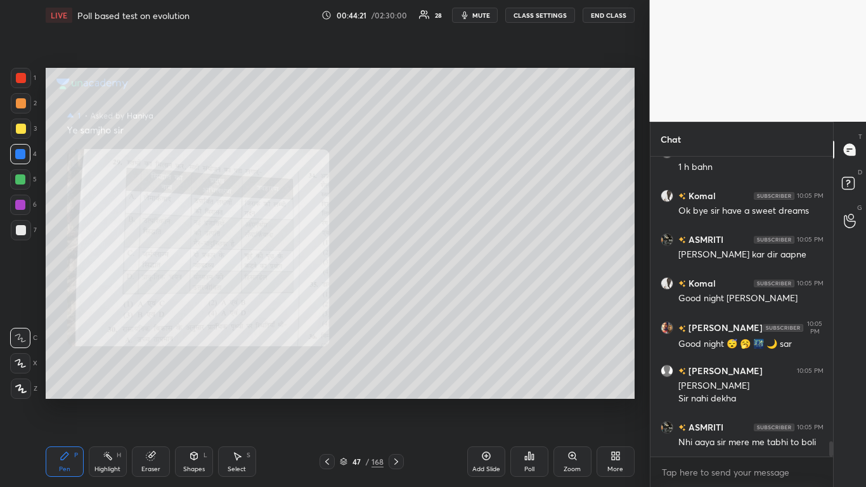
click at [455, 297] on icon at bounding box center [530, 456] width 2 height 8
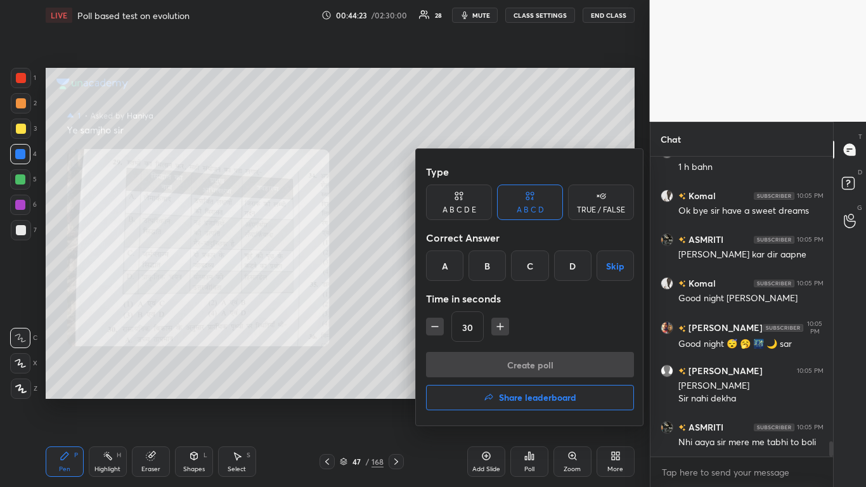
click at [455, 297] on h4 "Share leaderboard" at bounding box center [537, 397] width 77 height 9
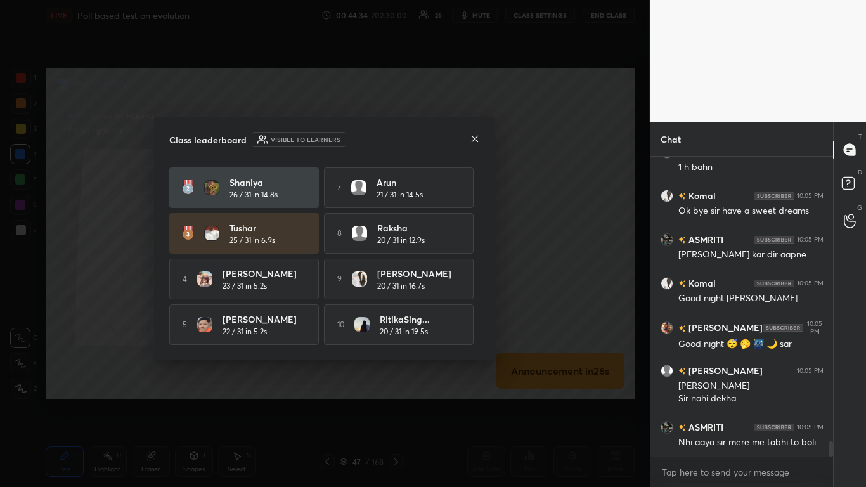
scroll to position [0, 0]
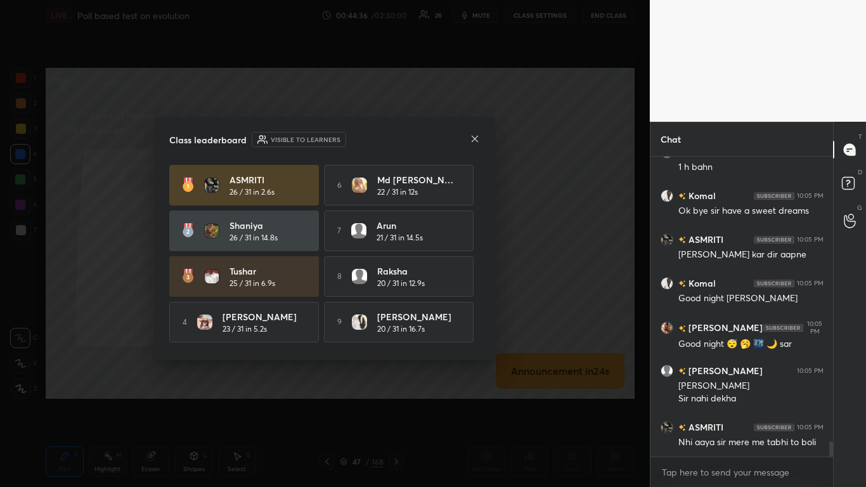
click at [455, 137] on icon at bounding box center [475, 138] width 6 height 6
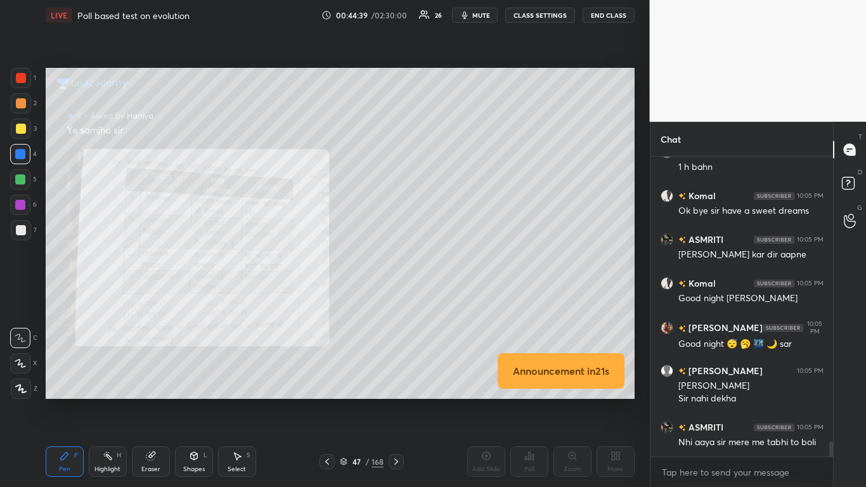
click at [22, 205] on div at bounding box center [20, 205] width 10 height 10
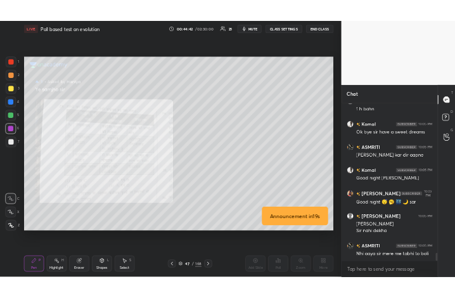
scroll to position [5553, 0]
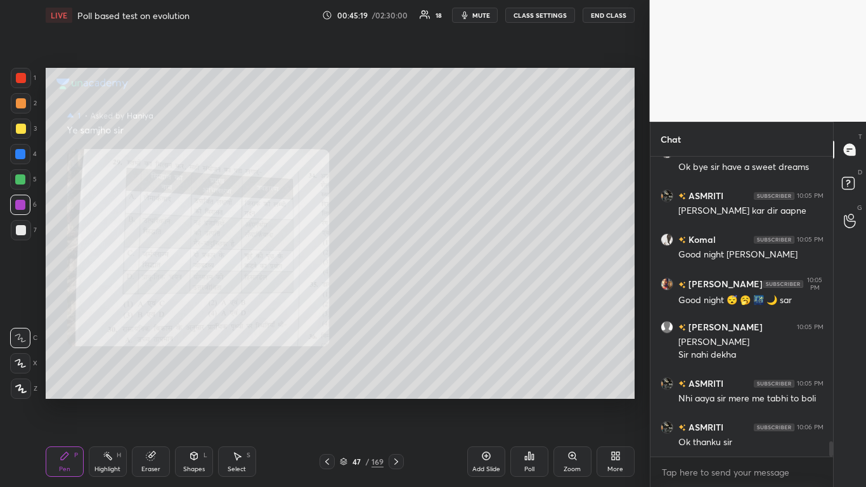
click at [22, 126] on div at bounding box center [21, 129] width 10 height 10
click at [455, 297] on div "More" at bounding box center [616, 461] width 38 height 30
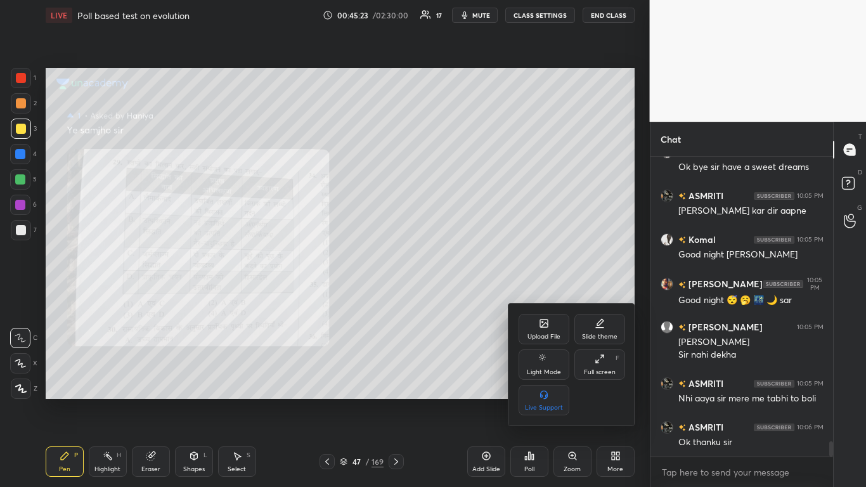
click at [455, 14] on div at bounding box center [433, 243] width 866 height 487
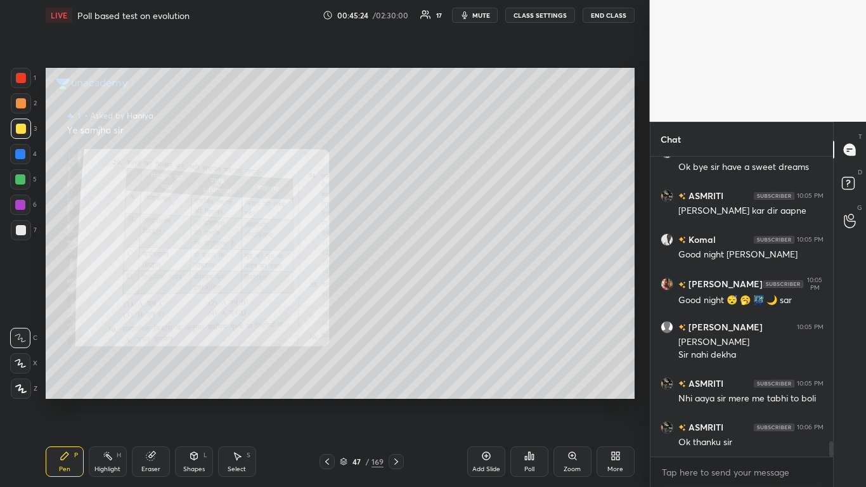
click at [455, 14] on span "mute" at bounding box center [481, 15] width 18 height 9
click at [455, 297] on div "More" at bounding box center [616, 461] width 38 height 30
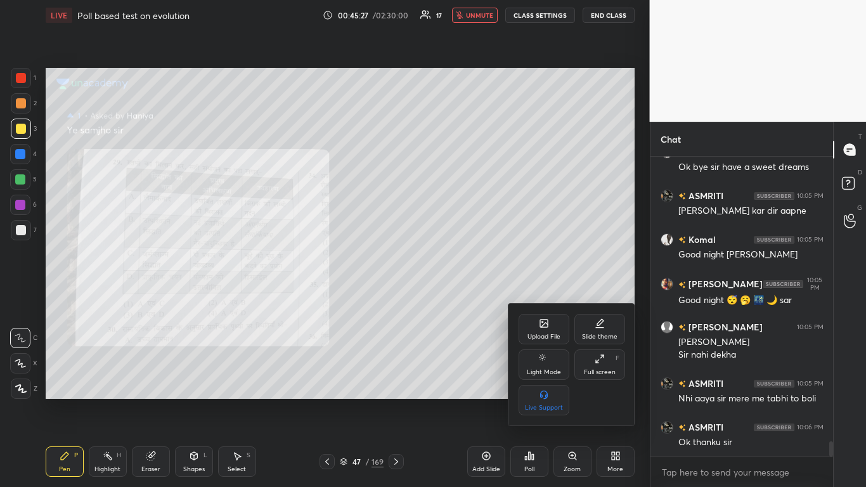
click at [455, 297] on div "Full screen" at bounding box center [600, 372] width 32 height 6
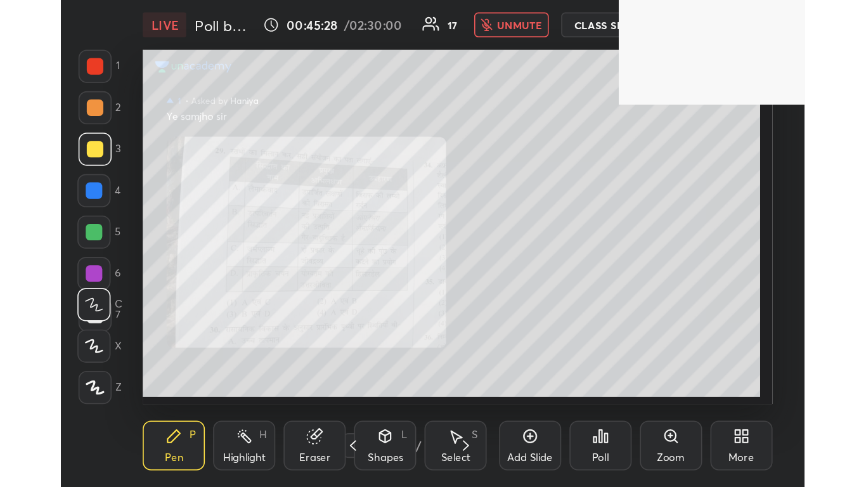
scroll to position [217, 404]
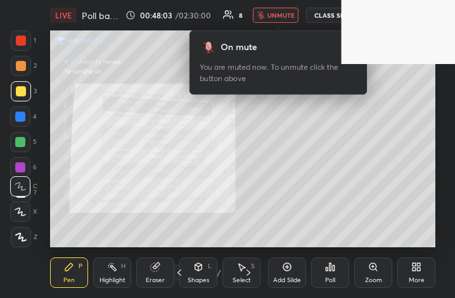
click at [418, 280] on div "More" at bounding box center [417, 280] width 16 height 6
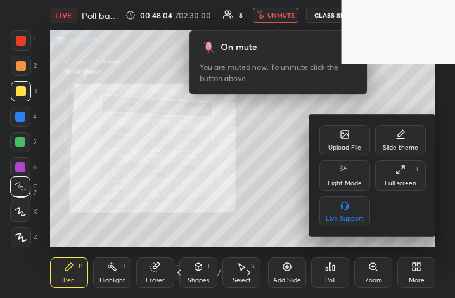
click at [397, 180] on div "Full screen" at bounding box center [401, 183] width 32 height 6
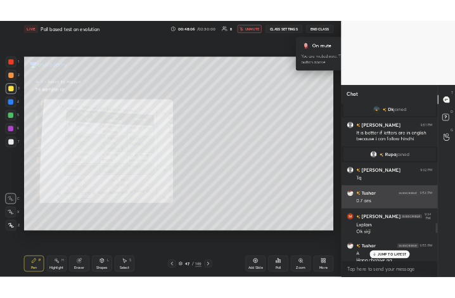
scroll to position [3830, 0]
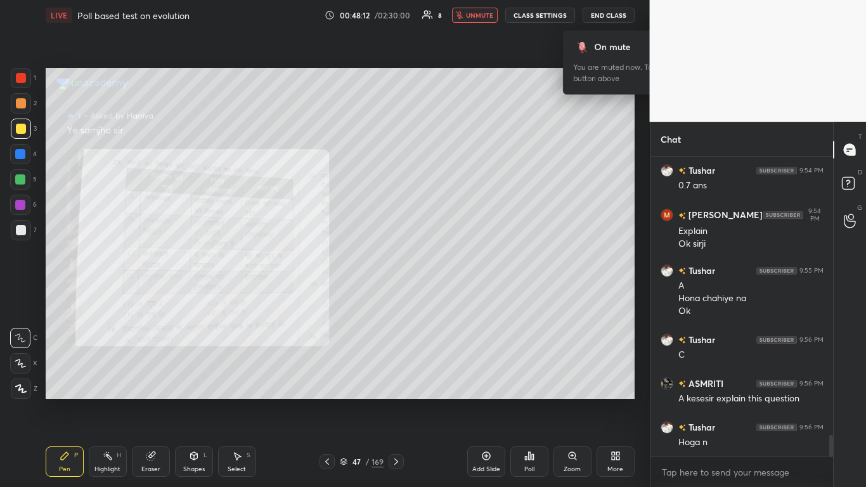
click at [455, 297] on div "More" at bounding box center [615, 469] width 16 height 6
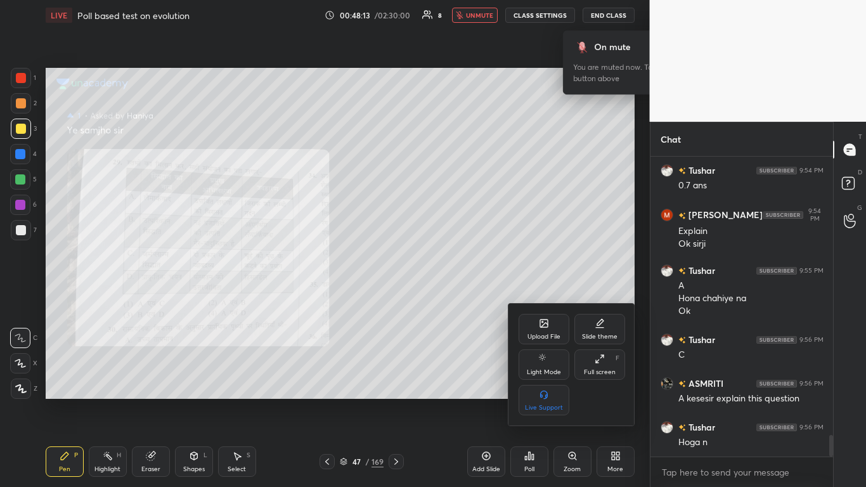
click at [455, 297] on div "Full screen" at bounding box center [600, 372] width 32 height 6
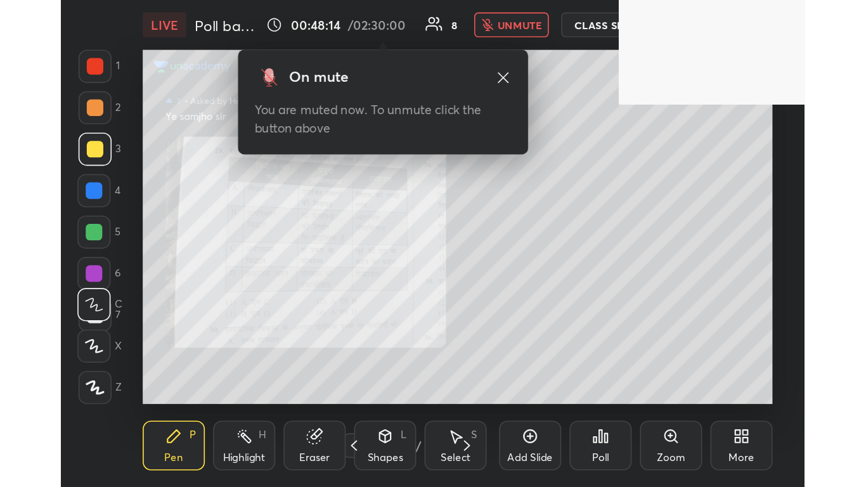
scroll to position [63178, 62990]
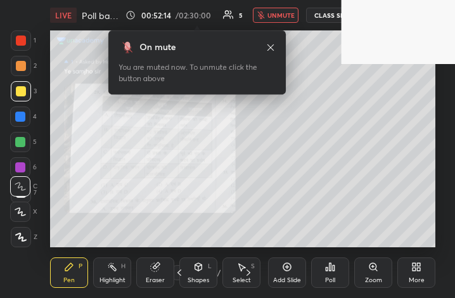
click at [421, 279] on div "More" at bounding box center [417, 280] width 16 height 6
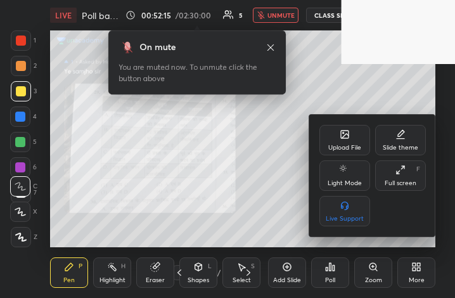
click at [403, 178] on div "Full screen F" at bounding box center [400, 175] width 51 height 30
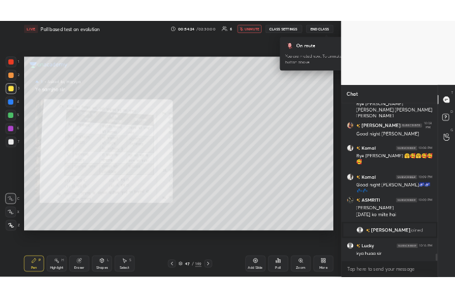
scroll to position [6007, 0]
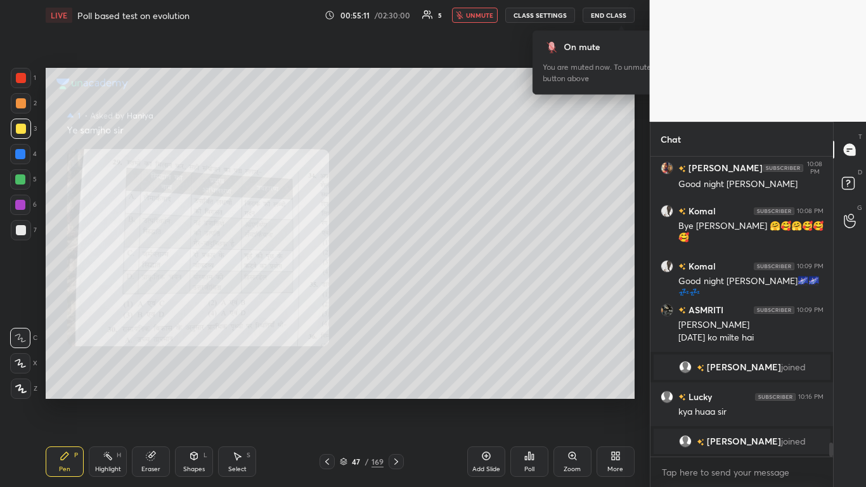
click at [455, 297] on icon at bounding box center [615, 456] width 10 height 10
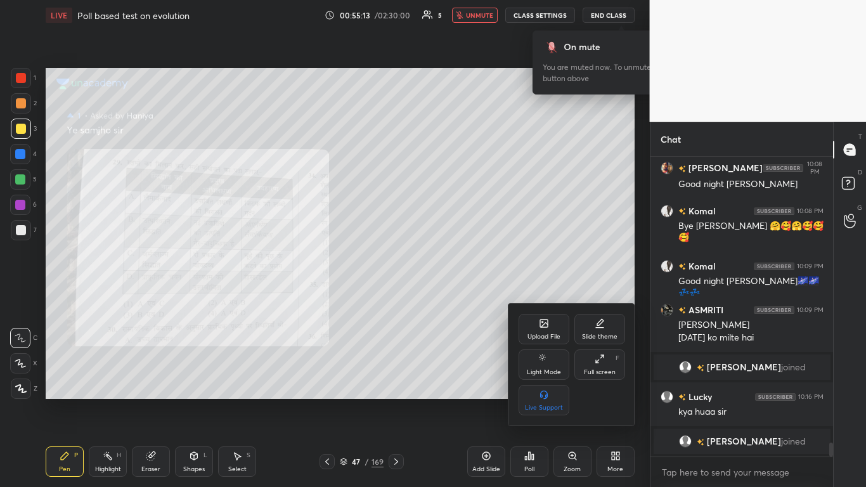
click at [455, 297] on div "Full screen F" at bounding box center [599, 364] width 51 height 30
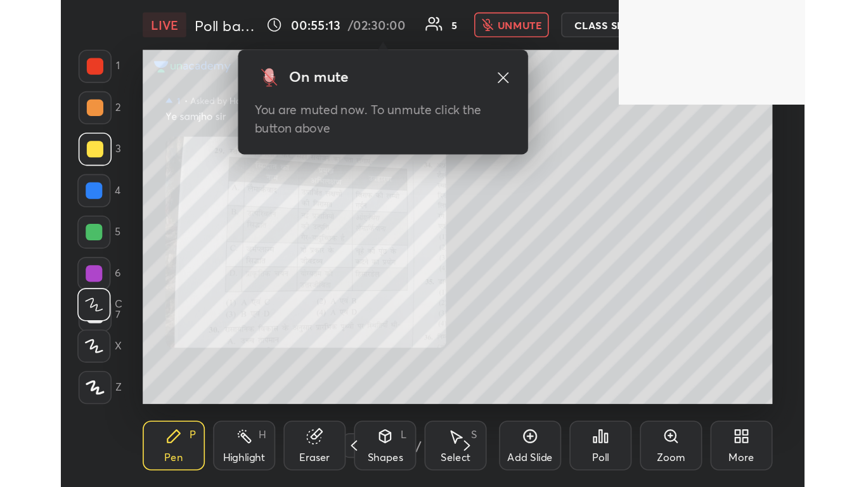
scroll to position [217, 404]
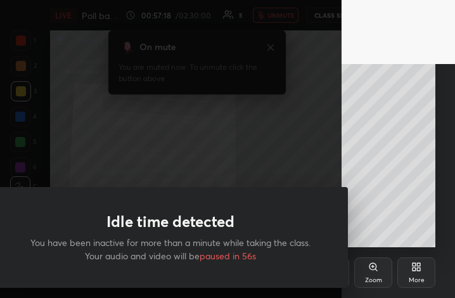
click at [214, 148] on div "Idle time detected You have been inactive for more than a minute while taking t…" at bounding box center [171, 149] width 342 height 298
click at [408, 271] on div "More" at bounding box center [416, 272] width 38 height 30
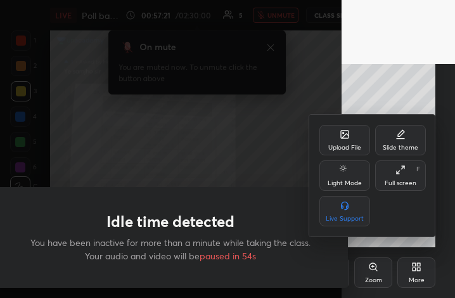
click at [402, 186] on div "Full screen" at bounding box center [401, 183] width 32 height 6
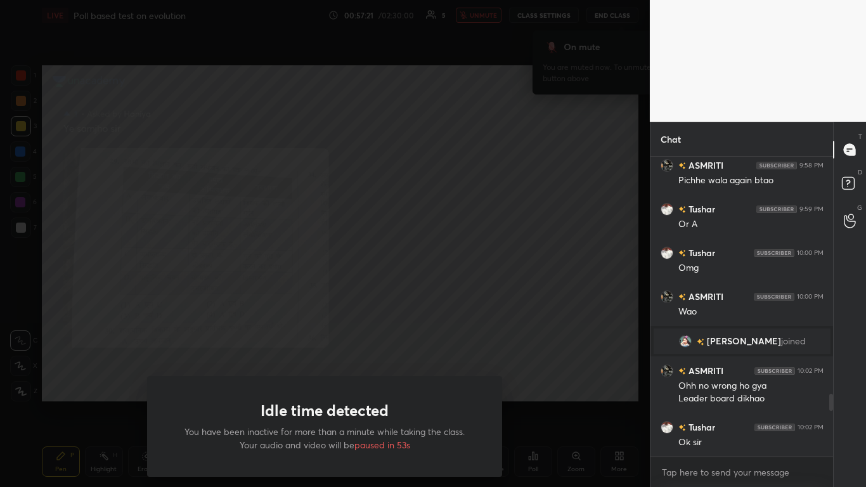
scroll to position [406, 598]
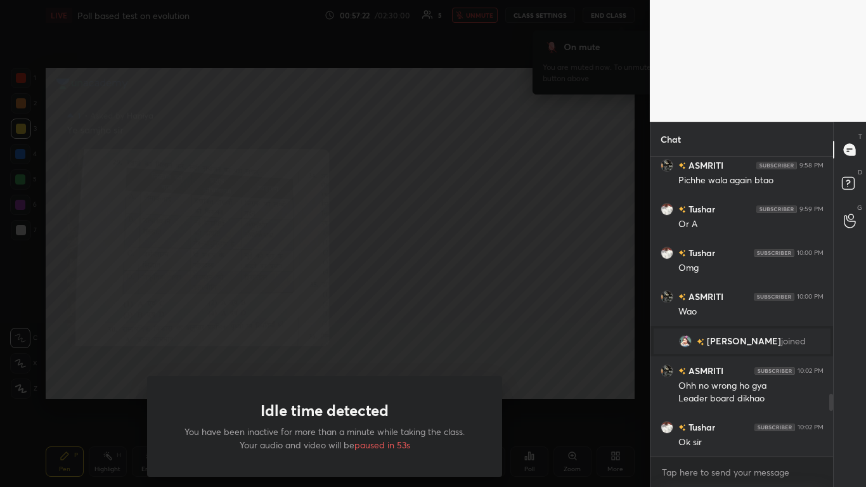
click at [379, 297] on div "Idle time detected You have been inactive for more than a minute while taking t…" at bounding box center [325, 243] width 650 height 487
drag, startPoint x: 394, startPoint y: 285, endPoint x: 395, endPoint y: 294, distance: 8.9
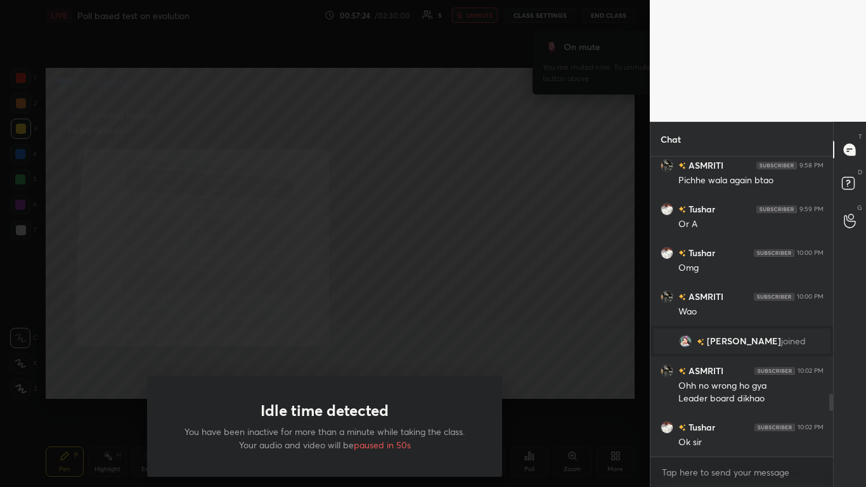
click at [395, 283] on div "Idle time detected You have been inactive for more than a minute while taking t…" at bounding box center [325, 243] width 650 height 487
drag, startPoint x: 395, startPoint y: 294, endPoint x: 416, endPoint y: 334, distance: 45.6
click at [413, 297] on div "Idle time detected You have been inactive for more than a minute while taking t…" at bounding box center [325, 243] width 650 height 487
click at [414, 297] on div "Idle time detected You have been inactive for more than a minute while taking t…" at bounding box center [325, 243] width 650 height 487
click at [432, 297] on div "Idle time detected You have been inactive for more than a minute while taking t…" at bounding box center [325, 243] width 650 height 487
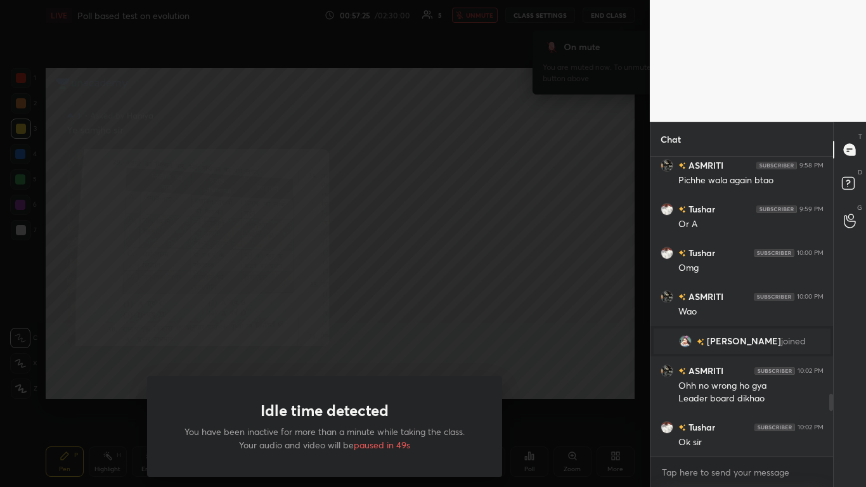
click at [436, 297] on div "Idle time detected You have been inactive for more than a minute while taking t…" at bounding box center [325, 243] width 650 height 487
drag, startPoint x: 390, startPoint y: 297, endPoint x: 401, endPoint y: 287, distance: 14.4
click at [405, 297] on div "Idle time detected You have been inactive for more than a minute while taking t…" at bounding box center [325, 243] width 650 height 487
drag, startPoint x: 401, startPoint y: 287, endPoint x: 410, endPoint y: 311, distance: 25.9
click at [408, 297] on div "Idle time detected You have been inactive for more than a minute while taking t…" at bounding box center [325, 243] width 650 height 487
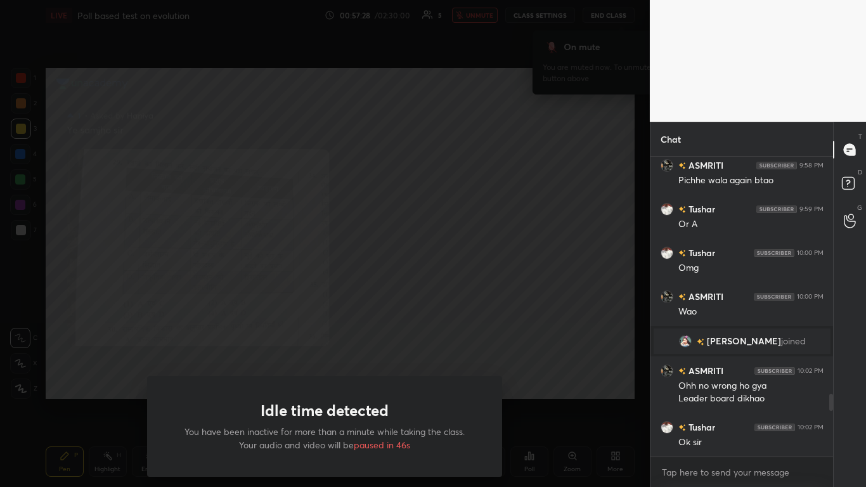
click at [403, 297] on div "Idle time detected You have been inactive for more than a minute while taking t…" at bounding box center [325, 243] width 650 height 487
click at [411, 297] on div "Idle time detected You have been inactive for more than a minute while taking t…" at bounding box center [325, 243] width 650 height 487
click at [410, 297] on div "Idle time detected You have been inactive for more than a minute while taking t…" at bounding box center [325, 243] width 650 height 487
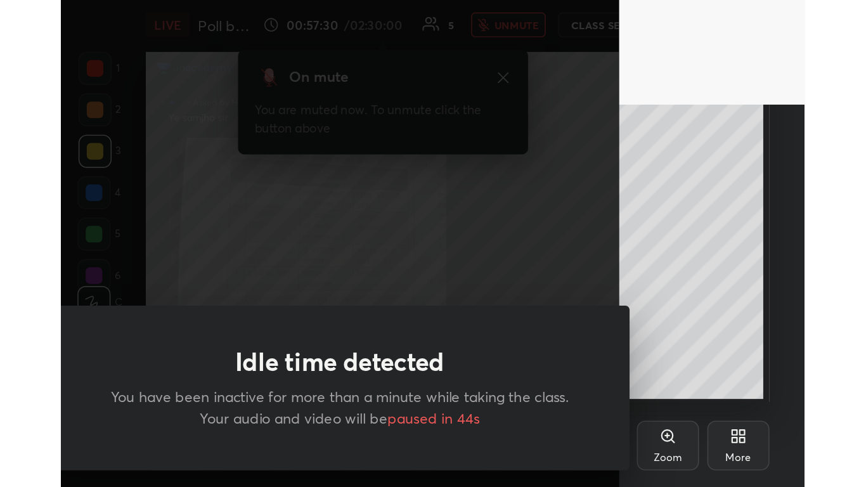
scroll to position [217, 404]
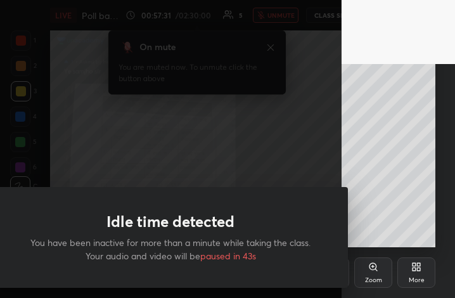
click at [405, 274] on div "More" at bounding box center [416, 272] width 38 height 30
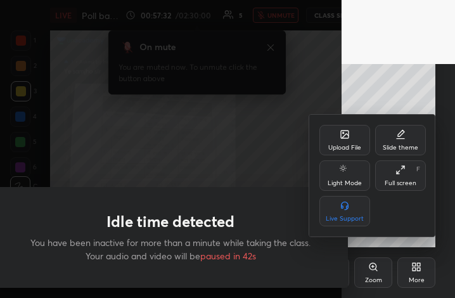
click at [392, 197] on div "Upload File Slide theme Light Mode Full screen F Live Support" at bounding box center [373, 175] width 107 height 101
click at [398, 172] on icon at bounding box center [398, 172] width 3 height 3
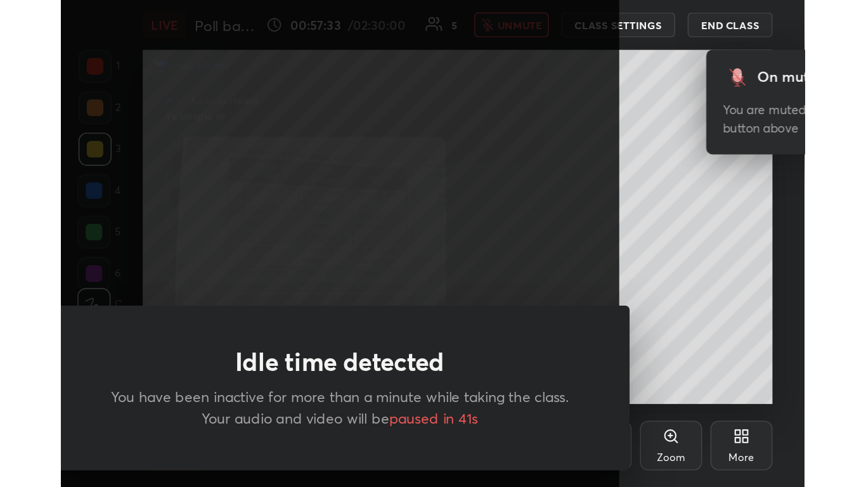
scroll to position [190, 179]
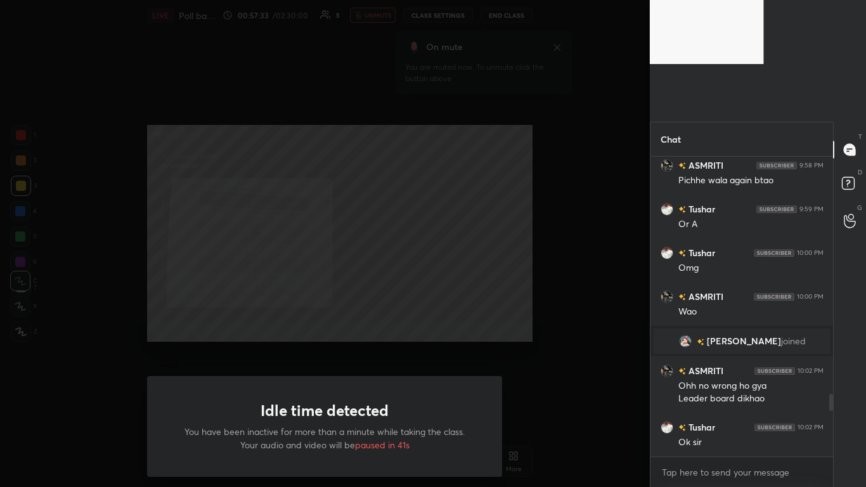
type textarea "x"
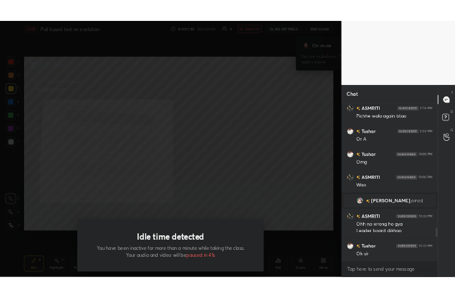
scroll to position [62989, 62796]
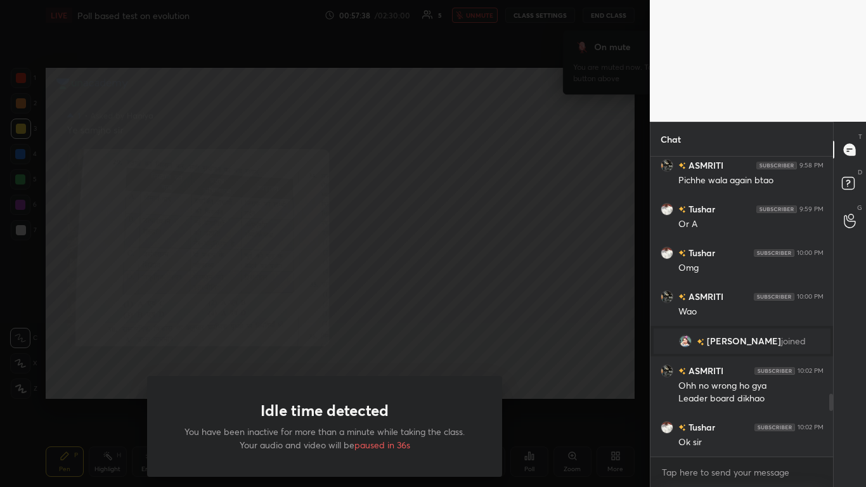
click at [455, 297] on p "You have been inactive for more than a minute while taking the class. Your audi…" at bounding box center [325, 438] width 294 height 27
click at [455, 297] on div "Idle time detected You have been inactive for more than a minute while taking t…" at bounding box center [325, 243] width 650 height 487
click at [429, 297] on p "You have been inactive for more than a minute while taking the class. Your audi…" at bounding box center [325, 438] width 294 height 27
drag, startPoint x: 460, startPoint y: 258, endPoint x: 550, endPoint y: 382, distance: 153.4
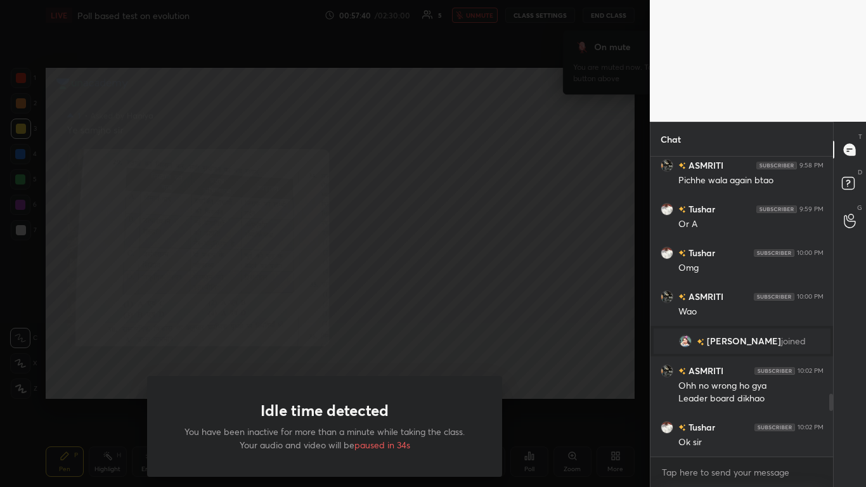
click at [455, 297] on div "Idle time detected You have been inactive for more than a minute while taking t…" at bounding box center [325, 243] width 650 height 487
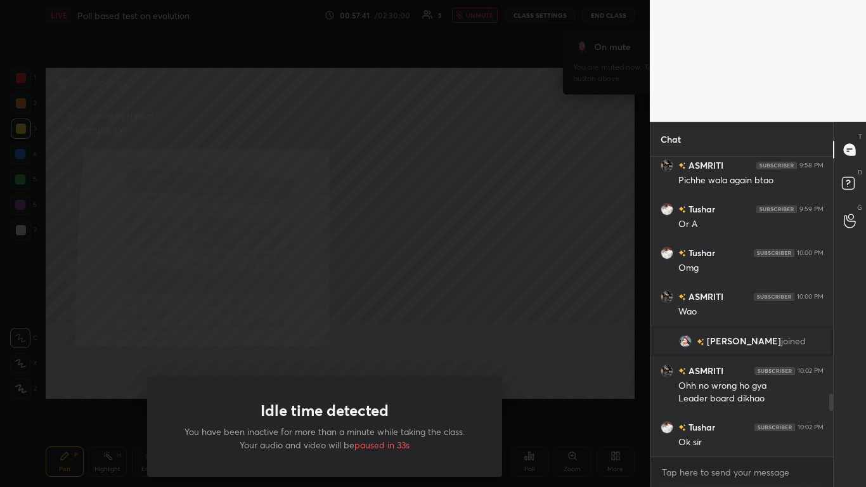
click at [455, 297] on div "Idle time detected You have been inactive for more than a minute while taking t…" at bounding box center [325, 243] width 650 height 487
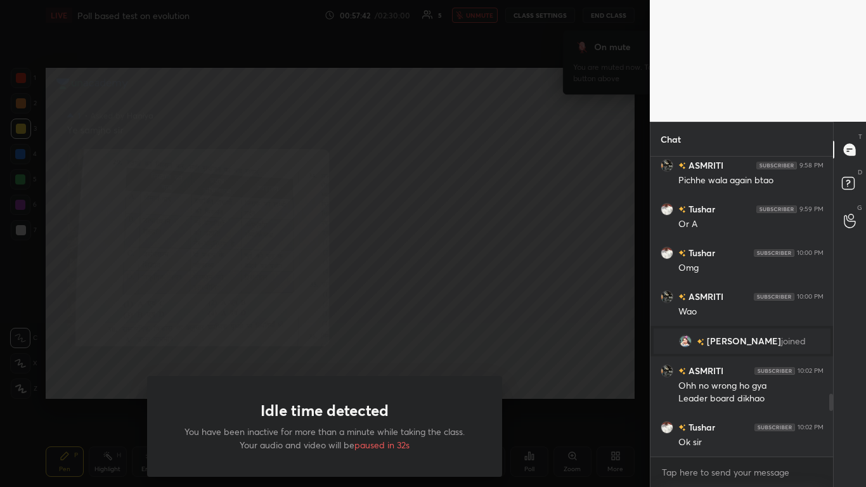
click at [455, 297] on div "Idle time detected You have been inactive for more than a minute while taking t…" at bounding box center [325, 243] width 650 height 487
click at [20, 184] on div "Idle time detected You have been inactive for more than a minute while taking t…" at bounding box center [325, 243] width 650 height 487
click at [20, 183] on div "Idle time detected You have been inactive for more than a minute while taking t…" at bounding box center [325, 243] width 650 height 487
click at [20, 181] on div "Idle time detected You have been inactive for more than a minute while taking t…" at bounding box center [325, 243] width 650 height 487
click at [21, 181] on div "Idle time detected You have been inactive for more than a minute while taking t…" at bounding box center [325, 243] width 650 height 487
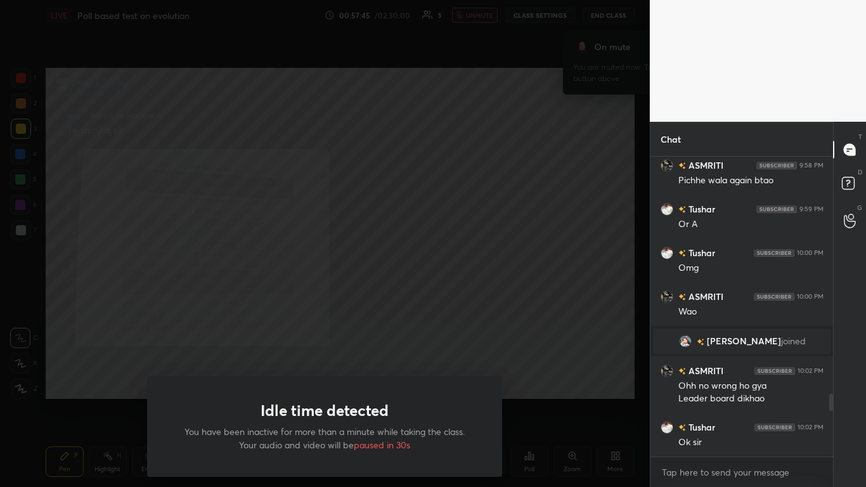
click at [22, 181] on div "Idle time detected You have been inactive for more than a minute while taking t…" at bounding box center [325, 243] width 650 height 487
click at [23, 181] on div "Idle time detected You have been inactive for more than a minute while taking t…" at bounding box center [325, 243] width 650 height 487
click at [21, 181] on div "Idle time detected You have been inactive for more than a minute while taking t…" at bounding box center [325, 243] width 650 height 487
click at [455, 297] on div "Idle time detected You have been inactive for more than a minute while taking t…" at bounding box center [325, 243] width 650 height 487
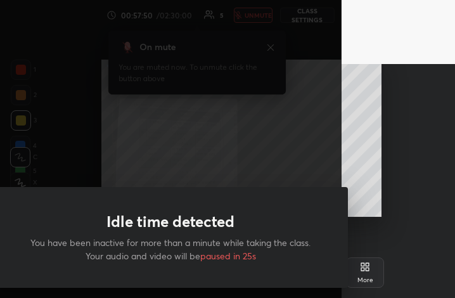
scroll to position [217, 334]
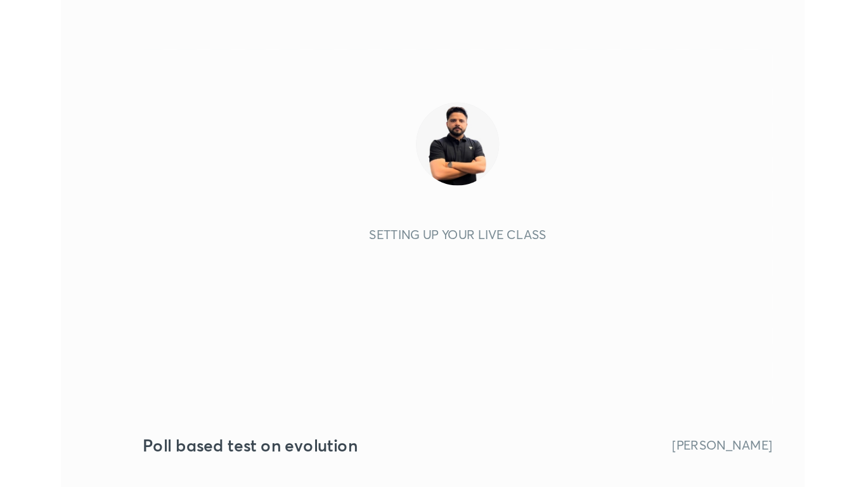
scroll to position [217, 404]
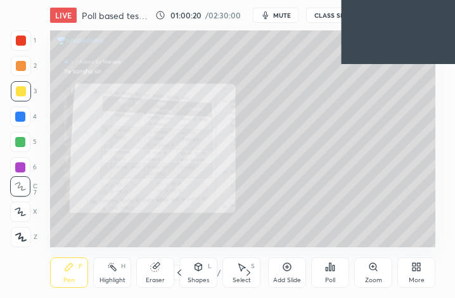
click at [420, 280] on div "More" at bounding box center [417, 280] width 16 height 6
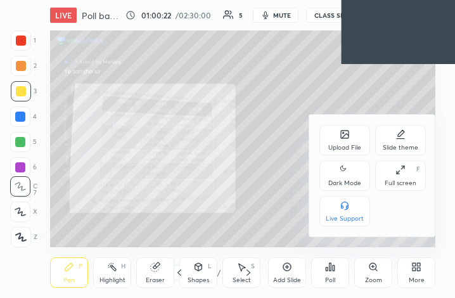
click at [403, 186] on div "Full screen" at bounding box center [401, 183] width 32 height 6
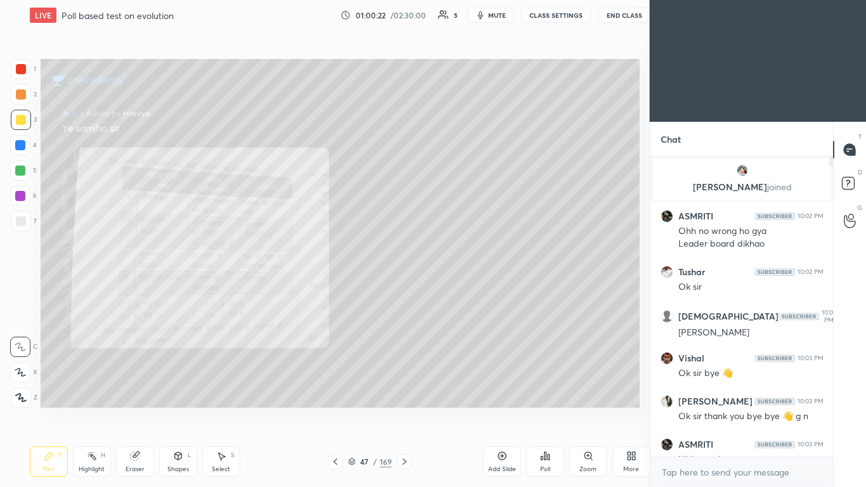
scroll to position [0, 0]
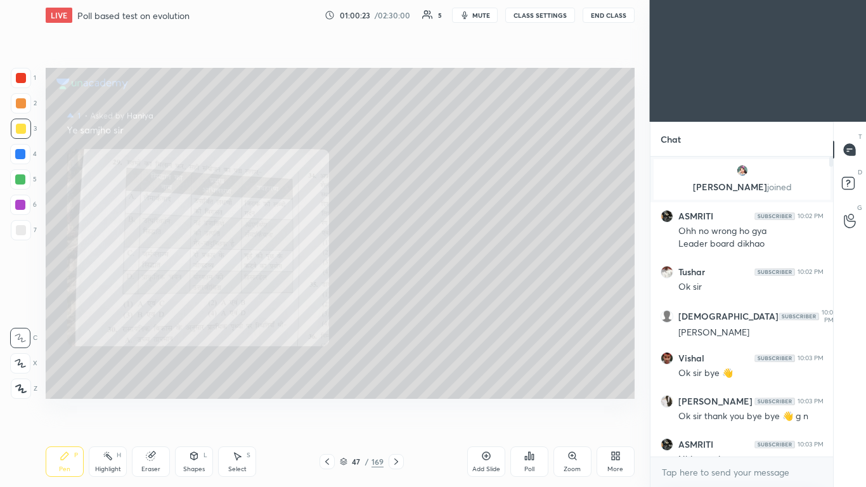
click at [455, 15] on span "mute" at bounding box center [481, 15] width 18 height 9
click at [455, 13] on span "unmute" at bounding box center [479, 15] width 27 height 9
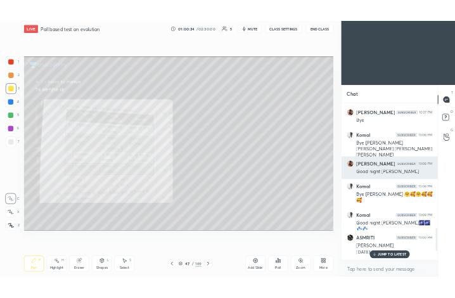
scroll to position [1778, 0]
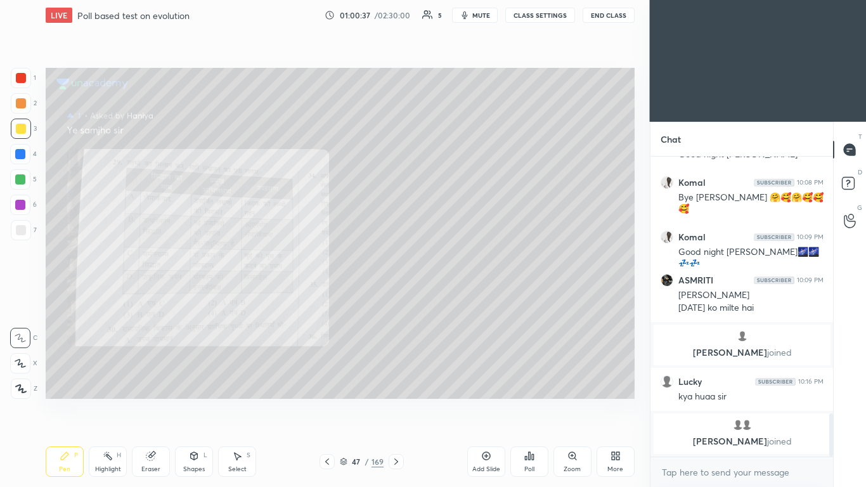
click at [455, 13] on span "mute" at bounding box center [481, 15] width 18 height 9
click at [455, 297] on div "More" at bounding box center [616, 461] width 38 height 30
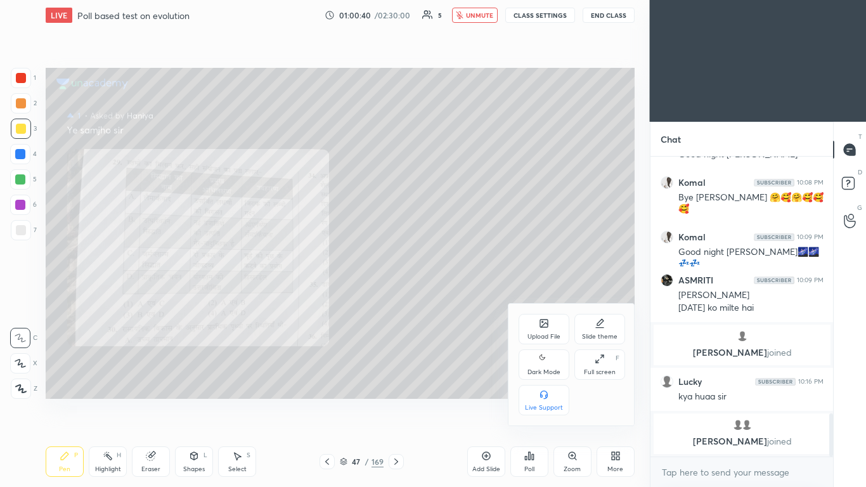
click at [455, 297] on div "Full screen F" at bounding box center [599, 364] width 51 height 30
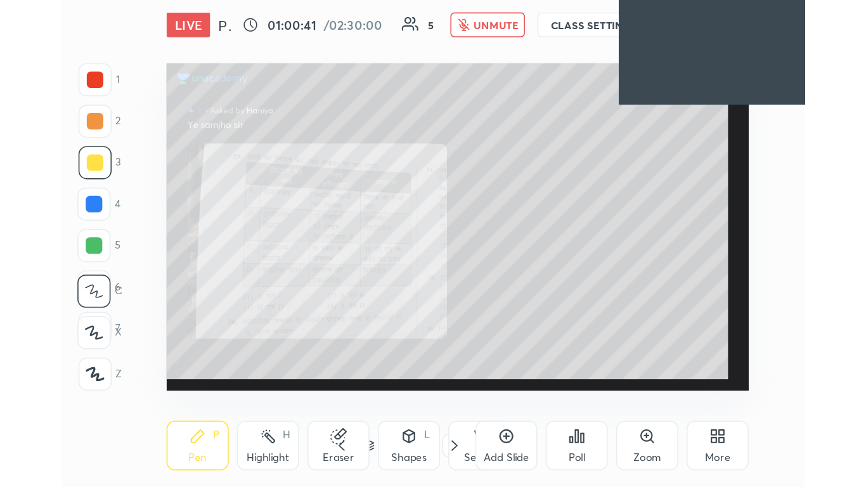
scroll to position [217, 404]
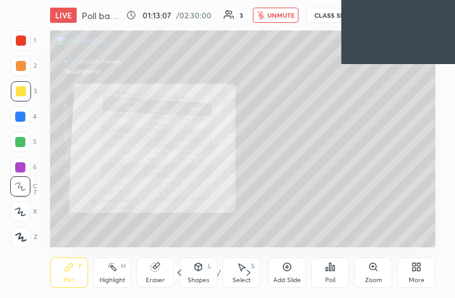
click at [415, 268] on icon at bounding box center [414, 269] width 3 height 3
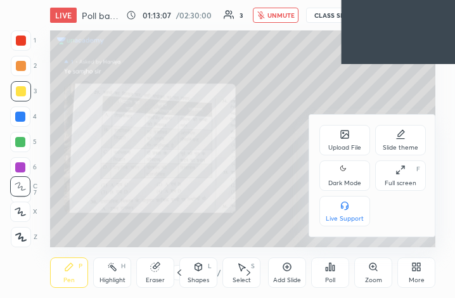
click at [396, 176] on div "Full screen F" at bounding box center [400, 175] width 51 height 30
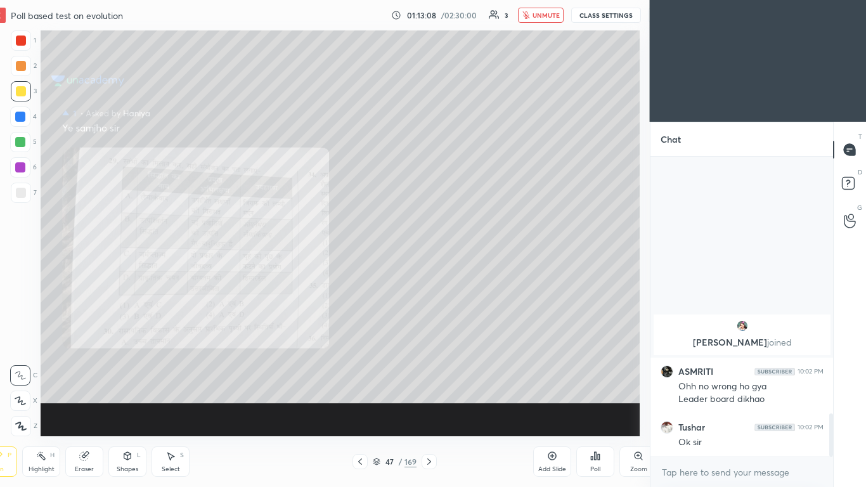
scroll to position [2732, 0]
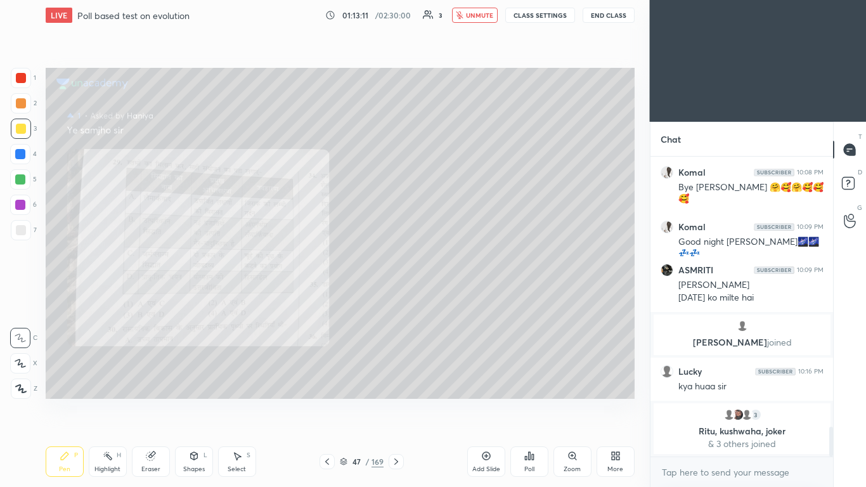
click at [455, 297] on div "More" at bounding box center [616, 461] width 38 height 30
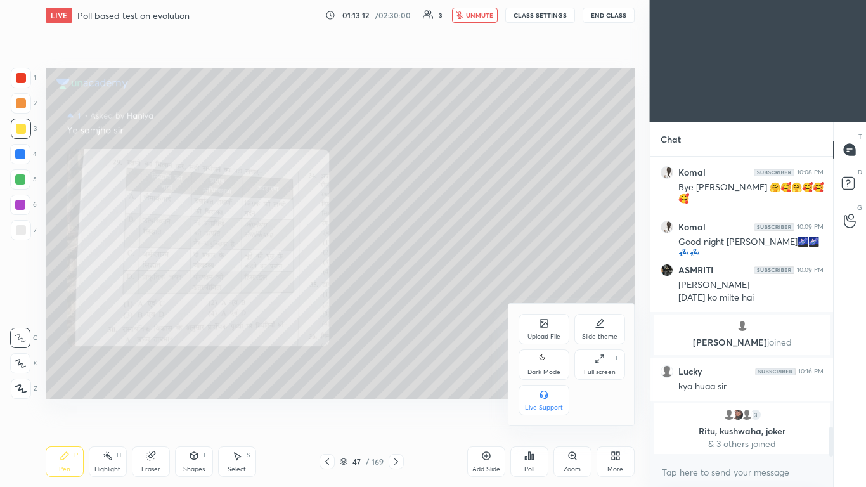
click at [455, 297] on div "Full screen" at bounding box center [600, 372] width 32 height 6
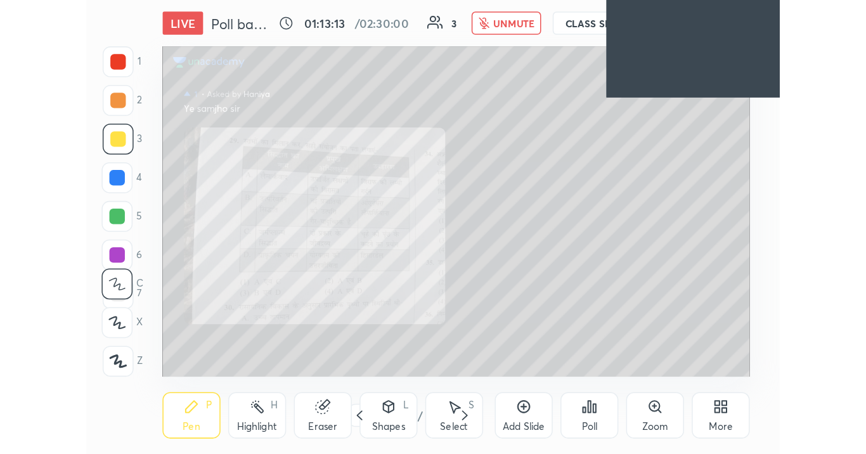
scroll to position [63178, 62990]
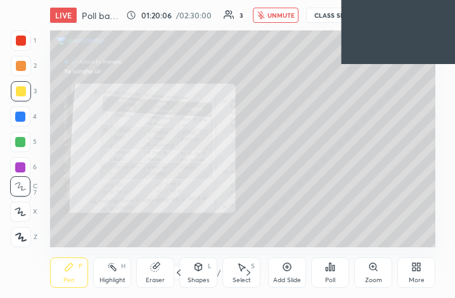
click at [420, 274] on div "More" at bounding box center [416, 272] width 38 height 30
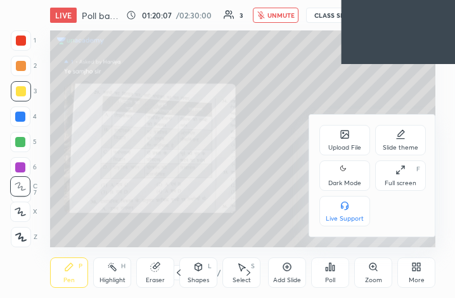
click at [397, 180] on div "Full screen" at bounding box center [401, 183] width 32 height 6
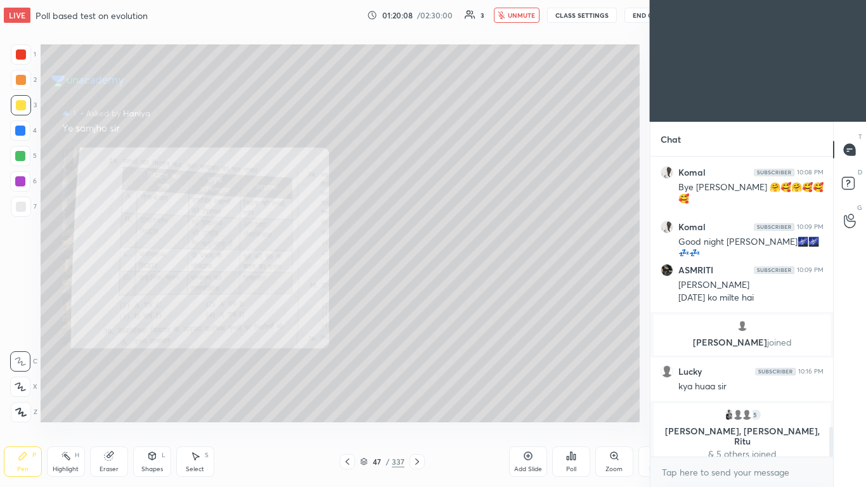
scroll to position [62989, 62796]
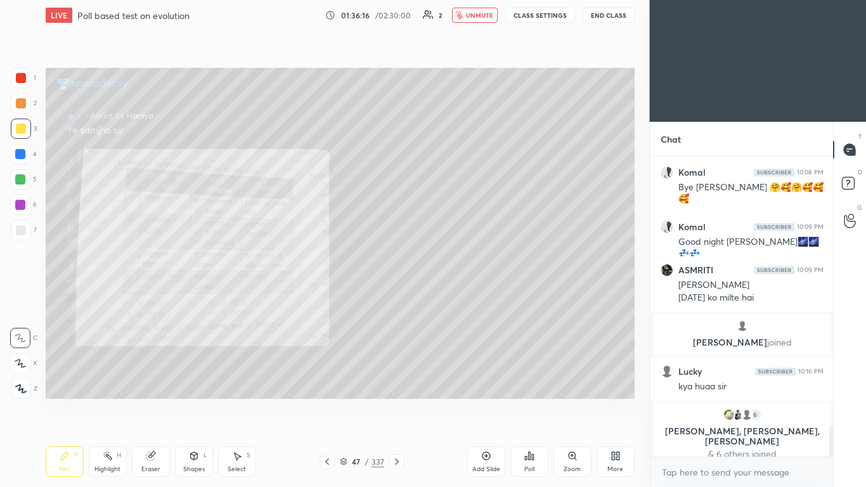
click at [455, 297] on div "More" at bounding box center [616, 461] width 38 height 30
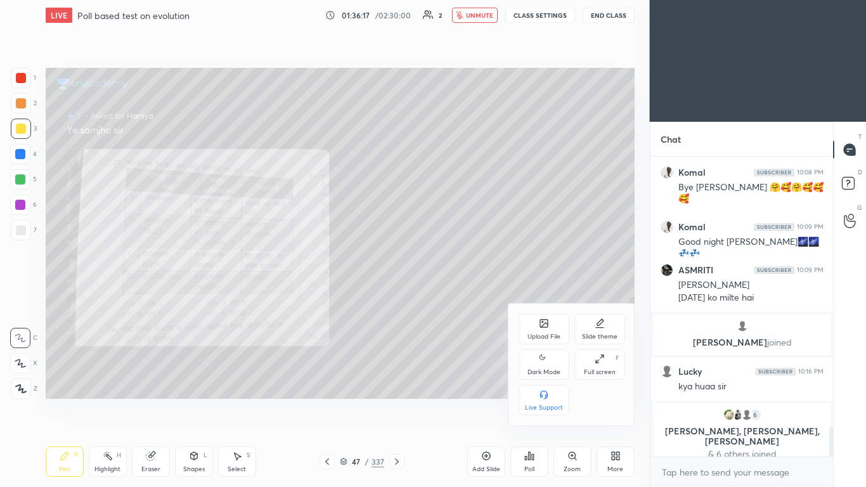
click at [455, 297] on div "Full screen F" at bounding box center [599, 364] width 51 height 30
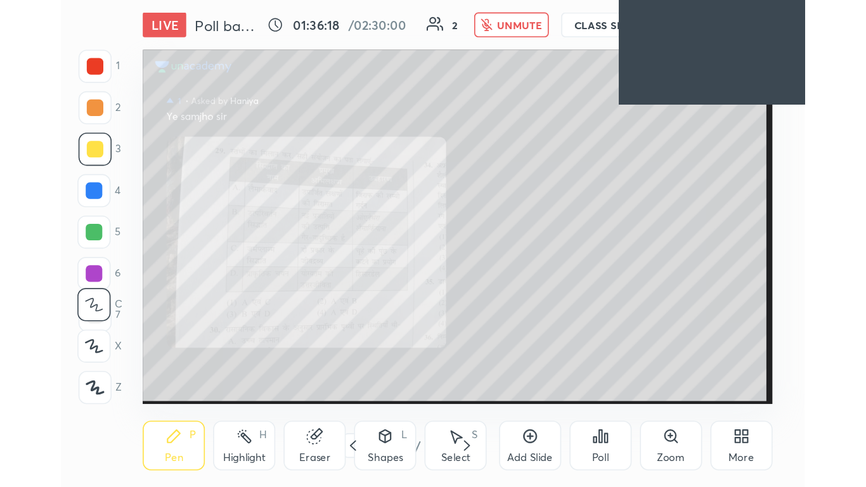
scroll to position [217, 404]
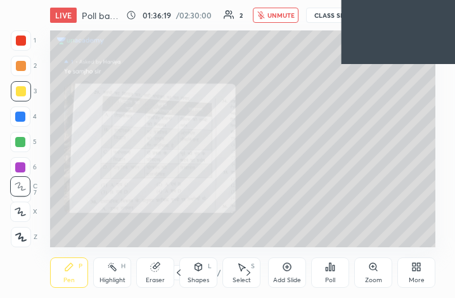
click at [416, 279] on div "More" at bounding box center [417, 280] width 16 height 6
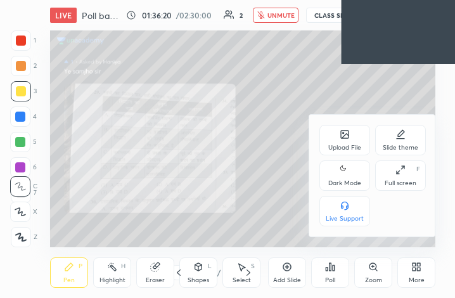
click at [391, 181] on div "Full screen" at bounding box center [401, 183] width 32 height 6
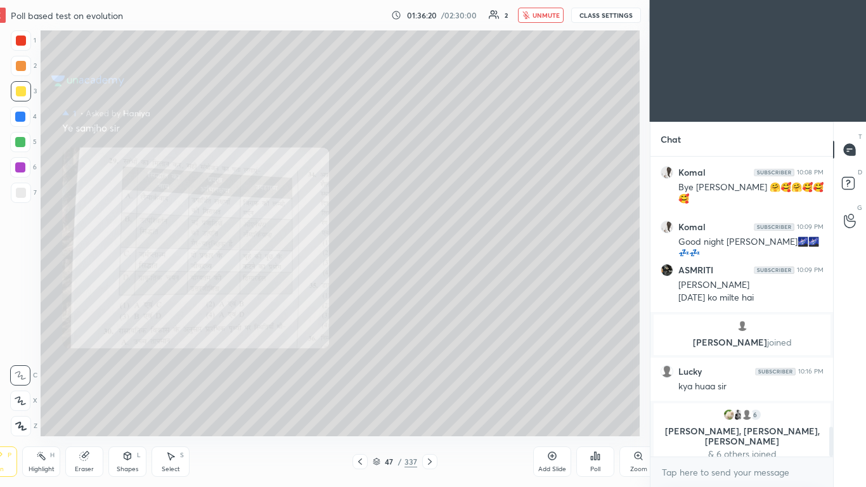
scroll to position [62989, 62778]
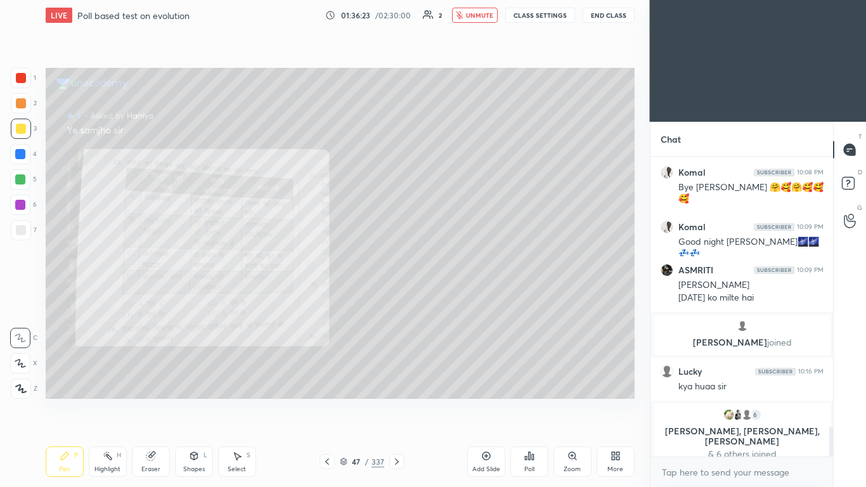
click at [455, 297] on div "Add Slide Poll Zoom More" at bounding box center [550, 461] width 167 height 71
click at [455, 297] on div "More" at bounding box center [616, 461] width 38 height 30
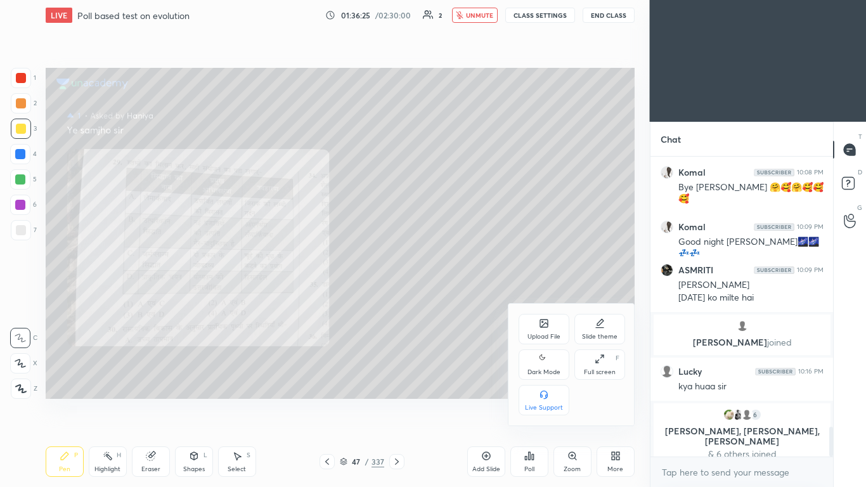
click at [455, 297] on div "Full screen F" at bounding box center [599, 364] width 51 height 30
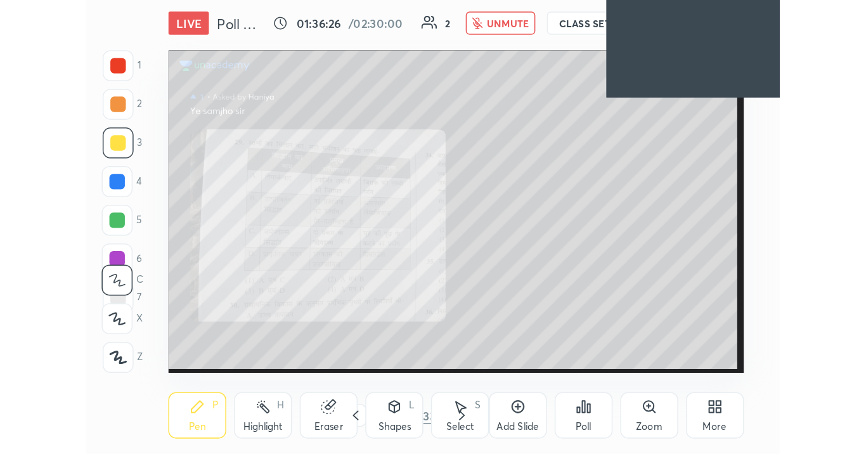
scroll to position [217, 404]
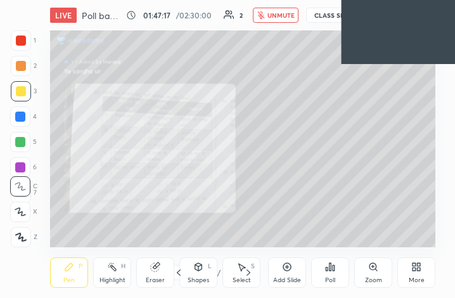
click at [415, 273] on div "More" at bounding box center [416, 272] width 38 height 30
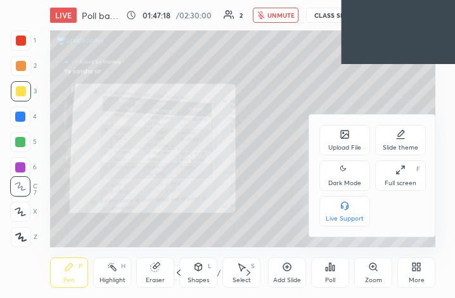
click at [398, 178] on div "Full screen F" at bounding box center [400, 175] width 51 height 30
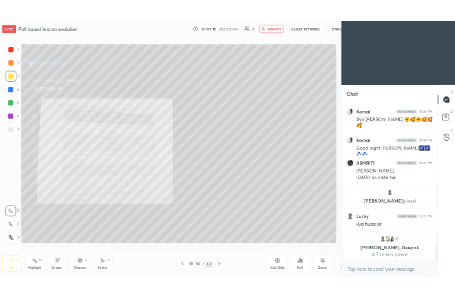
scroll to position [62989, 62796]
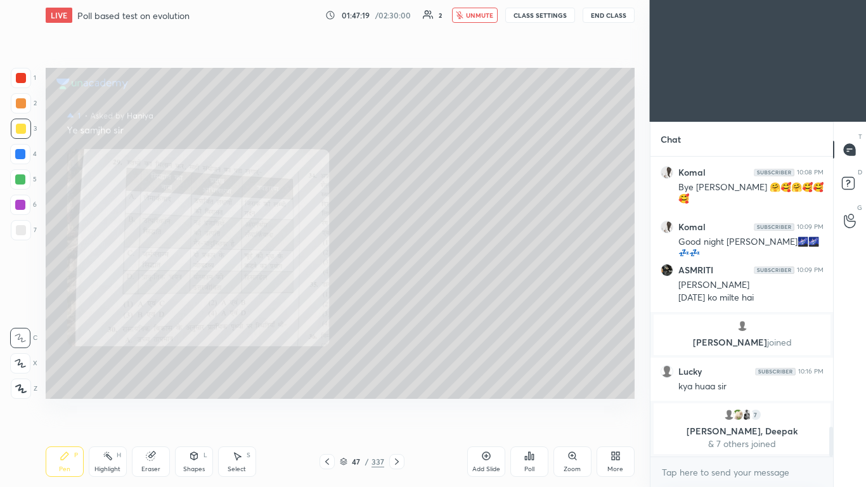
click at [455, 297] on div "Setting up your live class Poll for secs No correct answer Start poll" at bounding box center [340, 233] width 599 height 406
click at [455, 297] on div "More" at bounding box center [616, 461] width 38 height 30
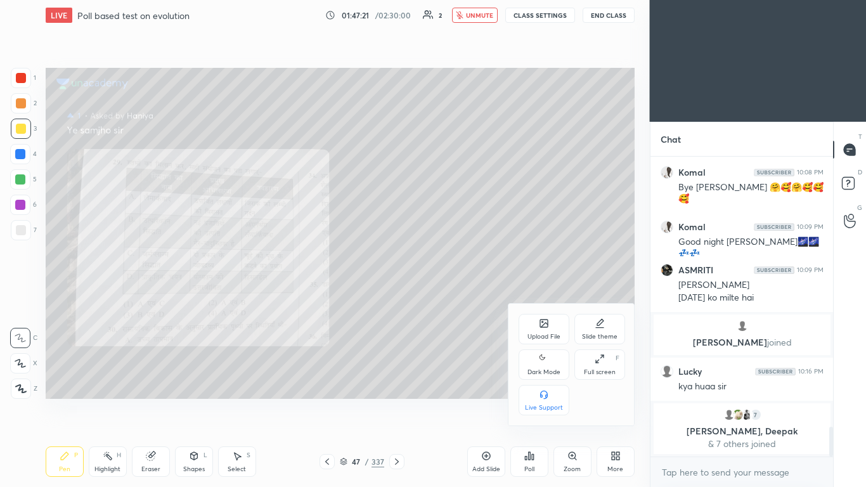
click at [455, 297] on div "Full screen F" at bounding box center [599, 364] width 51 height 30
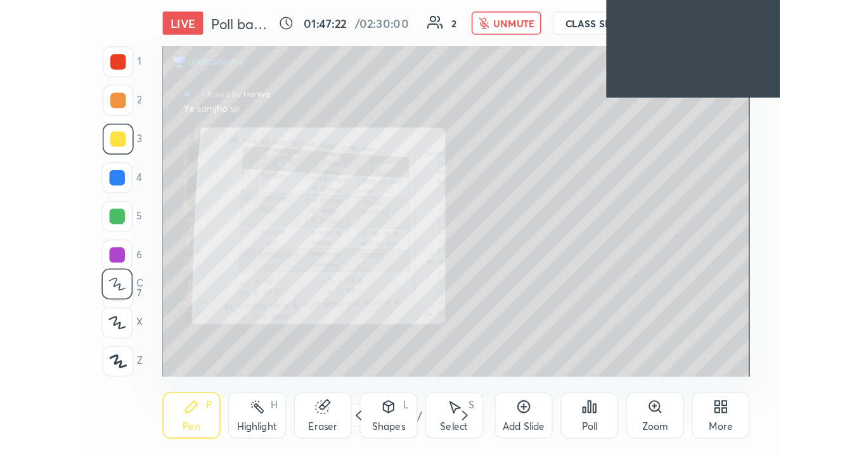
scroll to position [217, 404]
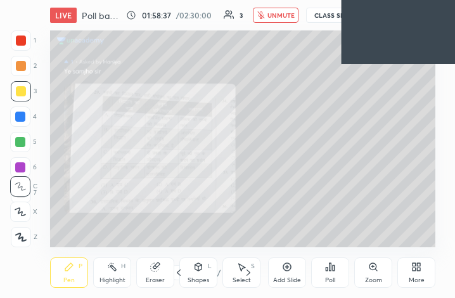
click at [413, 272] on div "More" at bounding box center [416, 272] width 38 height 30
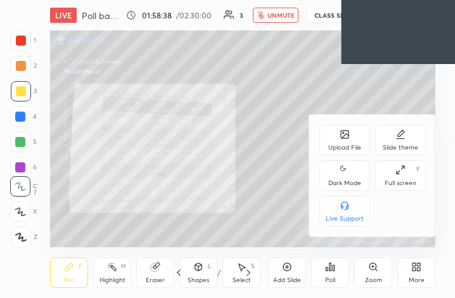
click at [398, 178] on div "Full screen F" at bounding box center [400, 175] width 51 height 30
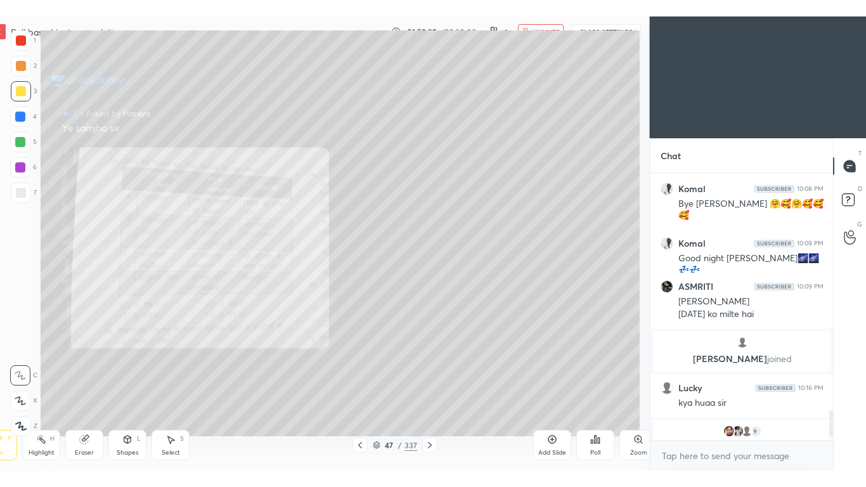
scroll to position [296, 179]
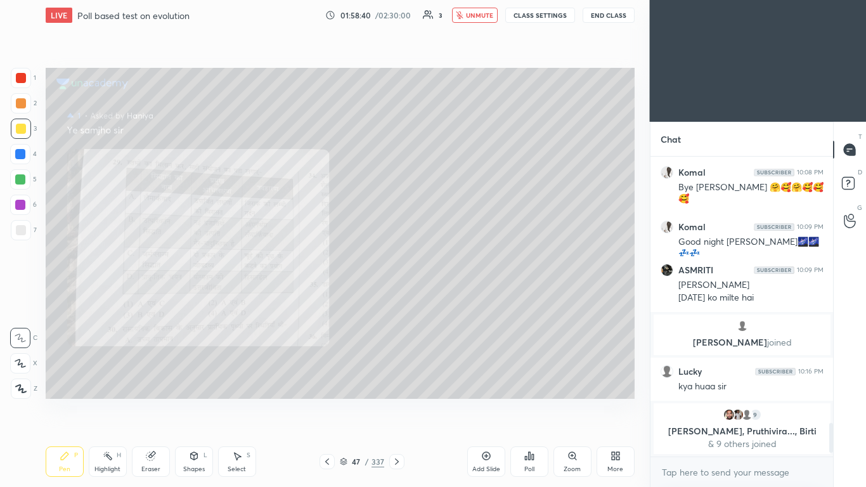
click at [455, 297] on div "More" at bounding box center [616, 461] width 38 height 30
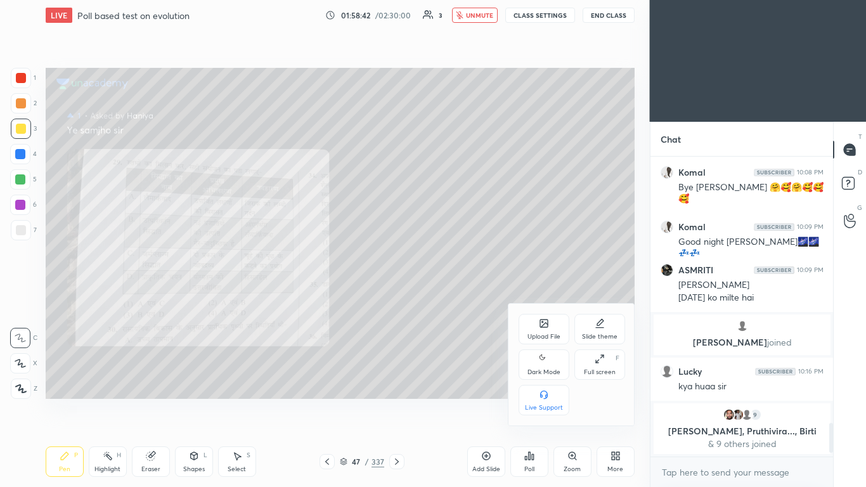
drag, startPoint x: 591, startPoint y: 365, endPoint x: 591, endPoint y: 278, distance: 86.9
click at [455, 297] on div "Full screen F" at bounding box center [599, 364] width 51 height 30
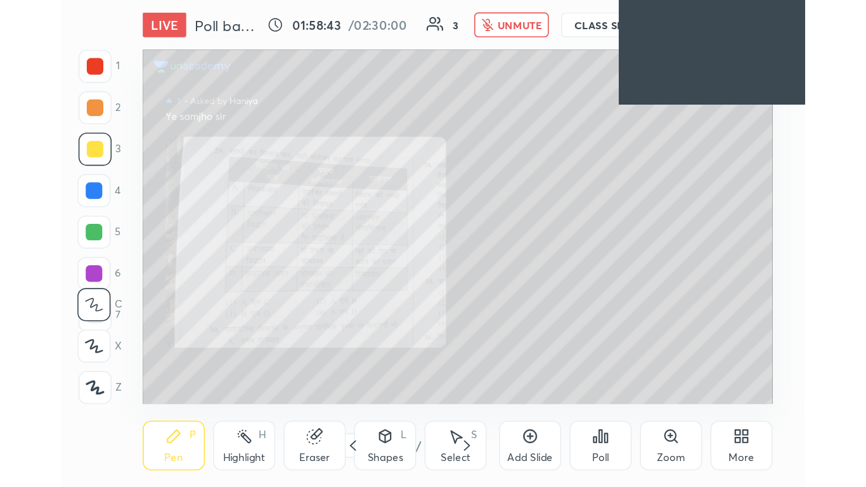
scroll to position [217, 404]
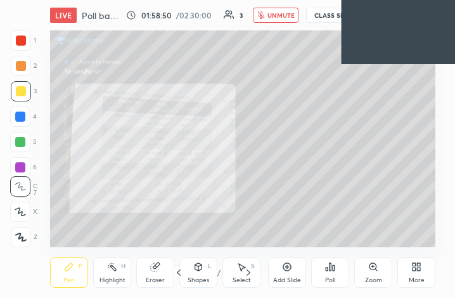
click at [419, 271] on icon at bounding box center [418, 269] width 3 height 3
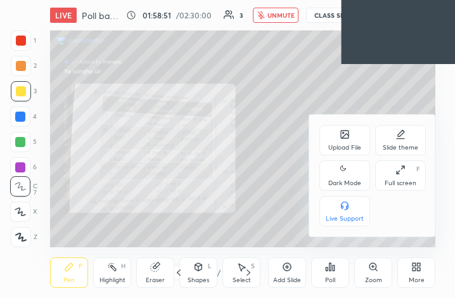
click at [397, 180] on div "Full screen" at bounding box center [401, 183] width 32 height 6
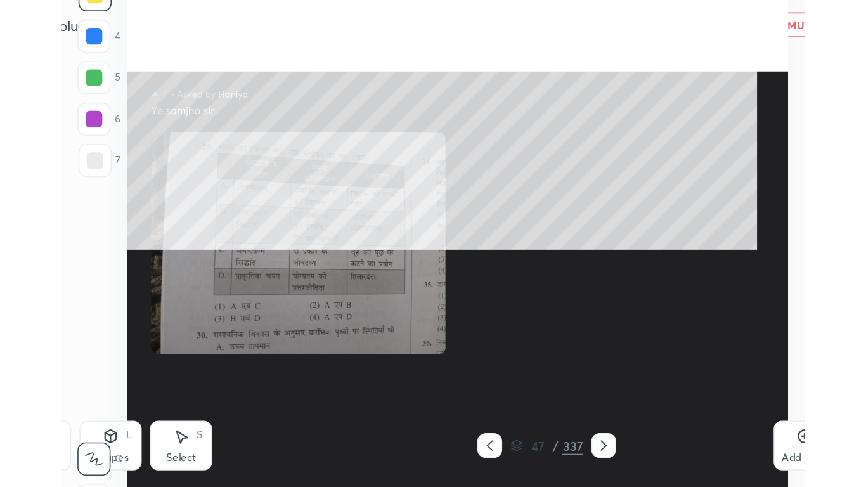
scroll to position [406, 803]
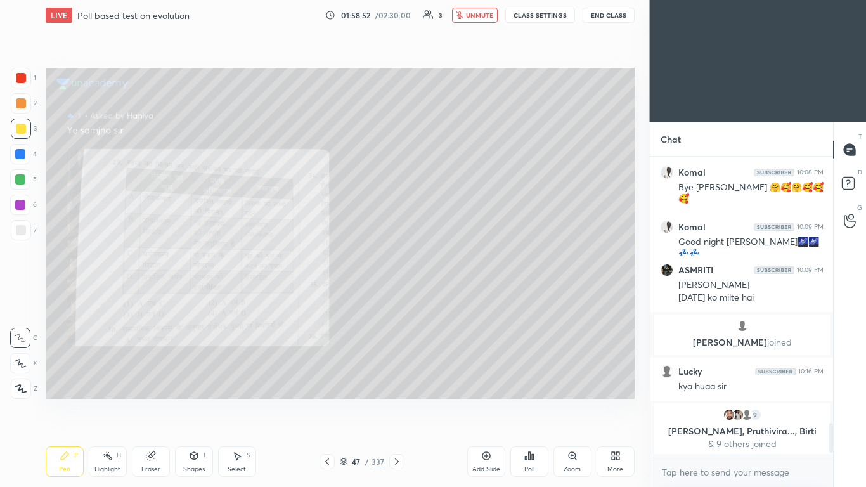
click at [455, 12] on button "End Class" at bounding box center [609, 15] width 52 height 15
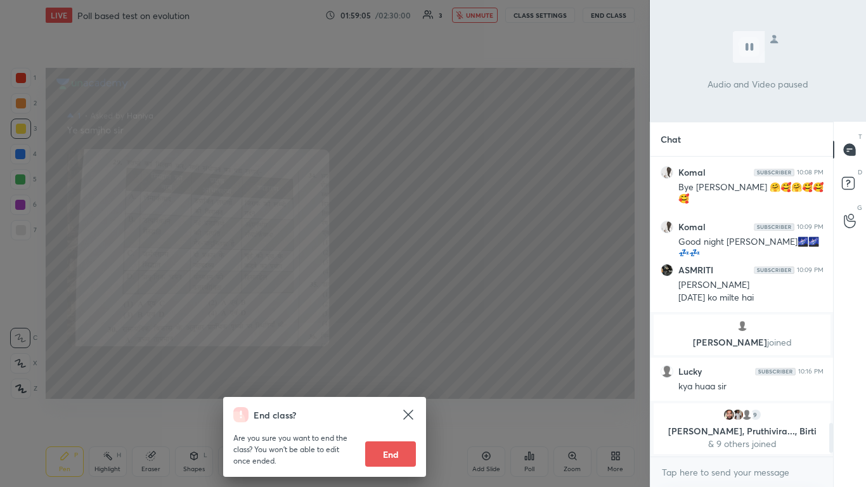
click at [407, 297] on icon at bounding box center [408, 414] width 15 height 15
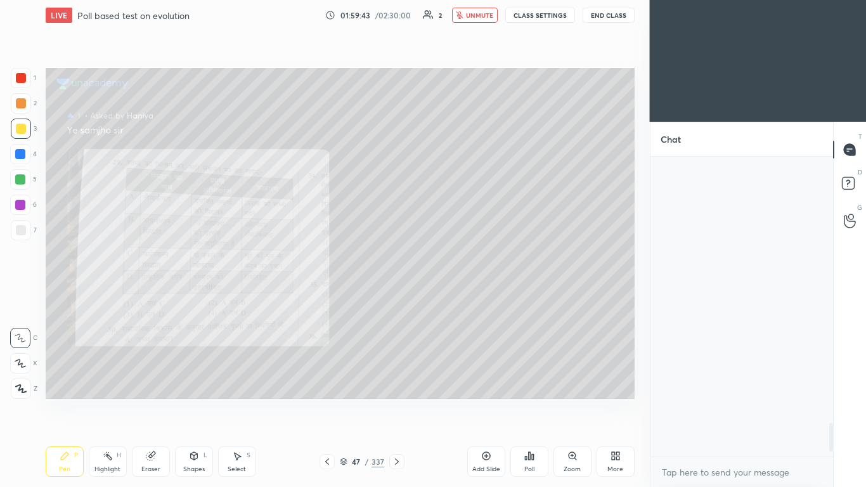
scroll to position [2866, 0]
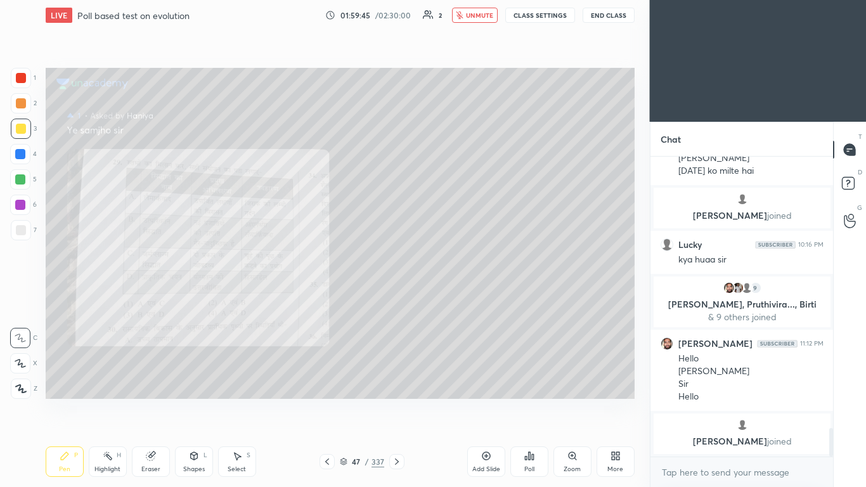
drag, startPoint x: 479, startPoint y: 486, endPoint x: 495, endPoint y: 486, distance: 15.8
click at [455, 297] on div "Add Slide Poll Zoom More" at bounding box center [550, 461] width 167 height 71
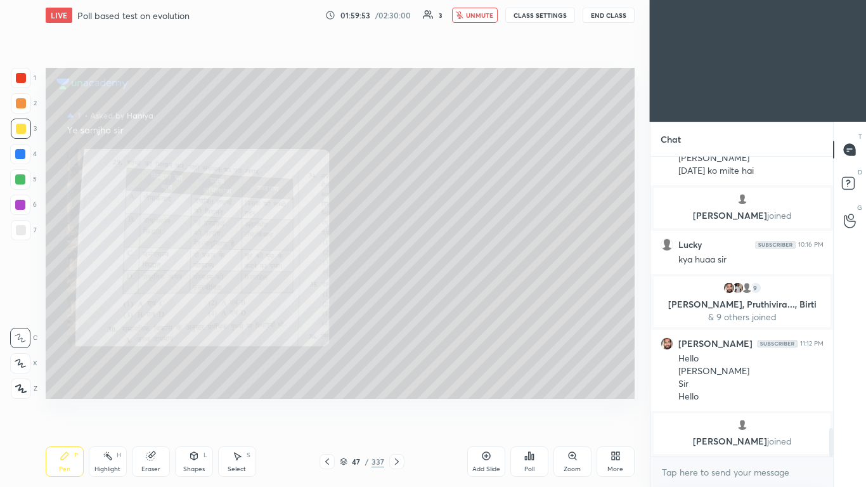
click at [455, 297] on div "Add Slide Poll Zoom More" at bounding box center [550, 461] width 167 height 71
click at [455, 297] on div "x" at bounding box center [741, 472] width 183 height 30
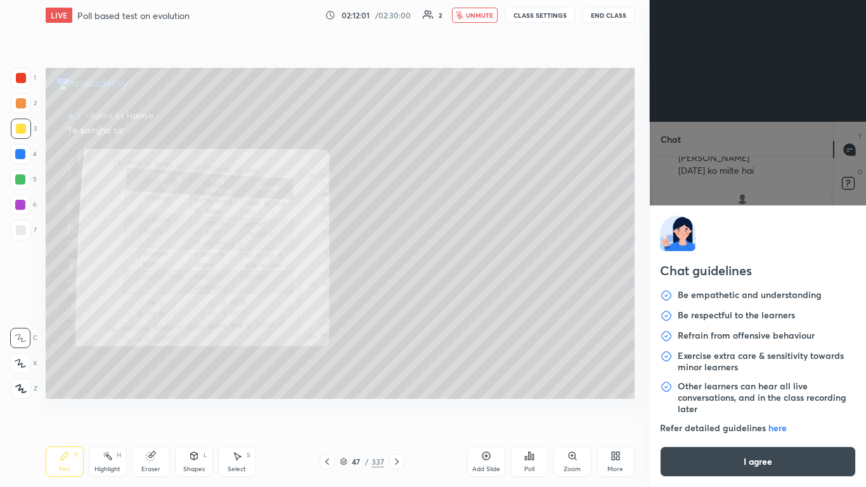
click at [455, 15] on button "End Class" at bounding box center [609, 15] width 52 height 15
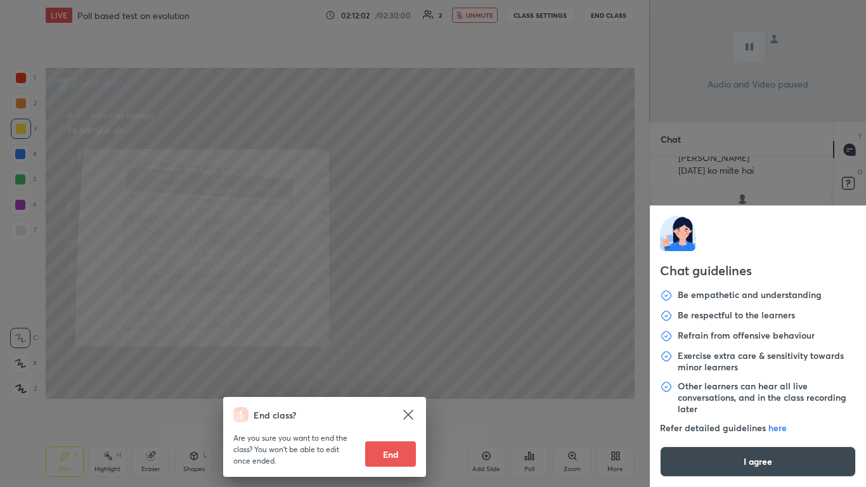
click at [397, 297] on button "End" at bounding box center [390, 453] width 51 height 25
type textarea "x"
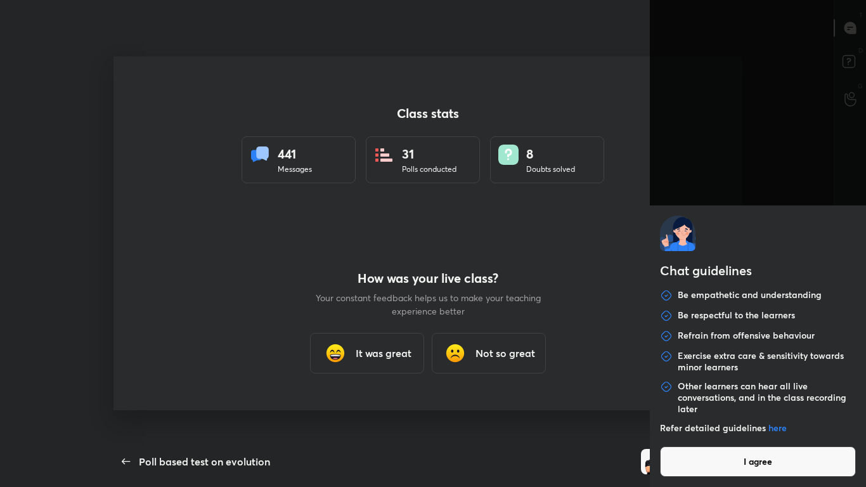
scroll to position [0, 0]
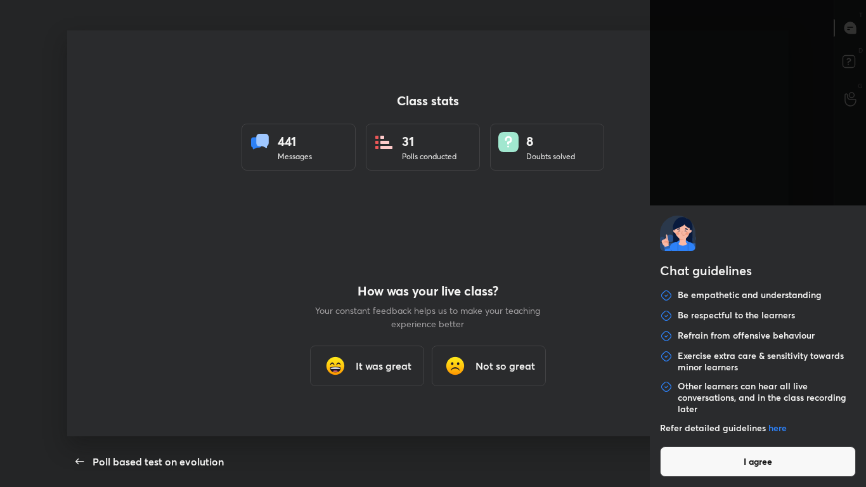
click at [379, 297] on h3 "It was great" at bounding box center [384, 365] width 56 height 15
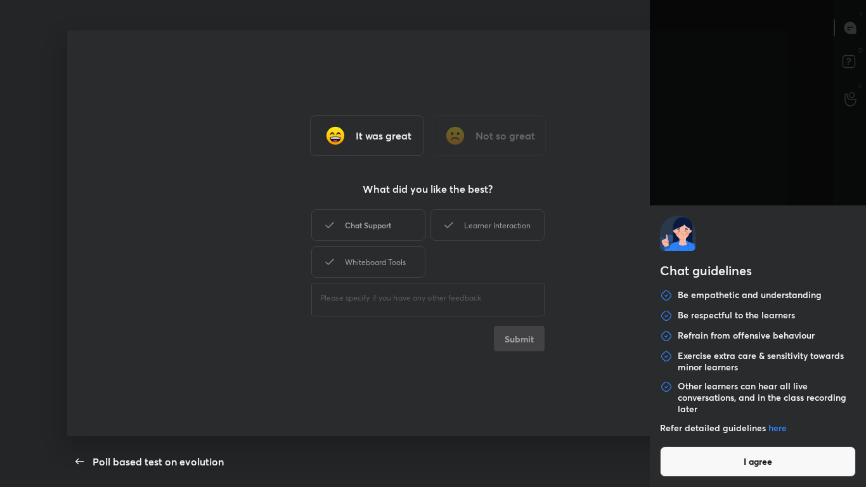
click at [363, 218] on div "Chat Support" at bounding box center [368, 225] width 114 height 32
click at [455, 297] on button "Submit" at bounding box center [519, 338] width 51 height 25
